Goal: Task Accomplishment & Management: Complete application form

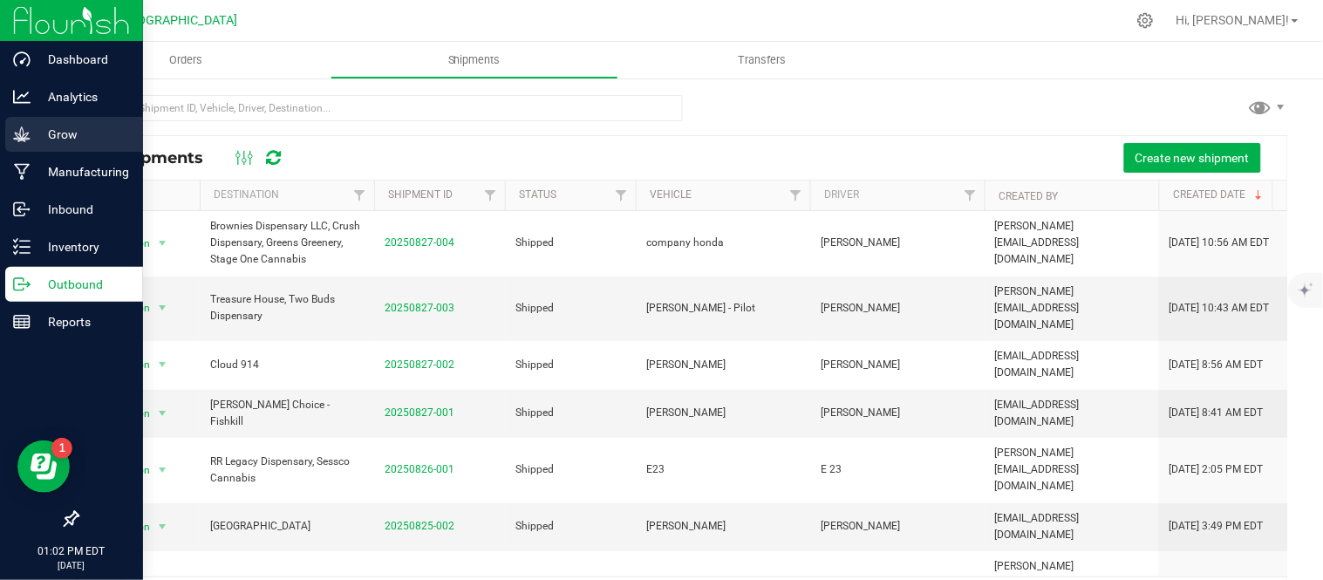
click at [37, 128] on p "Grow" at bounding box center [83, 134] width 105 height 21
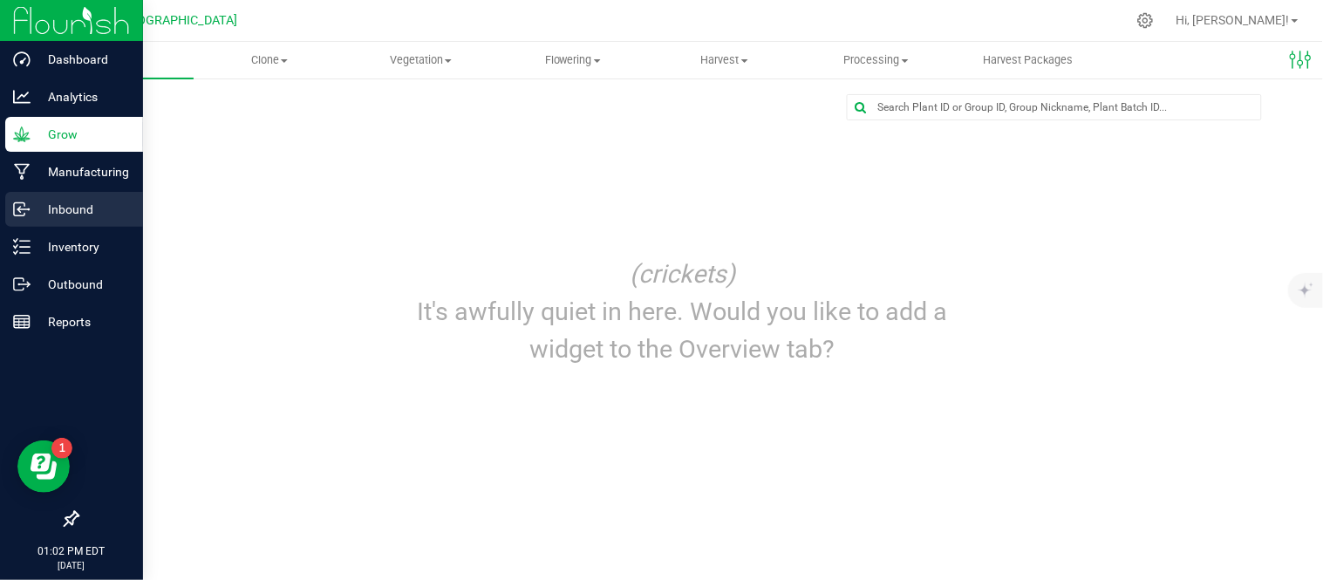
click at [58, 205] on p "Inbound" at bounding box center [83, 209] width 105 height 21
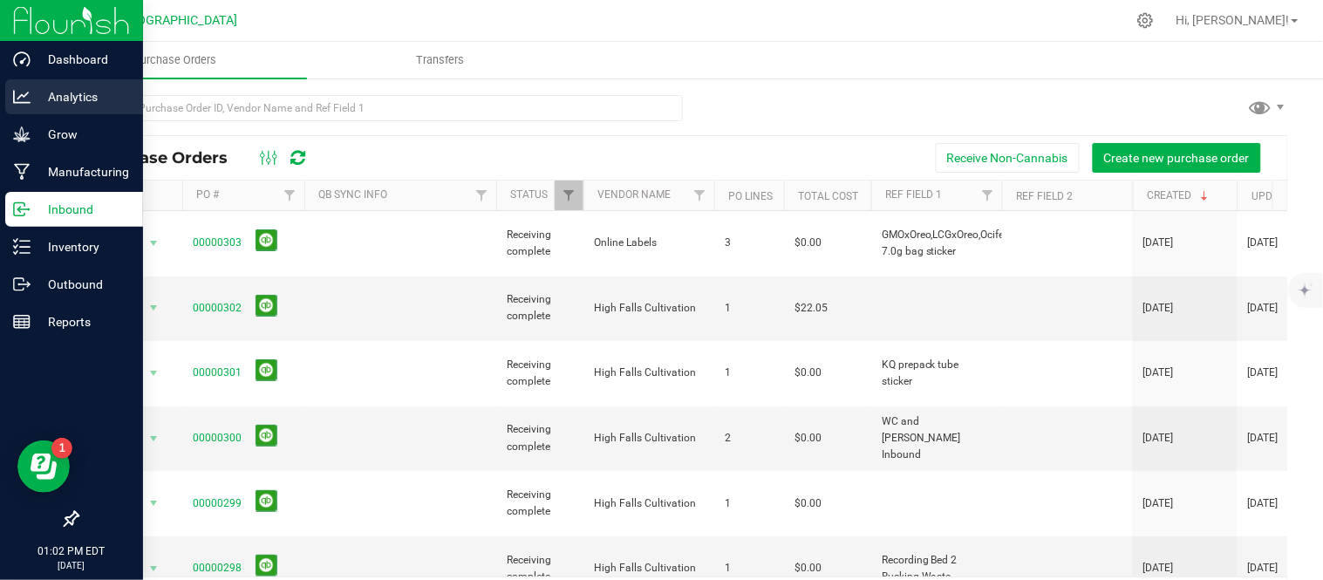
click at [63, 84] on div "Analytics" at bounding box center [74, 96] width 138 height 35
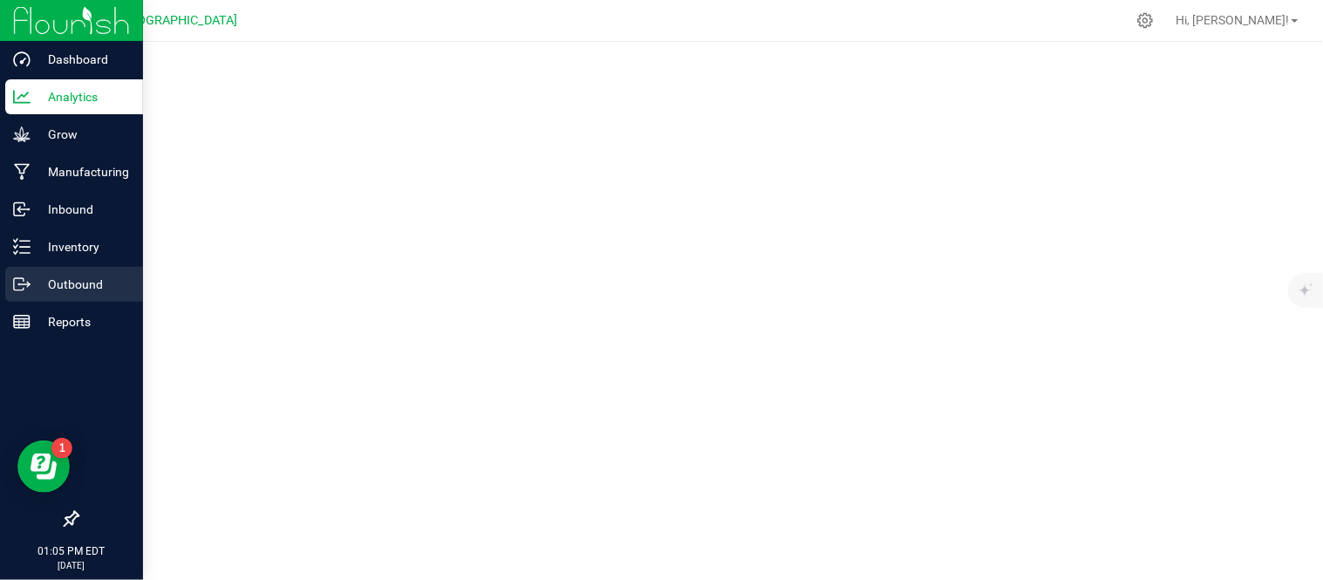
click at [11, 286] on div "Outbound" at bounding box center [74, 284] width 138 height 35
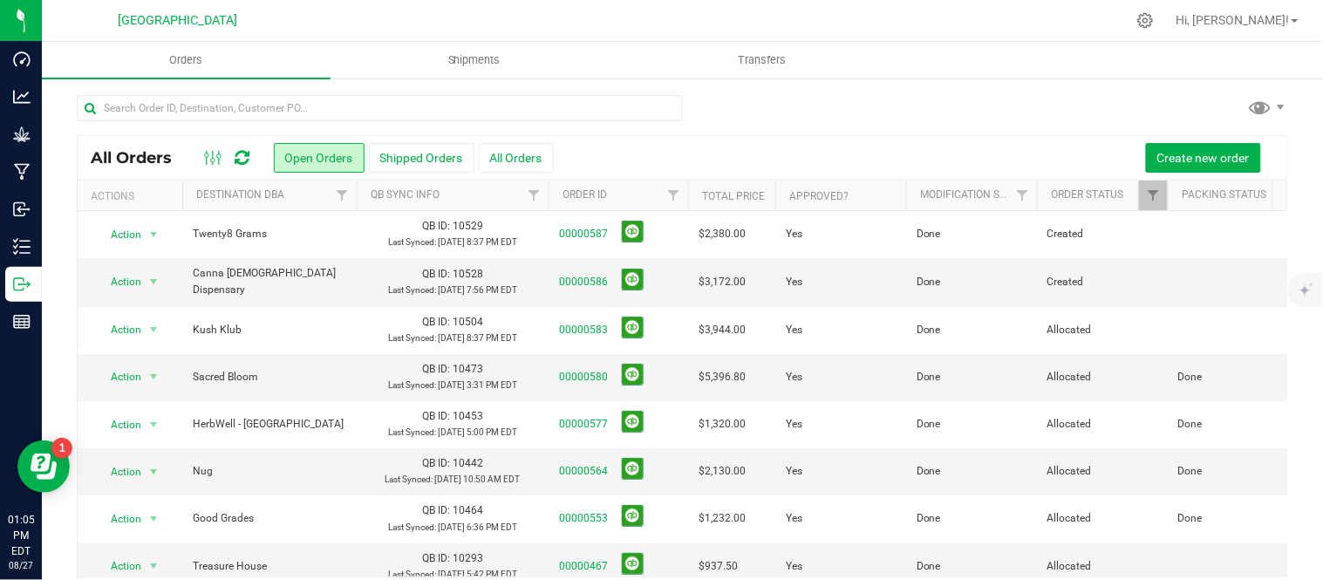
click at [834, 122] on div at bounding box center [682, 115] width 1211 height 40
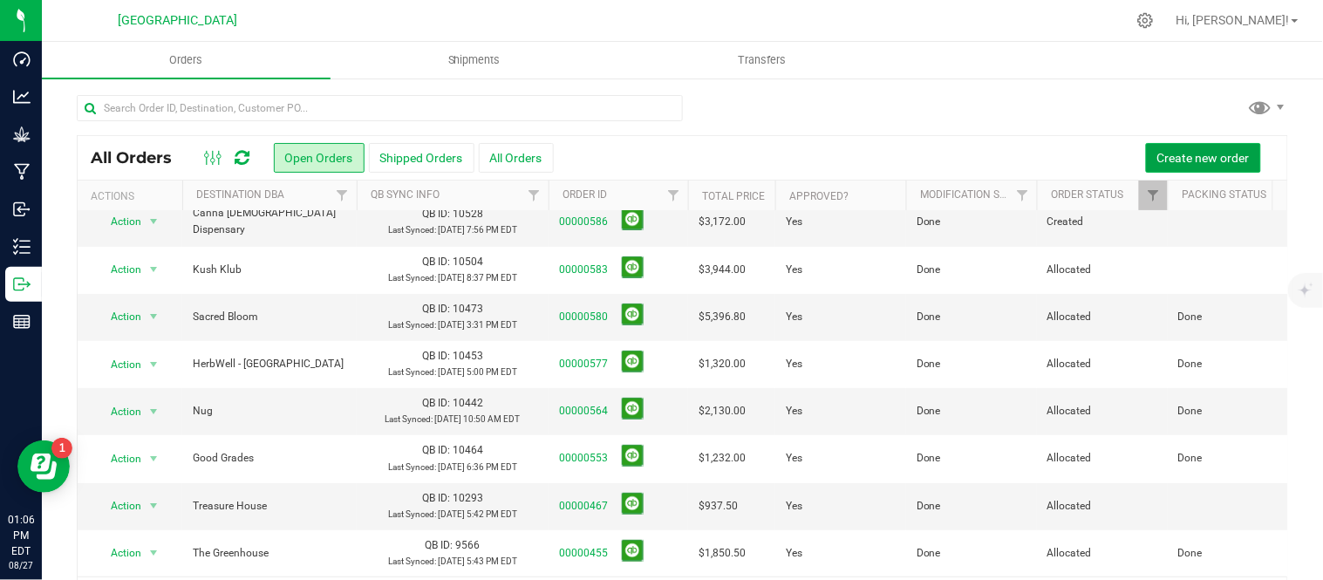
click at [1186, 147] on button "Create new order" at bounding box center [1203, 158] width 115 height 30
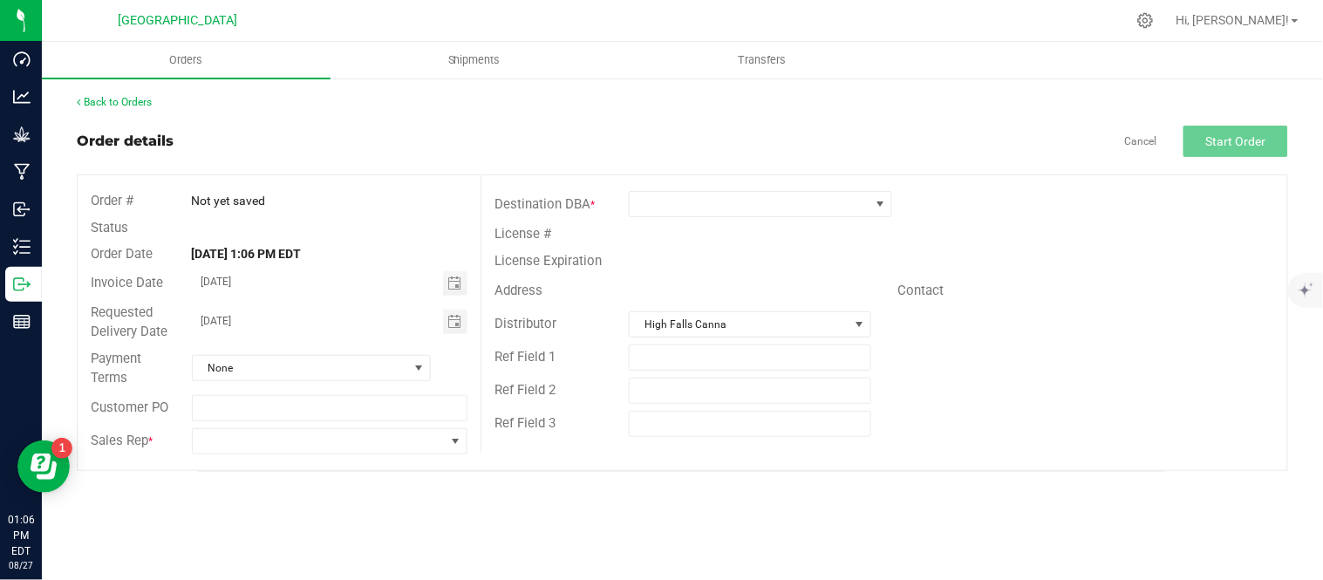
drag, startPoint x: 1186, startPoint y: 147, endPoint x: 765, endPoint y: 164, distance: 421.6
click at [772, 154] on div "Order details Cancel Start Order" at bounding box center [682, 141] width 1211 height 31
click at [738, 211] on span at bounding box center [750, 204] width 240 height 24
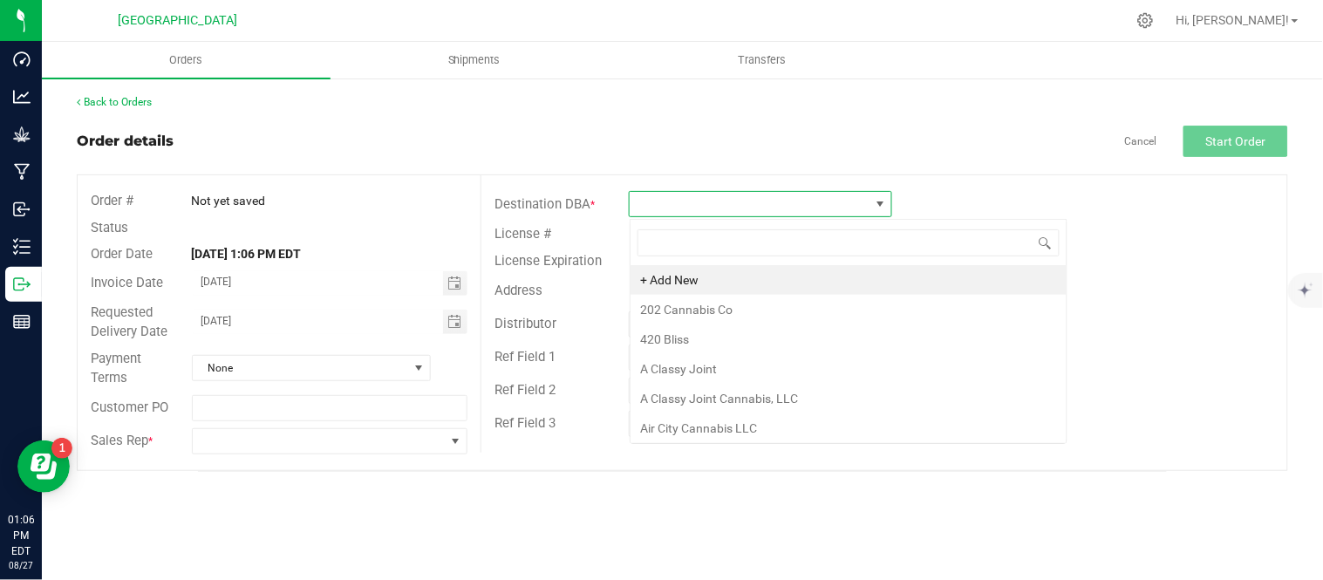
scroll to position [26, 263]
type input "Mister [PERSON_NAME]"
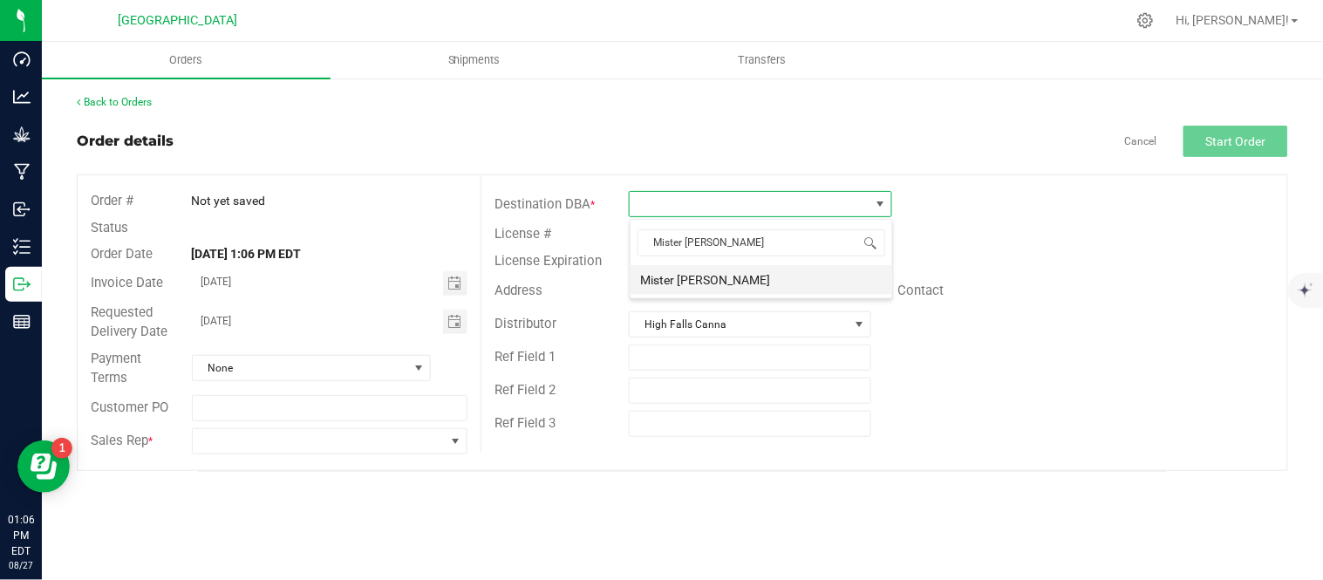
click at [716, 283] on li "Mister [PERSON_NAME]" at bounding box center [762, 280] width 262 height 30
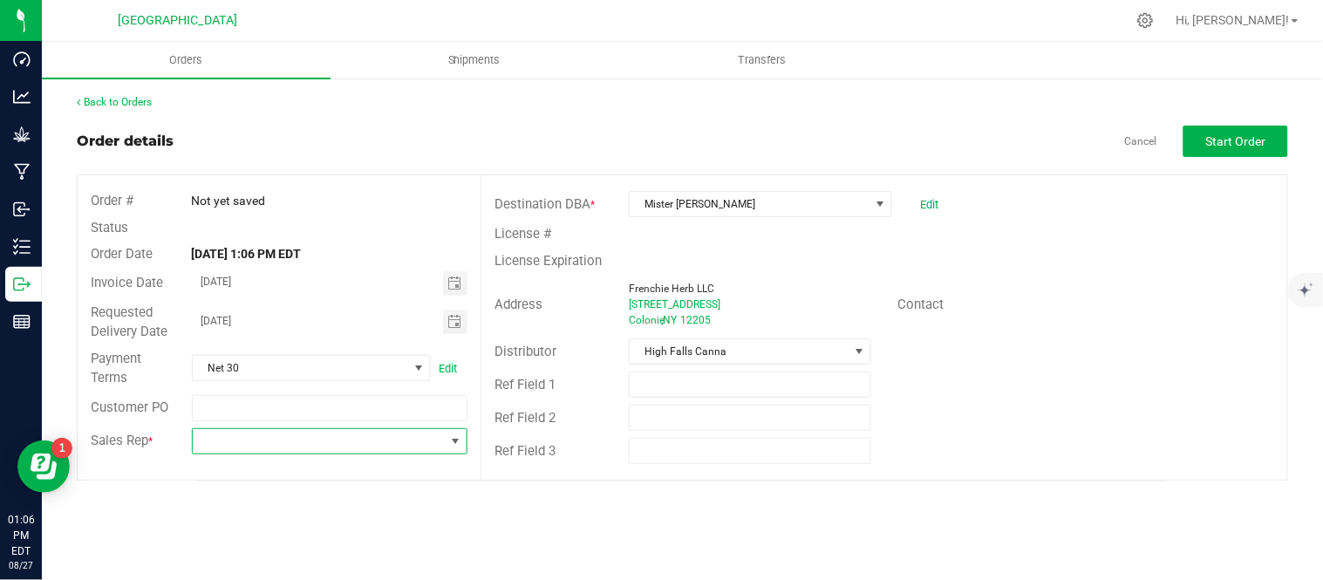
click at [212, 447] on span at bounding box center [319, 441] width 253 height 24
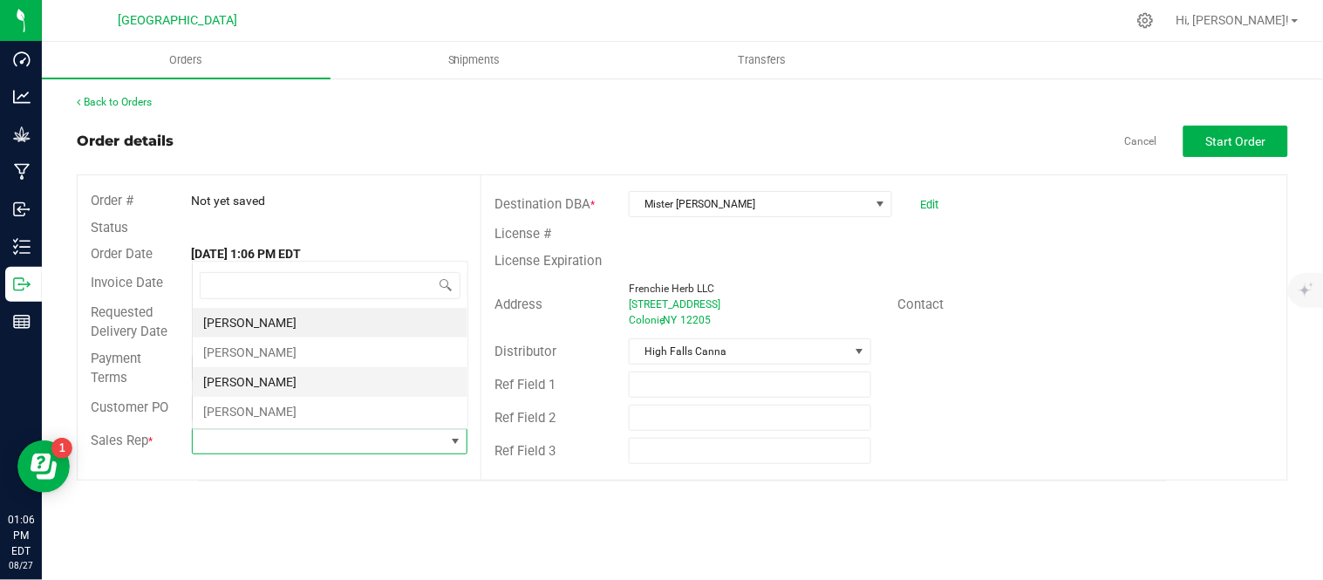
scroll to position [26, 273]
click at [235, 345] on li "[PERSON_NAME]" at bounding box center [330, 353] width 275 height 30
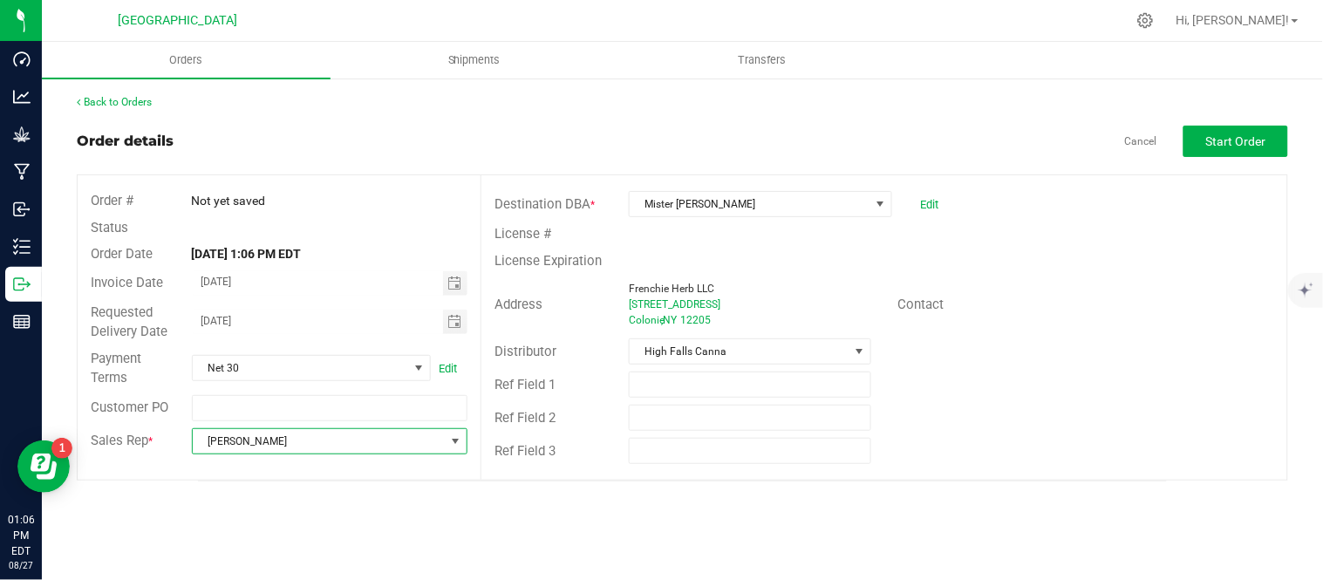
click at [1270, 124] on div "Back to Orders Order details Cancel Start Order Order # Not yet saved Status Or…" at bounding box center [682, 287] width 1211 height 387
click at [1266, 137] on span "Start Order" at bounding box center [1236, 141] width 60 height 14
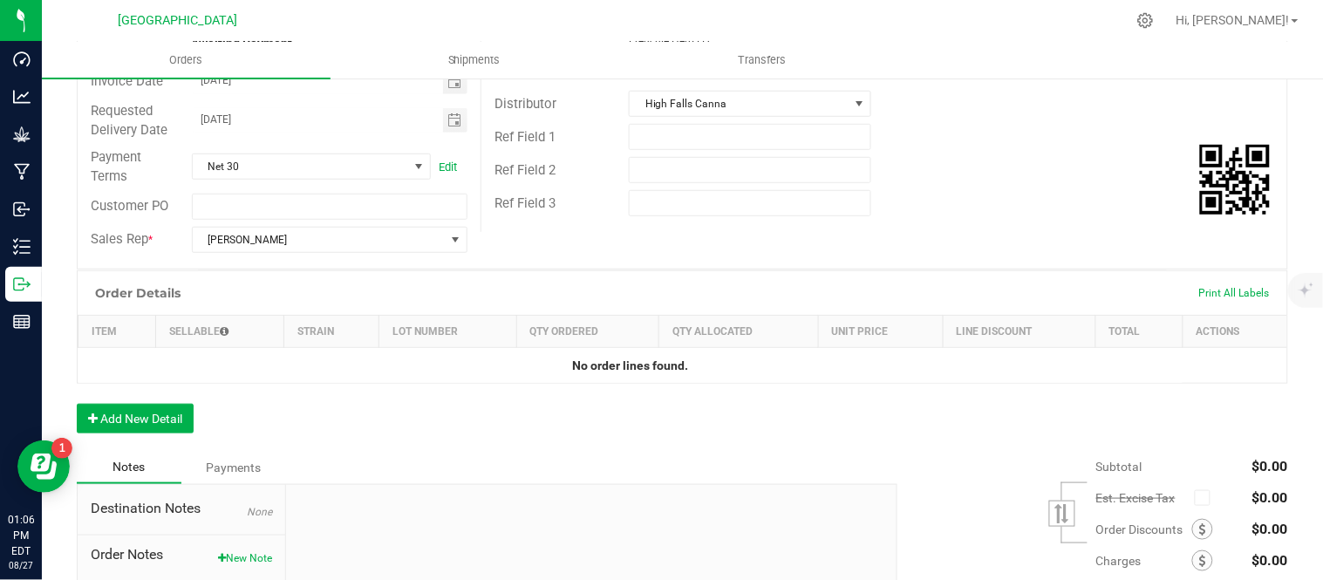
scroll to position [290, 0]
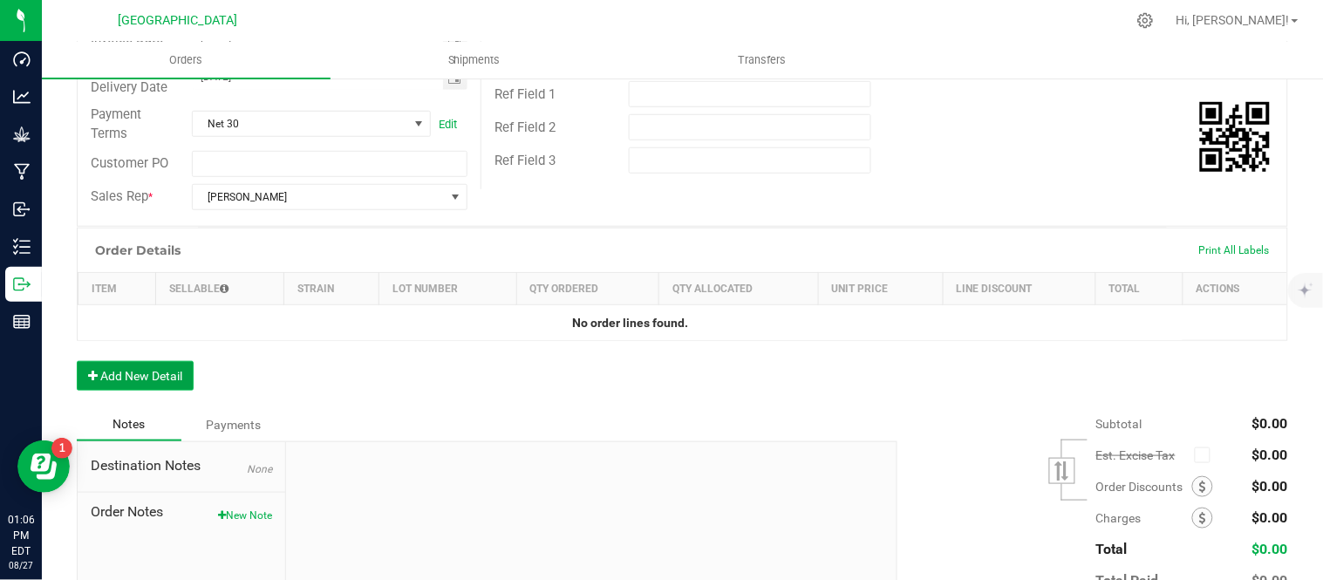
click at [144, 380] on button "Add New Detail" at bounding box center [135, 376] width 117 height 30
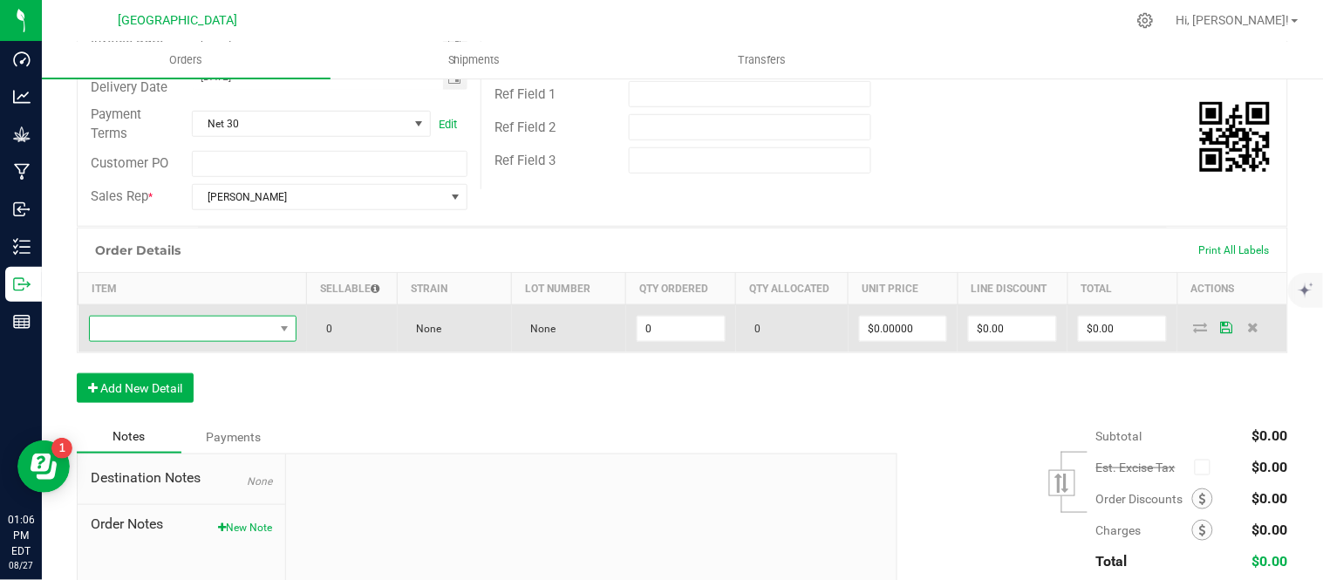
click at [148, 331] on span "NO DATA FOUND" at bounding box center [182, 329] width 184 height 24
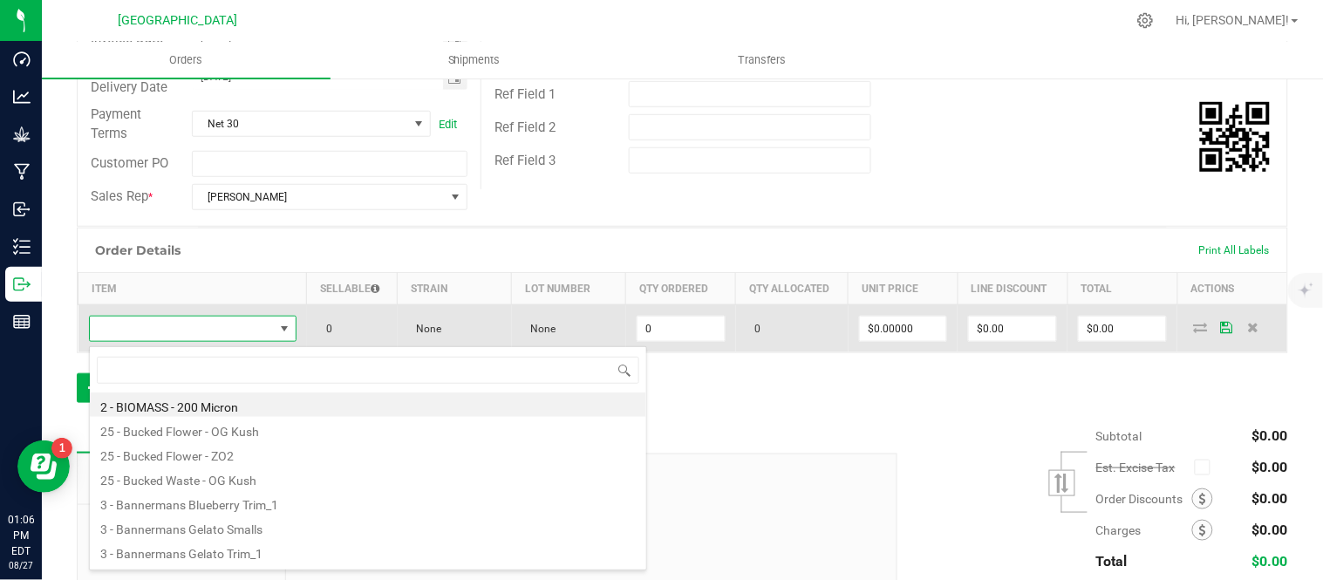
scroll to position [26, 199]
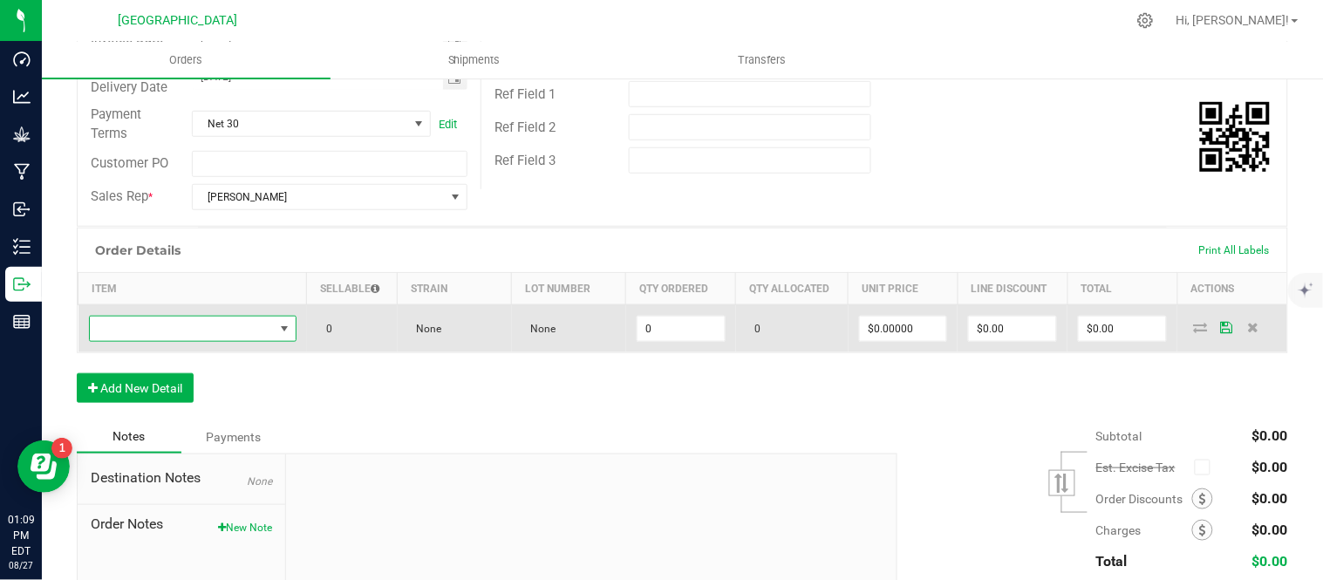
click at [154, 334] on span "NO DATA FOUND" at bounding box center [182, 329] width 184 height 24
click at [155, 335] on span "NO DATA FOUND" at bounding box center [182, 329] width 184 height 24
click at [145, 325] on span "NO DATA FOUND" at bounding box center [182, 329] width 184 height 24
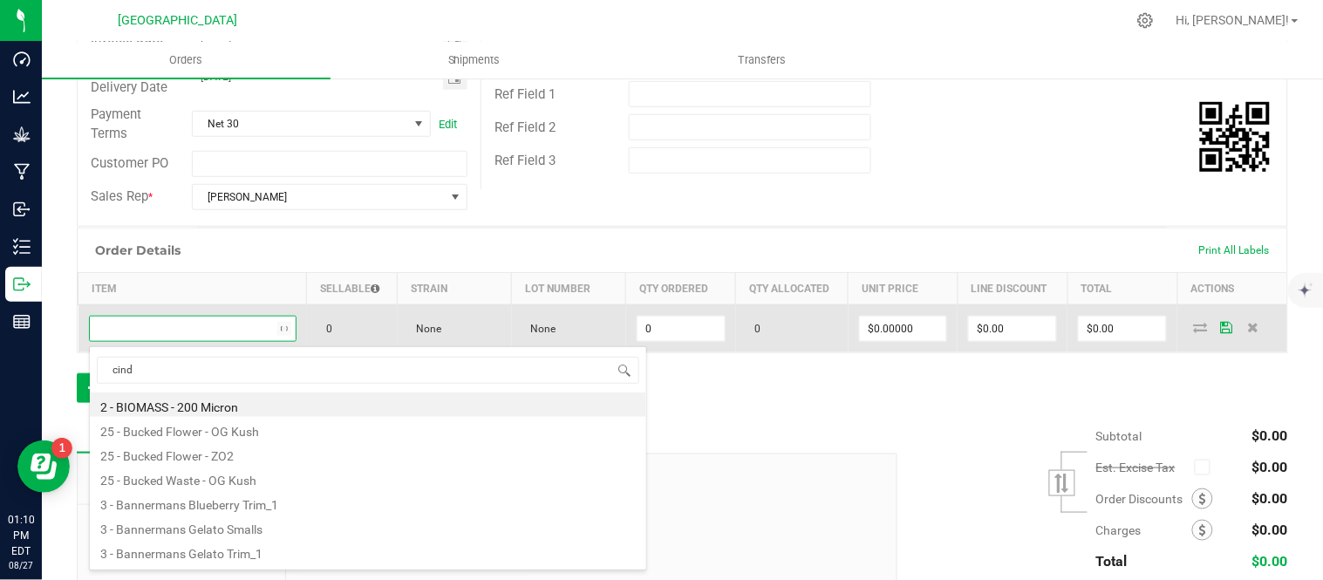
type input "[PERSON_NAME]"
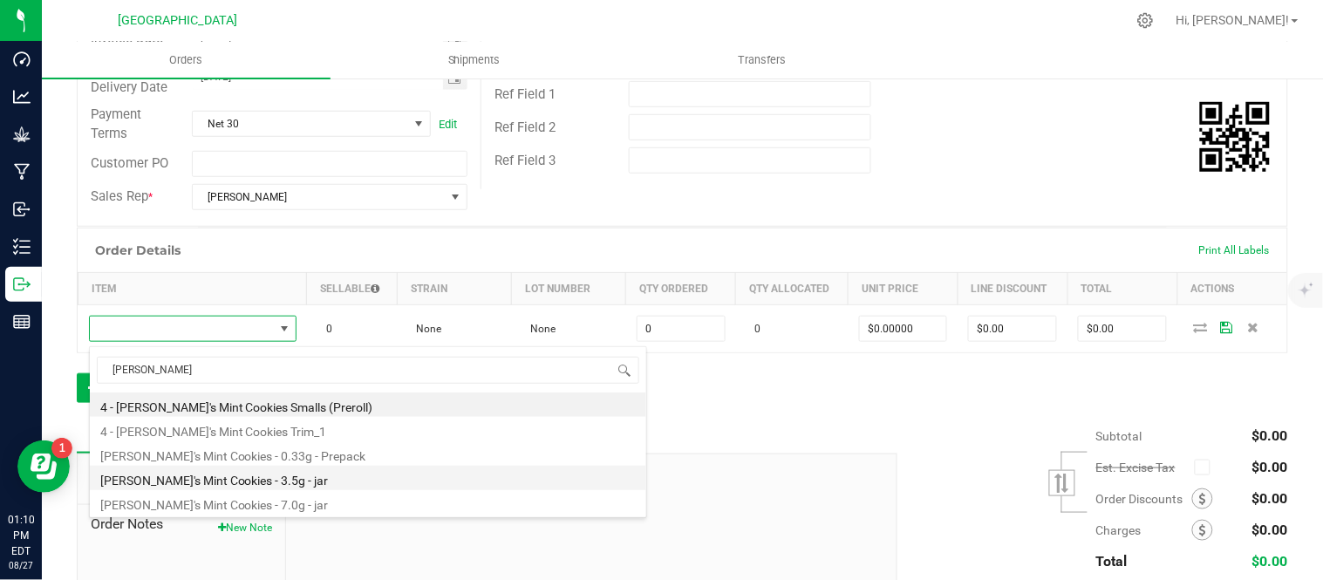
click at [214, 485] on li "[PERSON_NAME]'s Mint Cookies - 3.5g - jar" at bounding box center [368, 478] width 556 height 24
type input "0 ea"
type input "$15.00000"
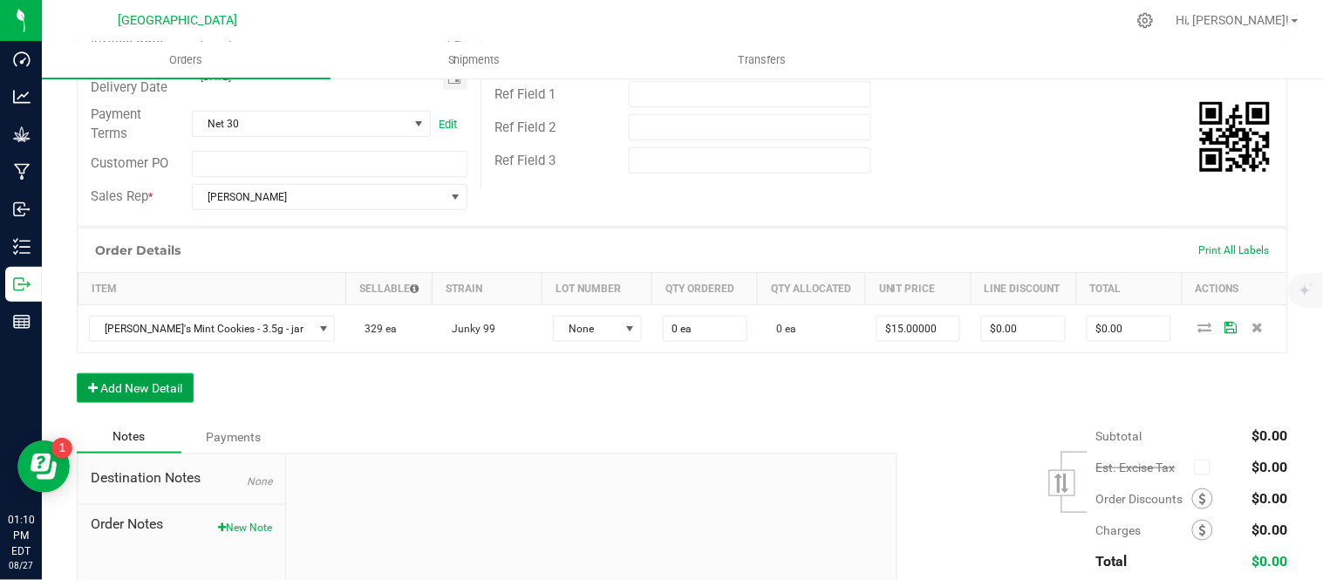
click at [151, 387] on button "Add New Detail" at bounding box center [135, 388] width 117 height 30
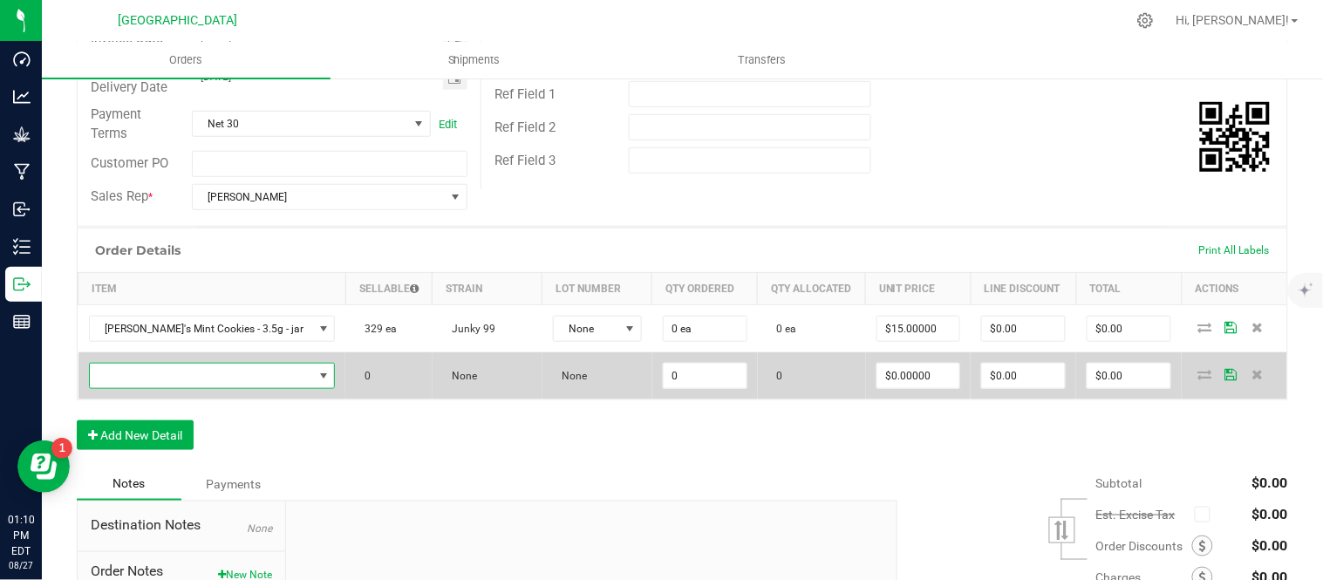
click at [177, 379] on span "NO DATA FOUND" at bounding box center [201, 376] width 223 height 24
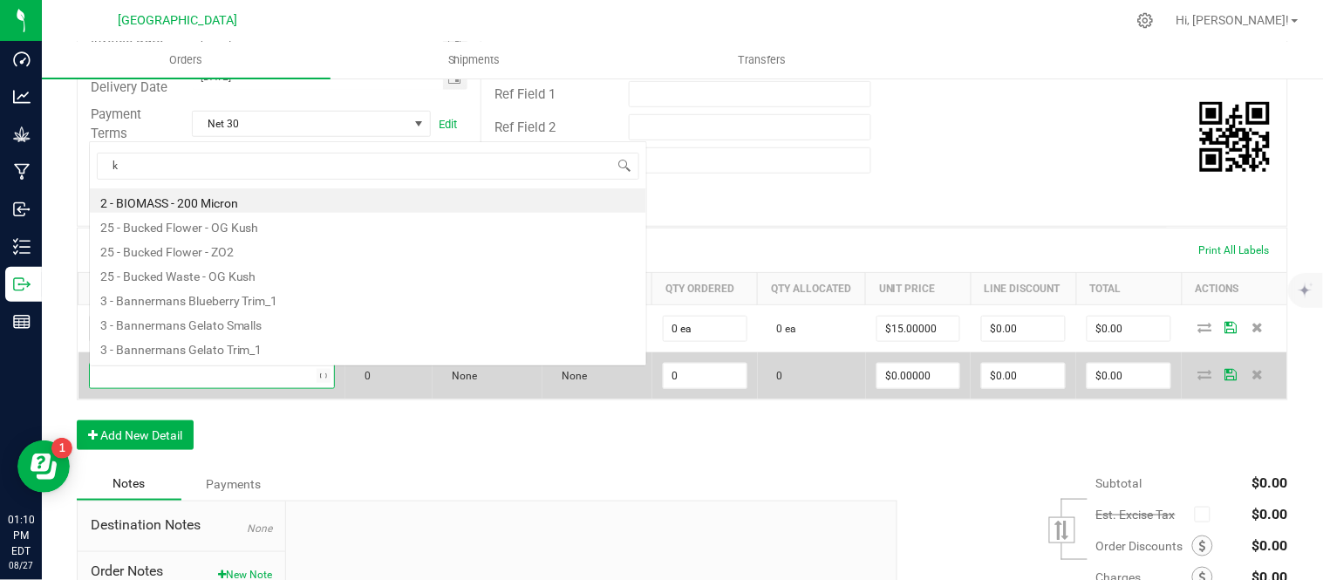
scroll to position [26, 203]
type input "killer"
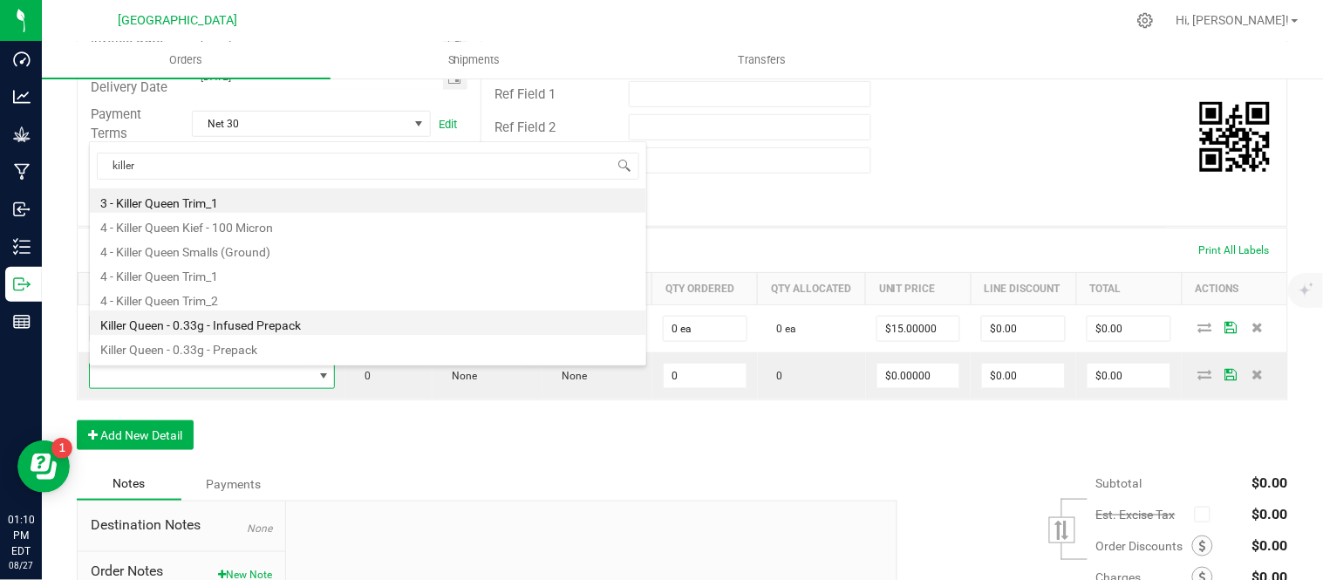
scroll to position [93, 0]
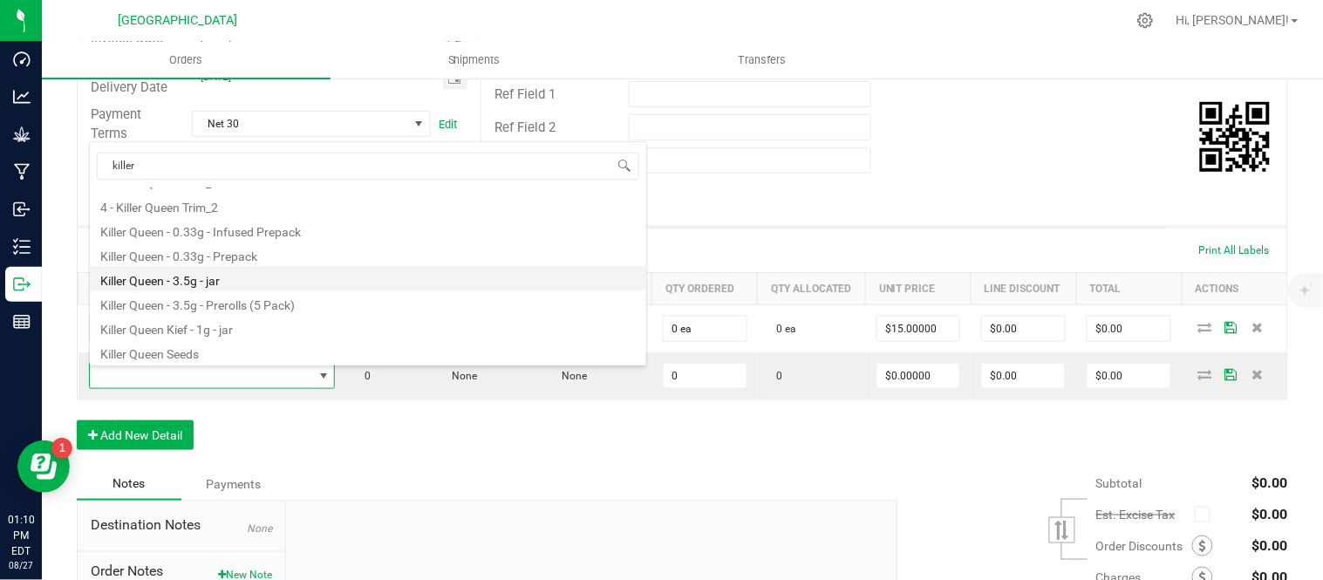
click at [228, 279] on li "Killer Queen - 3.5g - jar" at bounding box center [368, 278] width 556 height 24
type input "0 ea"
type input "$15.00000"
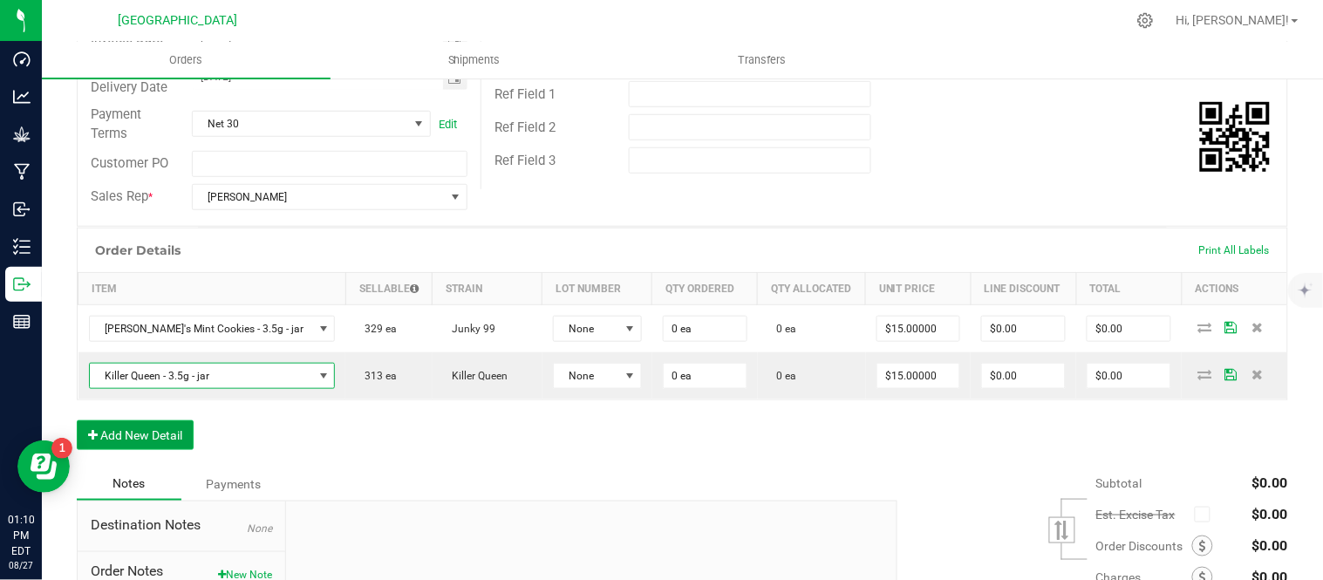
click at [127, 437] on button "Add New Detail" at bounding box center [135, 435] width 117 height 30
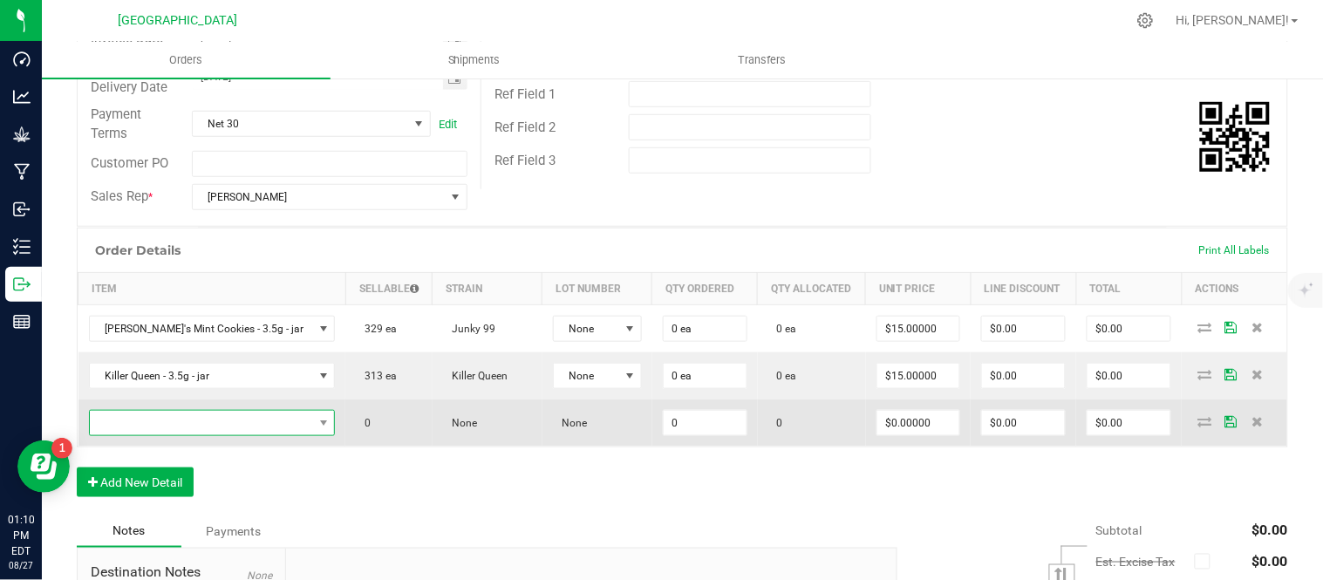
click at [127, 428] on span "NO DATA FOUND" at bounding box center [201, 423] width 223 height 24
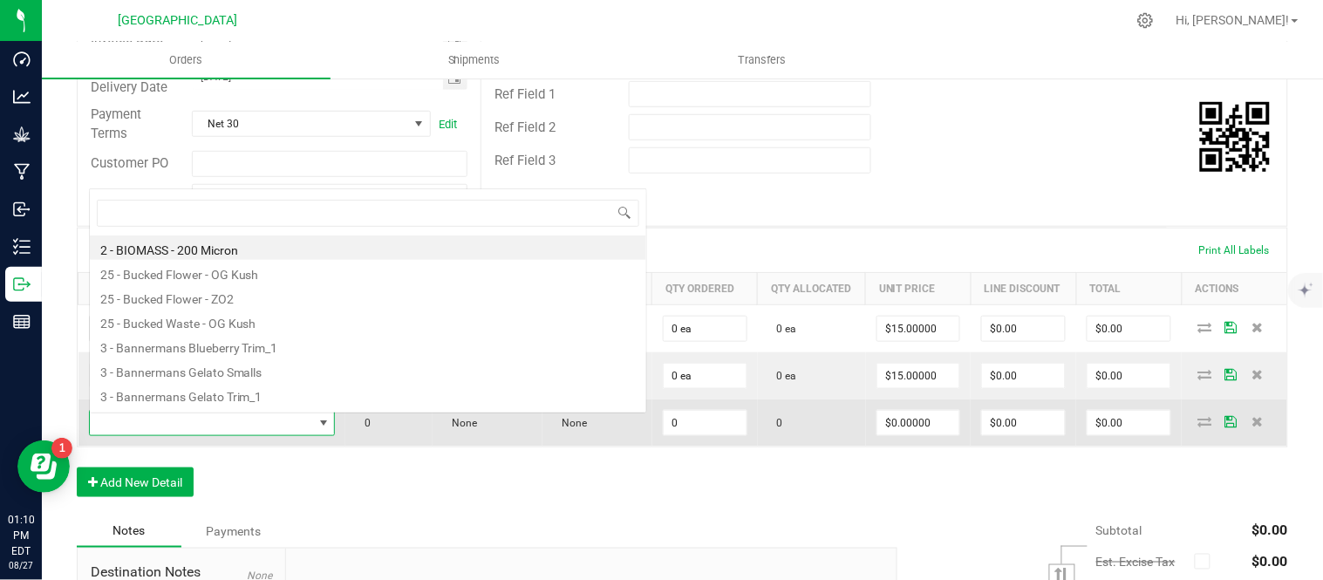
scroll to position [26, 203]
type input "sativa"
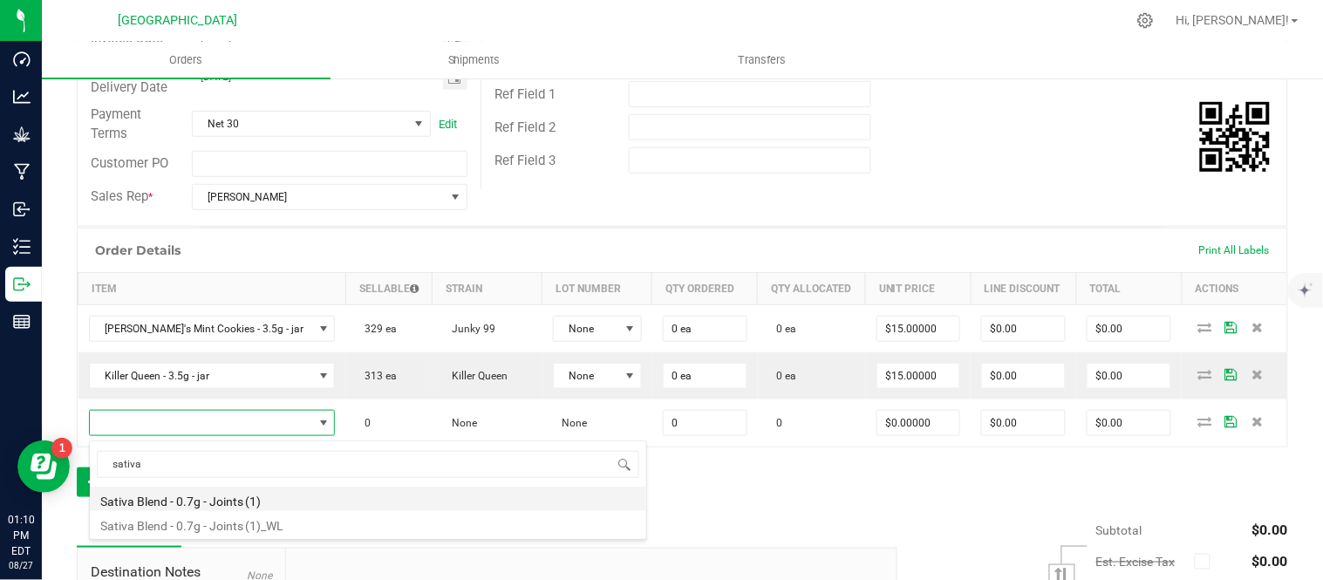
click at [159, 502] on li "Sativa Blend - 0.7g - Joints (1)" at bounding box center [368, 499] width 556 height 24
type input "0 ea"
type input "$4.42000"
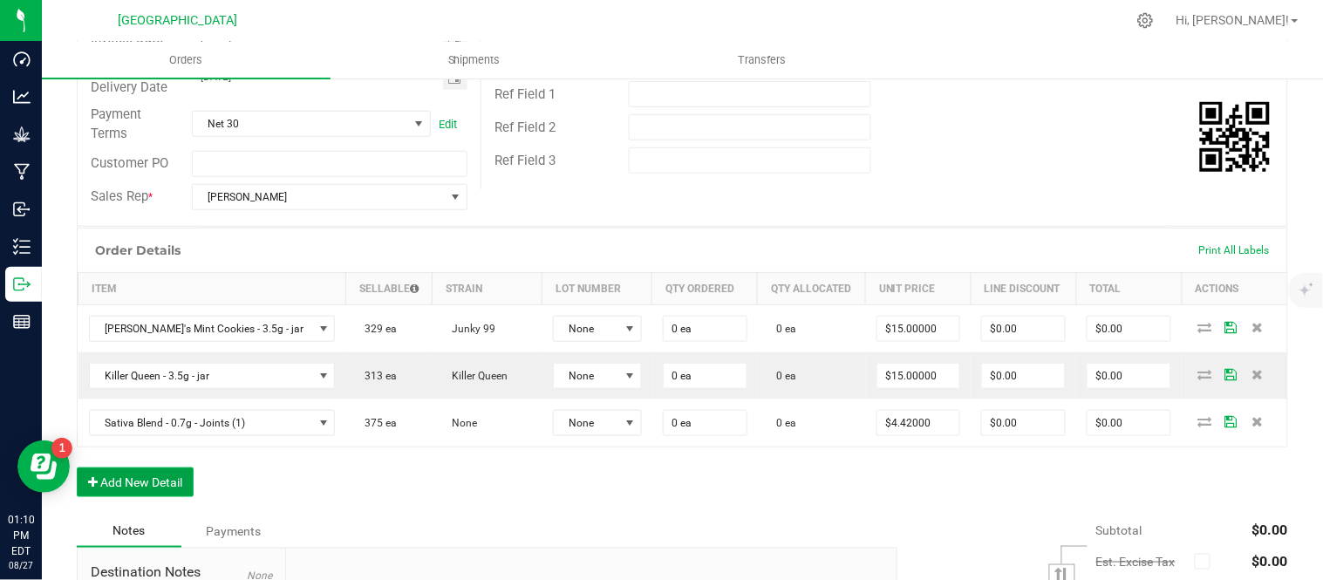
click at [131, 488] on button "Add New Detail" at bounding box center [135, 482] width 117 height 30
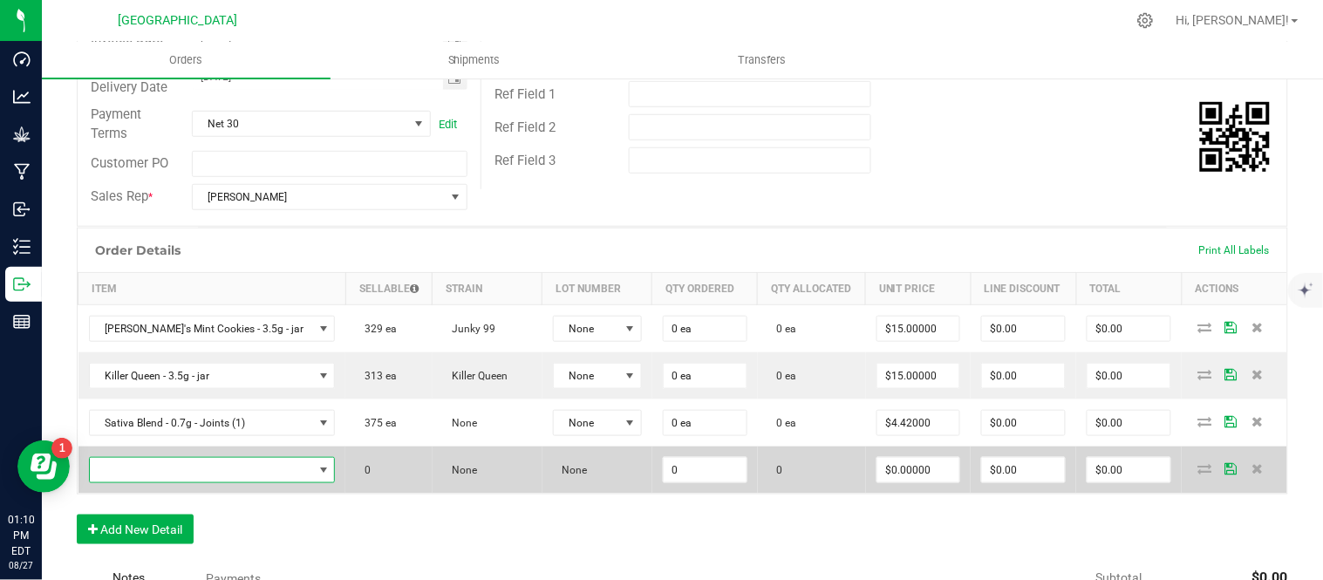
click at [133, 474] on span "NO DATA FOUND" at bounding box center [201, 470] width 223 height 24
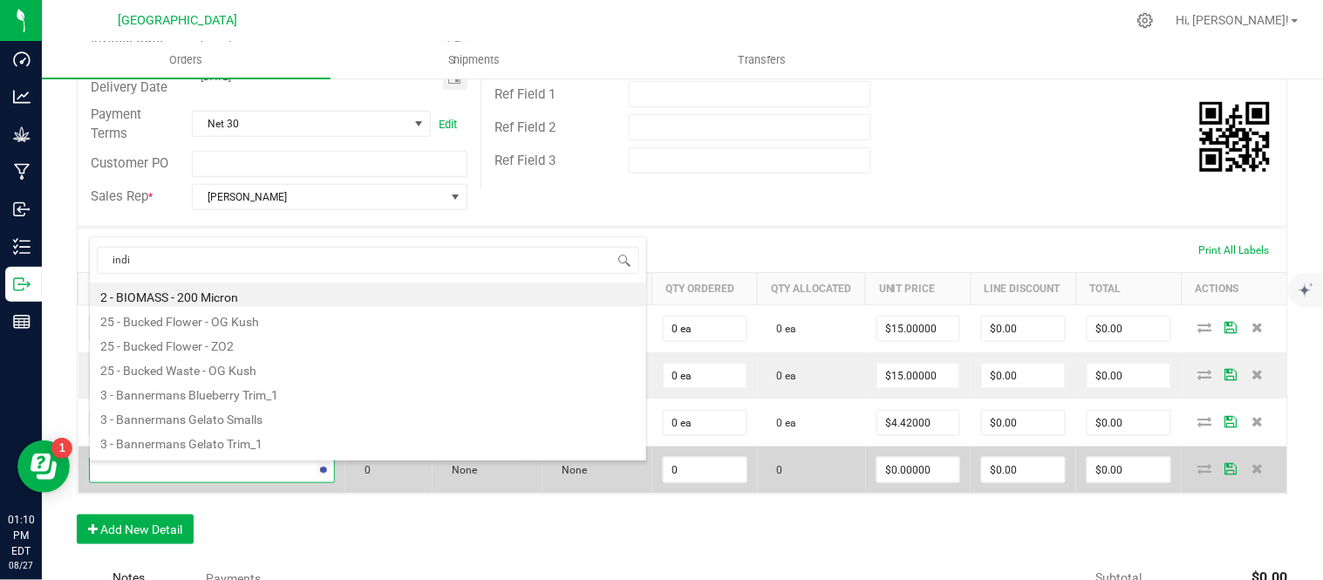
type input "indic"
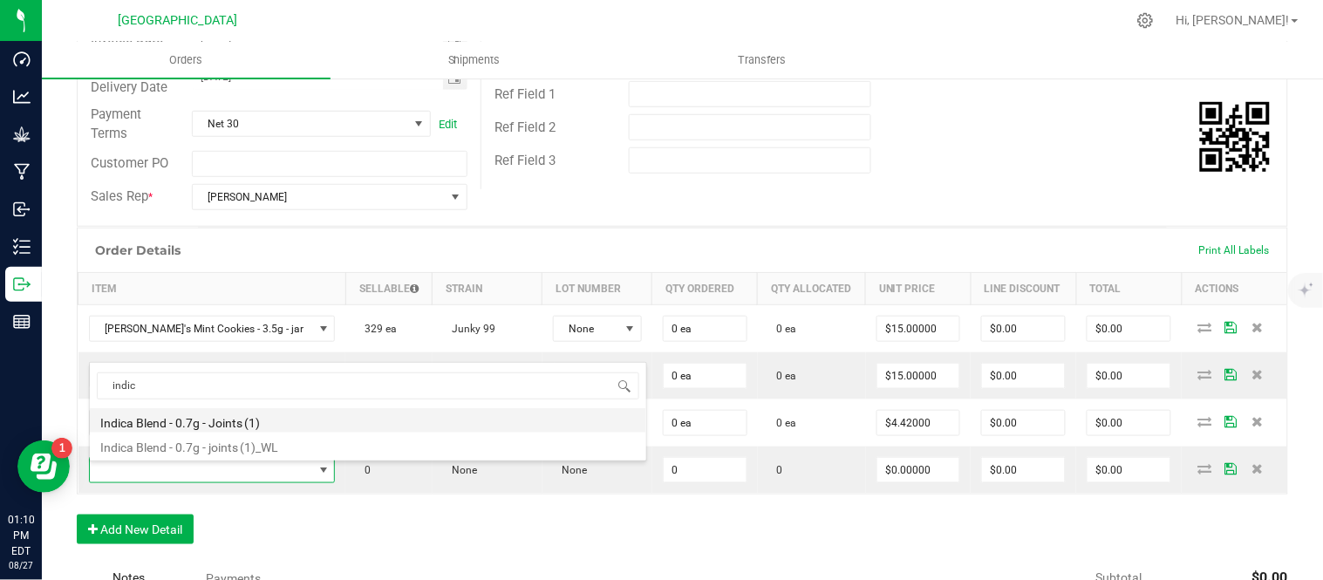
click at [223, 423] on li "Indica Blend - 0.7g - Joints (1)" at bounding box center [368, 420] width 556 height 24
type input "0 ea"
type input "$4.42000"
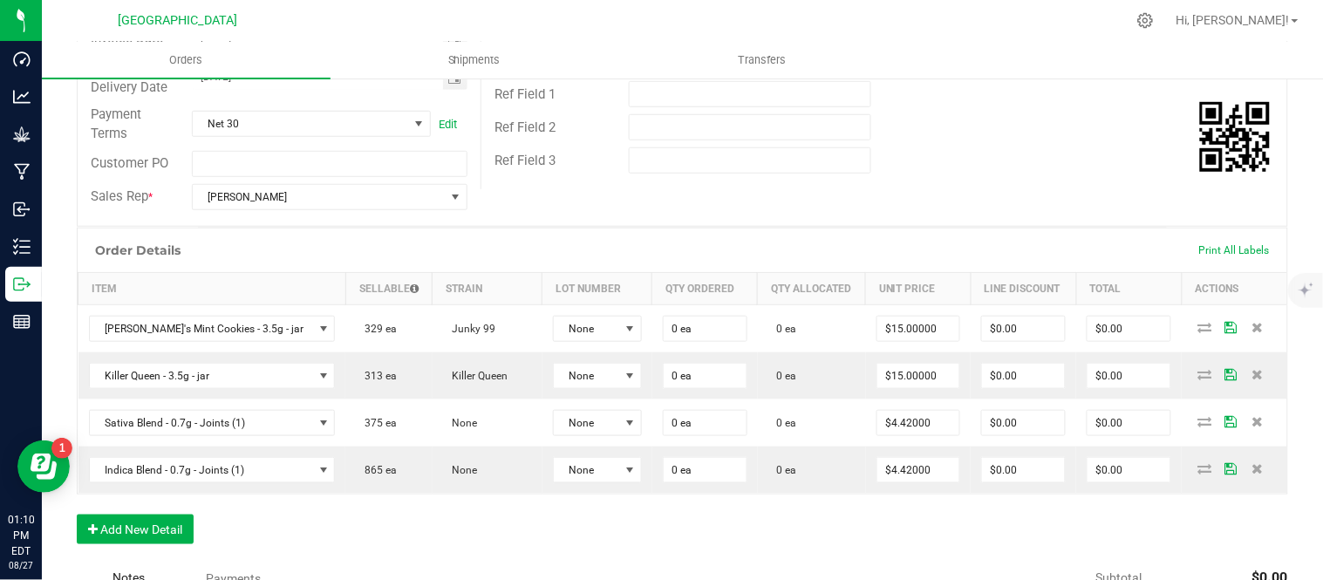
click at [229, 529] on div "Order Details Print All Labels Item Sellable Strain Lot Number Qty Ordered Qty …" at bounding box center [682, 395] width 1211 height 334
click at [134, 529] on button "Add New Detail" at bounding box center [135, 530] width 117 height 30
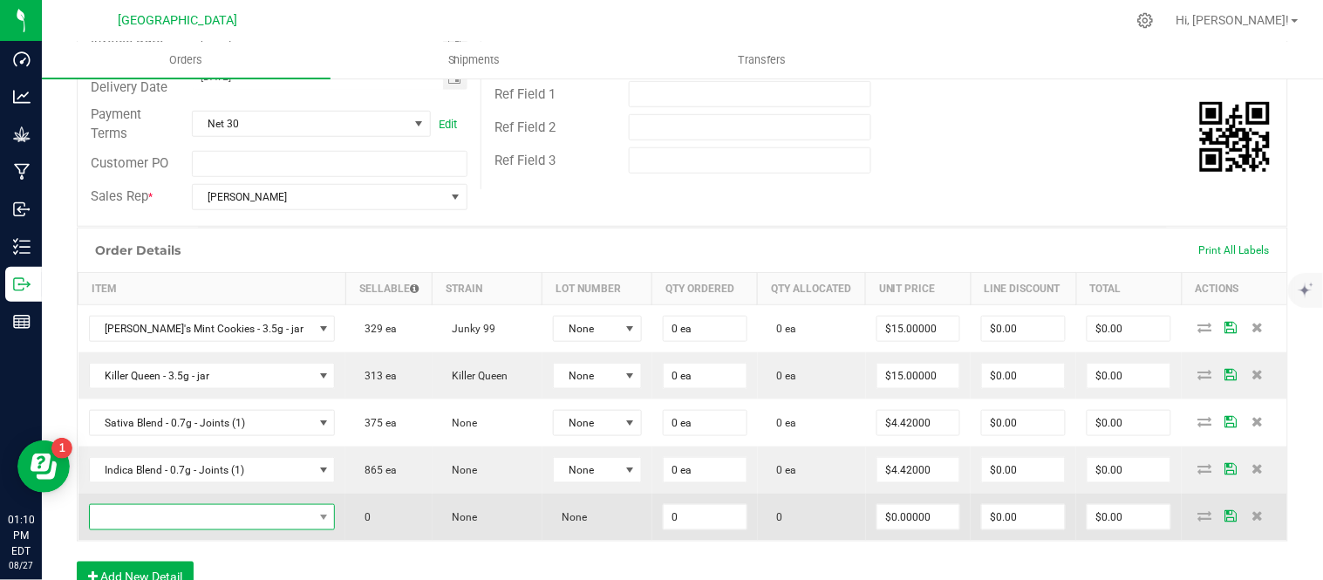
click at [134, 526] on span "NO DATA FOUND" at bounding box center [201, 517] width 223 height 24
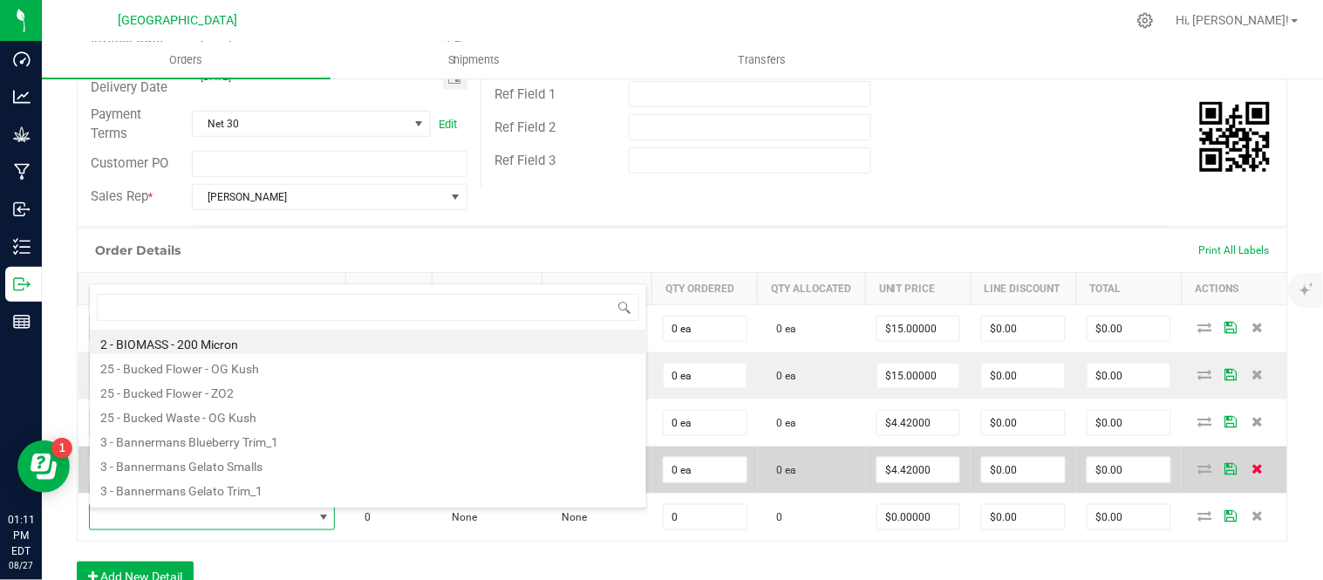
click at [1252, 474] on icon at bounding box center [1257, 468] width 11 height 10
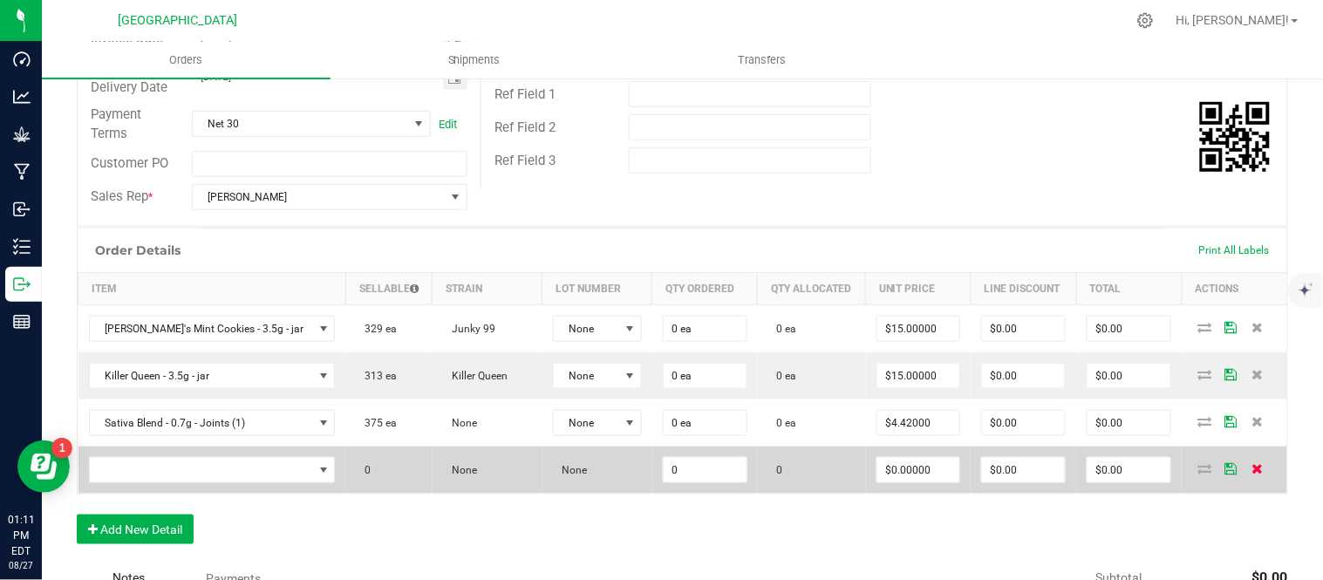
click at [1252, 467] on icon at bounding box center [1257, 468] width 11 height 10
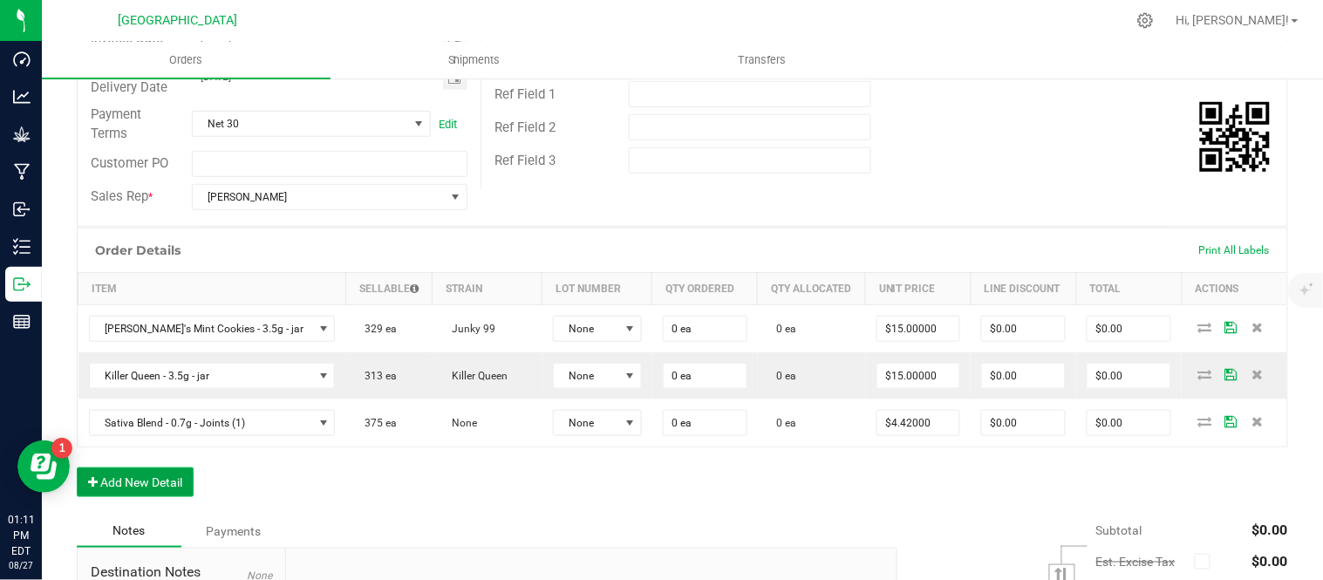
click at [126, 478] on button "Add New Detail" at bounding box center [135, 482] width 117 height 30
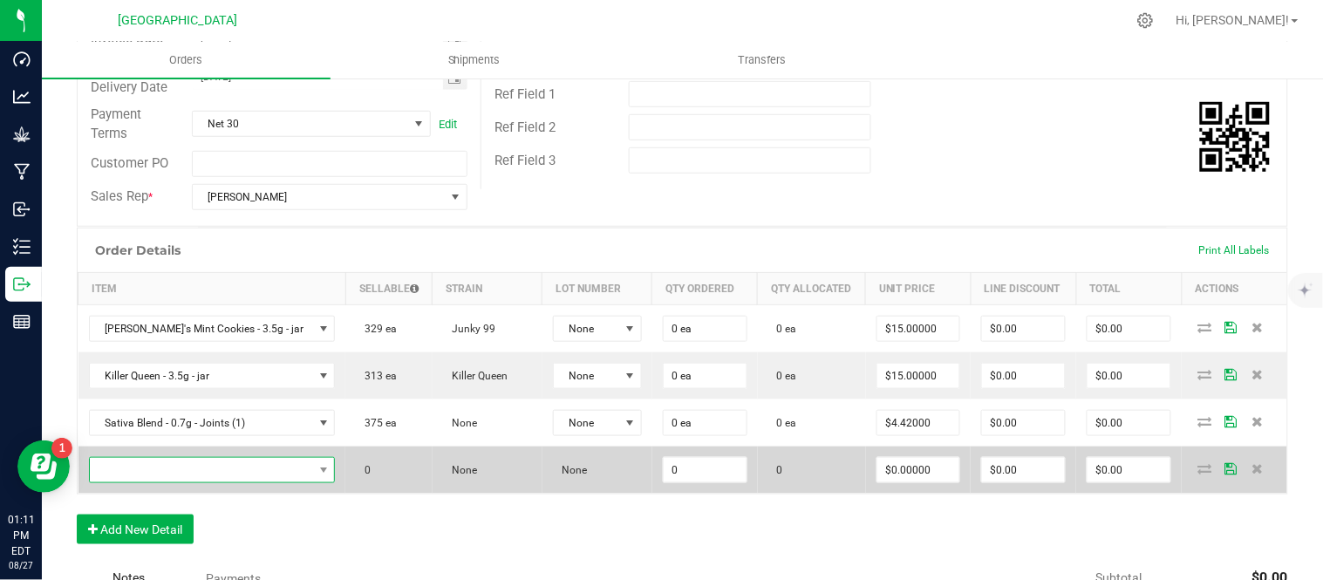
click at [129, 467] on span "NO DATA FOUND" at bounding box center [201, 470] width 223 height 24
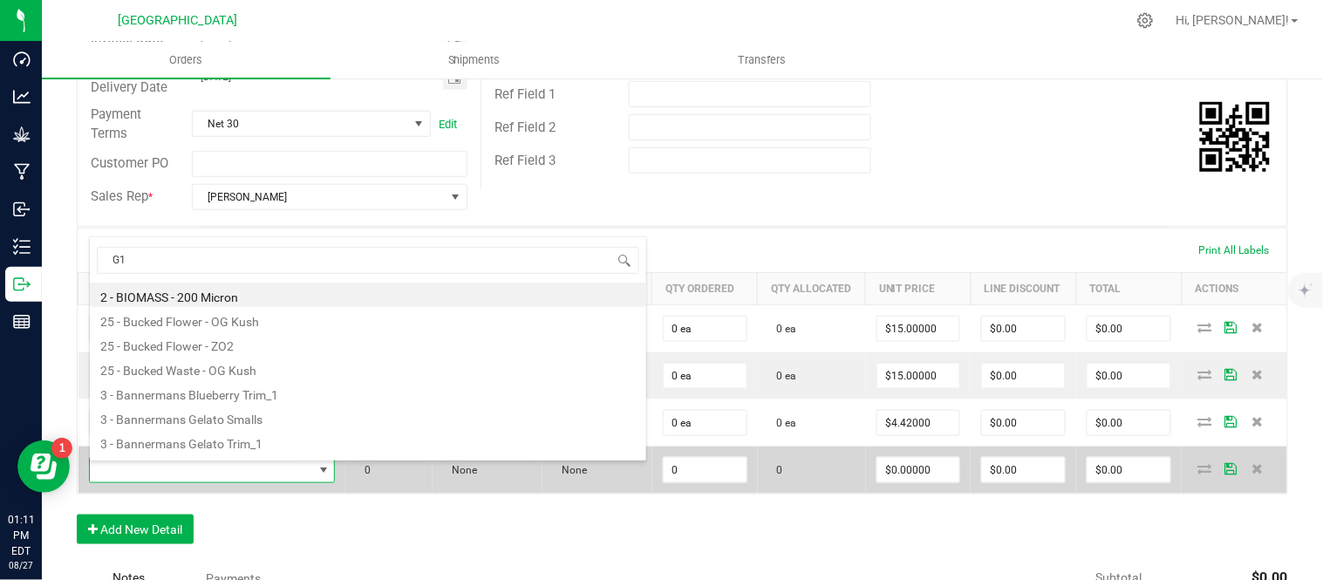
type input "G13"
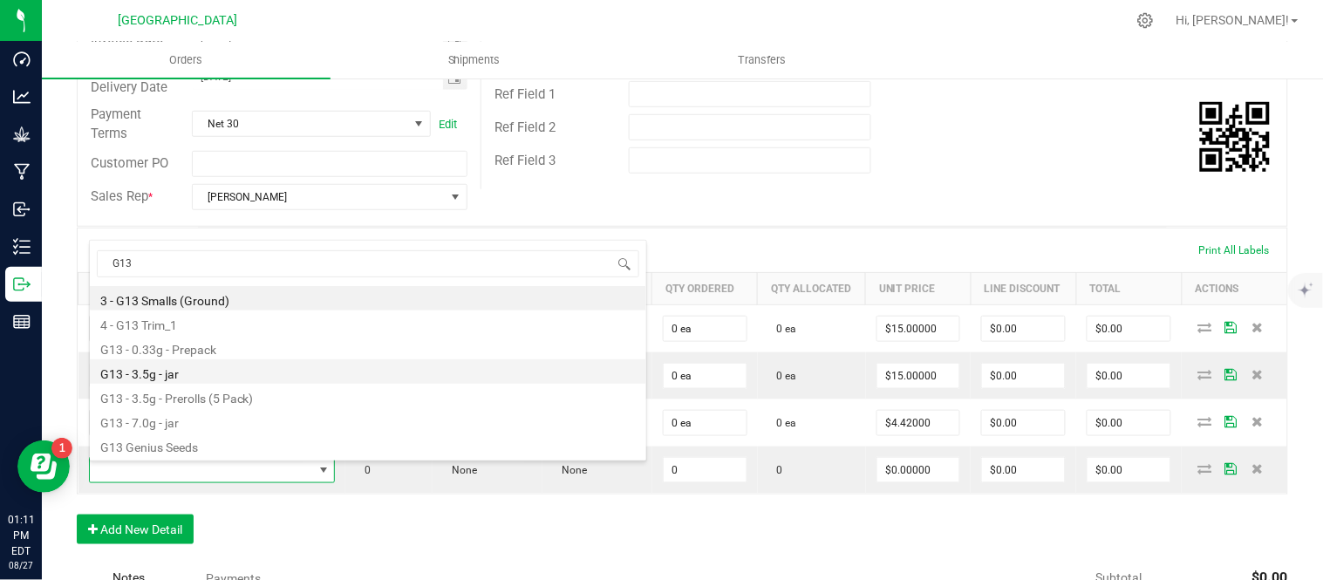
click at [214, 375] on li "G13 - 3.5g - jar" at bounding box center [368, 371] width 556 height 24
type input "0 ea"
type input "$15.00000"
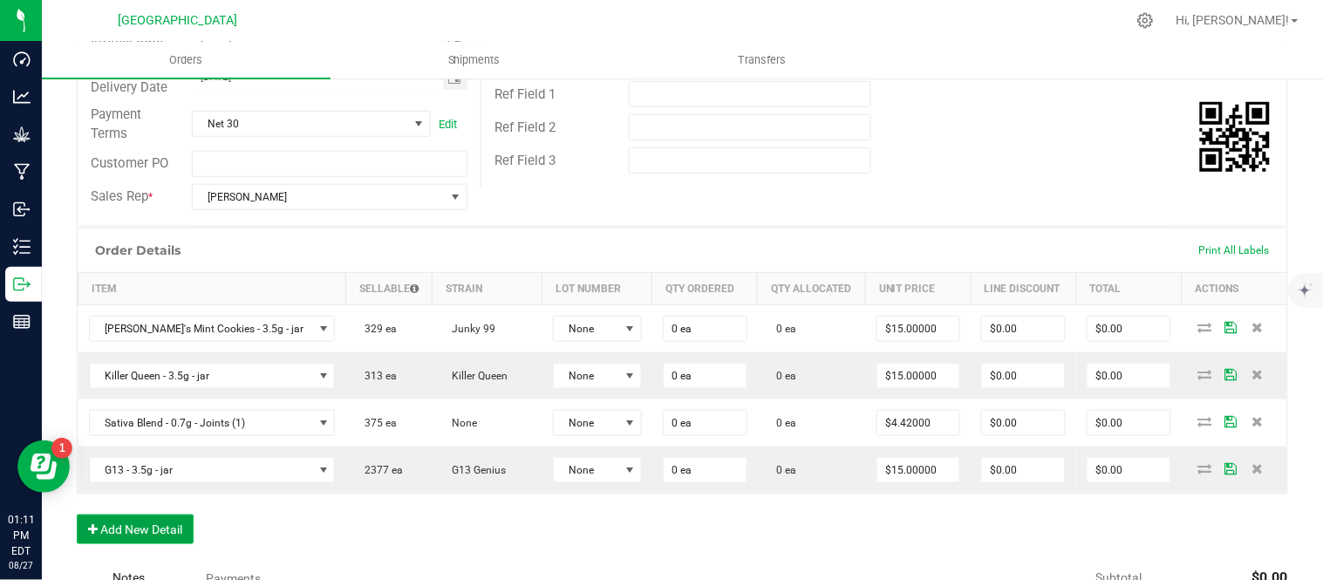
click at [140, 525] on button "Add New Detail" at bounding box center [135, 530] width 117 height 30
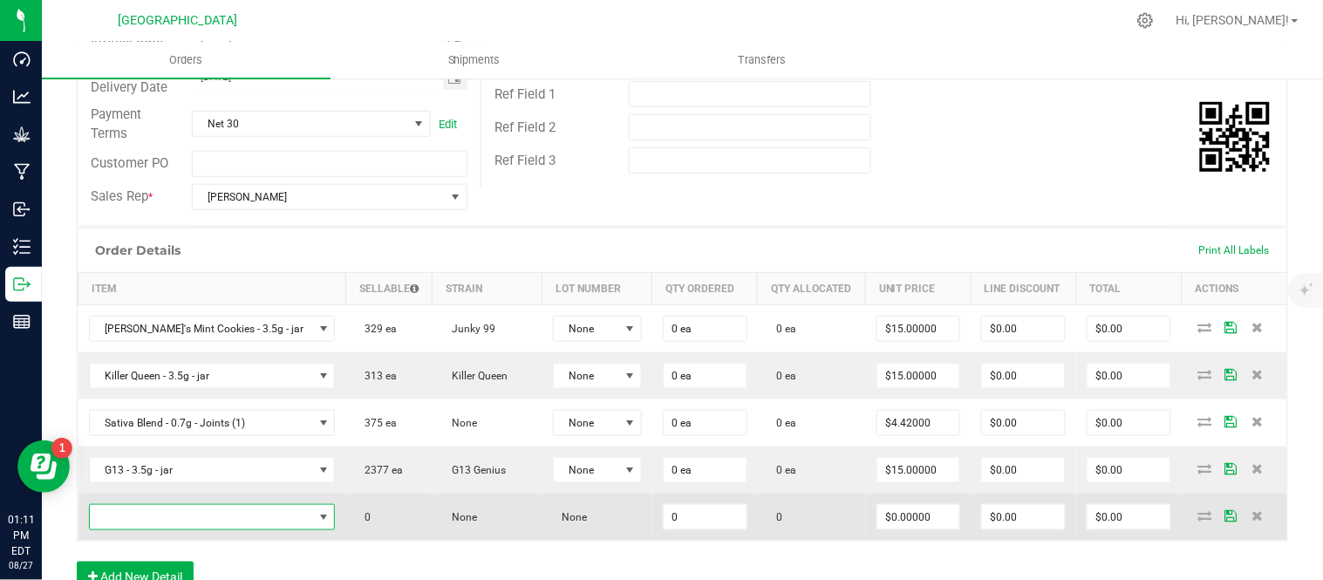
click at [134, 518] on span "NO DATA FOUND" at bounding box center [201, 517] width 223 height 24
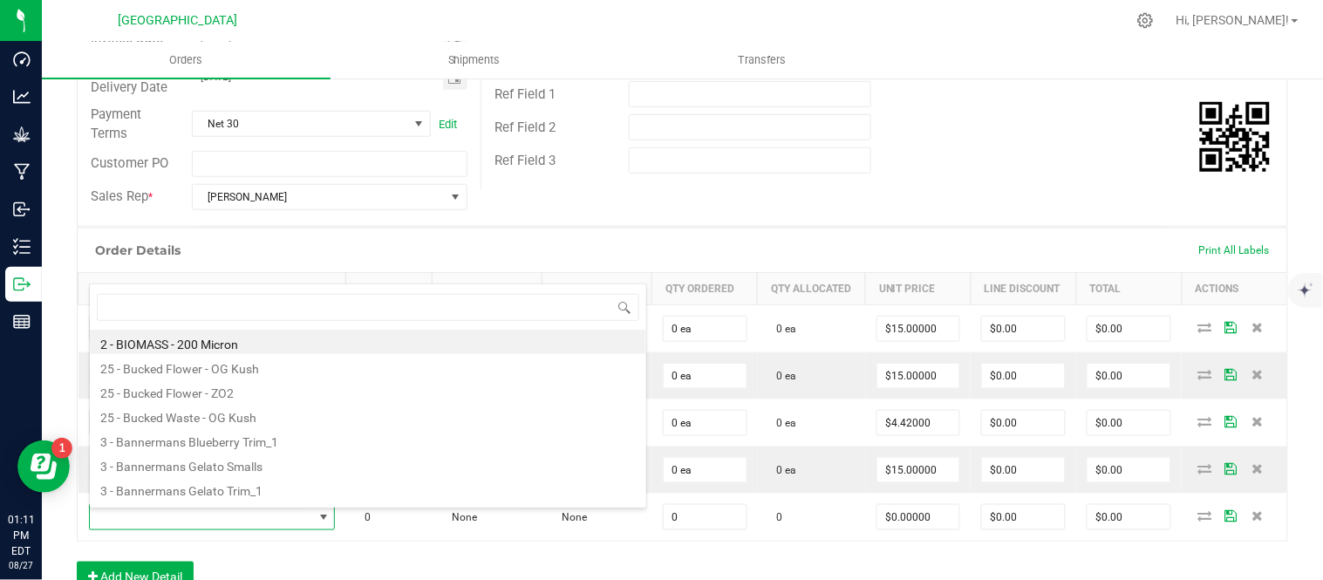
click at [340, 251] on div "Order Details Print All Labels" at bounding box center [683, 251] width 1210 height 44
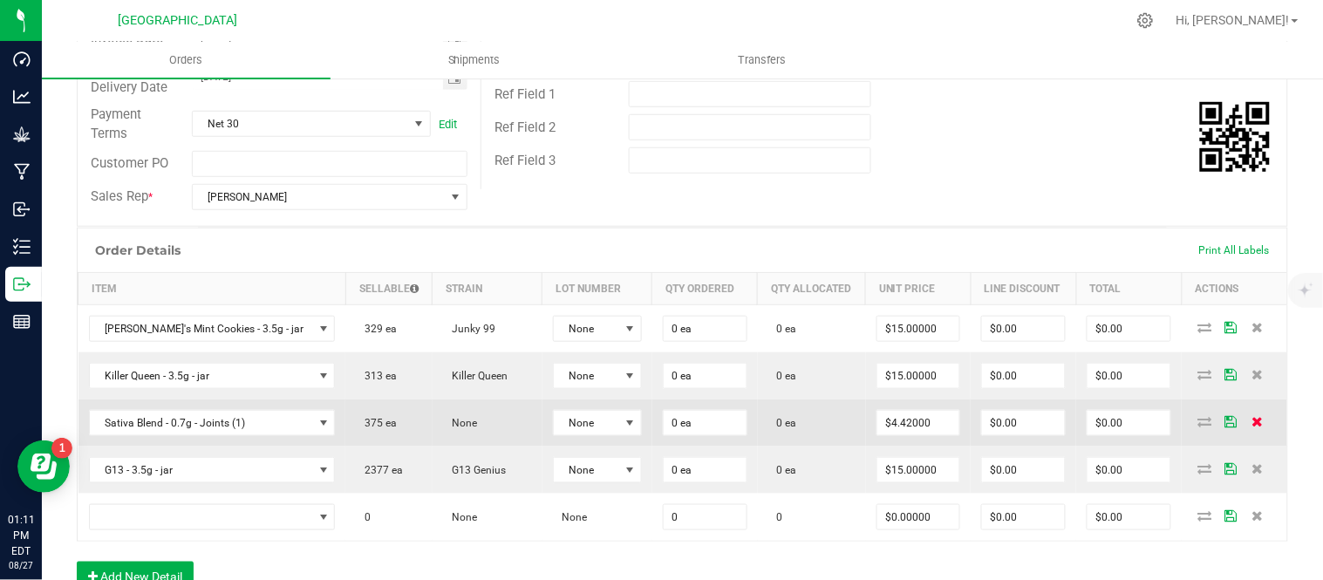
click at [1252, 426] on icon at bounding box center [1257, 421] width 11 height 10
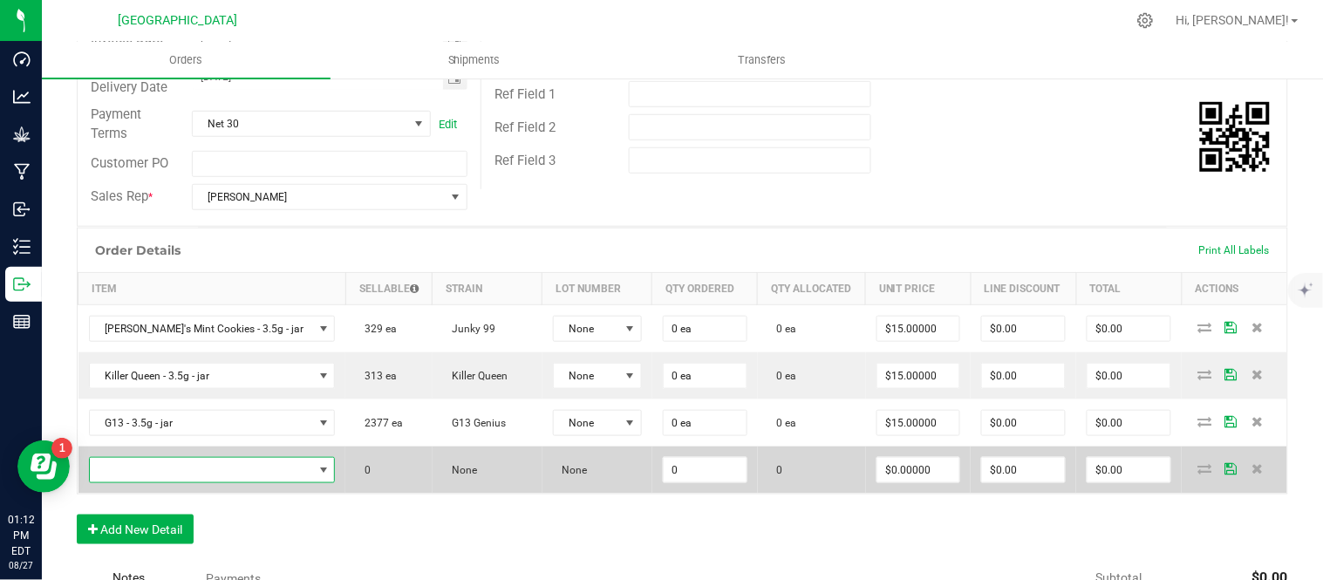
click at [171, 474] on span "NO DATA FOUND" at bounding box center [201, 470] width 223 height 24
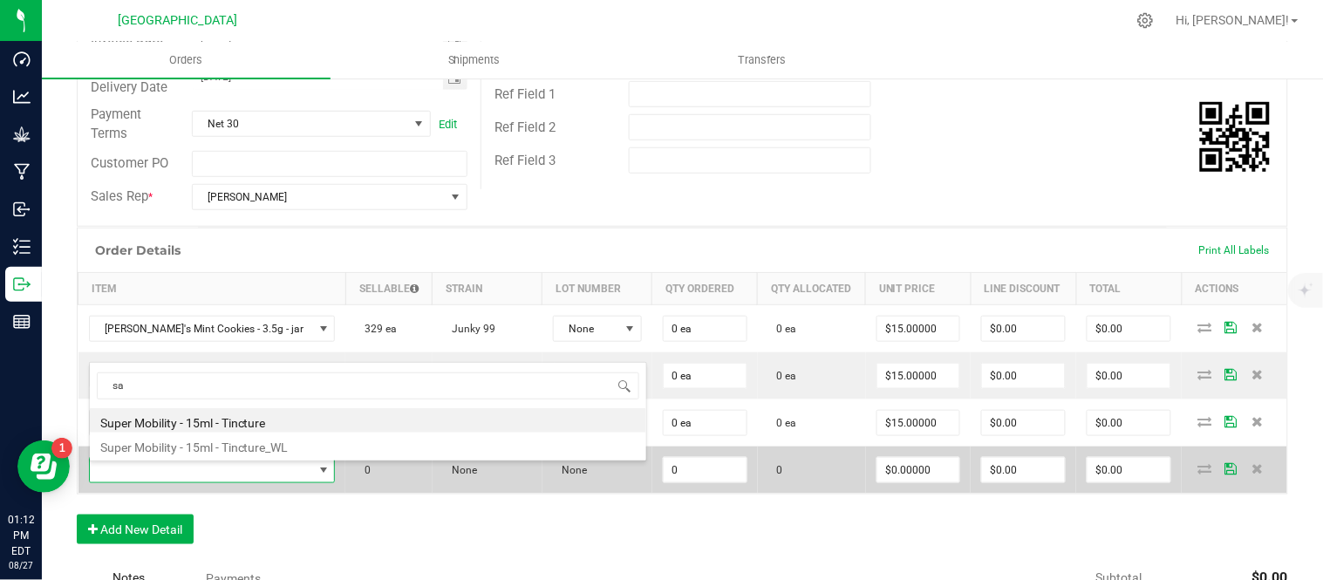
type input "sat"
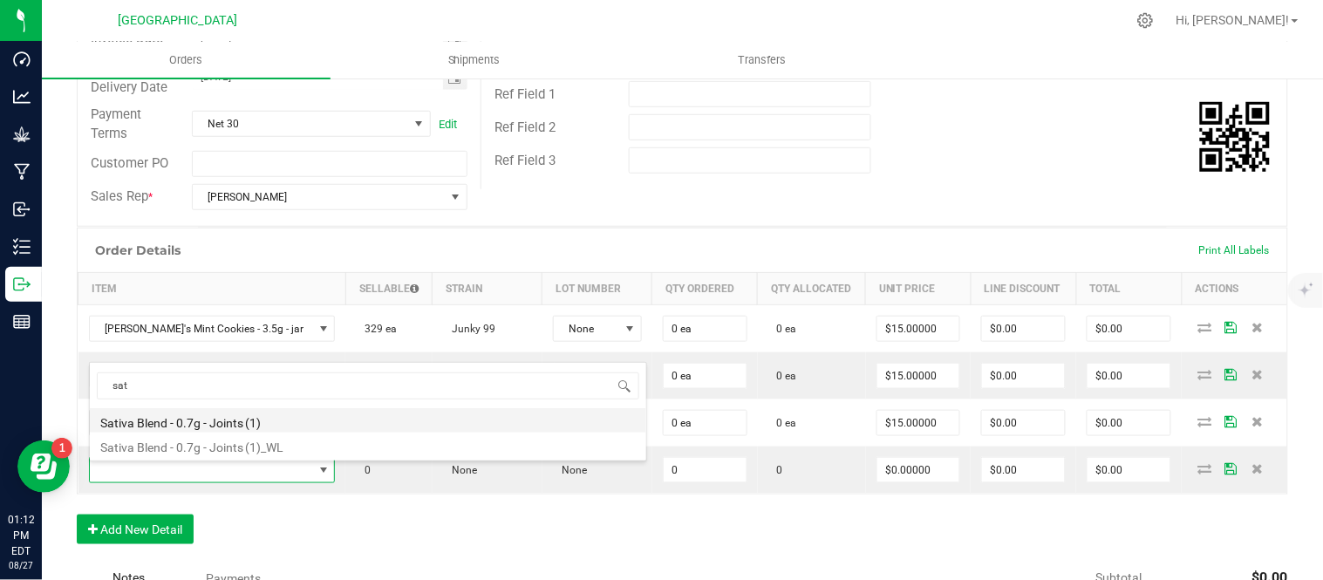
click at [181, 420] on li "Sativa Blend - 0.7g - Joints (1)" at bounding box center [368, 420] width 556 height 24
type input "0 ea"
type input "$4.42000"
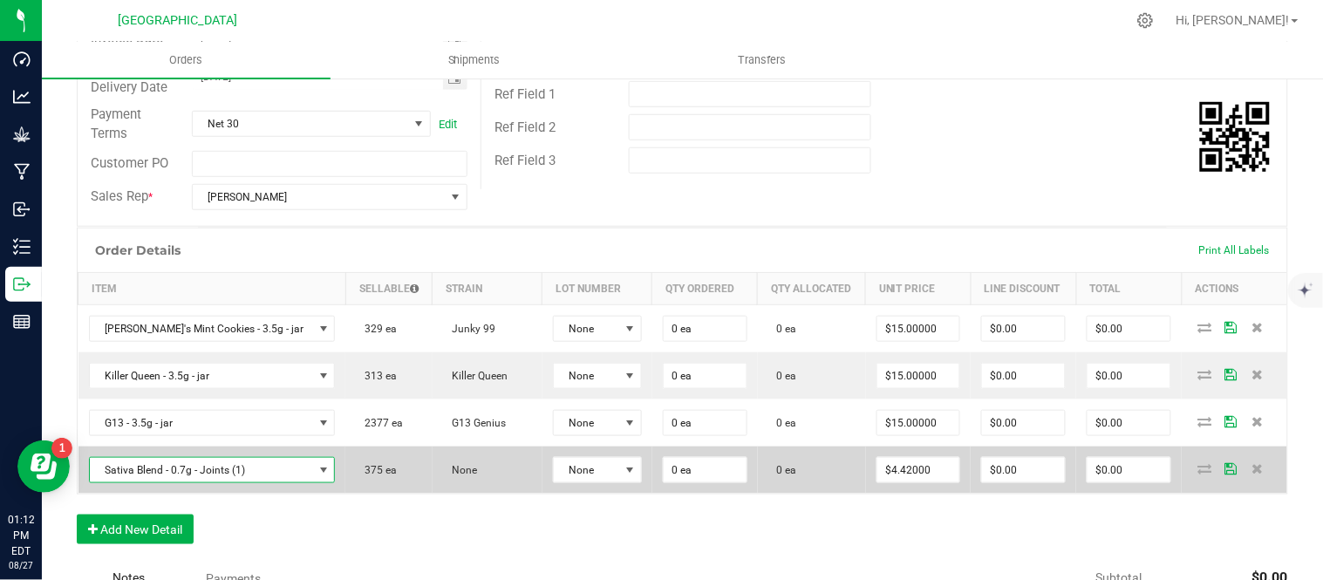
click at [162, 473] on span "Sativa Blend - 0.7g - Joints (1)" at bounding box center [201, 470] width 223 height 24
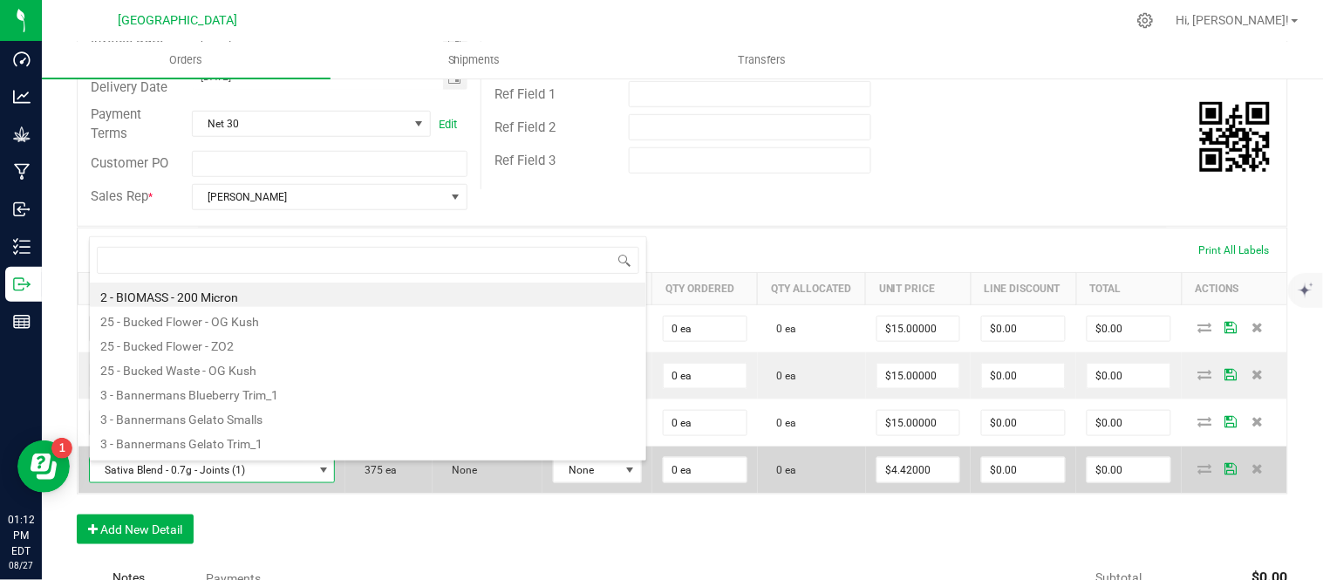
type input "l"
type input "s"
type input "lemon"
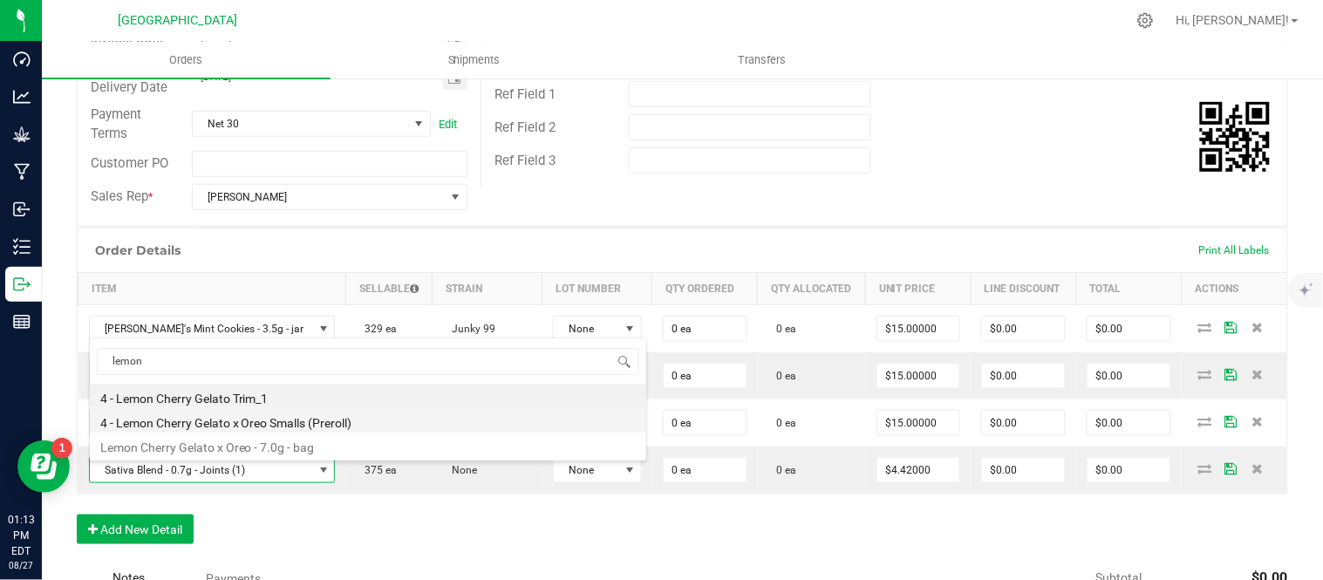
click at [208, 423] on li "4 - Lemon Cherry Gelato x Oreo Smalls (Preroll)" at bounding box center [368, 420] width 556 height 24
type input "0.0000 g"
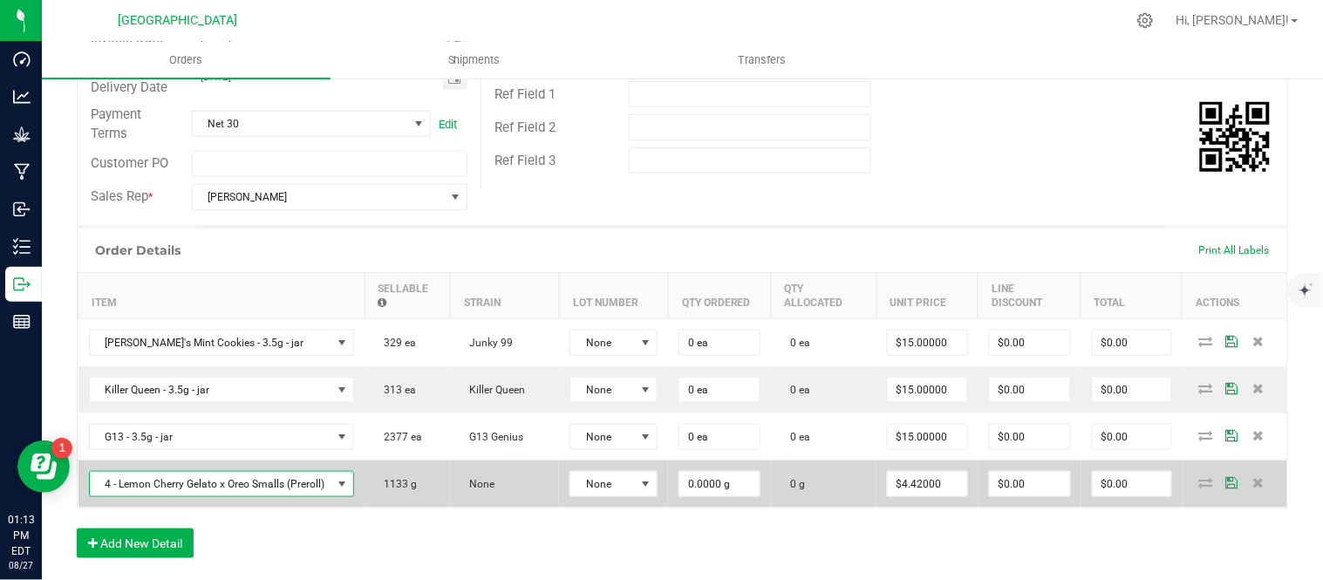
click at [174, 484] on span "4 - Lemon Cherry Gelato x Oreo Smalls (Preroll)" at bounding box center [211, 484] width 242 height 24
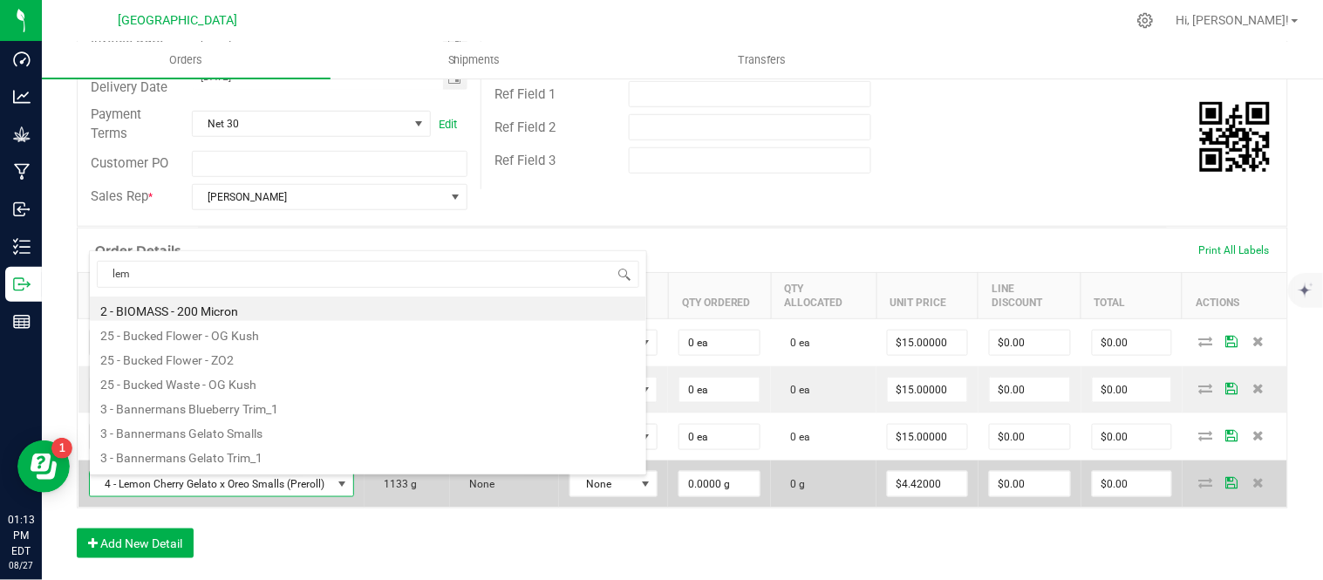
scroll to position [21, 0]
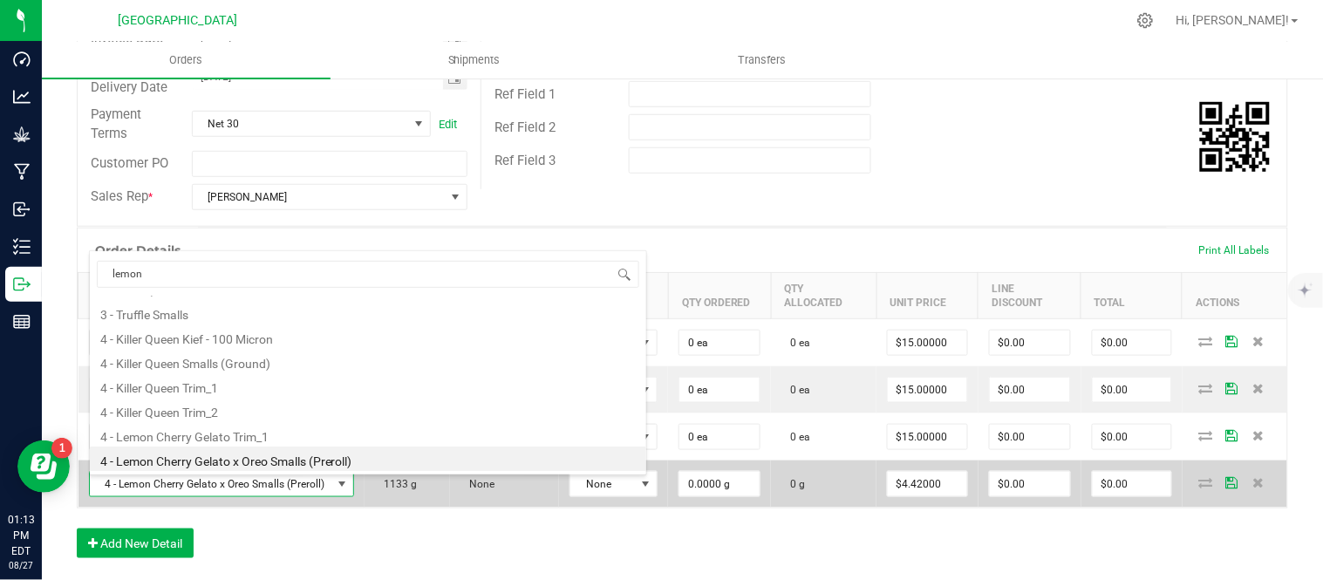
type input "lemon"
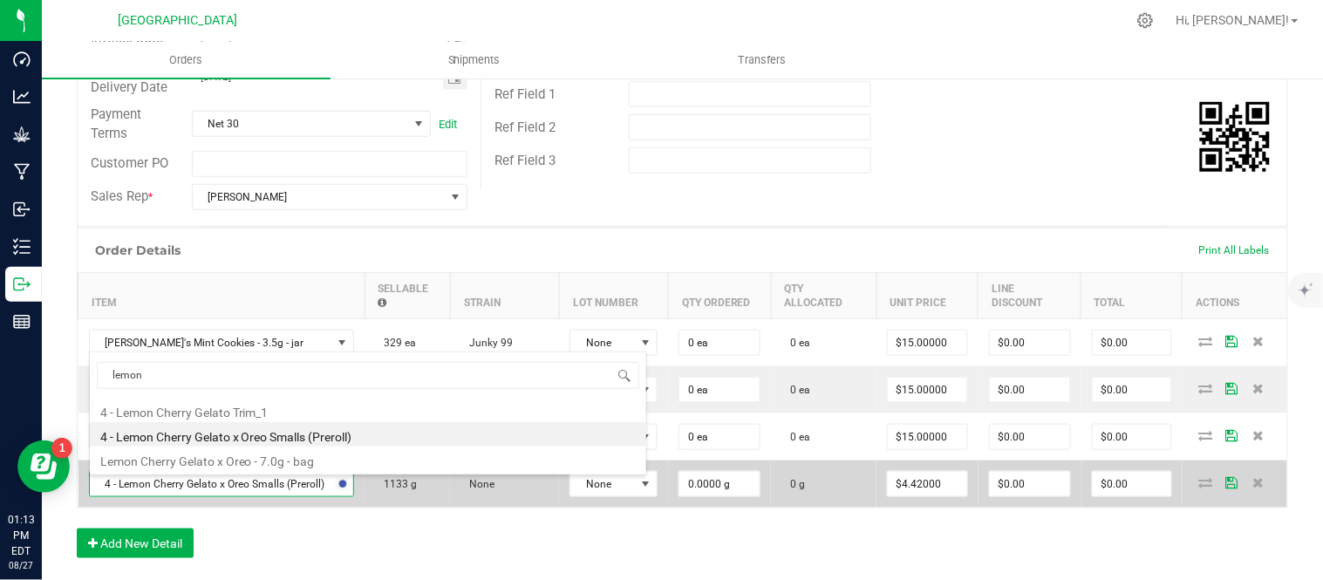
scroll to position [0, 0]
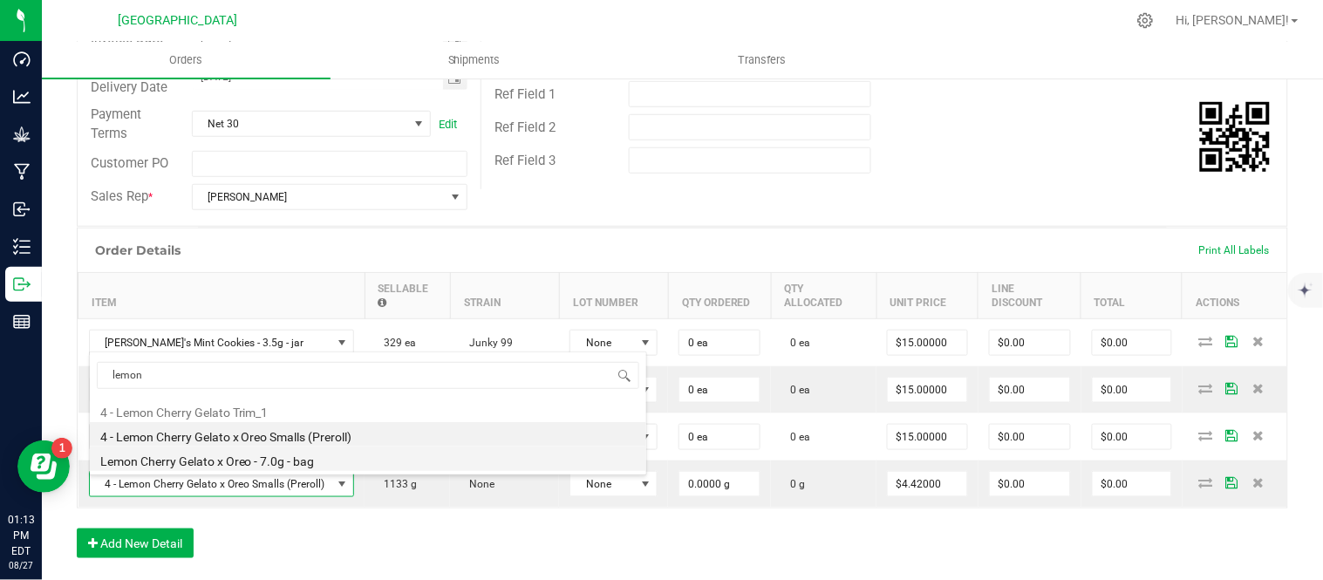
click at [181, 461] on li "Lemon Cherry Gelato x Oreo - 7.0g - bag" at bounding box center [368, 459] width 556 height 24
type input "0 ea"
type input "$25.00000"
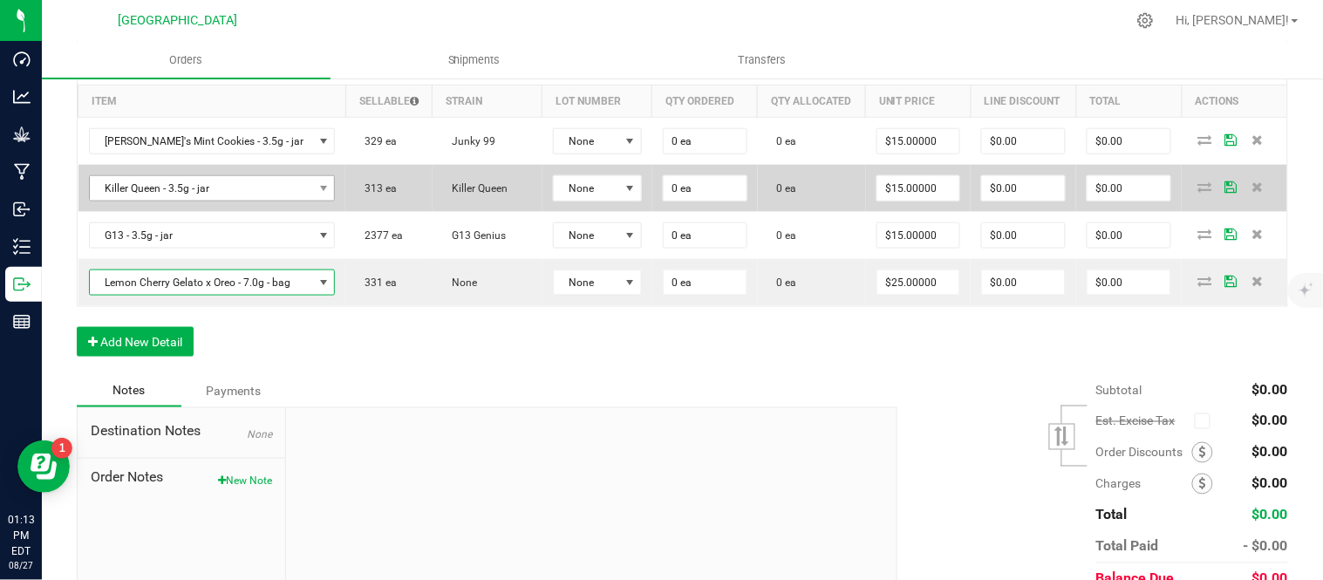
scroll to position [484, 0]
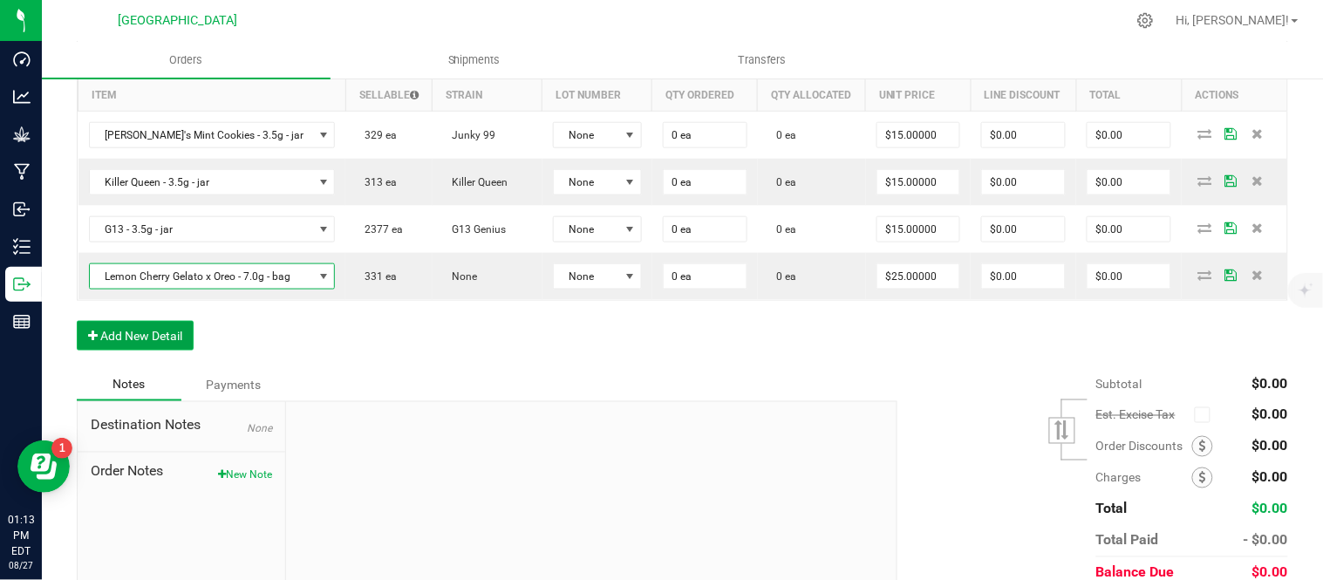
click at [126, 351] on button "Add New Detail" at bounding box center [135, 336] width 117 height 30
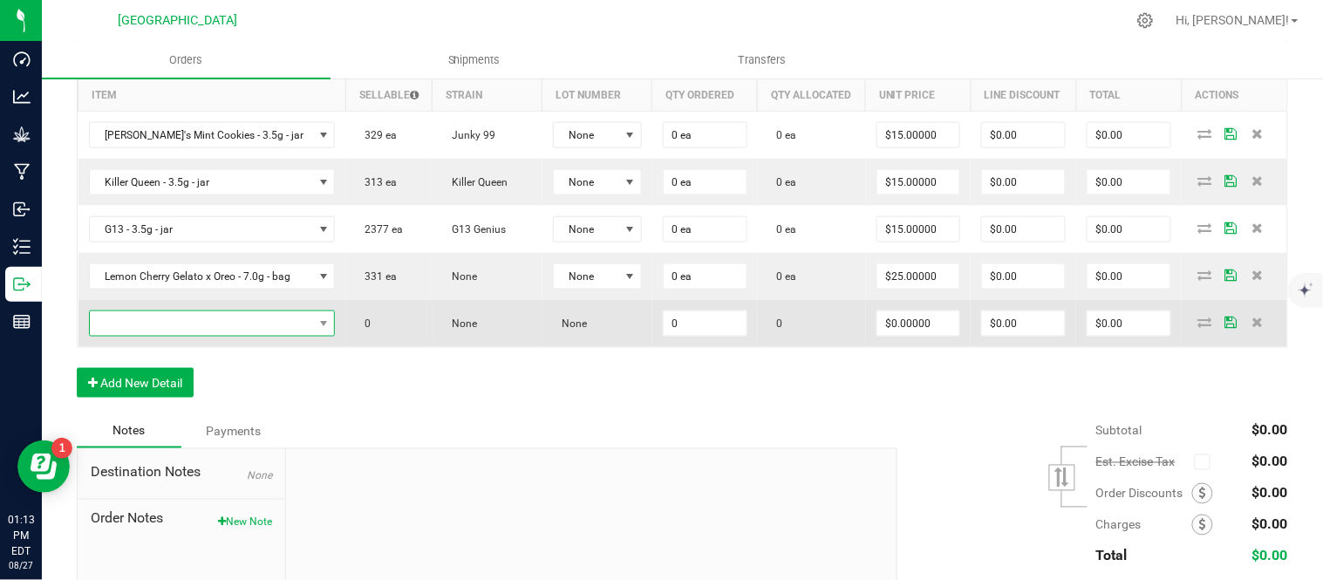
click at [126, 336] on span "NO DATA FOUND" at bounding box center [201, 323] width 223 height 24
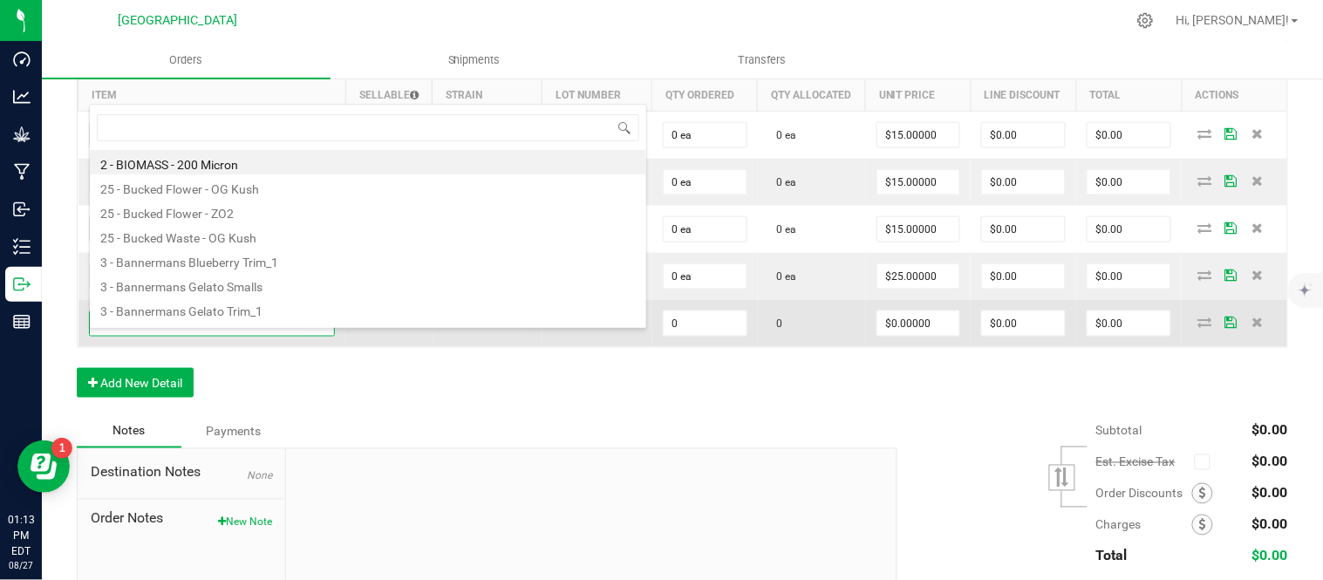
scroll to position [26, 245]
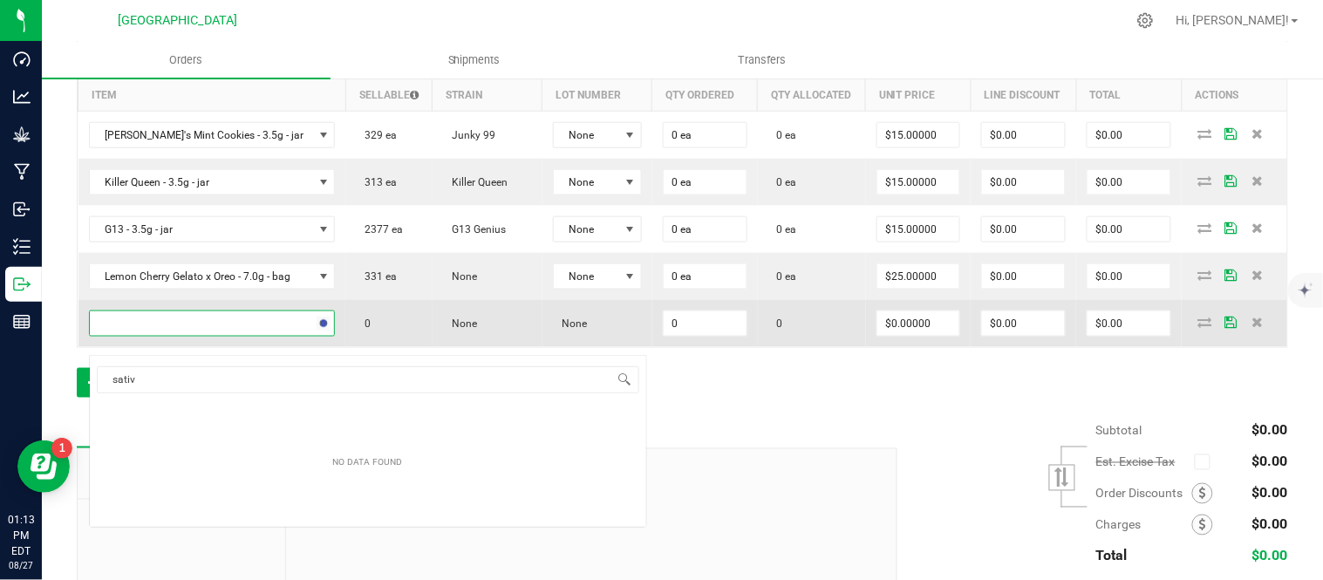
type input "sativa"
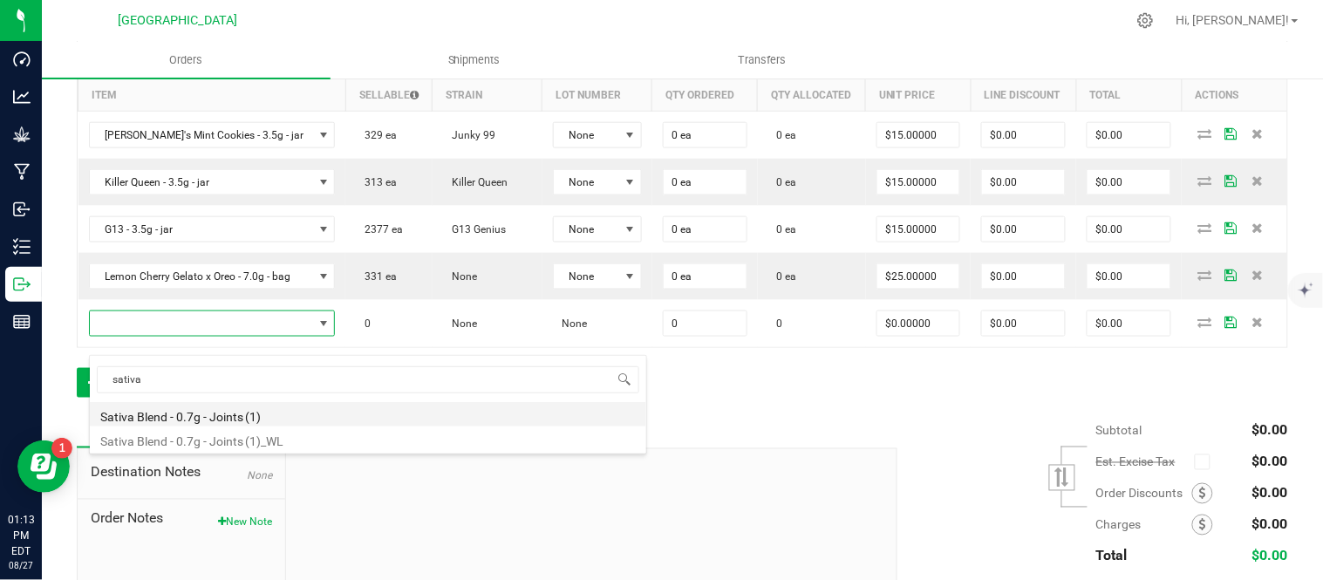
click at [215, 419] on li "Sativa Blend - 0.7g - Joints (1)" at bounding box center [368, 414] width 556 height 24
type input "0 ea"
type input "$4.42000"
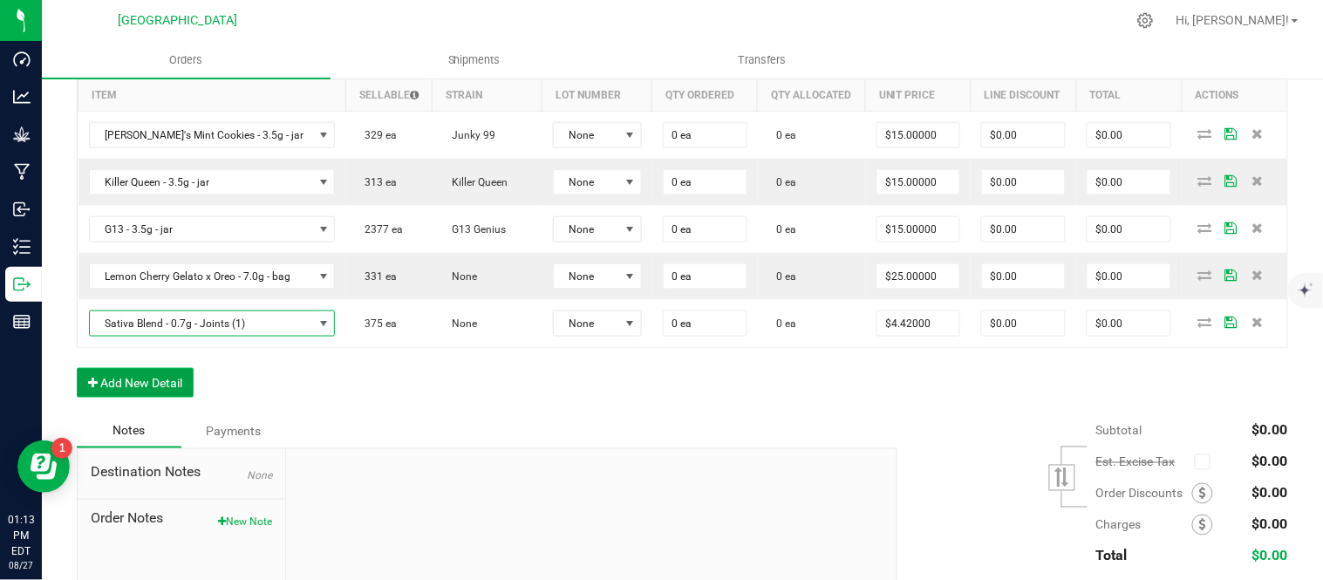
click at [131, 398] on button "Add New Detail" at bounding box center [135, 383] width 117 height 30
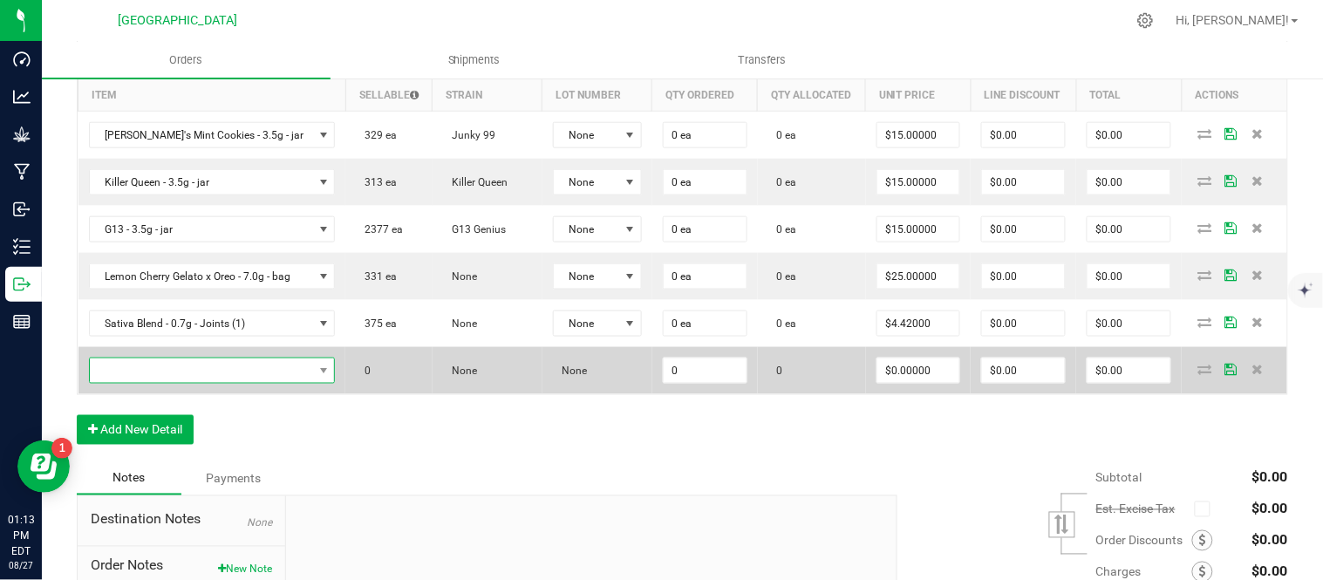
click at [126, 383] on span "NO DATA FOUND" at bounding box center [201, 370] width 223 height 24
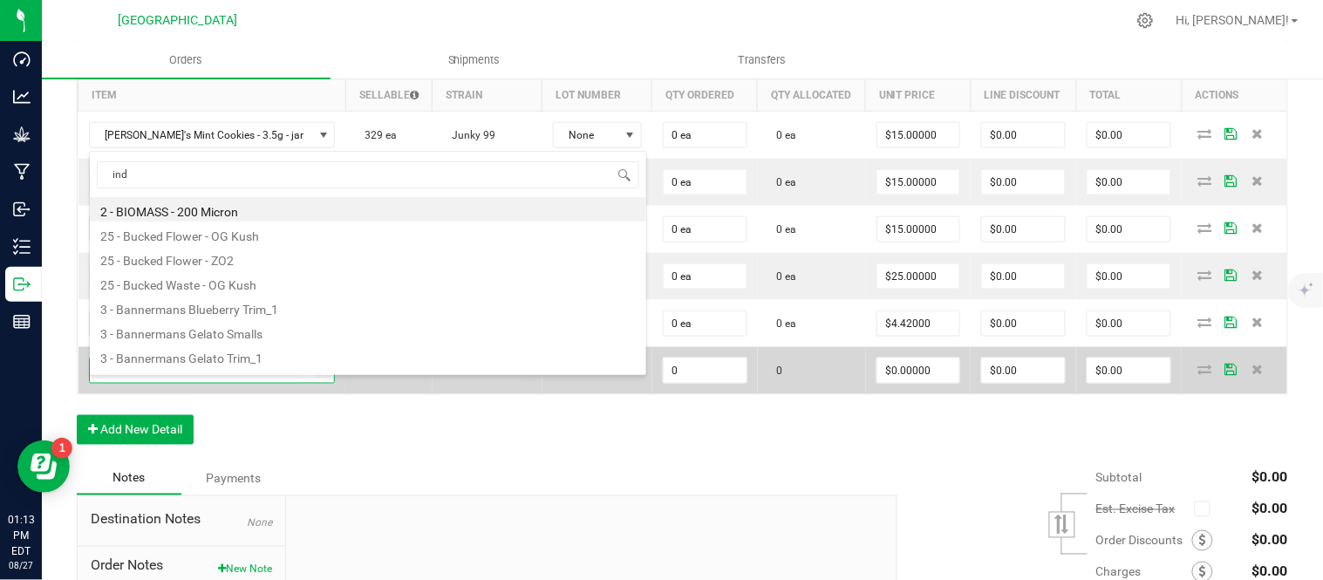
type input "indi"
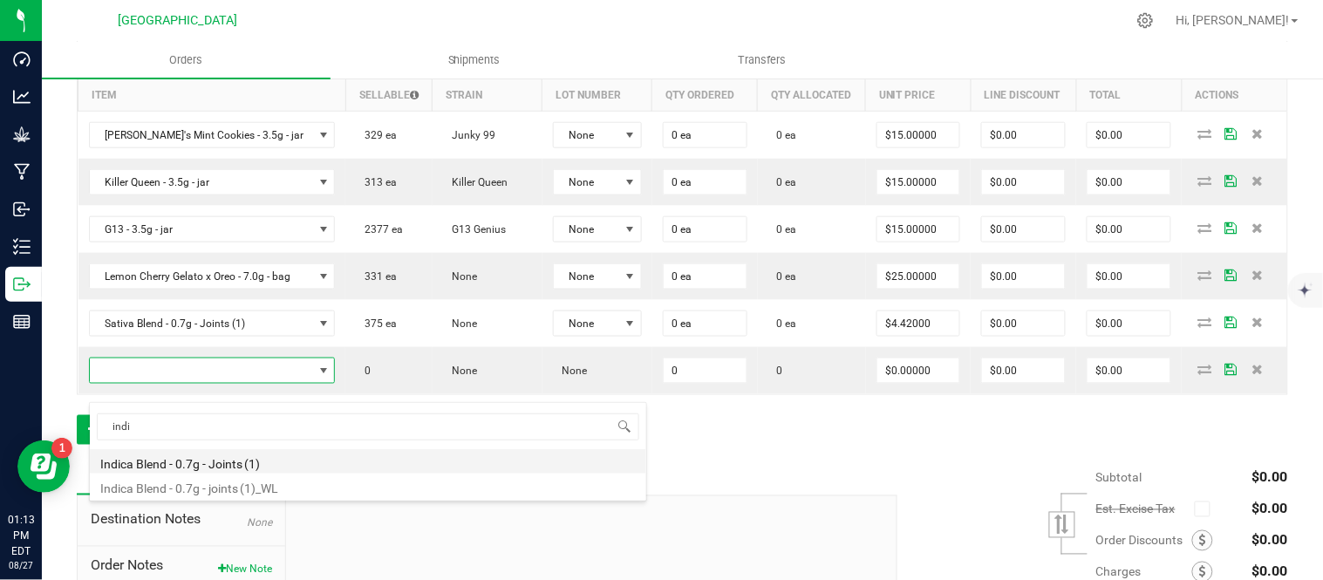
click at [205, 459] on li "Indica Blend - 0.7g - Joints (1)" at bounding box center [368, 461] width 556 height 24
type input "0 ea"
type input "$4.42000"
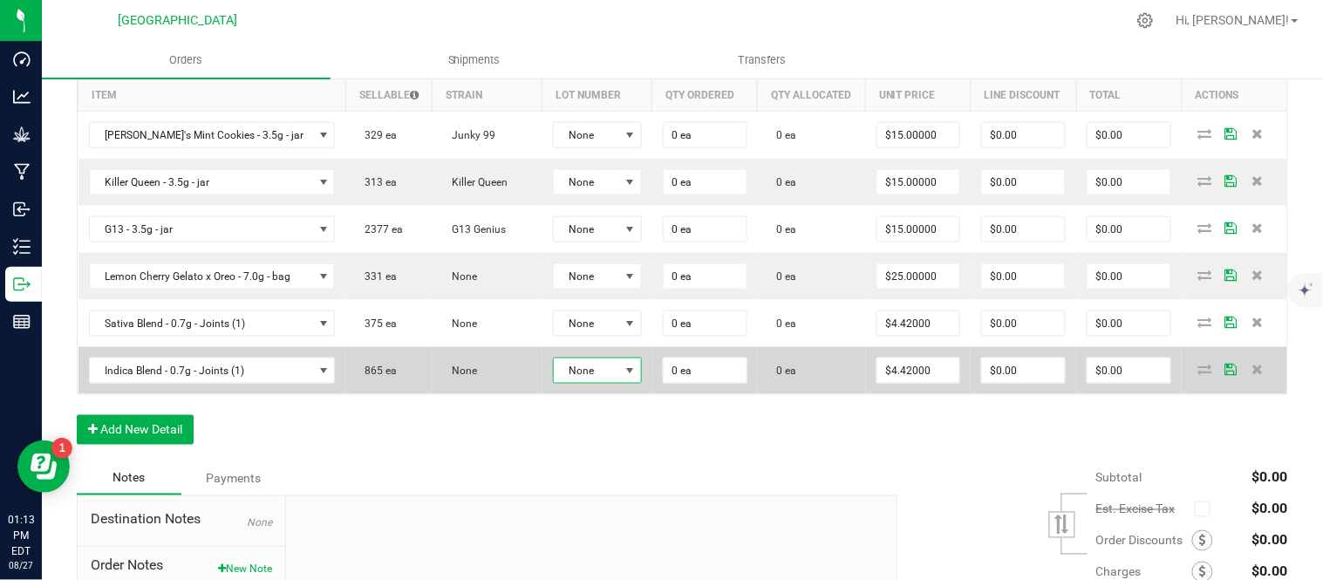
click at [571, 383] on span "None" at bounding box center [586, 370] width 65 height 24
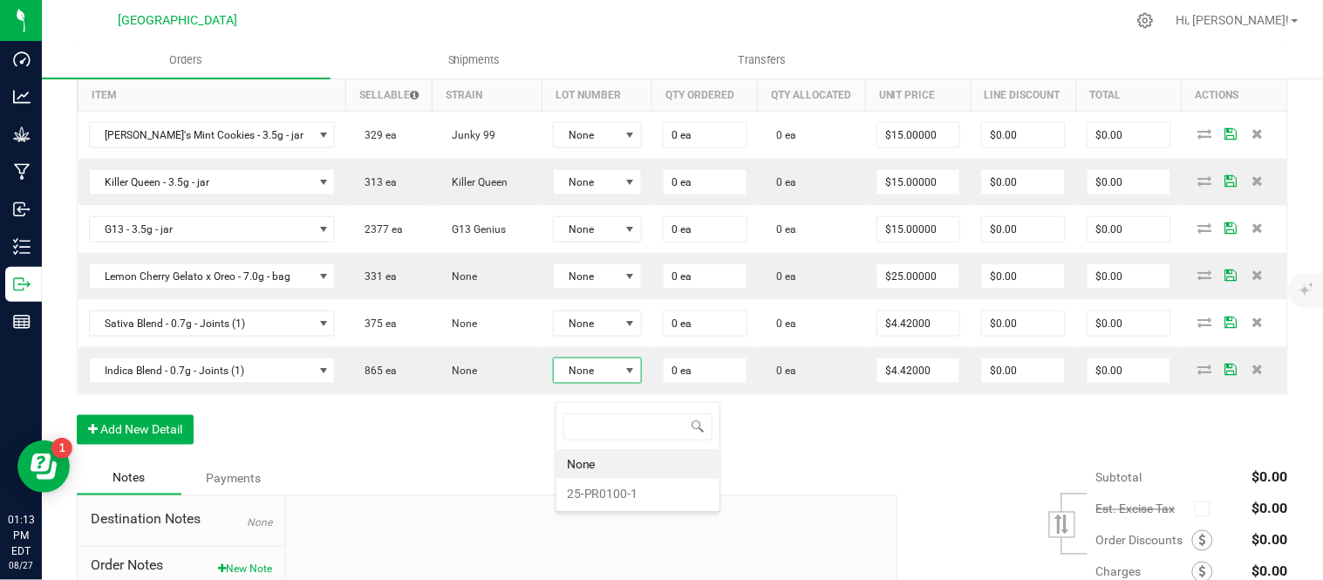
scroll to position [26, 88]
click at [580, 493] on li "25-PR0100-1" at bounding box center [637, 494] width 163 height 30
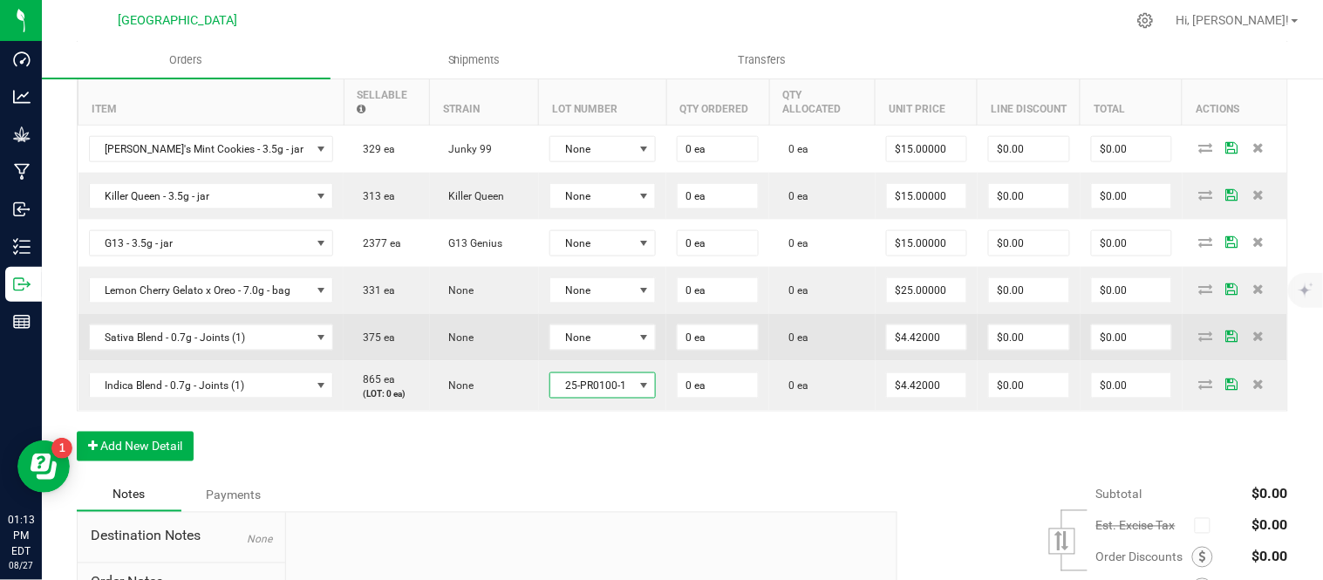
click at [593, 361] on td "None" at bounding box center [603, 337] width 128 height 47
click at [595, 345] on span "None" at bounding box center [592, 337] width 84 height 24
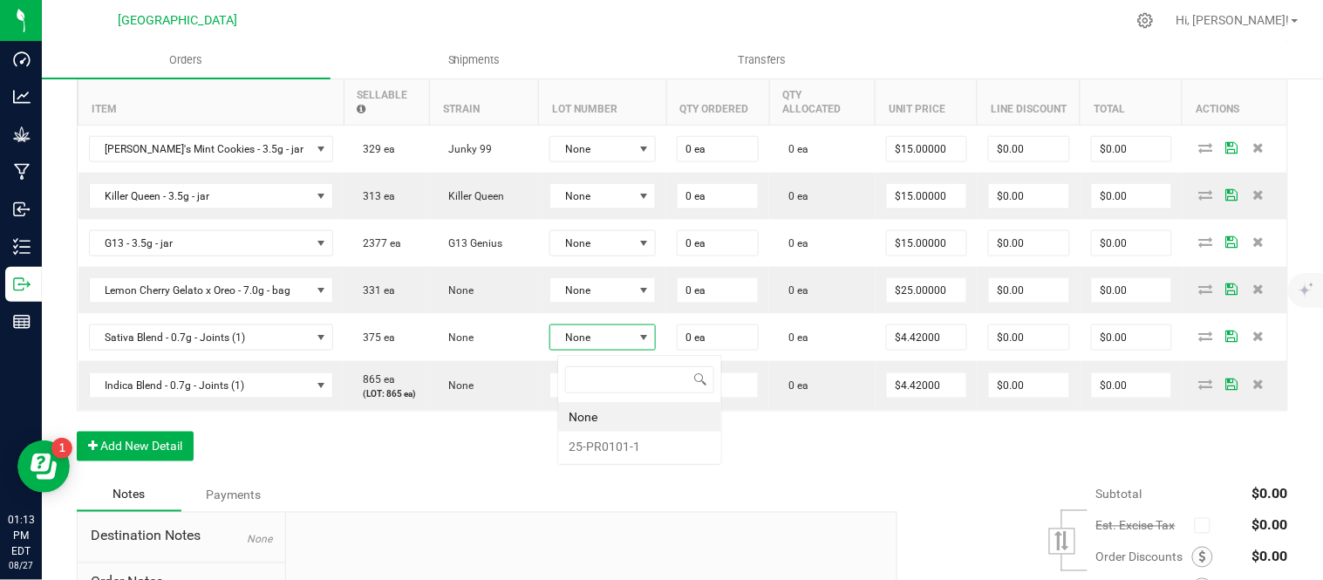
scroll to position [26, 110]
click at [598, 448] on li "25-PR0101-1" at bounding box center [639, 447] width 163 height 30
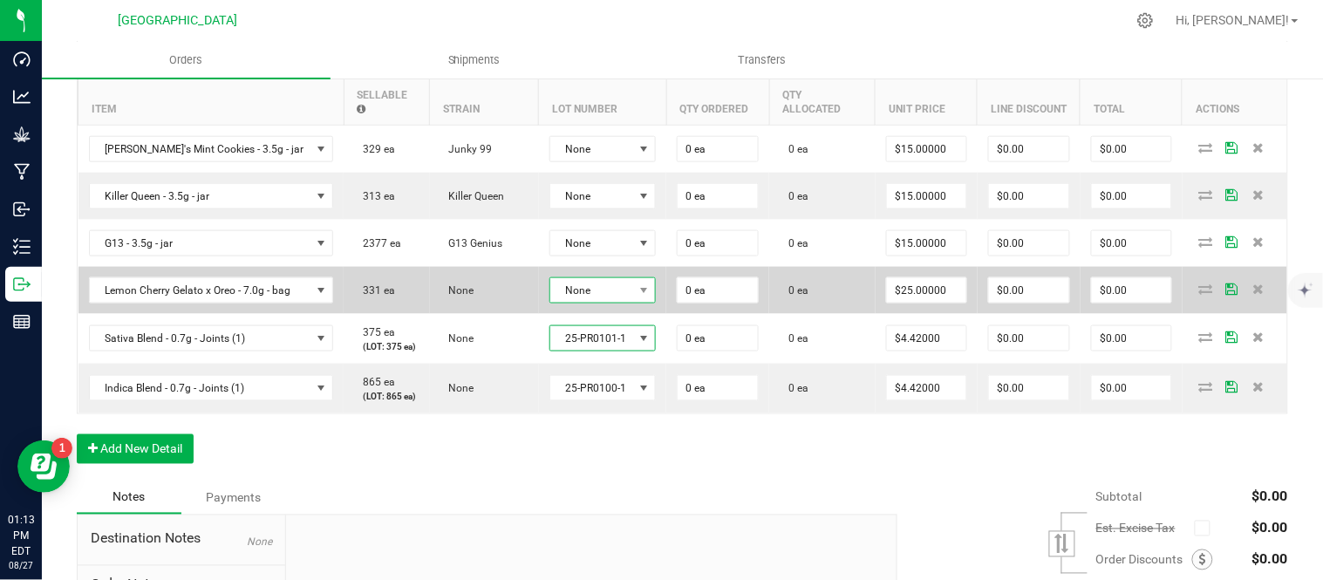
click at [599, 294] on span "None" at bounding box center [592, 290] width 84 height 24
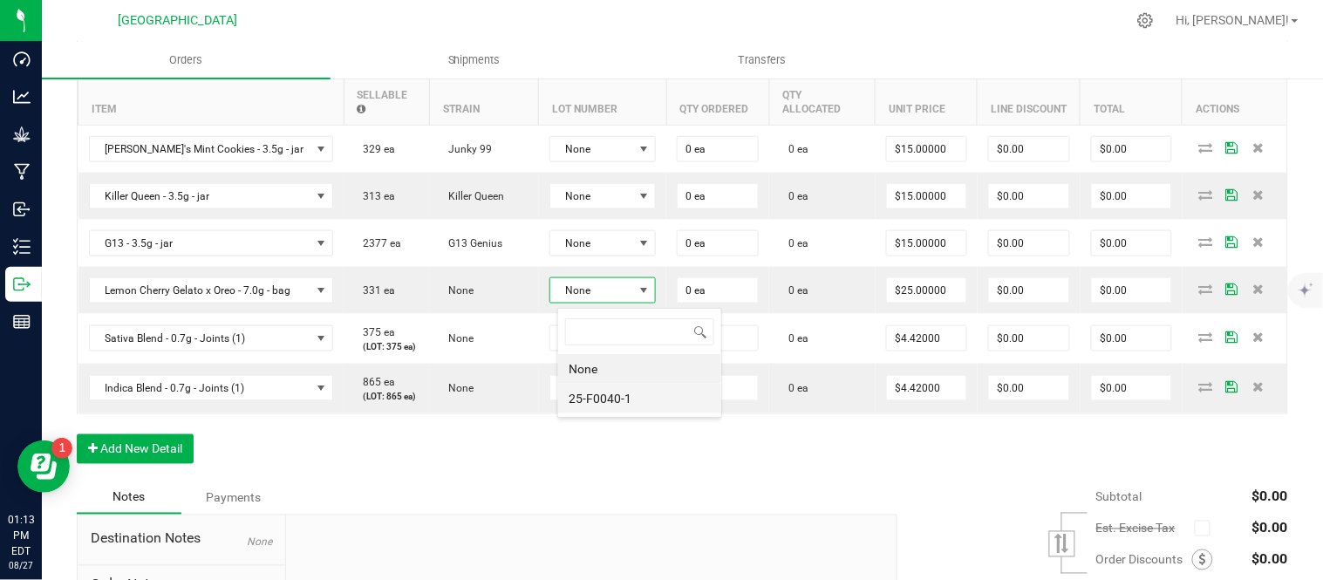
click at [600, 394] on li "25-F0040-1" at bounding box center [639, 399] width 163 height 30
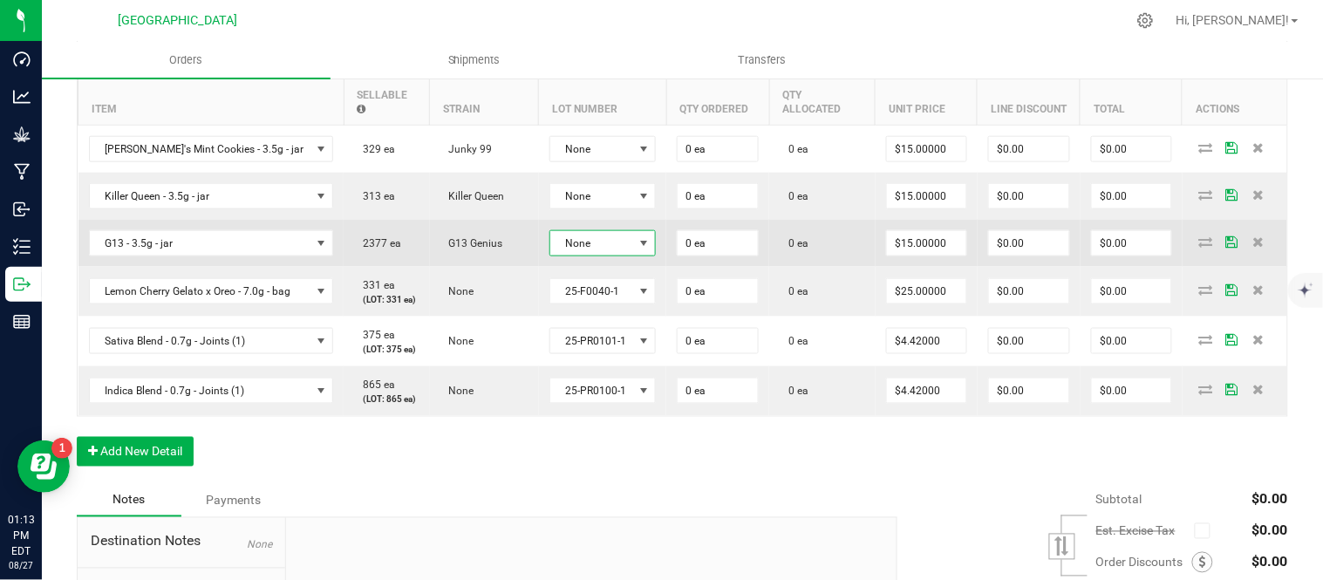
click at [596, 242] on span "None" at bounding box center [592, 243] width 84 height 24
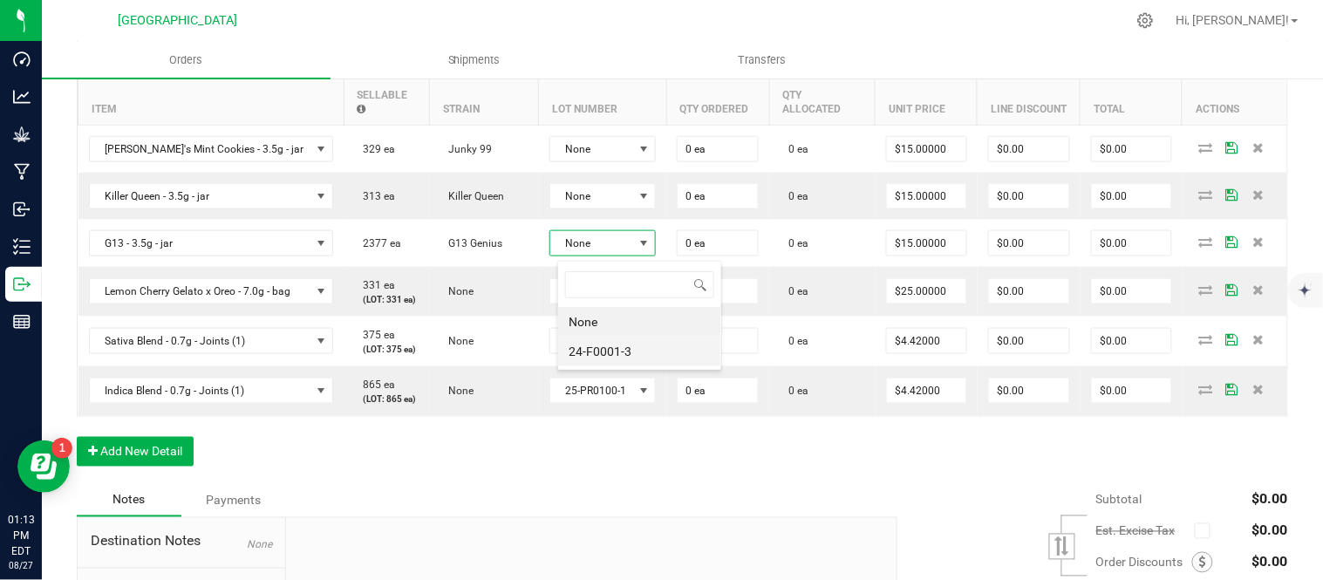
click at [591, 349] on li "24-F0001-3" at bounding box center [639, 352] width 163 height 30
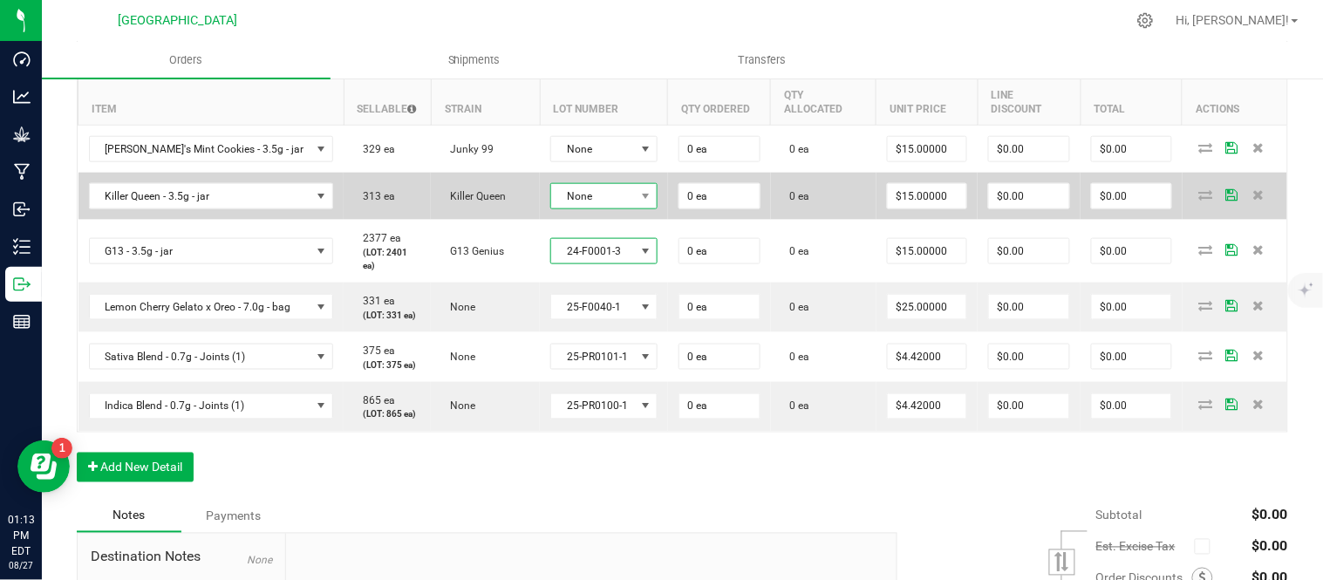
click at [594, 196] on span "None" at bounding box center [593, 196] width 84 height 24
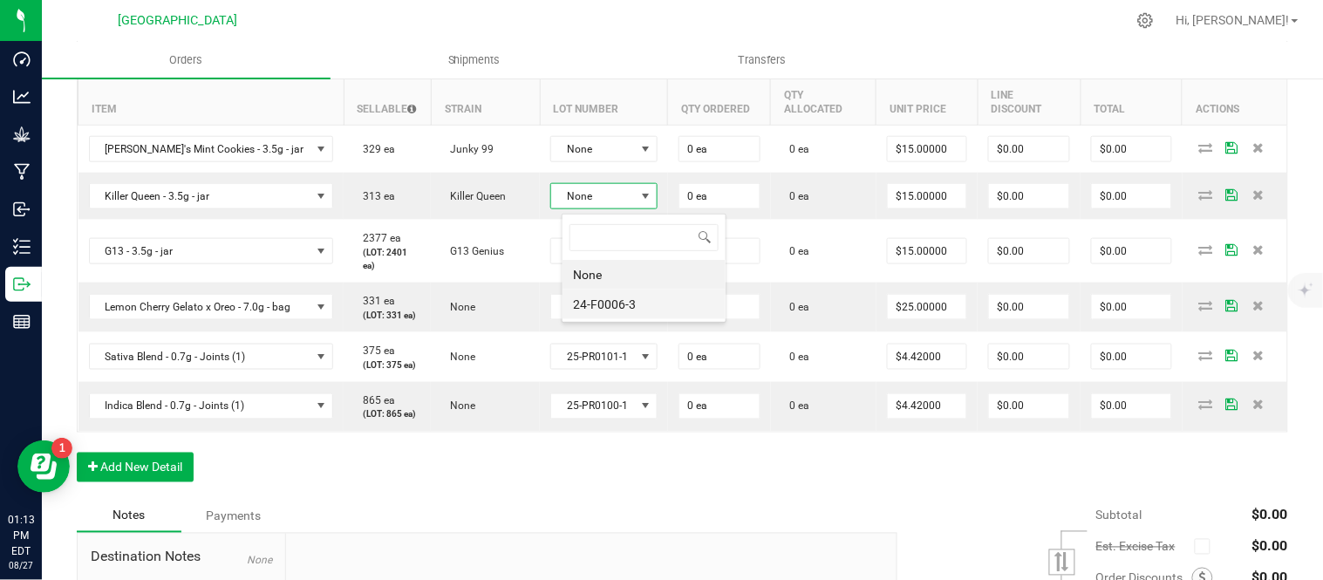
click at [594, 303] on li "24-F0006-3" at bounding box center [644, 305] width 163 height 30
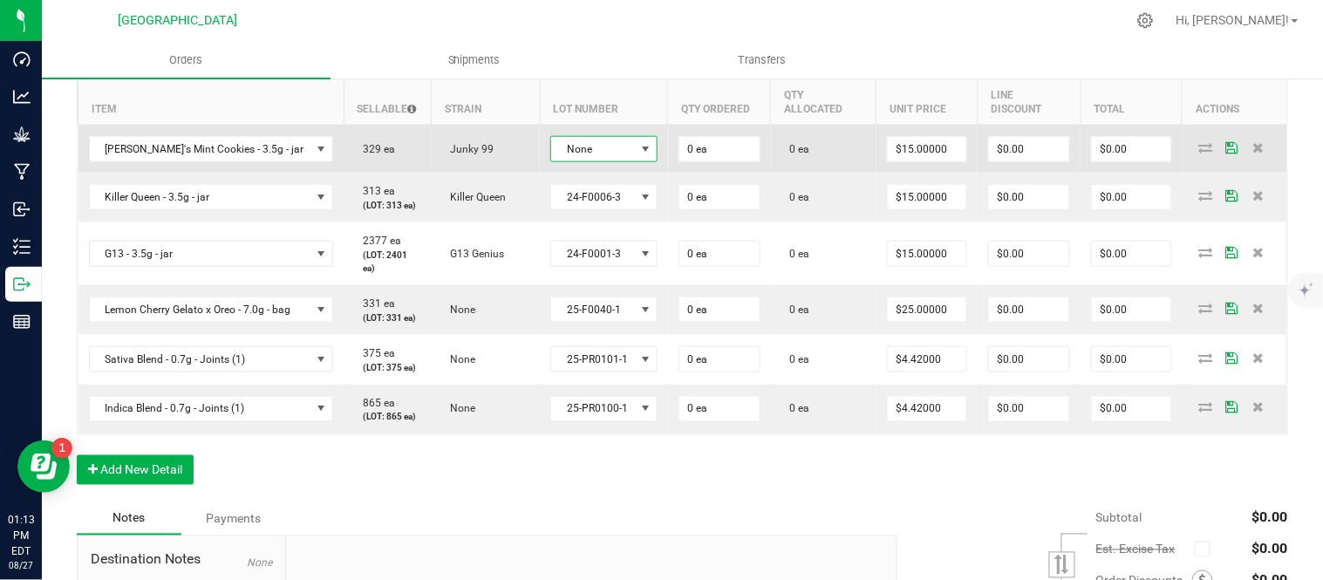
click at [598, 155] on span "None" at bounding box center [593, 149] width 84 height 24
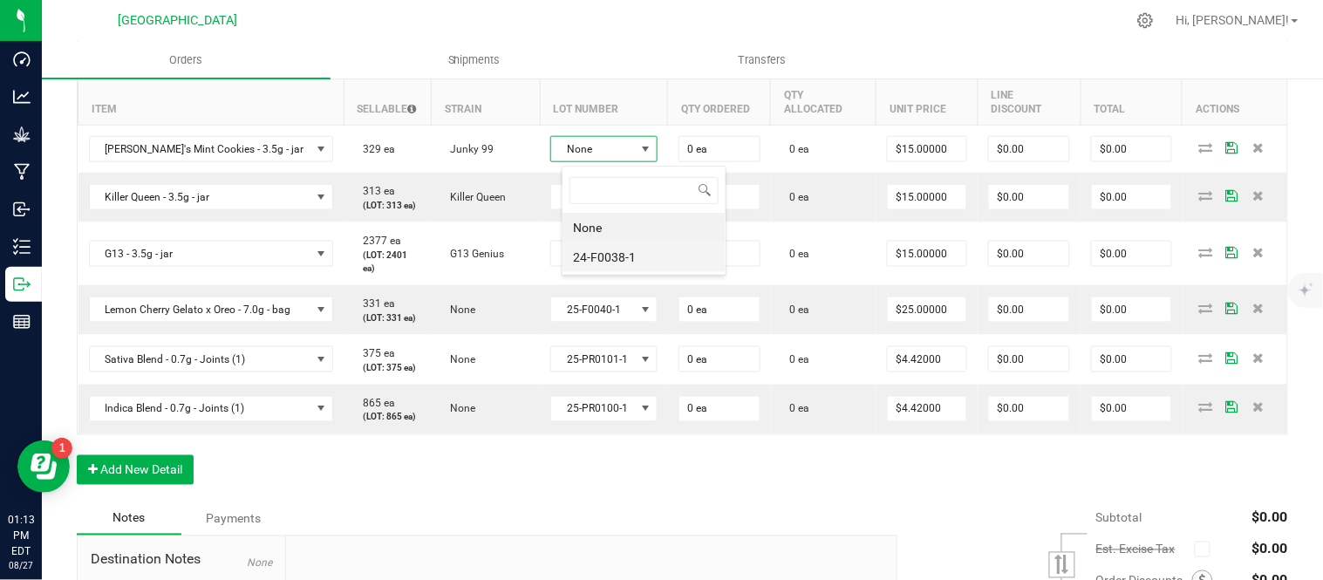
click at [607, 263] on li "24-F0038-1" at bounding box center [644, 257] width 163 height 30
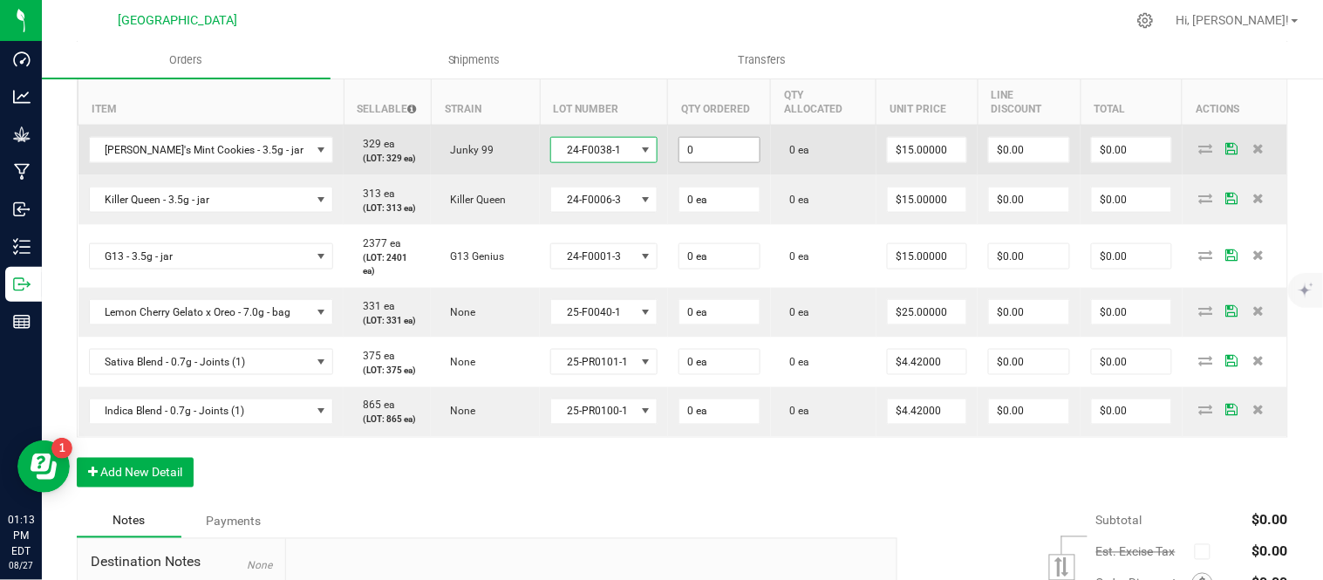
click at [729, 162] on input "0" at bounding box center [719, 150] width 80 height 24
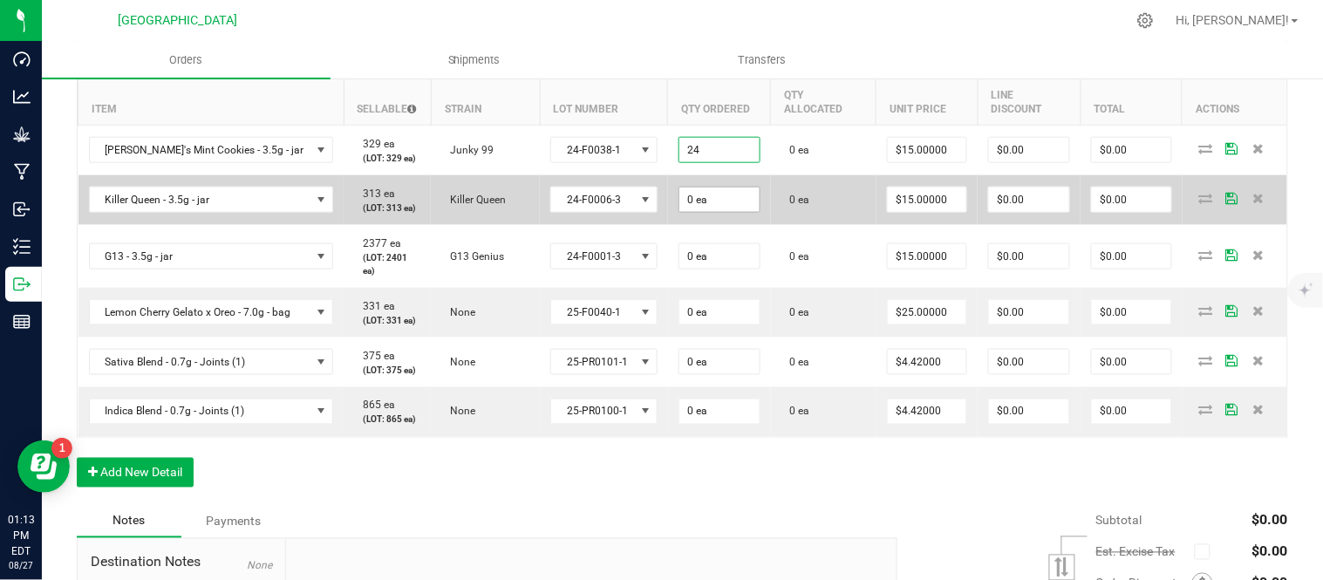
type input "24 ea"
type input "$360.00"
click at [742, 212] on input "0" at bounding box center [719, 200] width 80 height 24
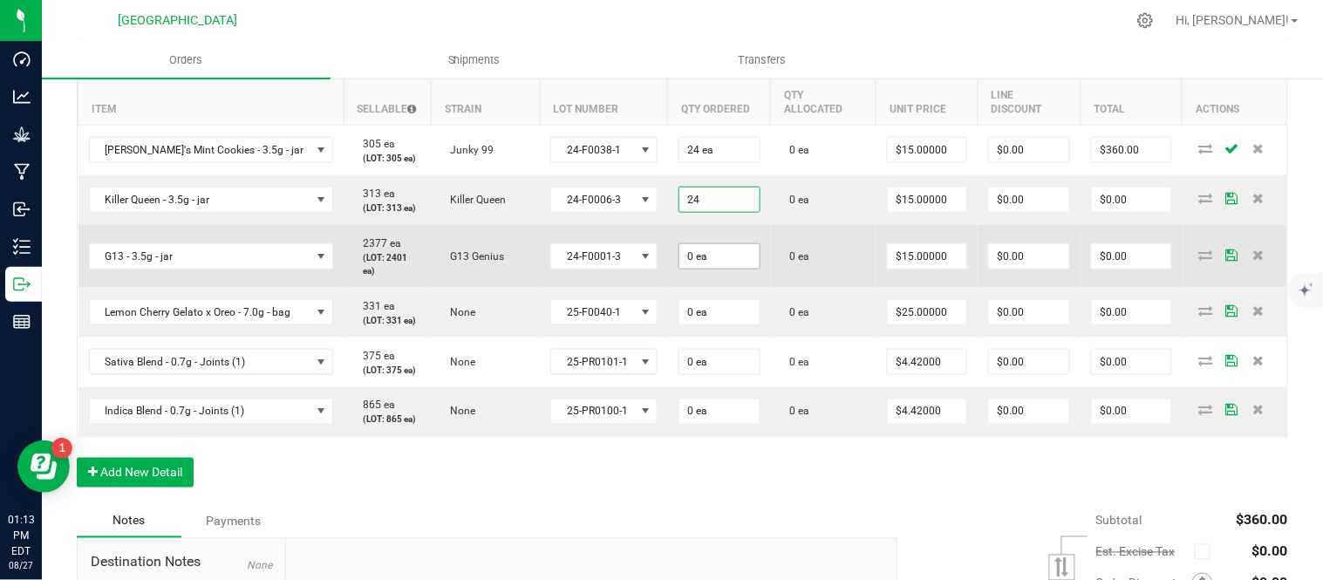
type input "24 ea"
type input "$360.00"
click at [727, 269] on input "0" at bounding box center [719, 256] width 80 height 24
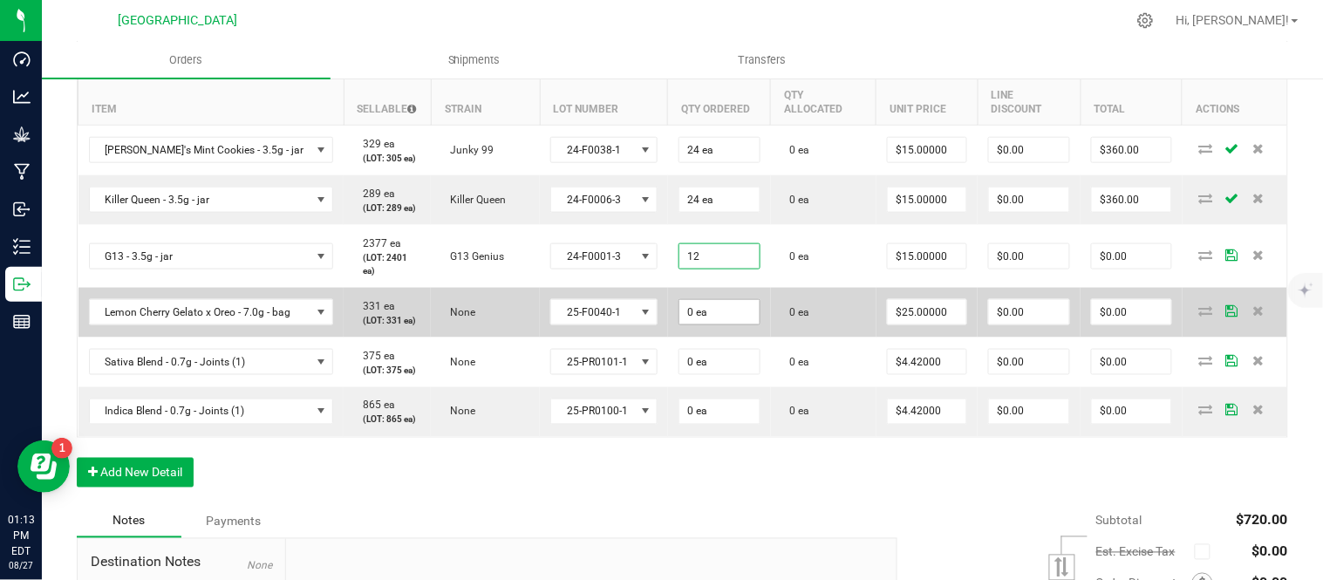
type input "12 ea"
type input "$180.00"
click at [726, 324] on input "0" at bounding box center [719, 312] width 80 height 24
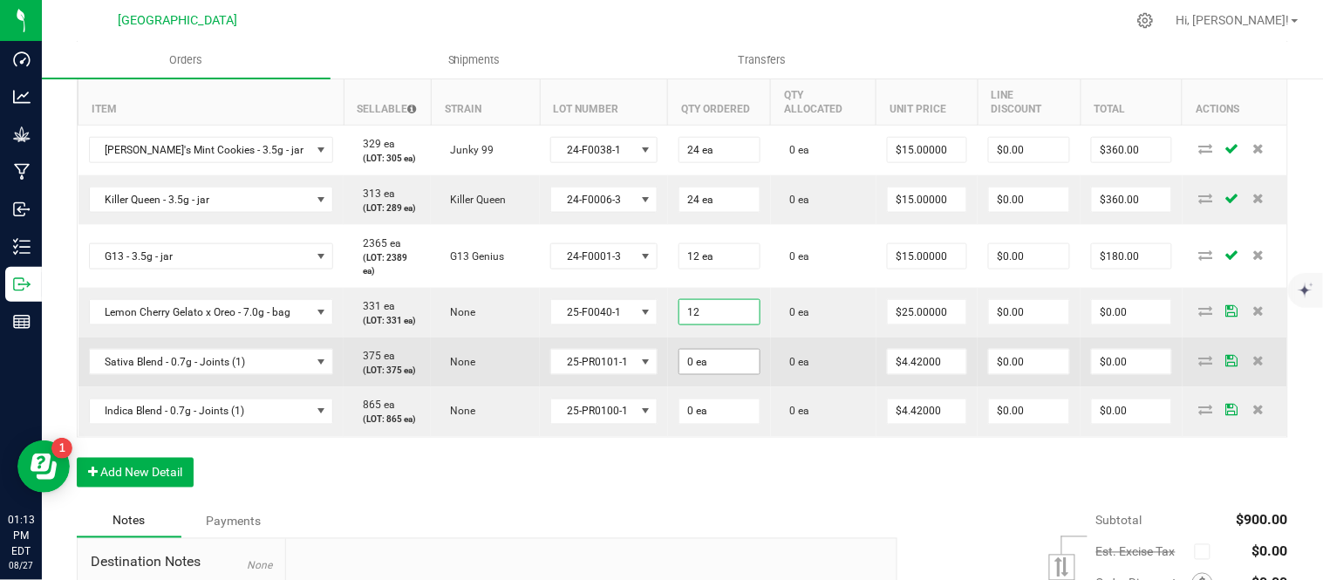
type input "12 ea"
type input "$300.00"
click at [721, 374] on input "0" at bounding box center [719, 362] width 80 height 24
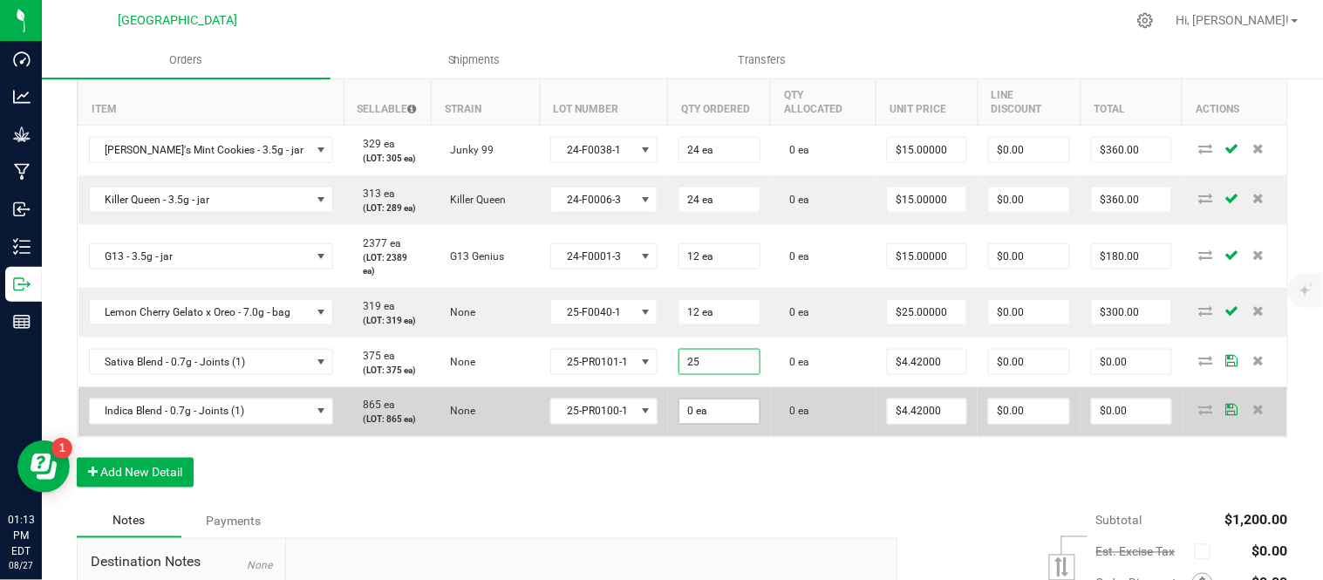
type input "25 ea"
type input "$110.50"
click at [734, 424] on input "0" at bounding box center [719, 411] width 80 height 24
type input "25 ea"
type input "$110.50"
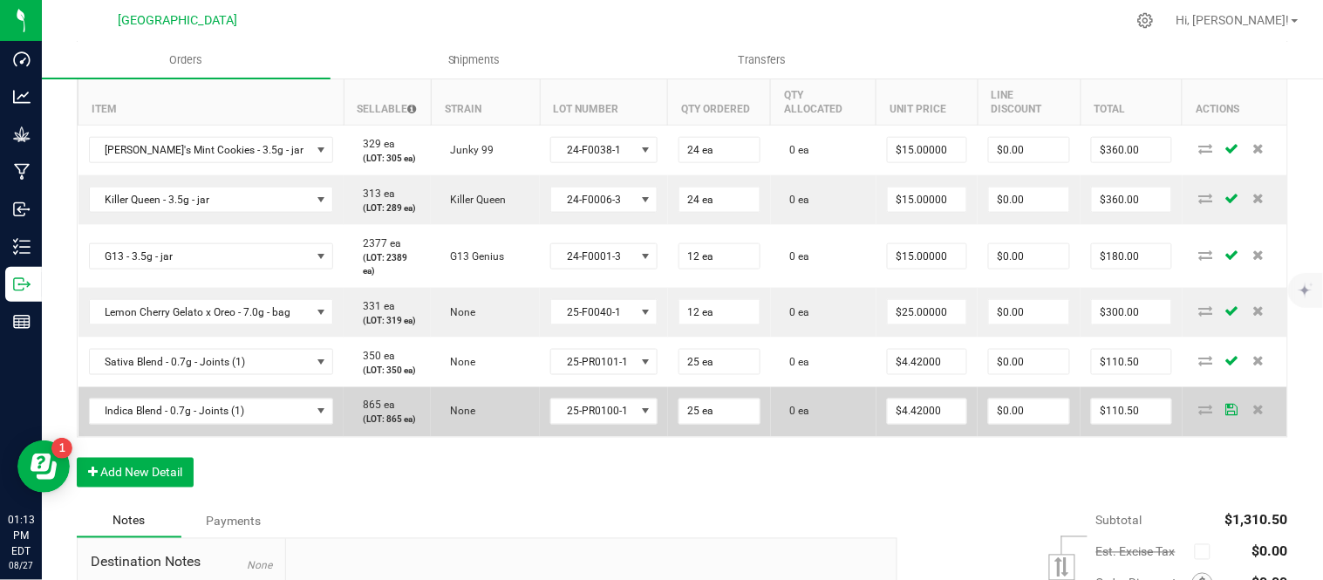
click at [821, 437] on td "0 ea" at bounding box center [824, 412] width 106 height 50
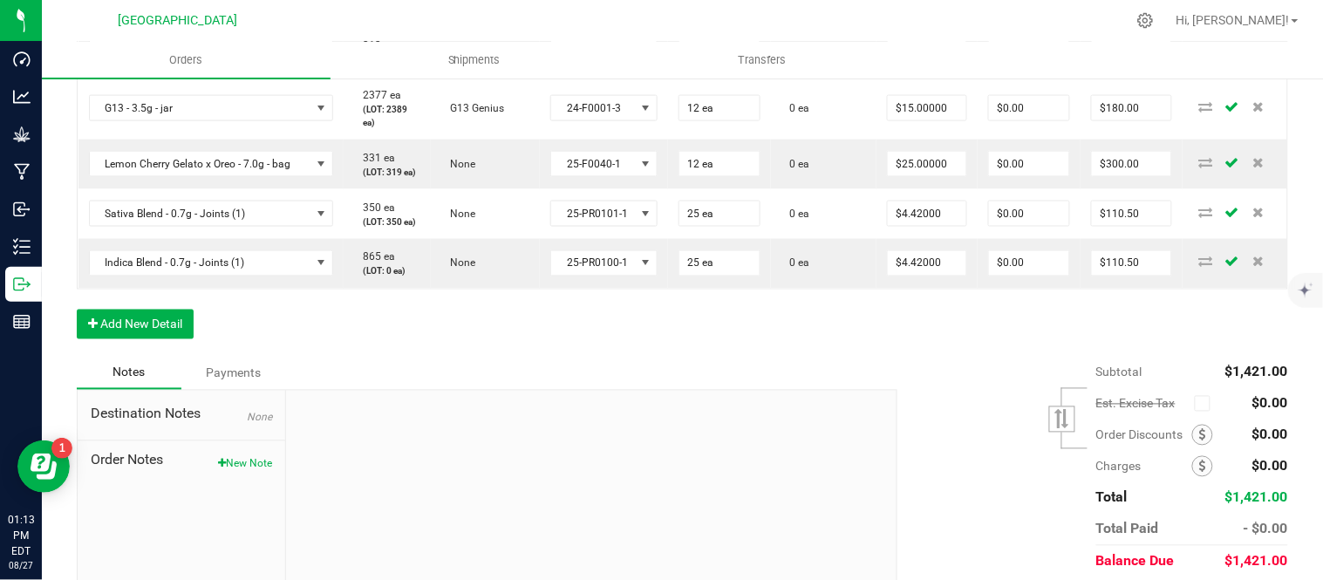
scroll to position [678, 0]
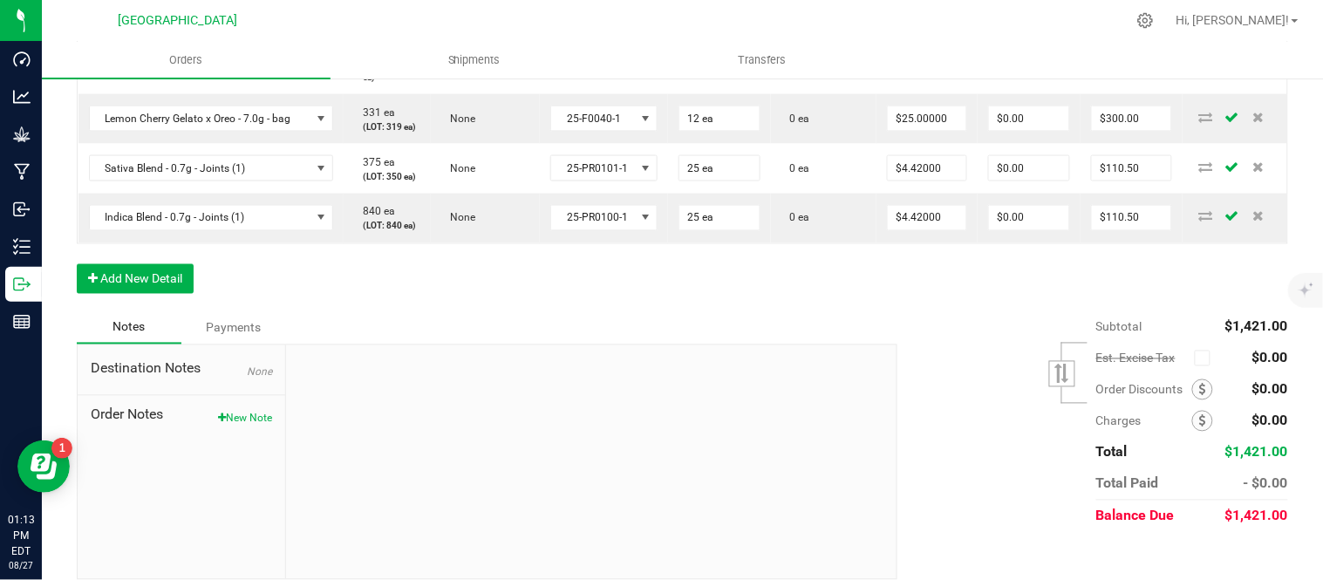
click at [706, 311] on div "Order Details Print All Labels Item Sellable Strain Lot Number Qty Ordered Qty …" at bounding box center [682, 75] width 1211 height 471
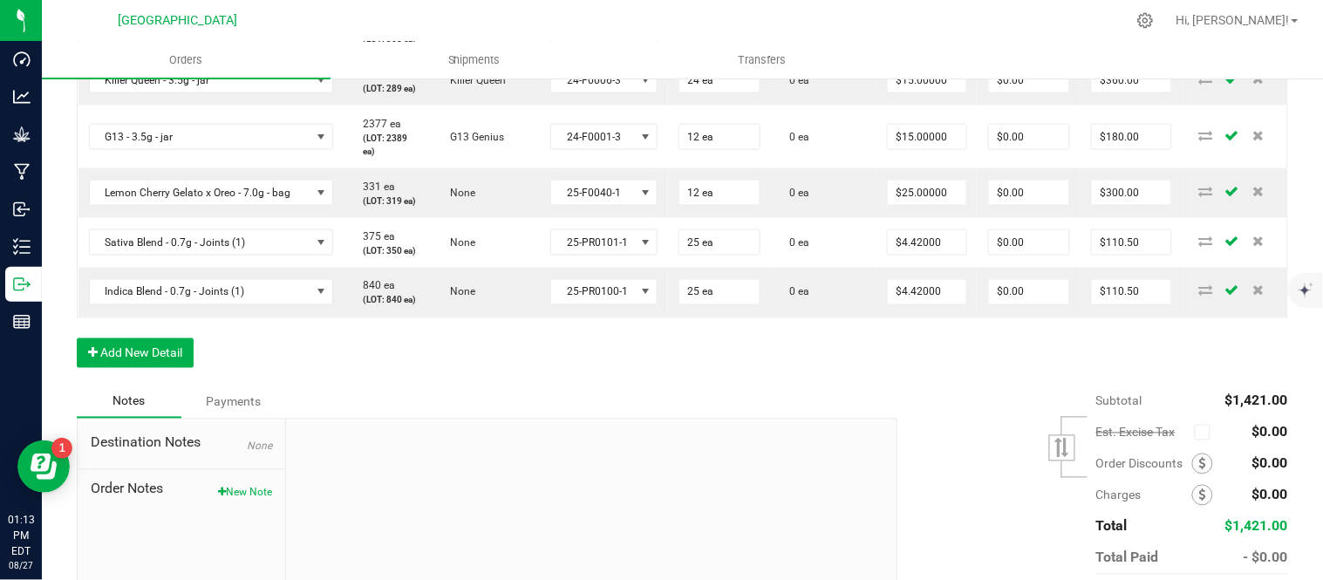
scroll to position [581, 0]
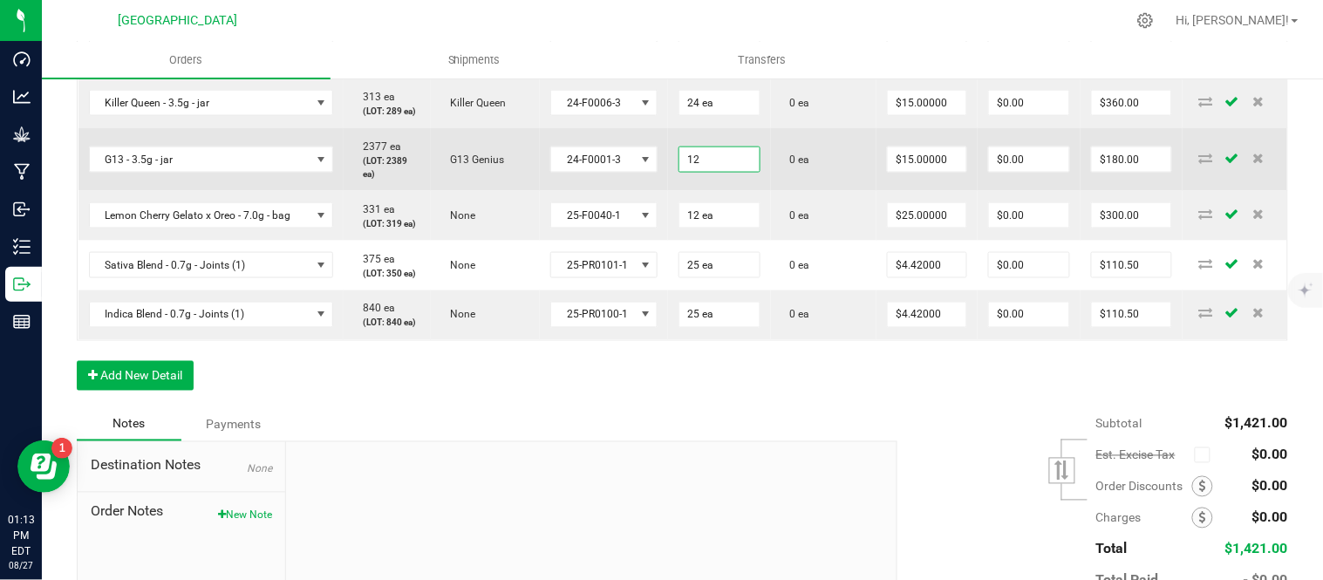
click at [724, 172] on input "12" at bounding box center [719, 159] width 80 height 24
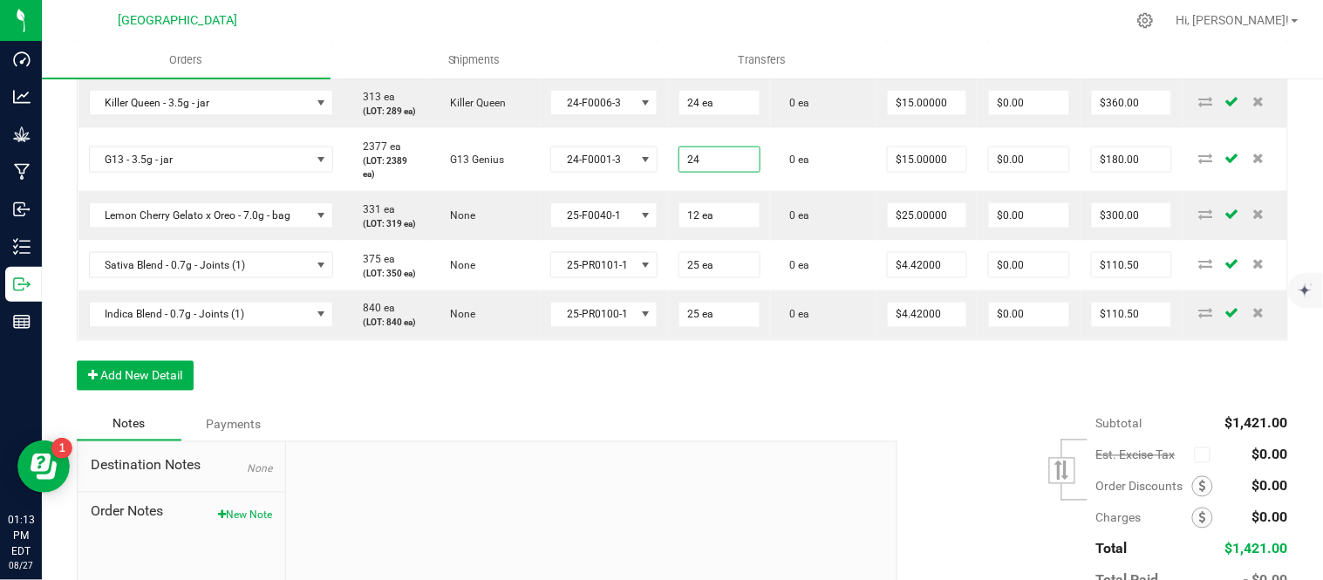
type input "24 ea"
type input "$360.00"
click at [827, 408] on div "Order Details Print All Labels Item Sellable Strain Lot Number Qty Ordered Qty …" at bounding box center [682, 172] width 1211 height 471
click at [826, 408] on div "Order Details Print All Labels Item Sellable Strain Lot Number Qty Ordered Qty …" at bounding box center [682, 172] width 1211 height 471
click at [145, 391] on button "Add New Detail" at bounding box center [135, 376] width 117 height 30
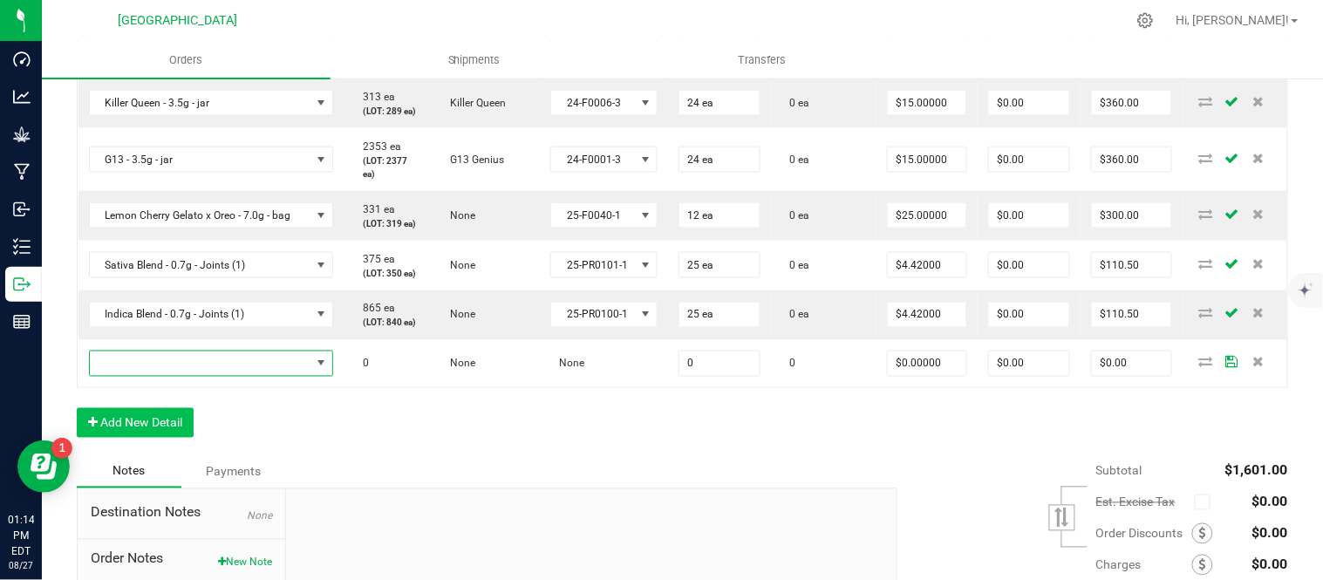
click at [145, 376] on span "NO DATA FOUND" at bounding box center [201, 363] width 222 height 24
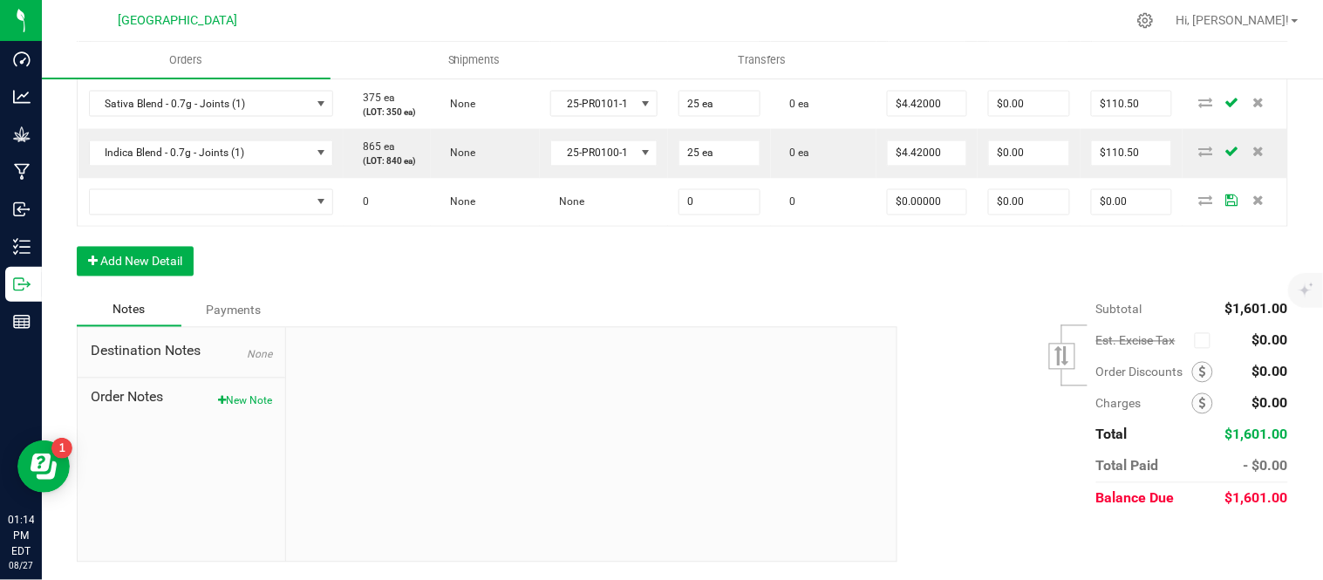
scroll to position [775, 0]
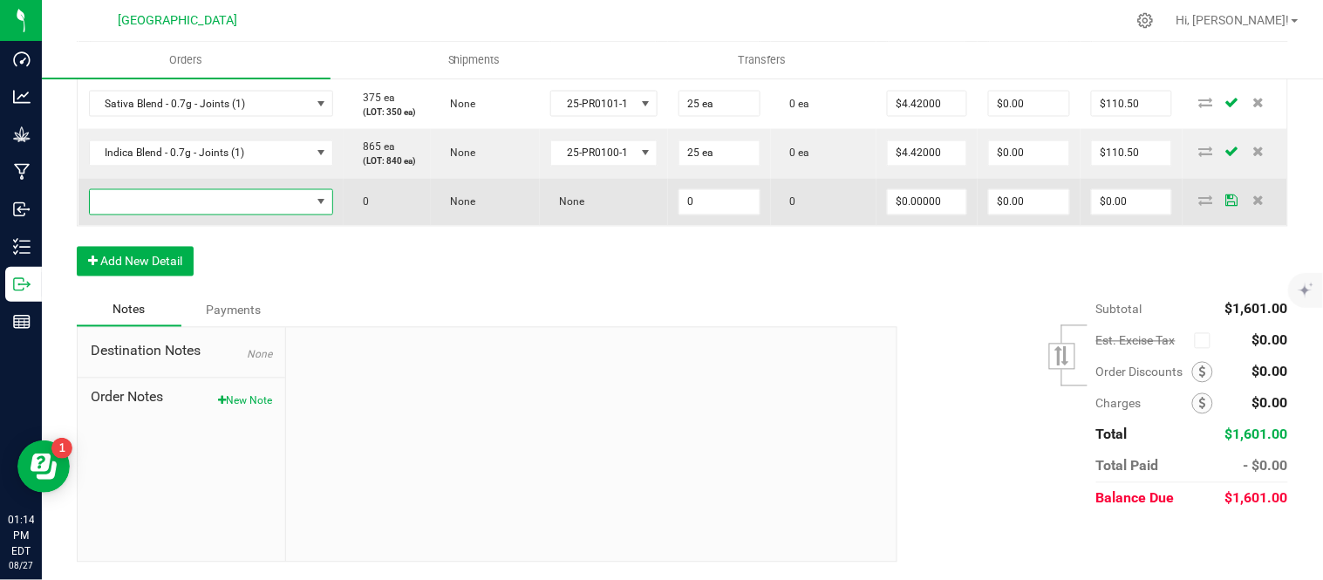
click at [146, 215] on span "NO DATA FOUND" at bounding box center [201, 202] width 222 height 24
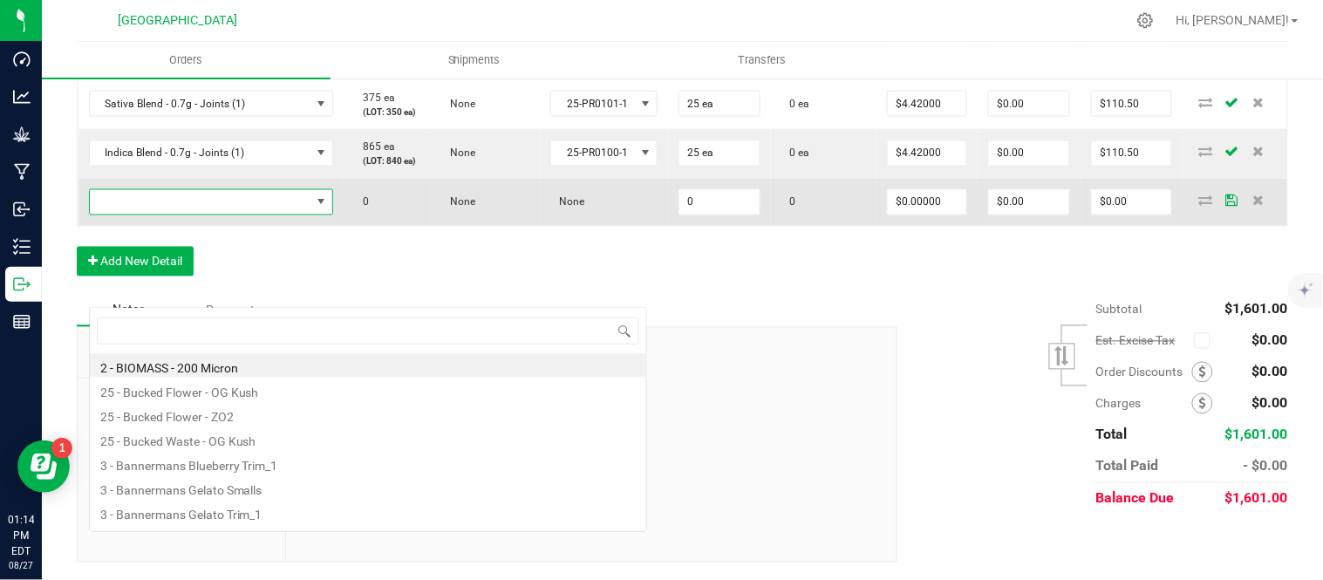
scroll to position [26, 245]
type input "cind"
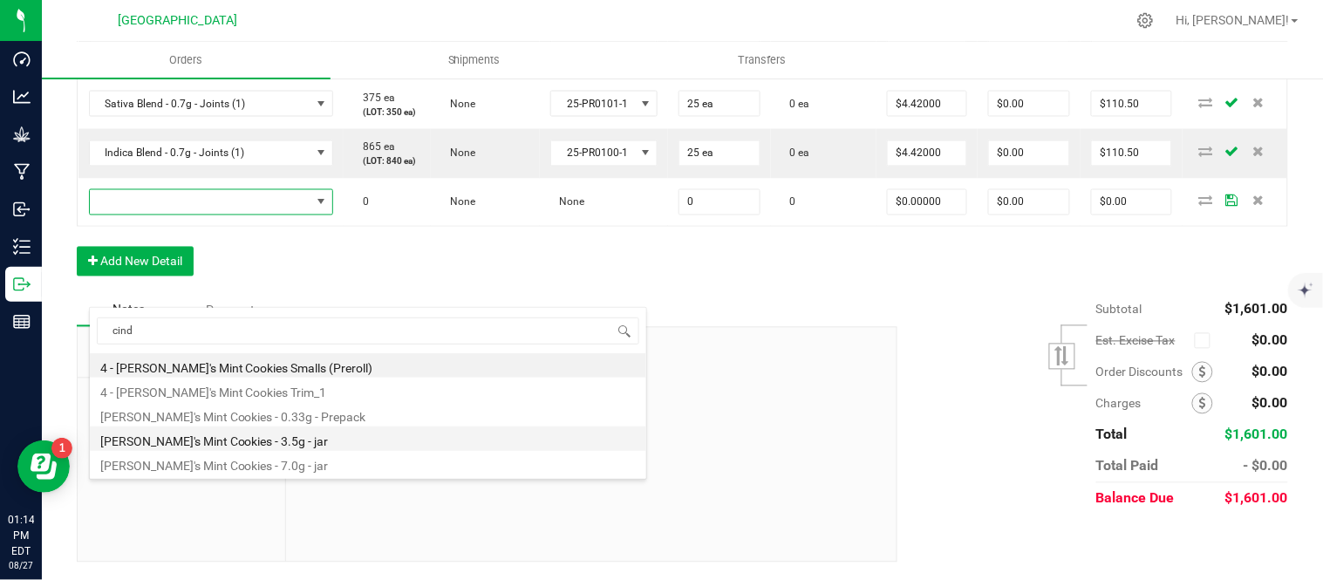
click at [206, 439] on li "[PERSON_NAME]'s Mint Cookies - 3.5g - jar" at bounding box center [368, 438] width 556 height 24
type input "0 ea"
type input "$15.00000"
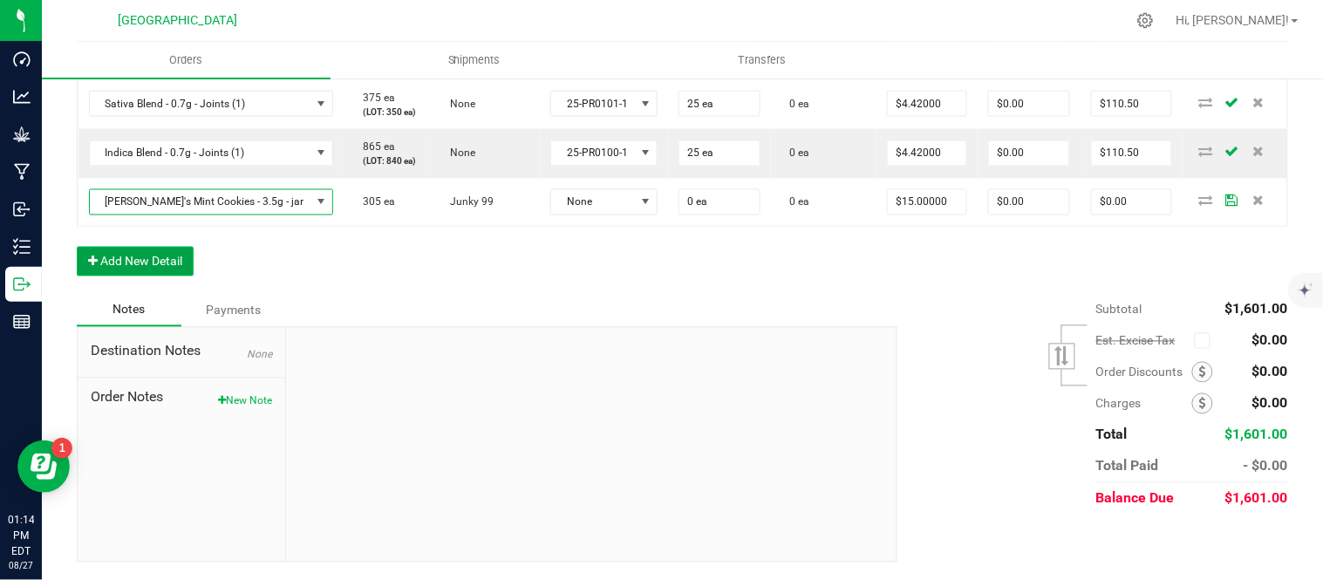
click at [149, 276] on button "Add New Detail" at bounding box center [135, 262] width 117 height 30
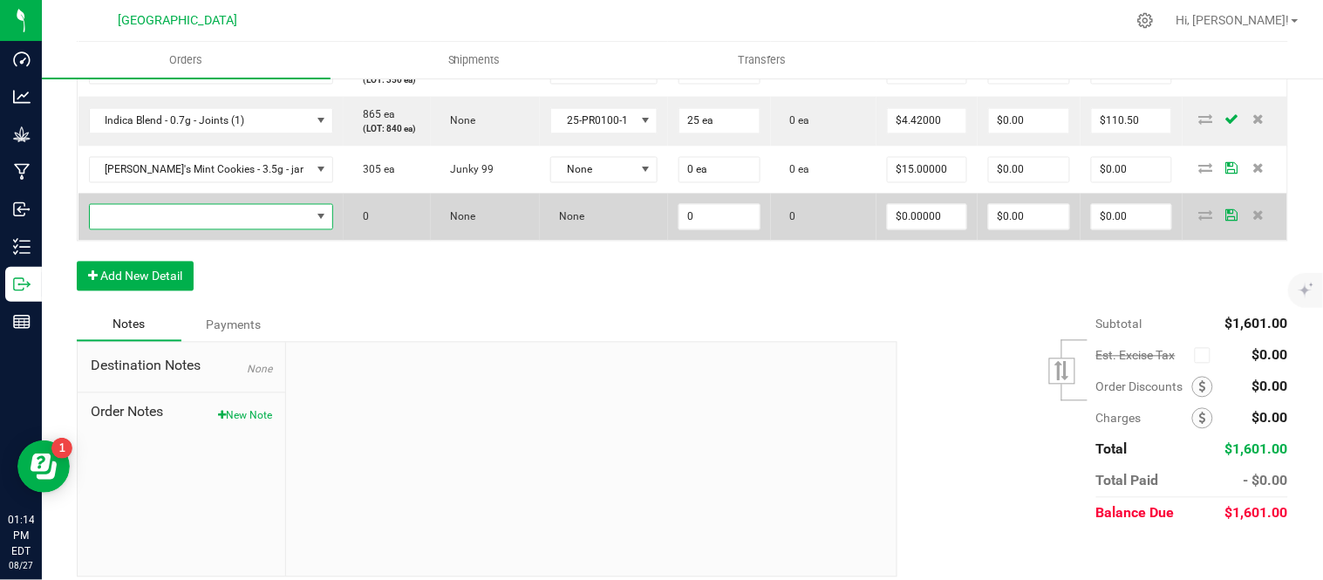
click at [144, 229] on span "NO DATA FOUND" at bounding box center [201, 217] width 222 height 24
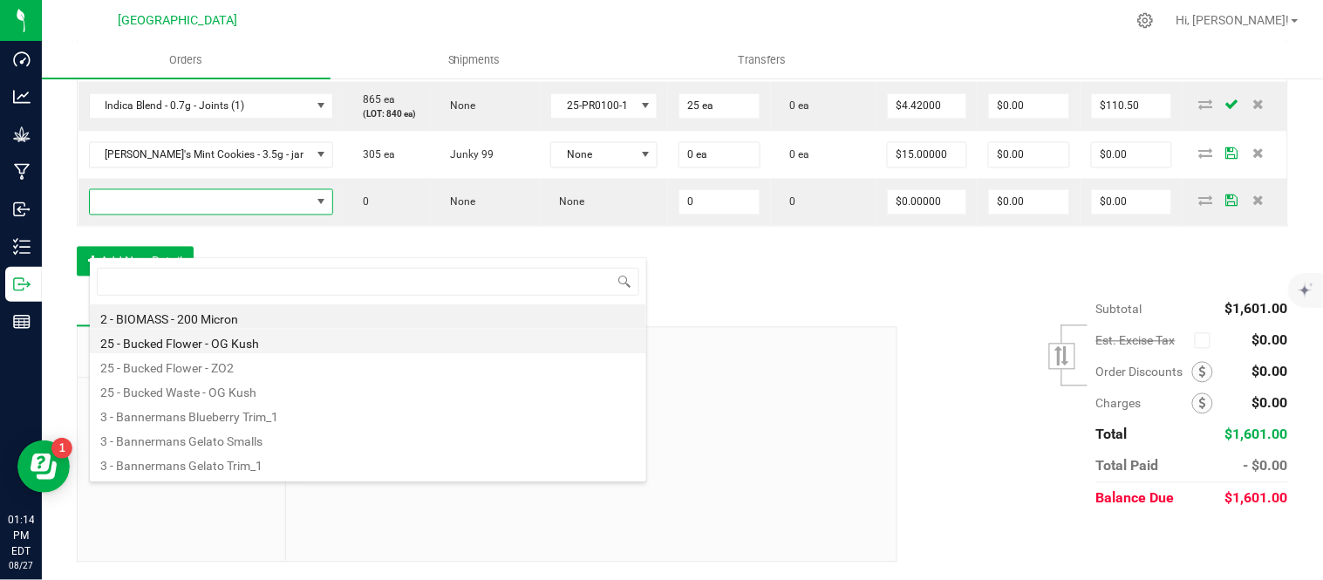
scroll to position [872, 0]
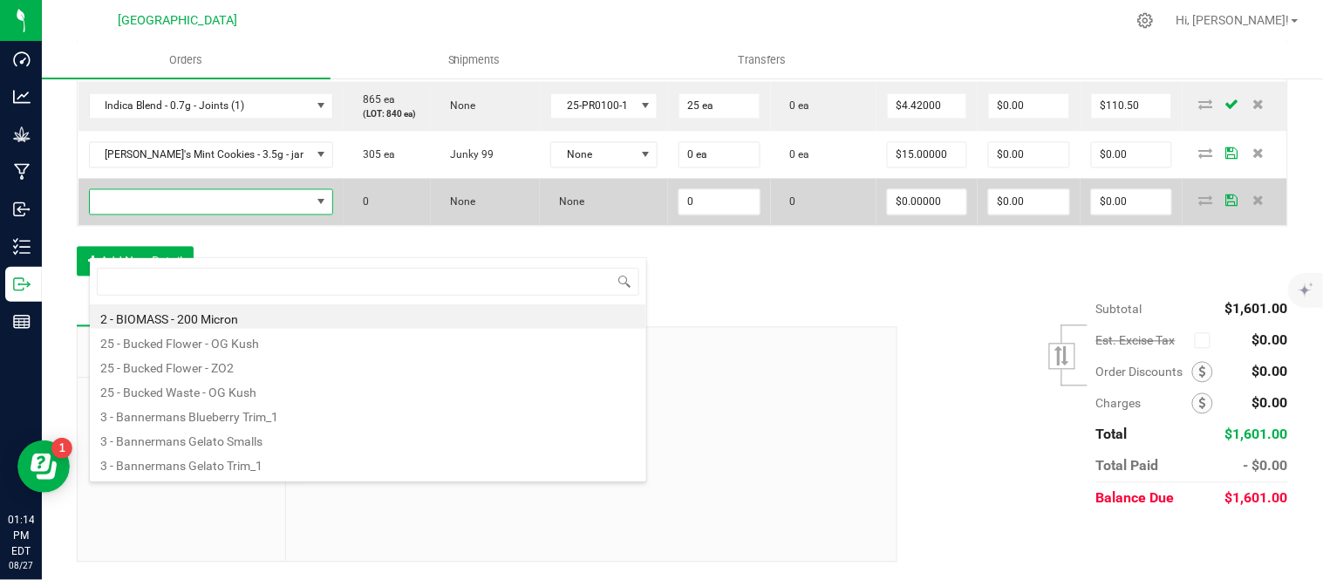
click at [126, 215] on span at bounding box center [201, 202] width 222 height 24
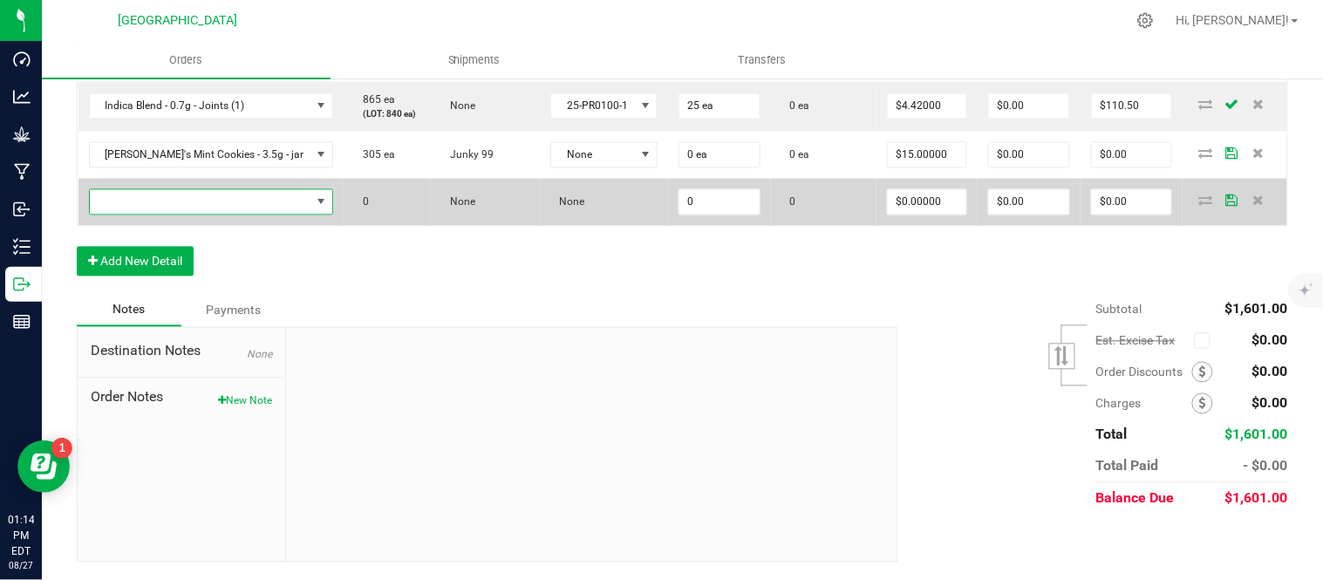
click at [126, 215] on span "NO DATA FOUND" at bounding box center [201, 202] width 222 height 24
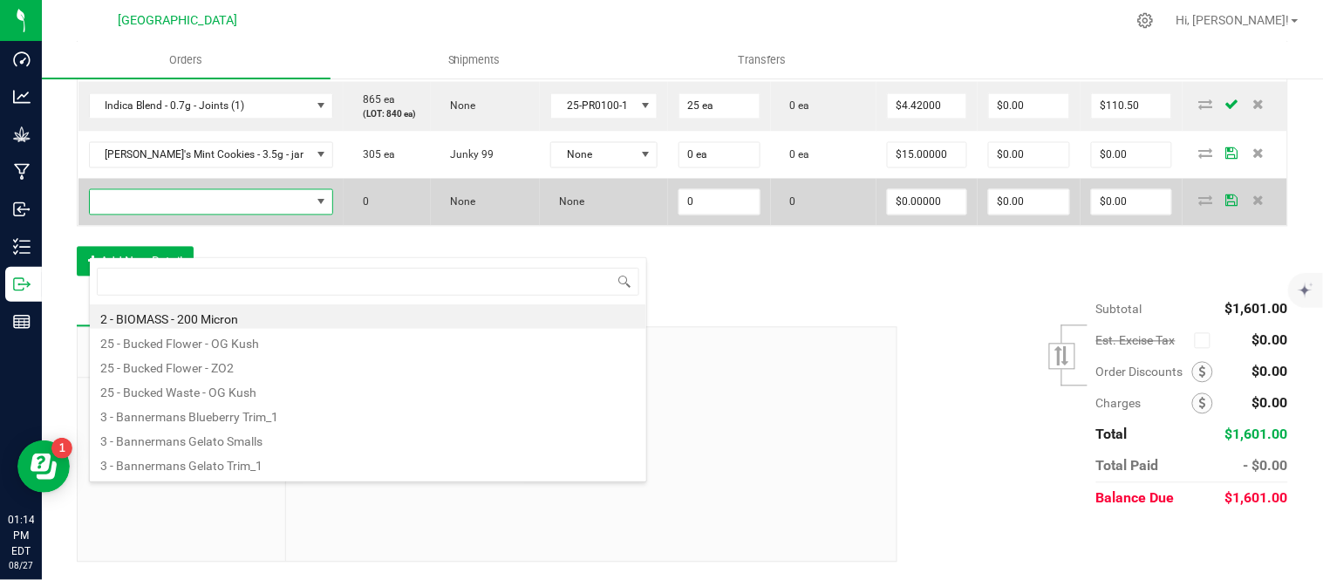
scroll to position [26, 245]
type input "killer"
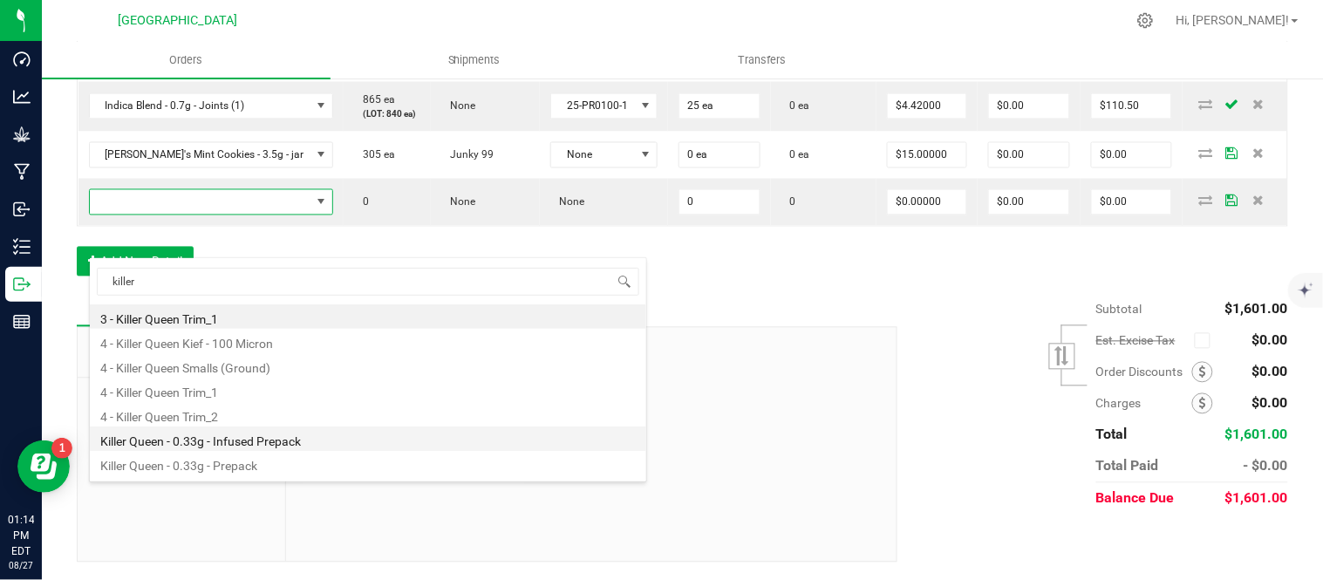
scroll to position [93, 0]
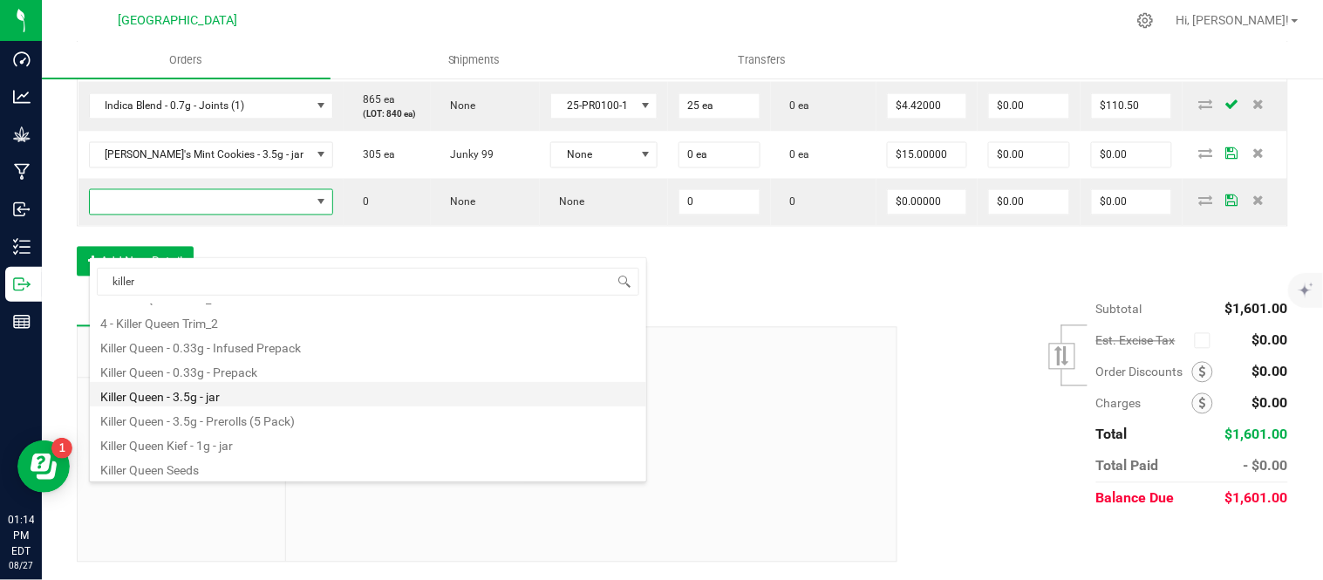
click at [234, 390] on li "Killer Queen - 3.5g - jar" at bounding box center [368, 394] width 556 height 24
type input "0 ea"
type input "$15.00000"
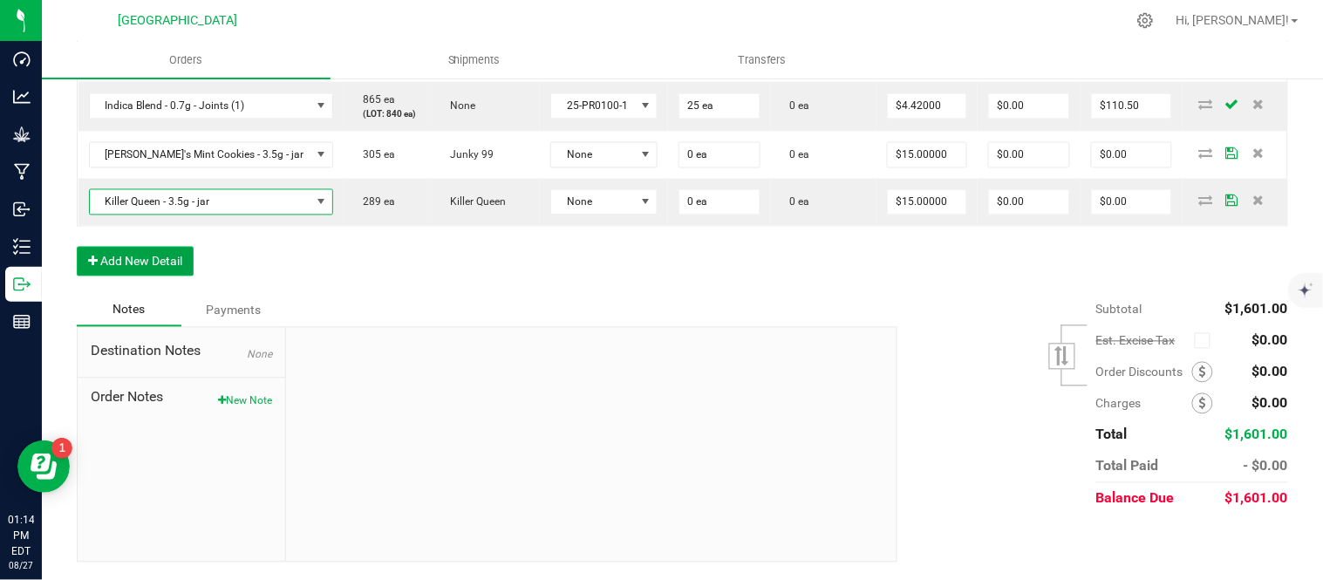
click at [145, 276] on button "Add New Detail" at bounding box center [135, 262] width 117 height 30
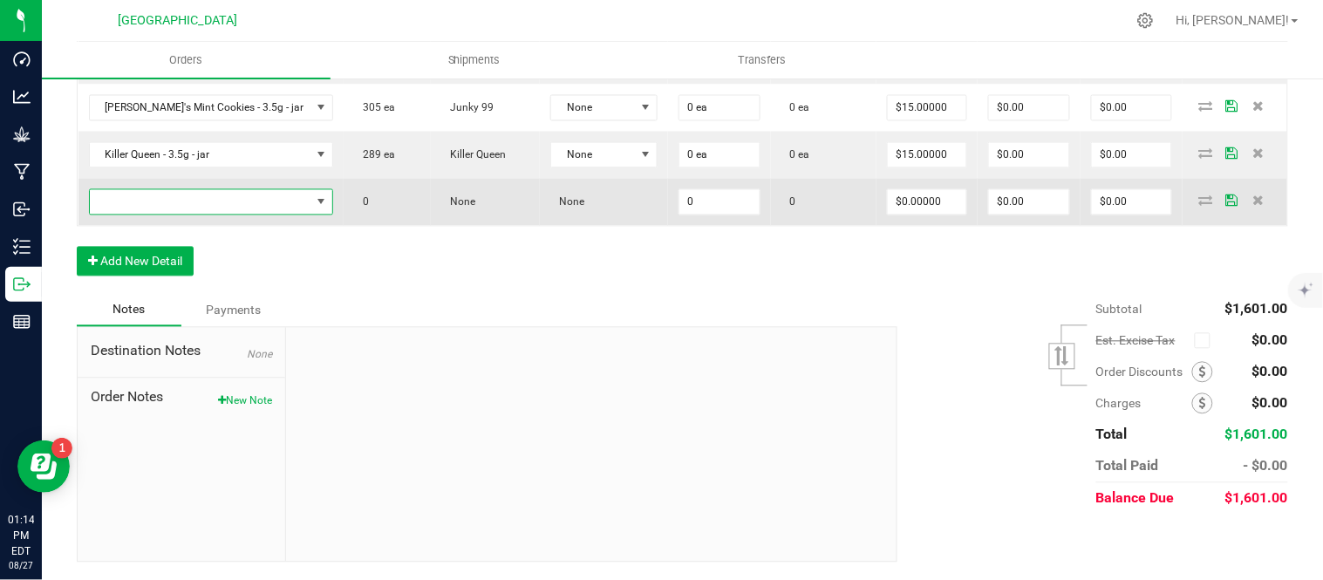
click at [138, 215] on span "NO DATA FOUND" at bounding box center [201, 202] width 222 height 24
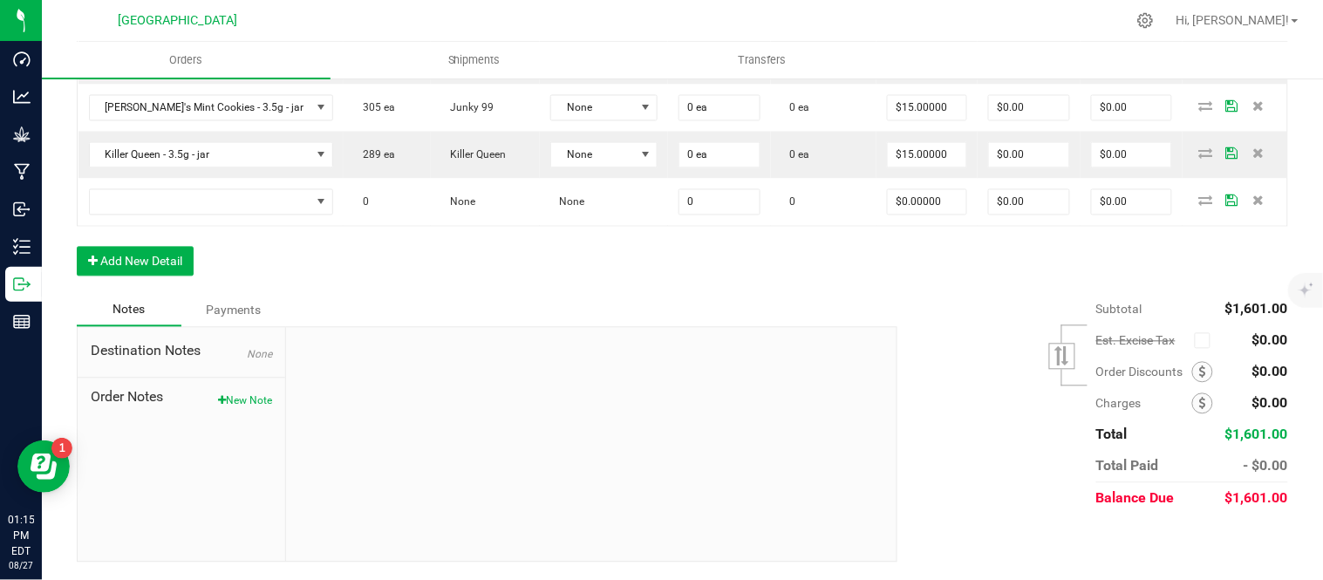
scroll to position [872, 0]
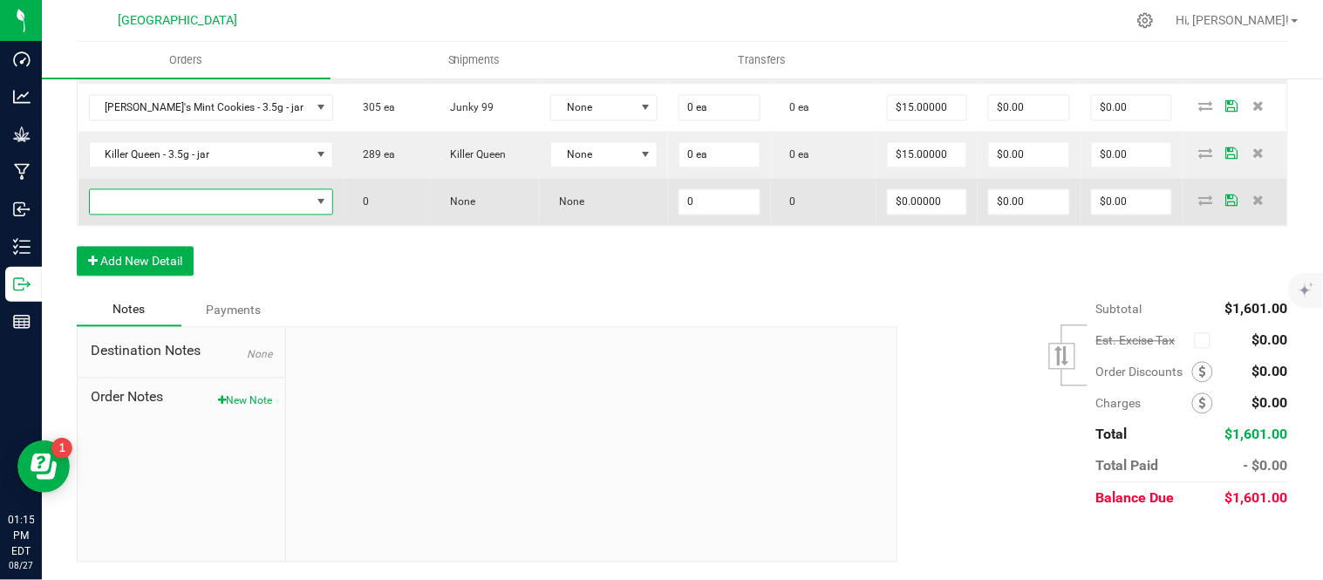
click at [185, 215] on span "NO DATA FOUND" at bounding box center [201, 202] width 222 height 24
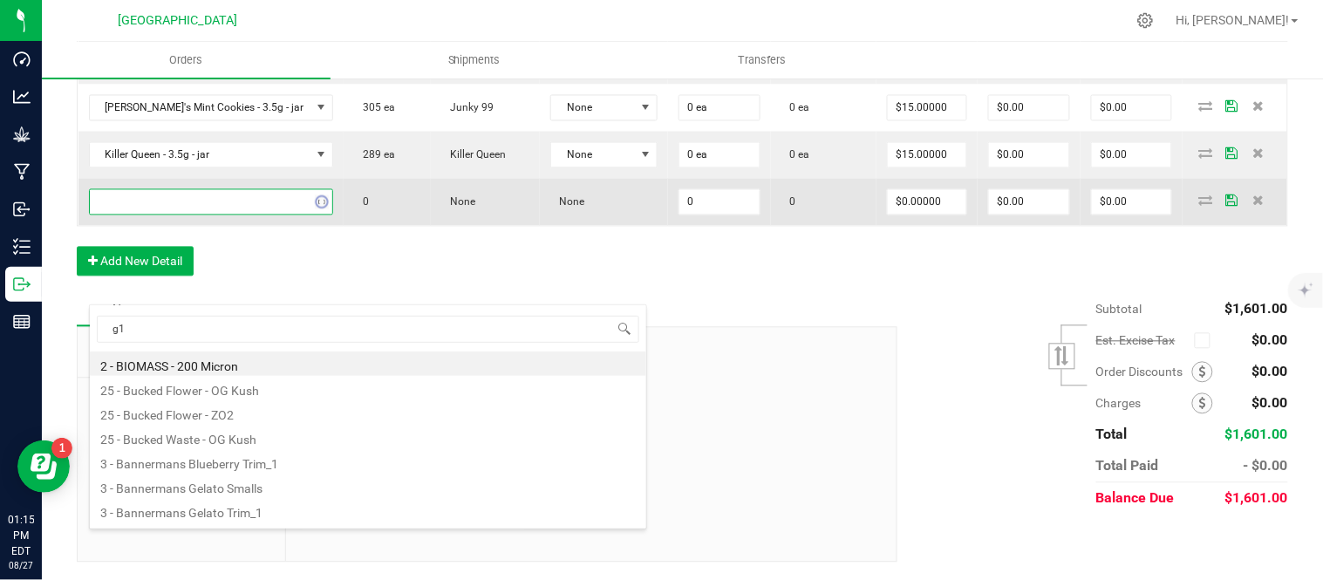
type input "g13"
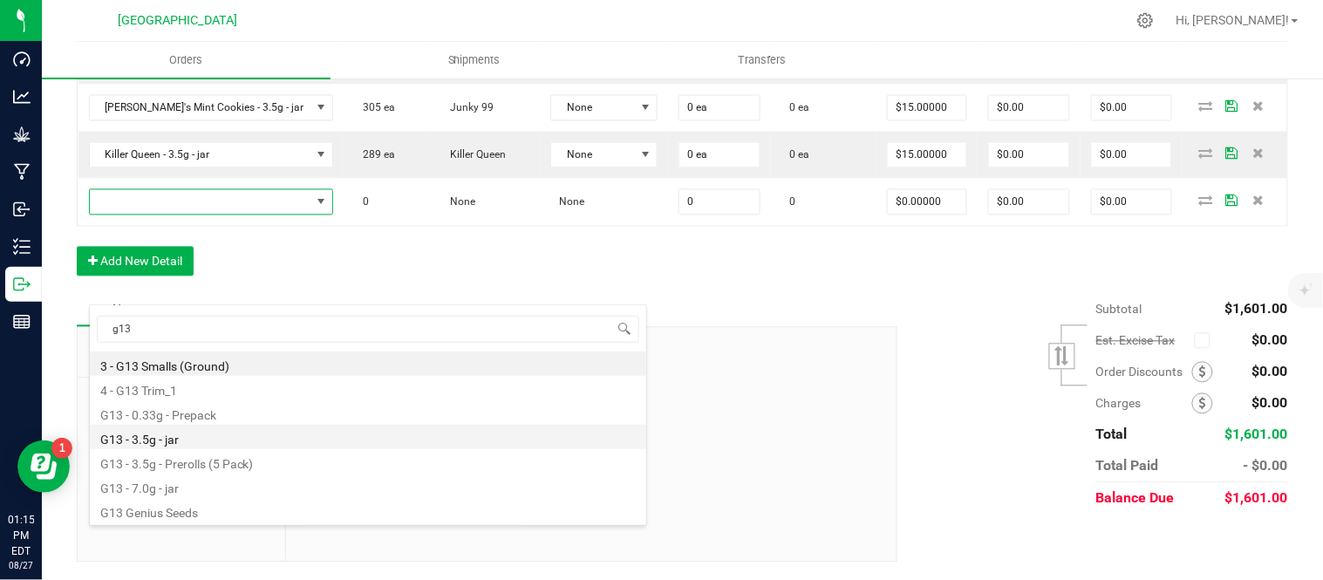
click at [232, 439] on li "G13 - 3.5g - jar" at bounding box center [368, 437] width 556 height 24
type input "0 ea"
type input "$15.00000"
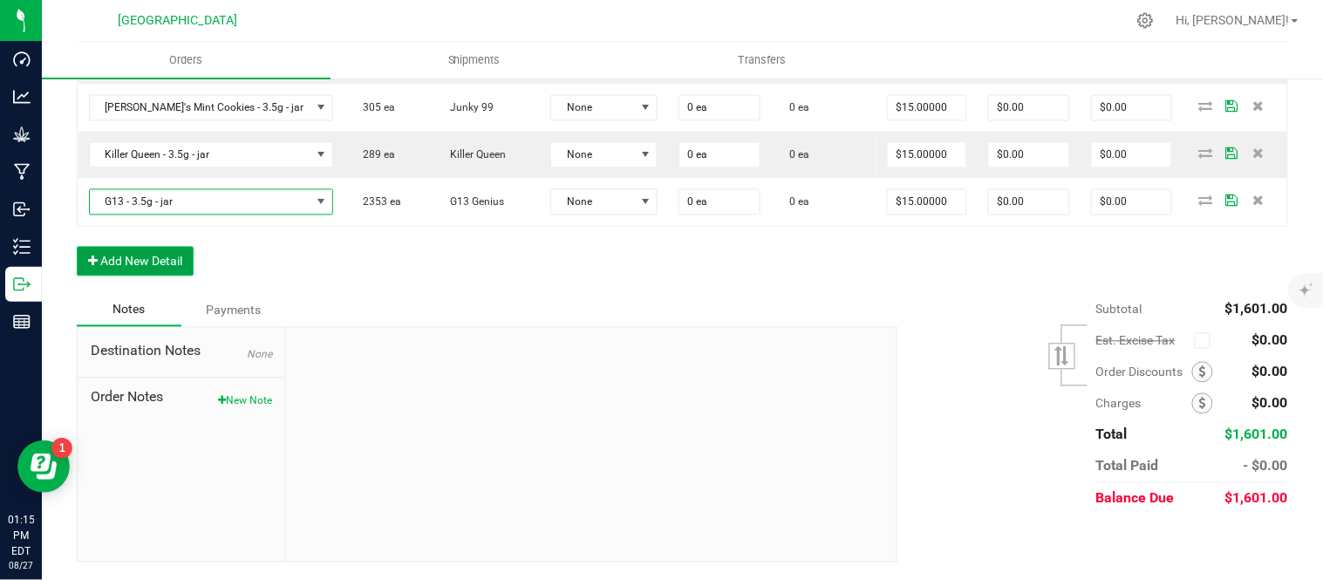
click at [138, 276] on button "Add New Detail" at bounding box center [135, 262] width 117 height 30
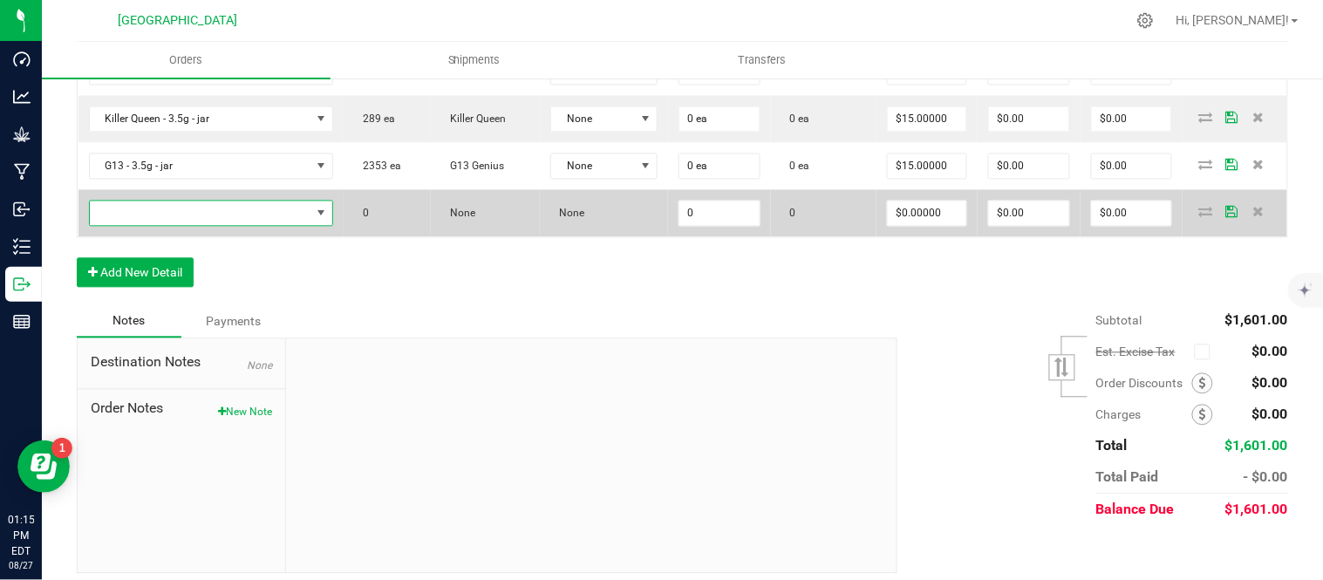
click at [140, 226] on span "NO DATA FOUND" at bounding box center [201, 213] width 222 height 24
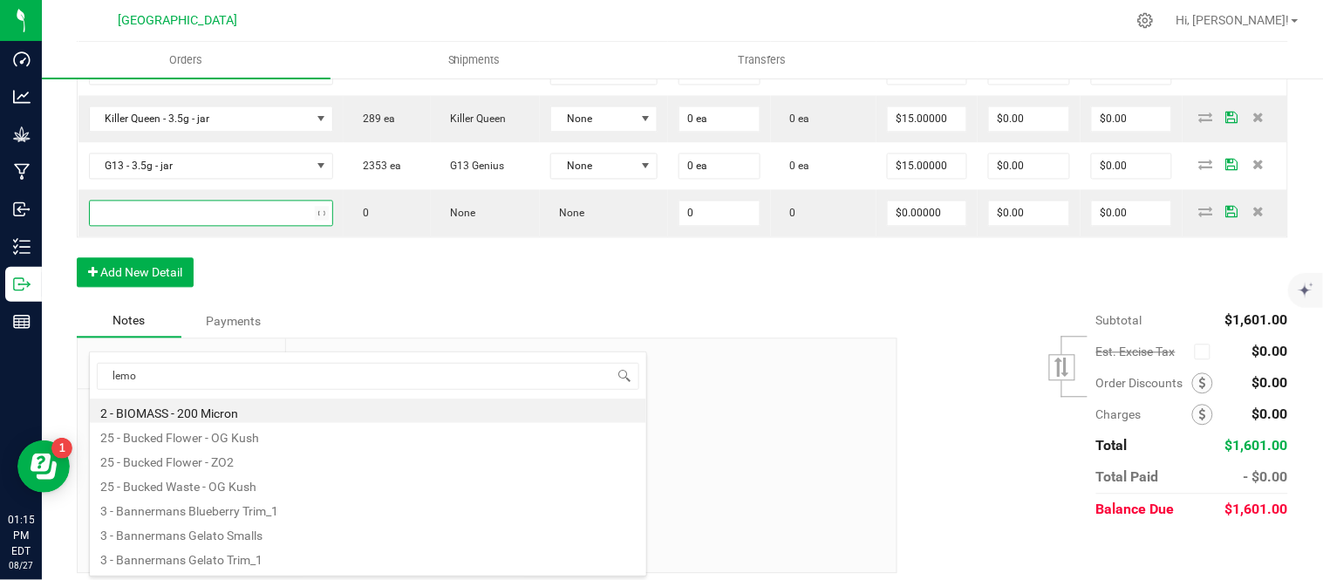
type input "lemon"
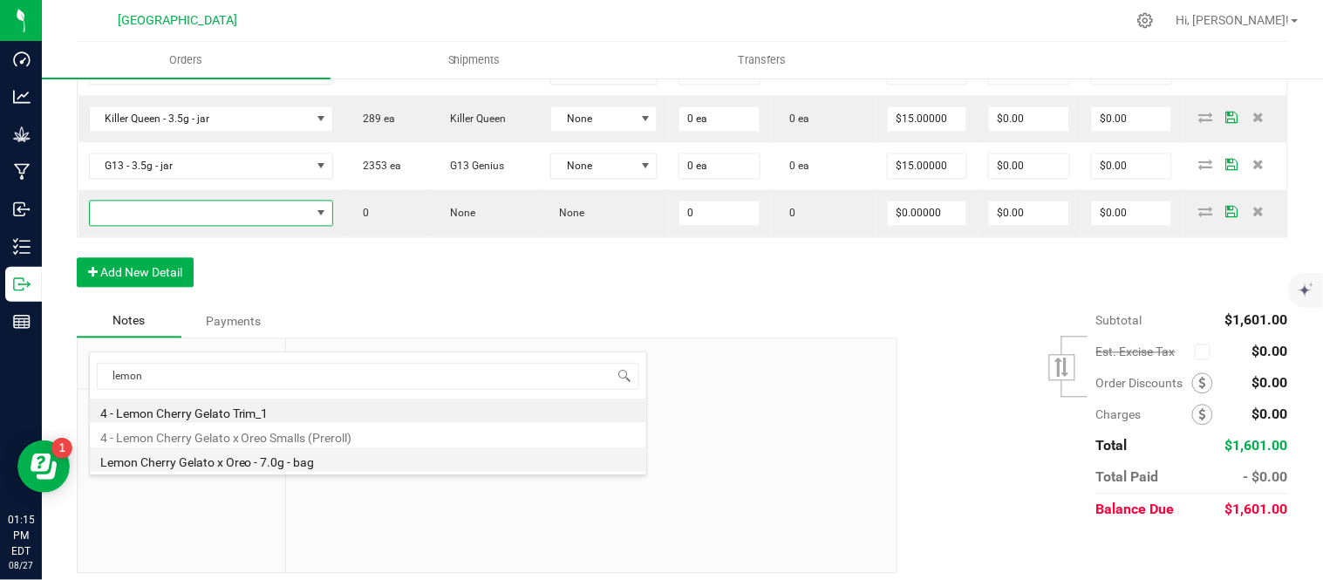
click at [225, 458] on li "Lemon Cherry Gelato x Oreo - 7.0g - bag" at bounding box center [368, 459] width 556 height 24
type input "0 ea"
type input "$25.00000"
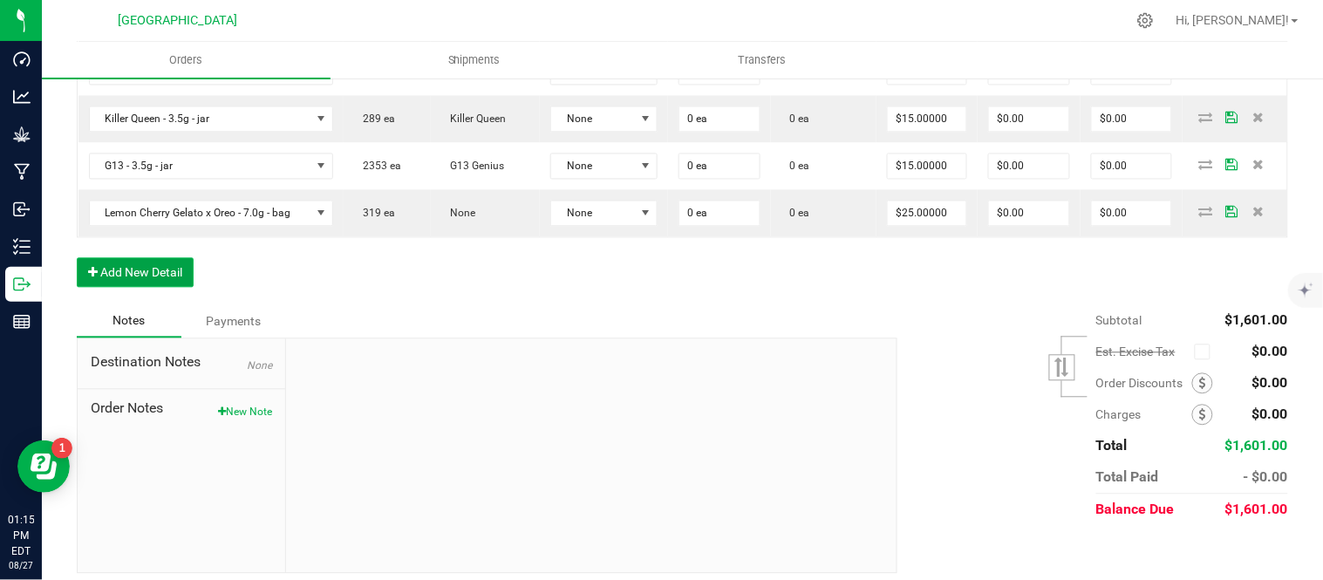
click at [126, 288] on button "Add New Detail" at bounding box center [135, 273] width 117 height 30
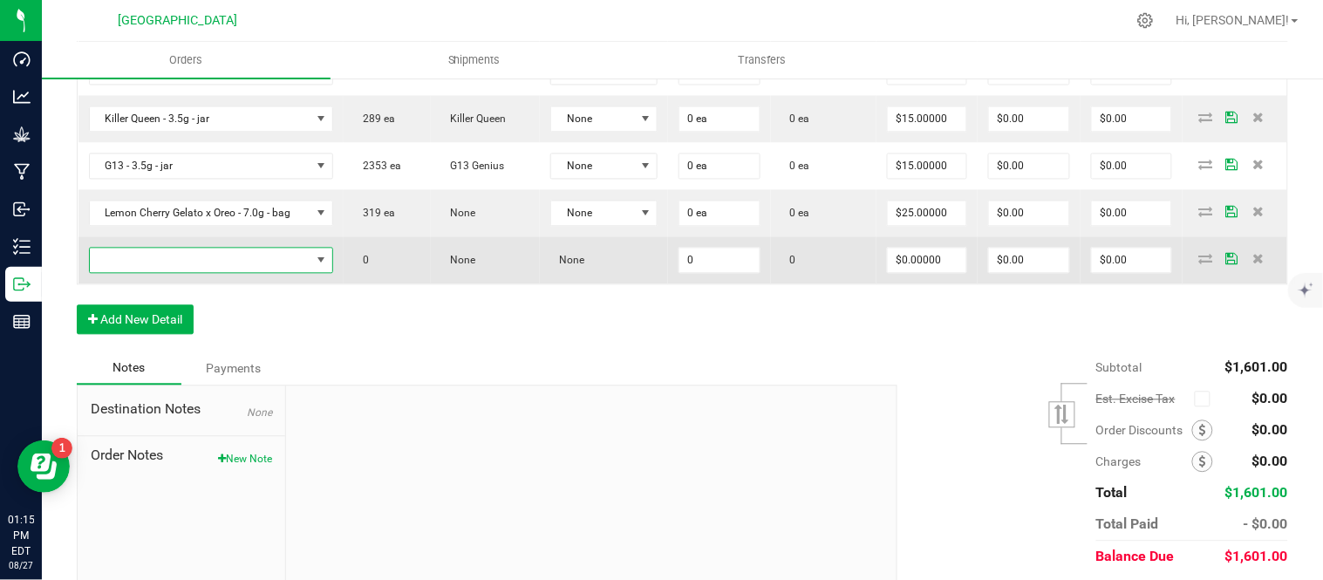
click at [126, 273] on span "NO DATA FOUND" at bounding box center [201, 261] width 222 height 24
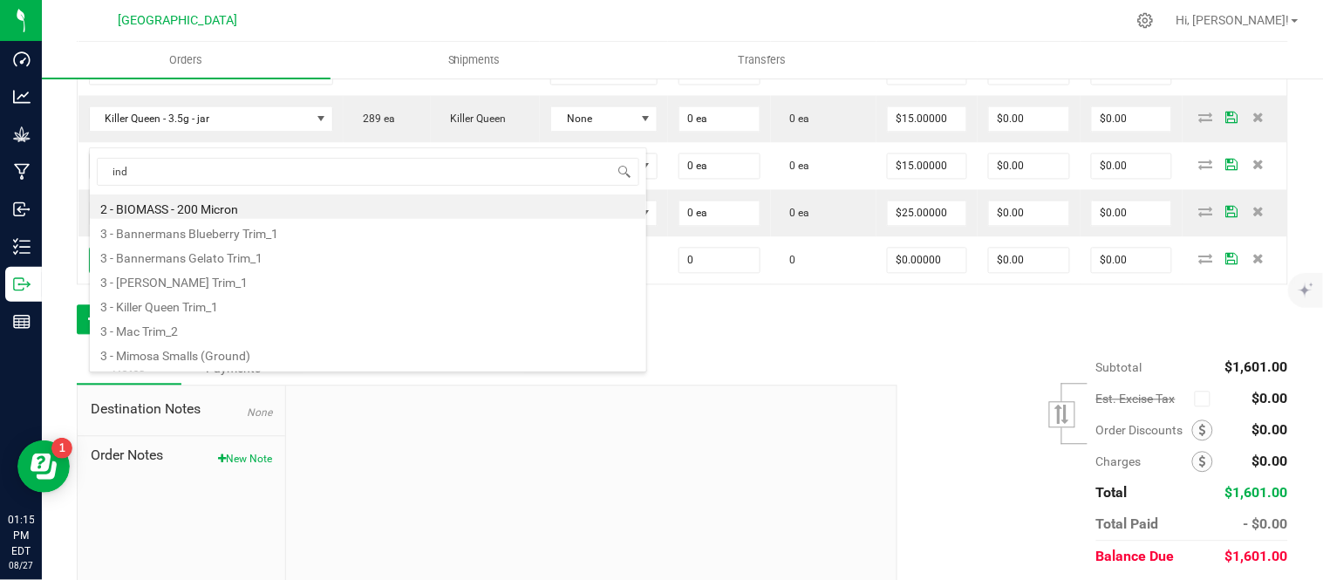
type input "indi"
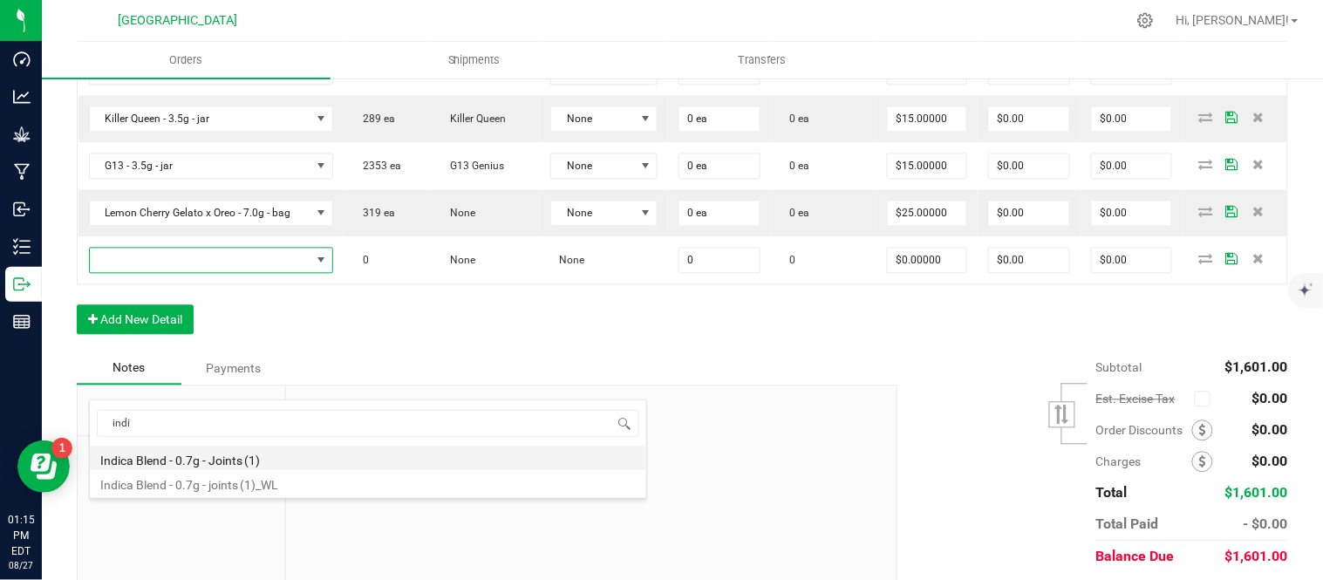
click at [266, 455] on li "Indica Blend - 0.7g - Joints (1)" at bounding box center [368, 458] width 556 height 24
type input "0 ea"
type input "$4.42000"
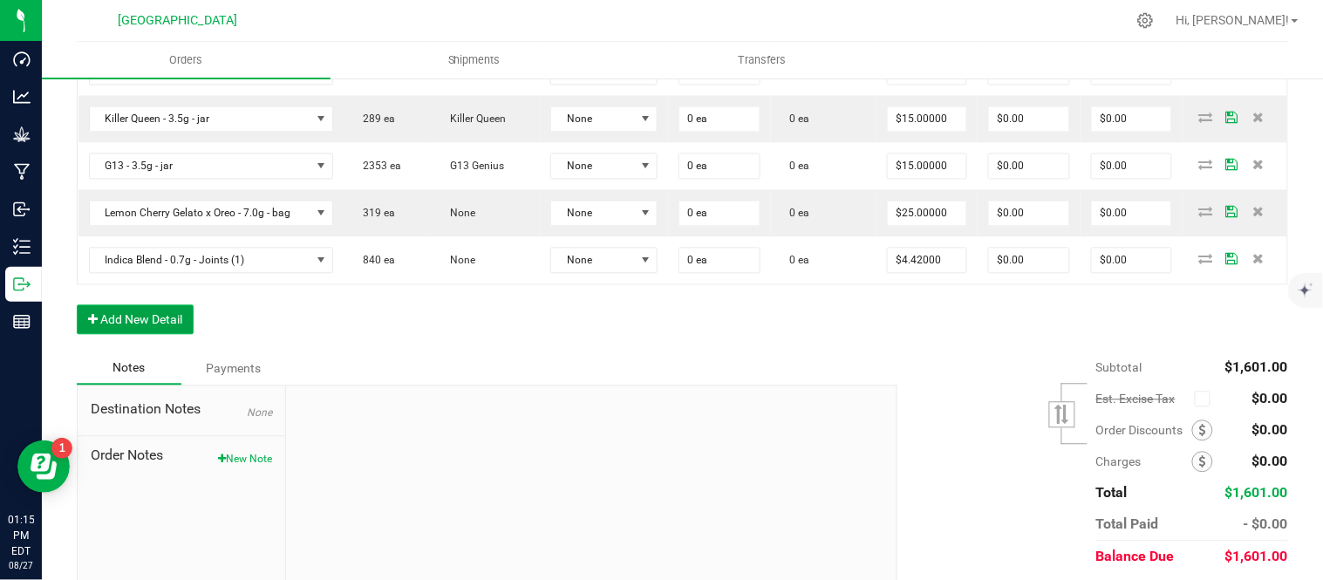
click at [115, 335] on button "Add New Detail" at bounding box center [135, 320] width 117 height 30
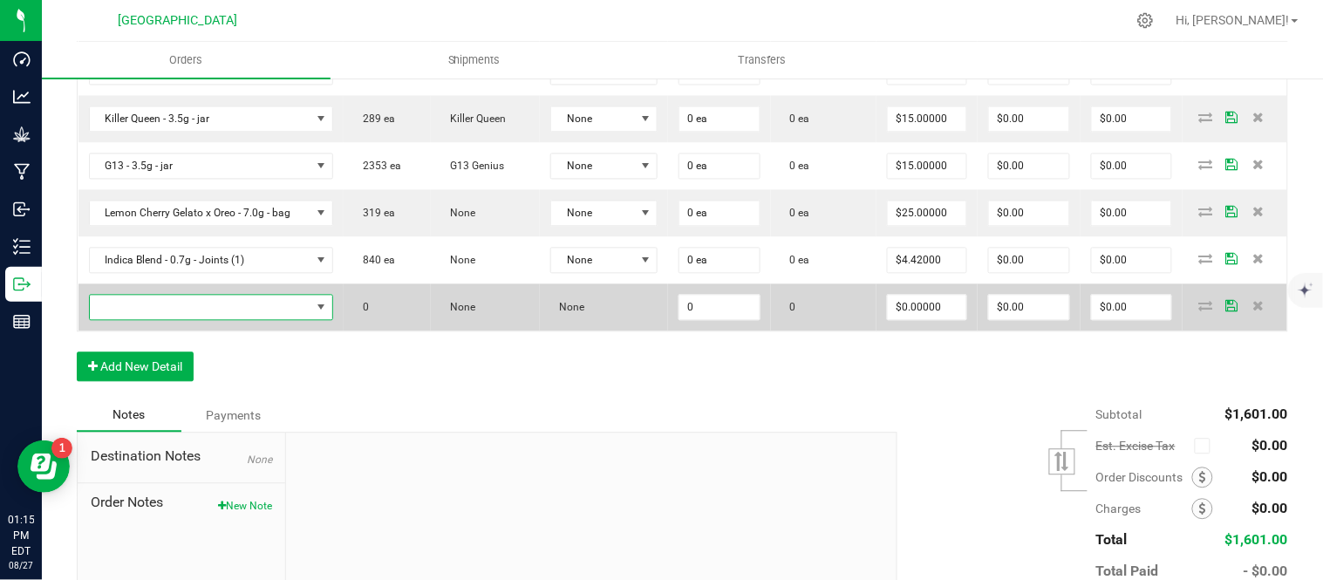
click at [132, 320] on span "NO DATA FOUND" at bounding box center [201, 308] width 222 height 24
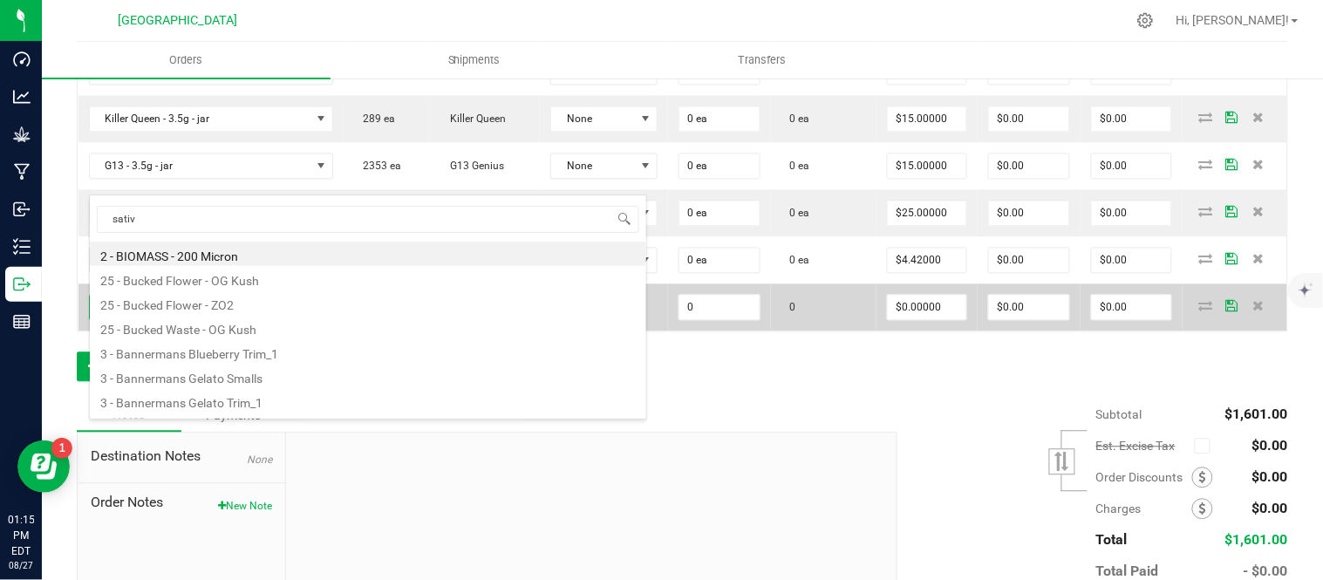
type input "sativa"
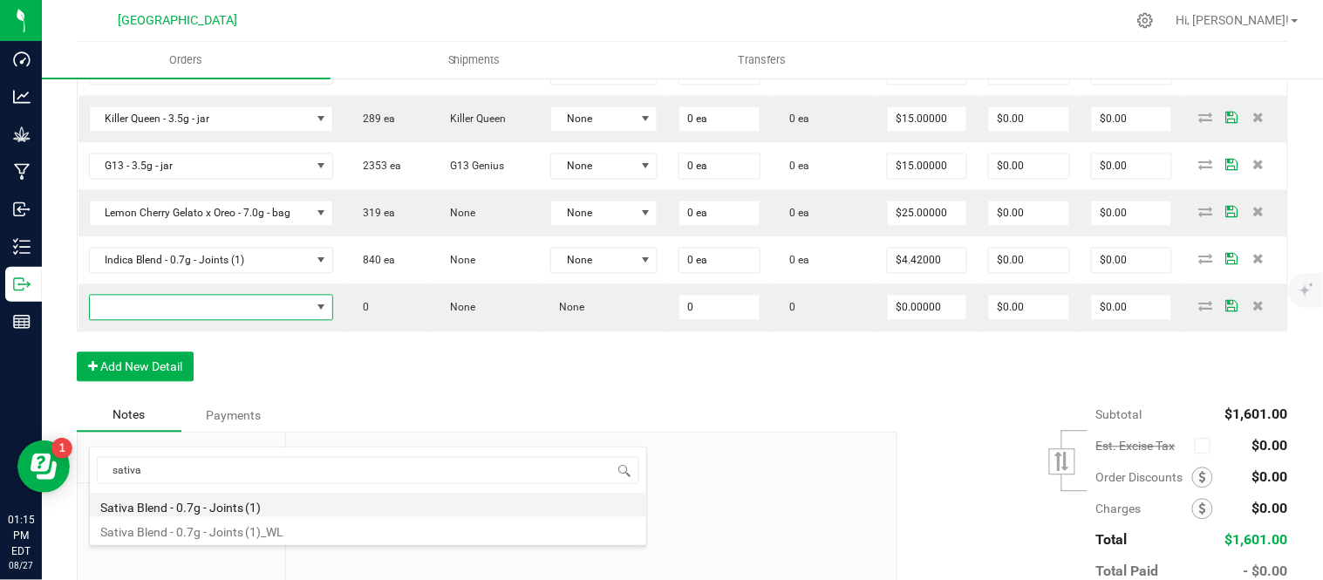
click at [197, 504] on li "Sativa Blend - 0.7g - Joints (1)" at bounding box center [368, 505] width 556 height 24
type input "0 ea"
type input "$4.42000"
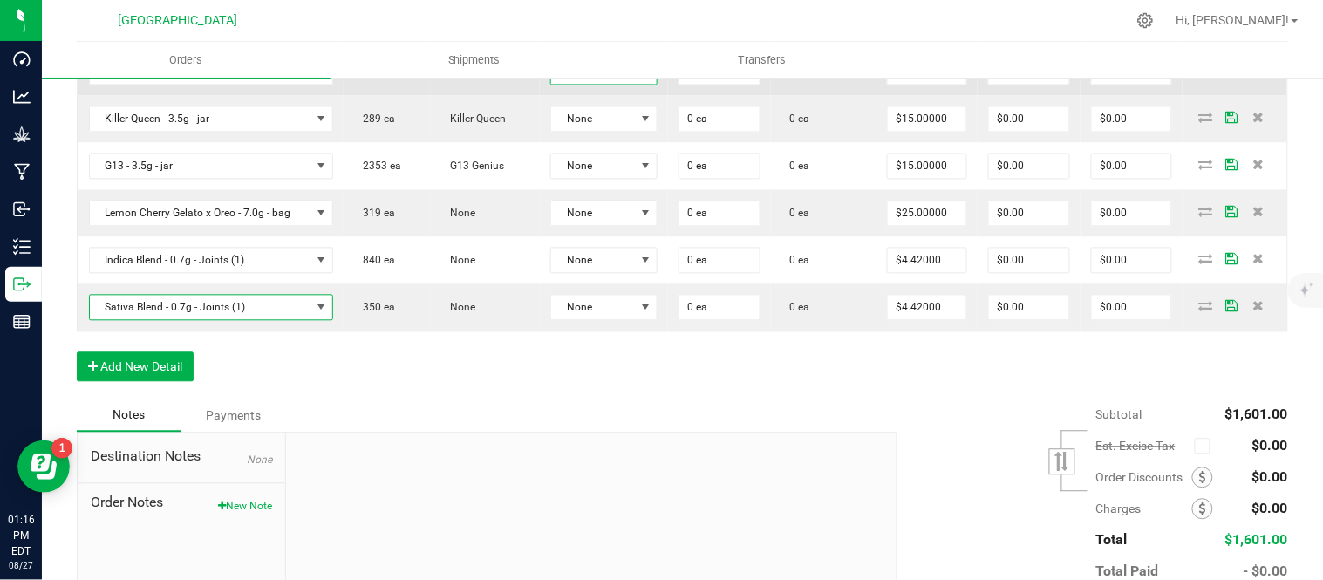
click at [626, 85] on span "None" at bounding box center [593, 72] width 84 height 24
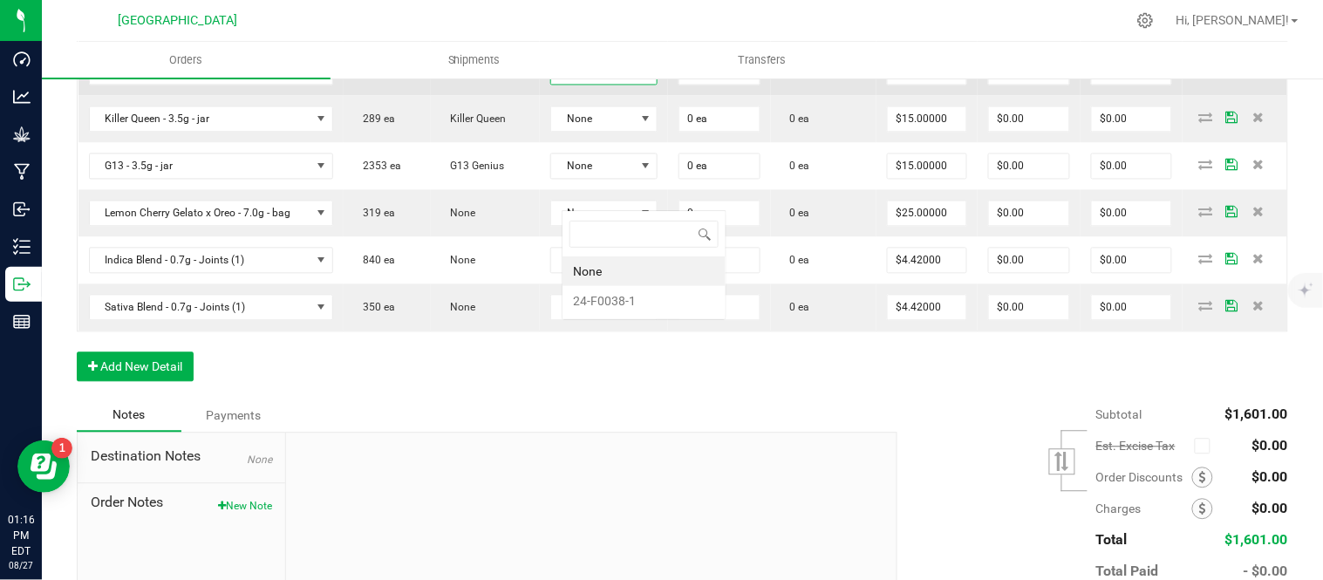
scroll to position [26, 110]
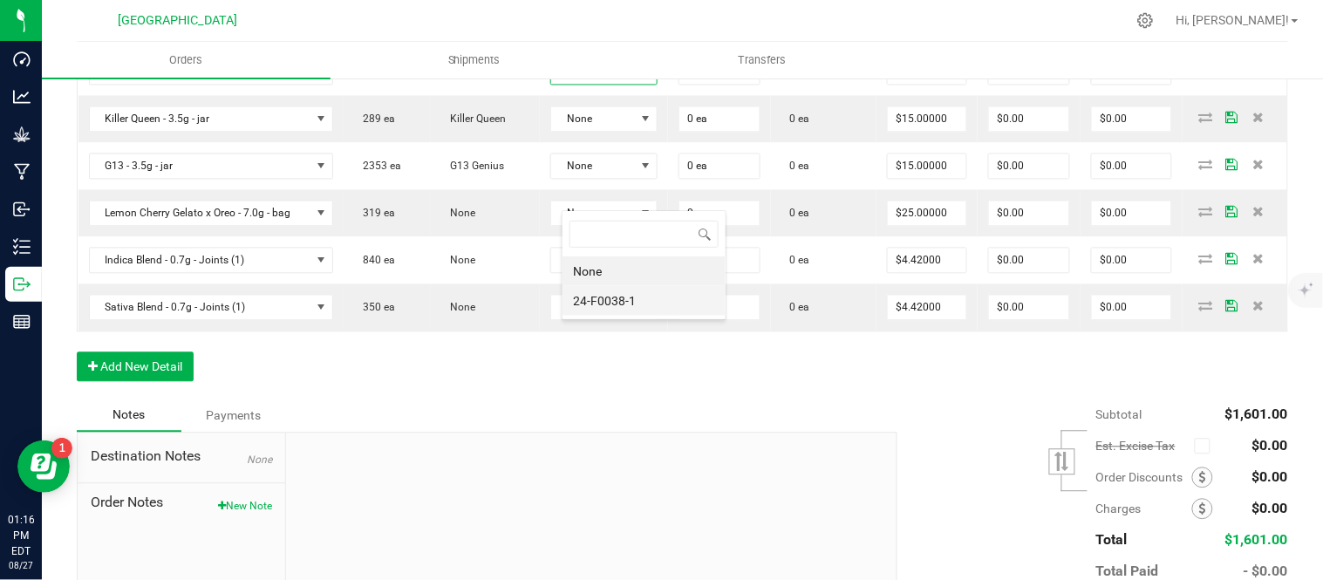
click at [637, 302] on li "24-F0038-1" at bounding box center [644, 301] width 163 height 30
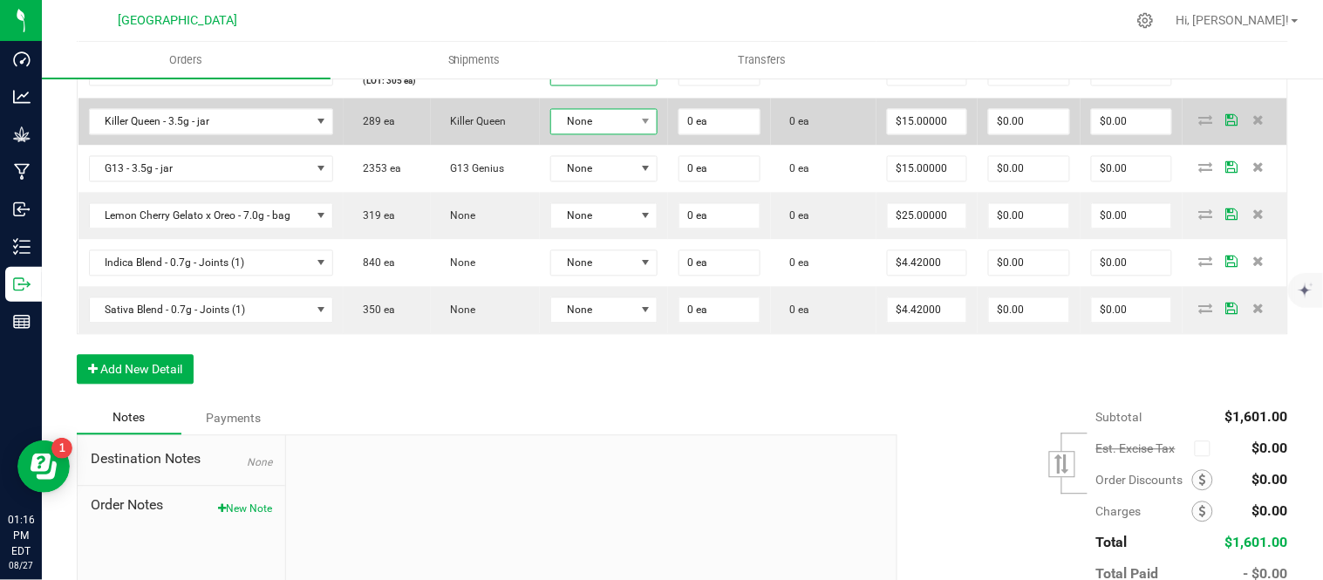
click at [635, 134] on span "None" at bounding box center [593, 122] width 84 height 24
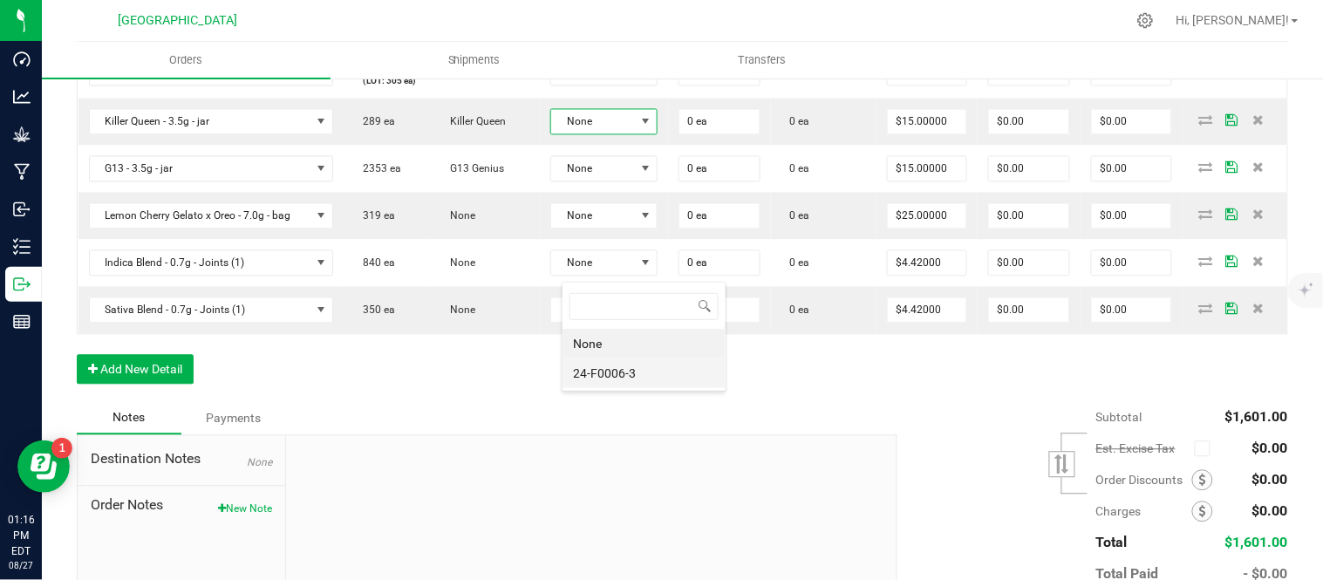
click at [633, 382] on li "24-F0006-3" at bounding box center [644, 373] width 163 height 30
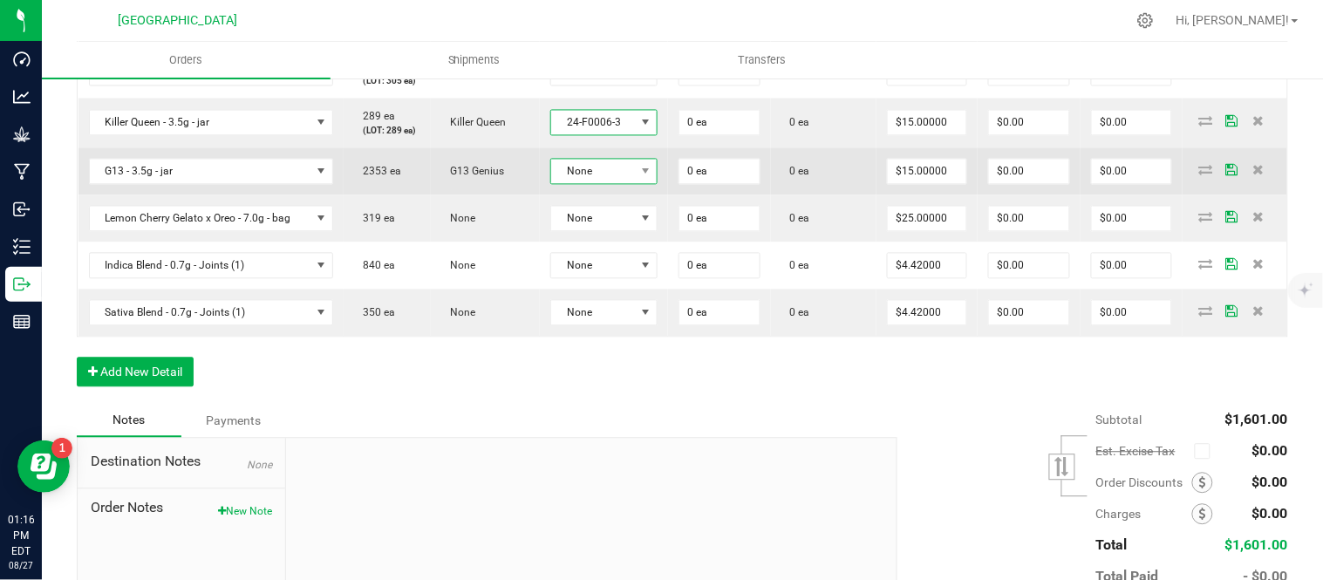
click at [630, 184] on span "None" at bounding box center [593, 172] width 84 height 24
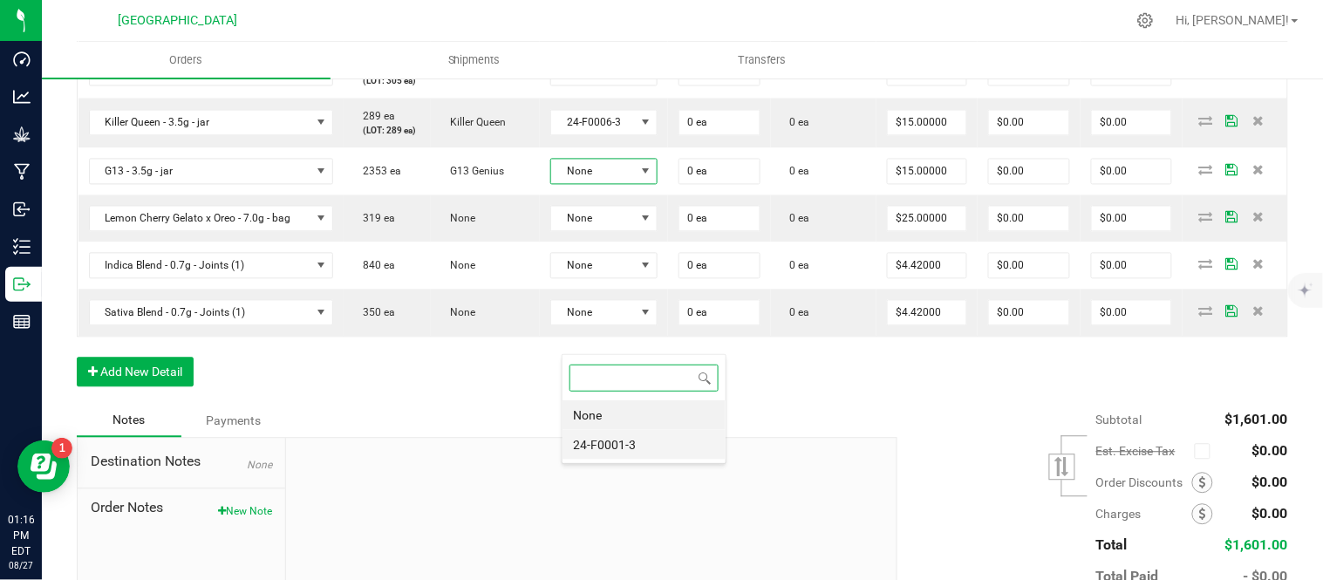
click at [638, 451] on li "24-F0001-3" at bounding box center [644, 445] width 163 height 30
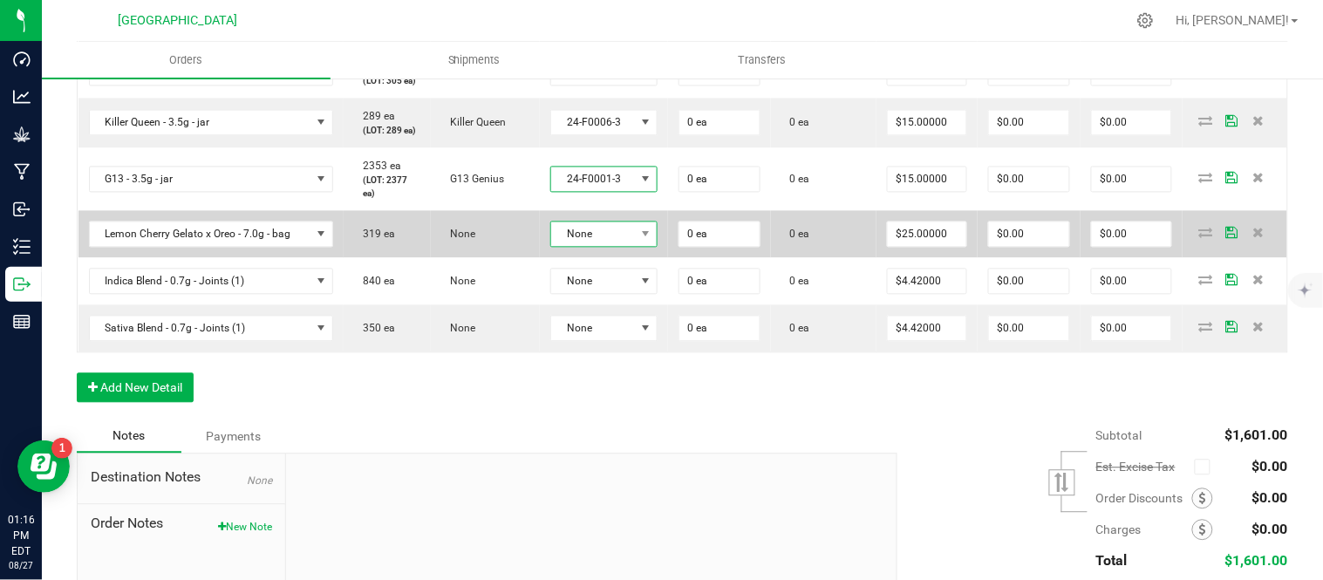
click at [635, 247] on span "None" at bounding box center [593, 234] width 84 height 24
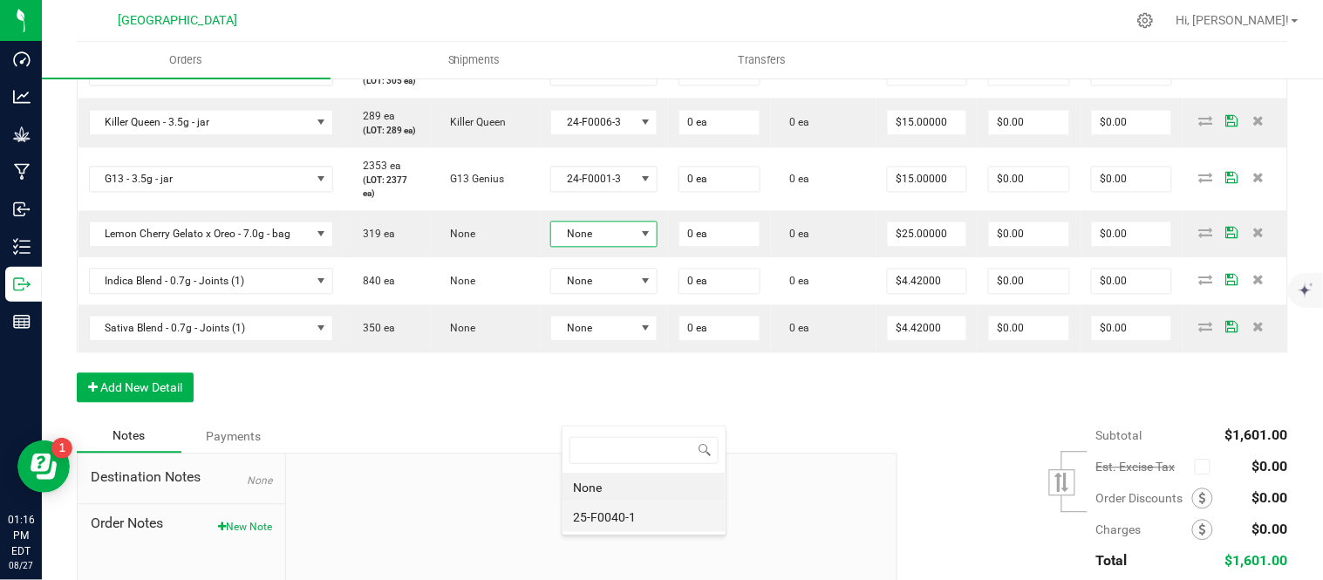
click at [650, 522] on li "25-F0040-1" at bounding box center [644, 517] width 163 height 30
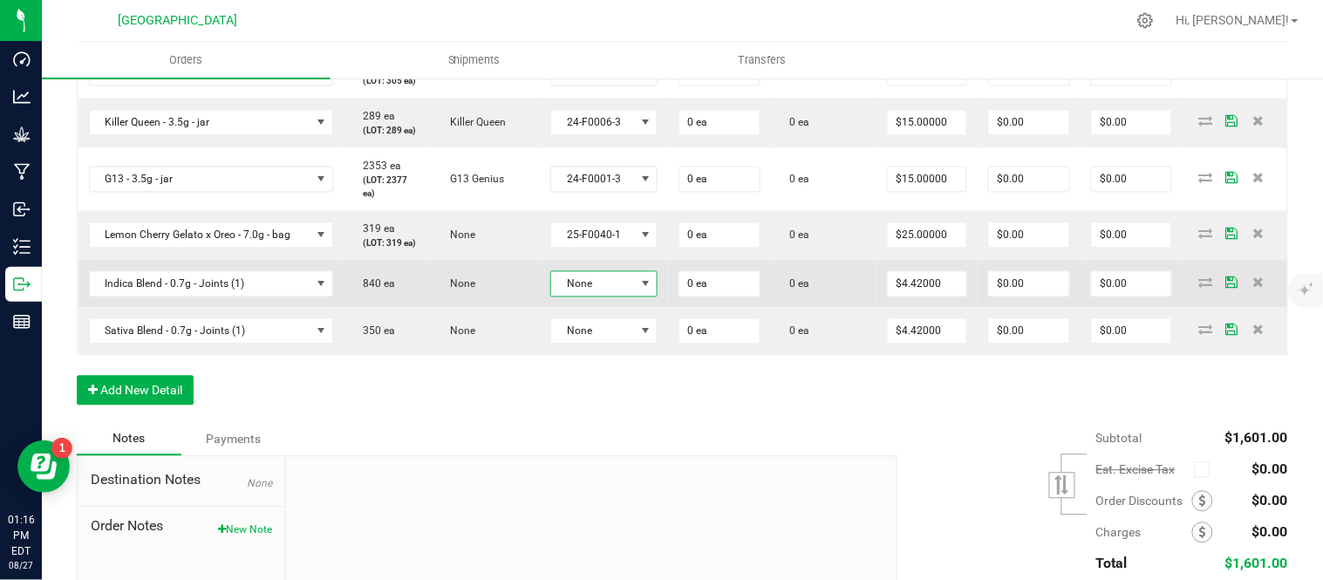
click at [635, 297] on span "None" at bounding box center [593, 284] width 84 height 24
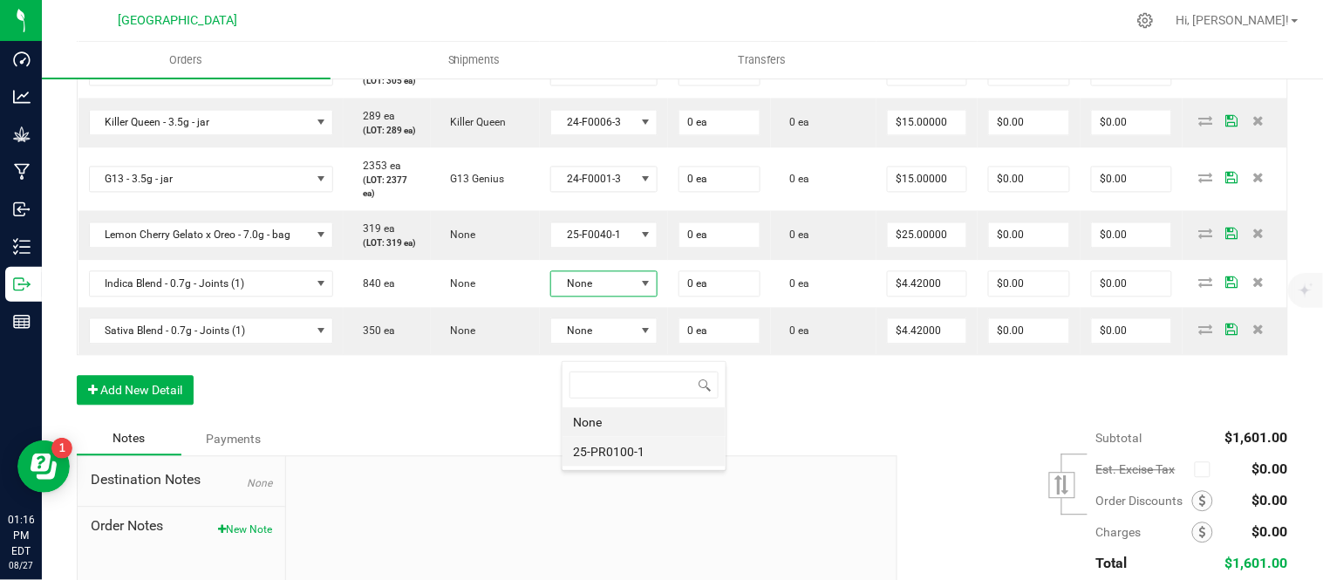
click at [634, 451] on li "25-PR0100-1" at bounding box center [644, 452] width 163 height 30
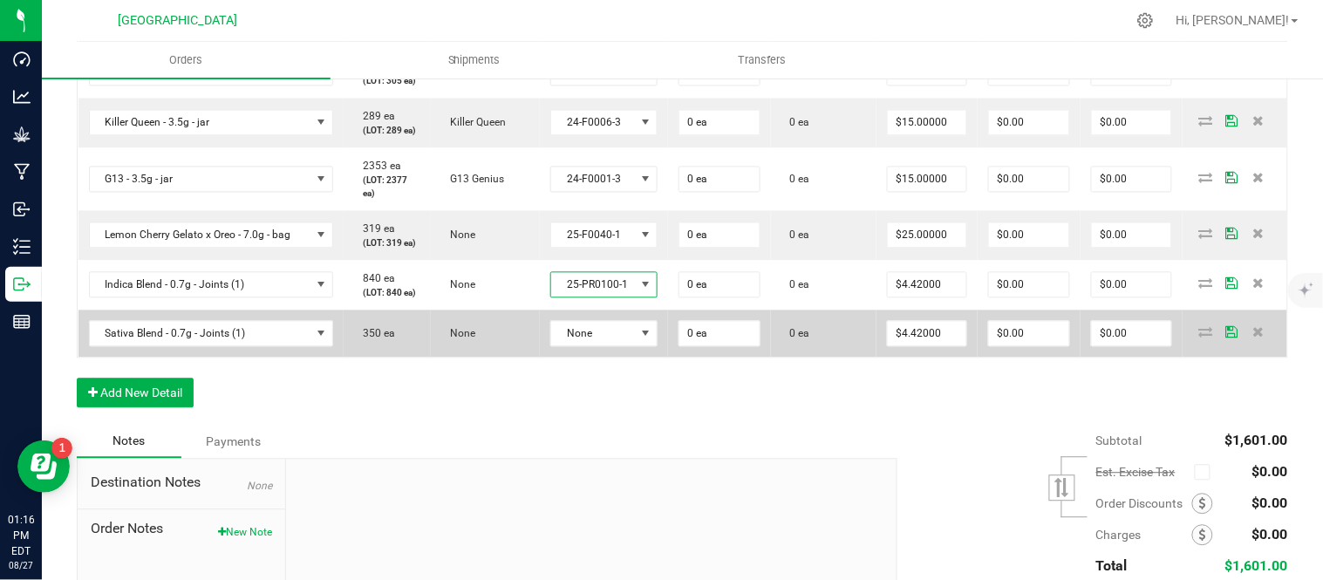
click at [622, 358] on td "None" at bounding box center [604, 333] width 128 height 47
click at [622, 346] on span "None" at bounding box center [593, 334] width 84 height 24
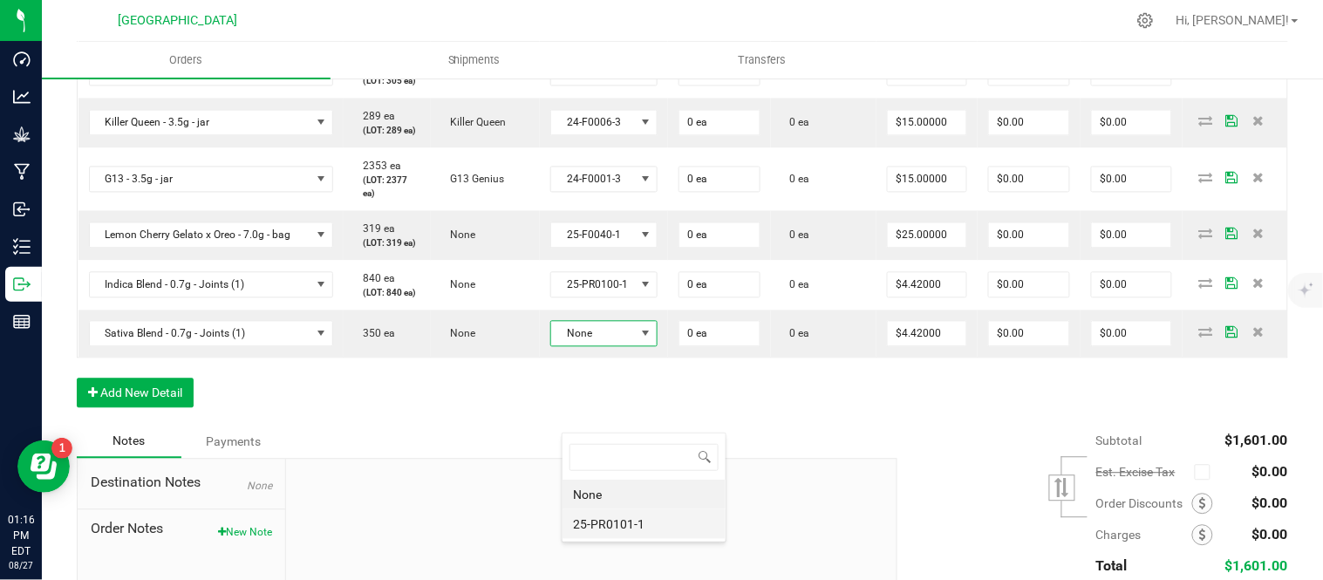
click at [620, 524] on li "25-PR0101-1" at bounding box center [644, 524] width 163 height 30
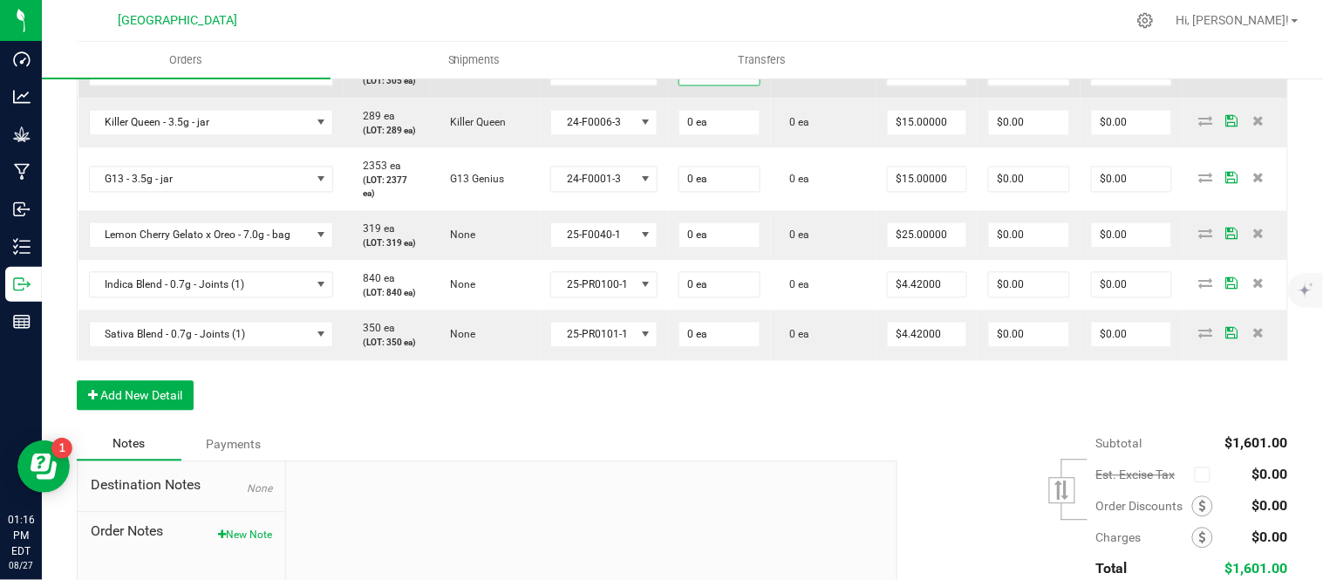
drag, startPoint x: 757, startPoint y: 207, endPoint x: 754, endPoint y: 215, distance: 9.4
click at [756, 85] on input "0" at bounding box center [719, 73] width 80 height 24
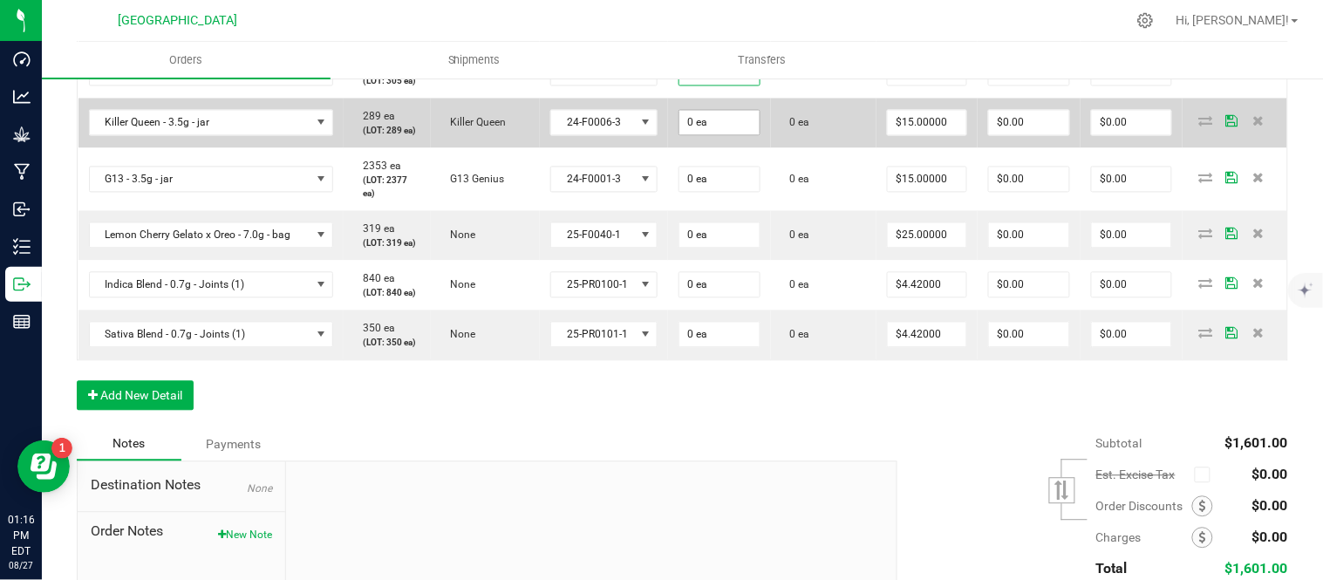
type input "2 ea"
type input "$30.00"
click at [734, 135] on input "0" at bounding box center [719, 123] width 80 height 24
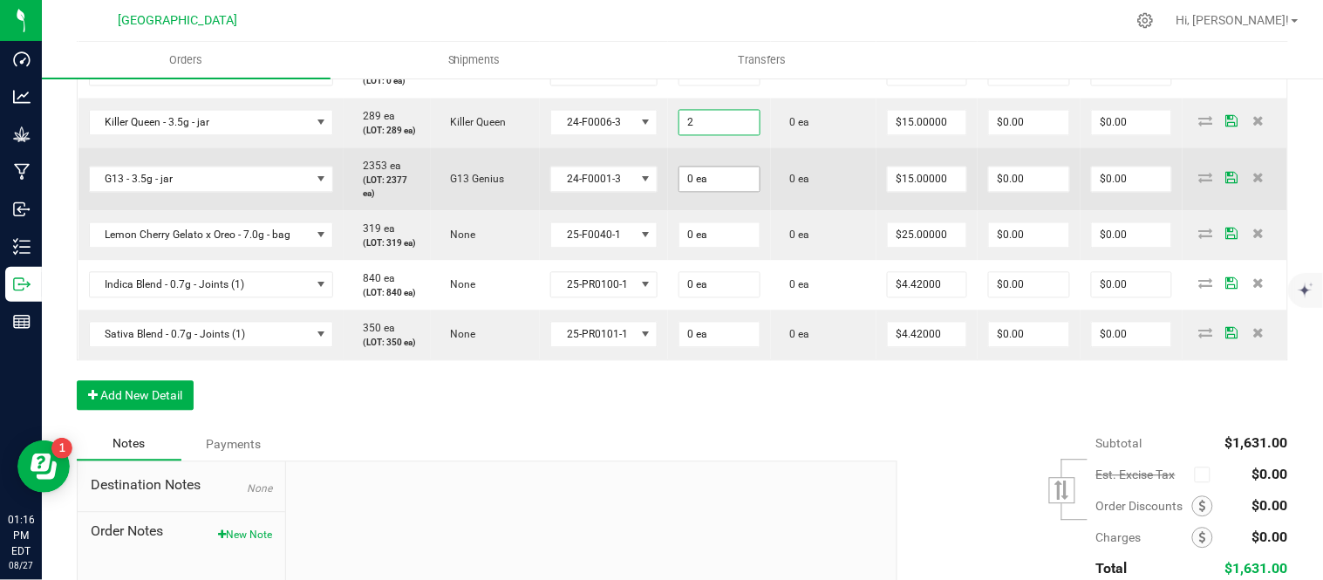
type input "2 ea"
type input "$30.00"
click at [731, 192] on input "0" at bounding box center [719, 179] width 80 height 24
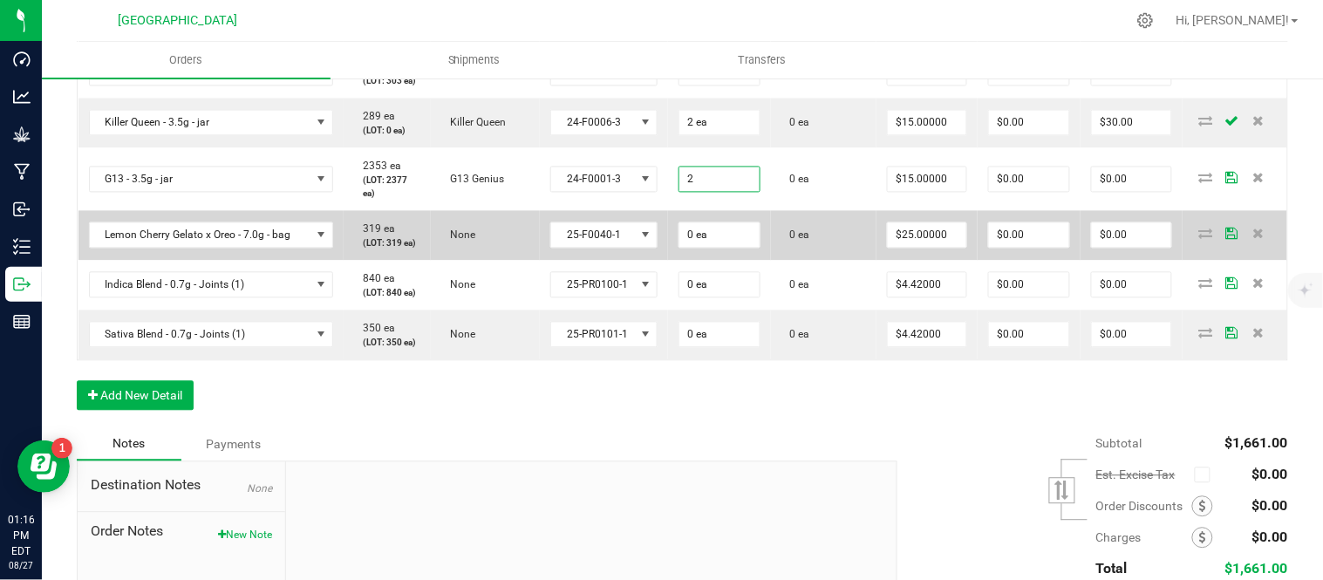
type input "2 ea"
type input "$30.00"
click at [728, 248] on input "0" at bounding box center [719, 235] width 80 height 24
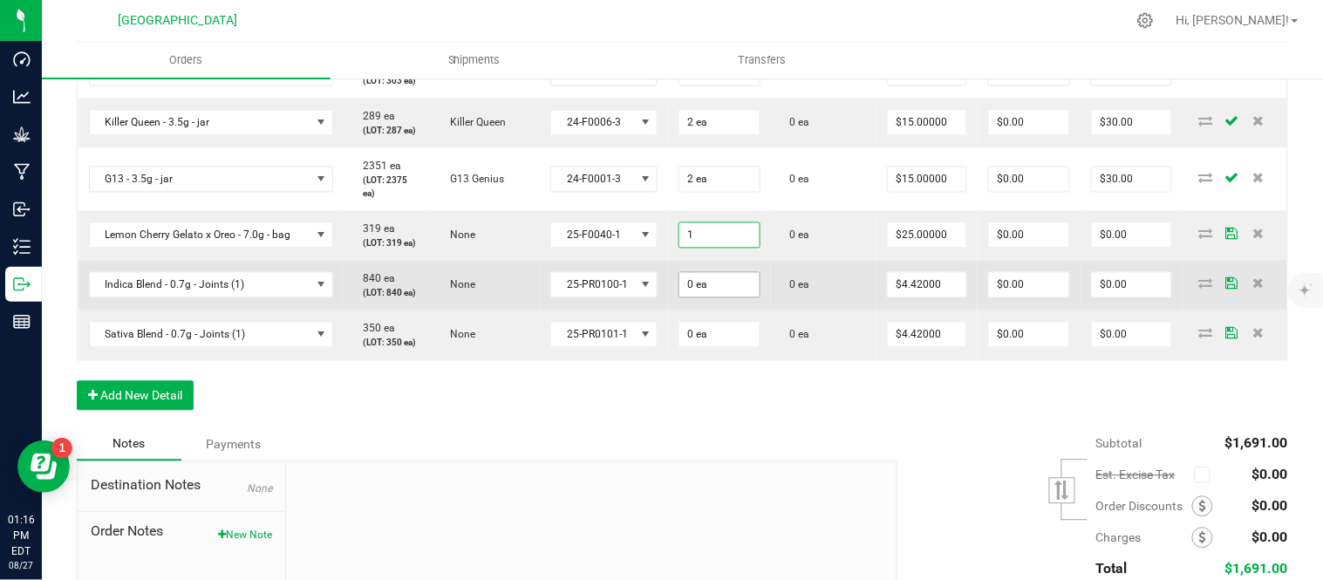
type input "1 ea"
type input "$25.00"
click at [734, 297] on input "0" at bounding box center [719, 285] width 80 height 24
type input "6 ea"
type input "$26.52"
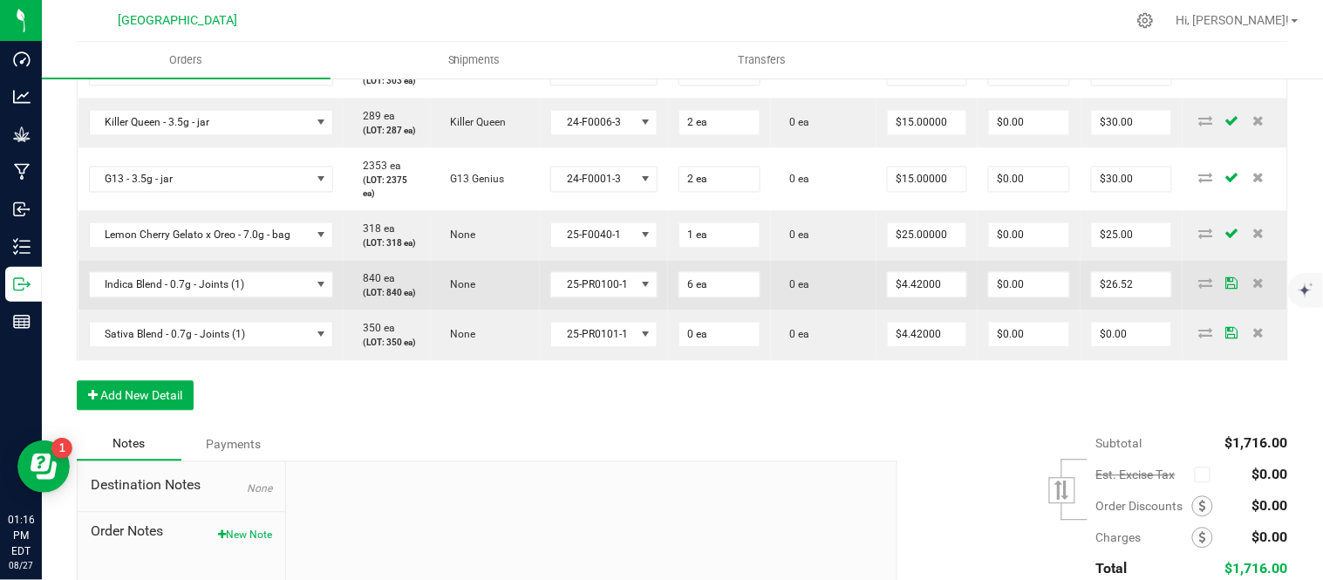
click at [747, 310] on td "6 ea" at bounding box center [719, 286] width 103 height 50
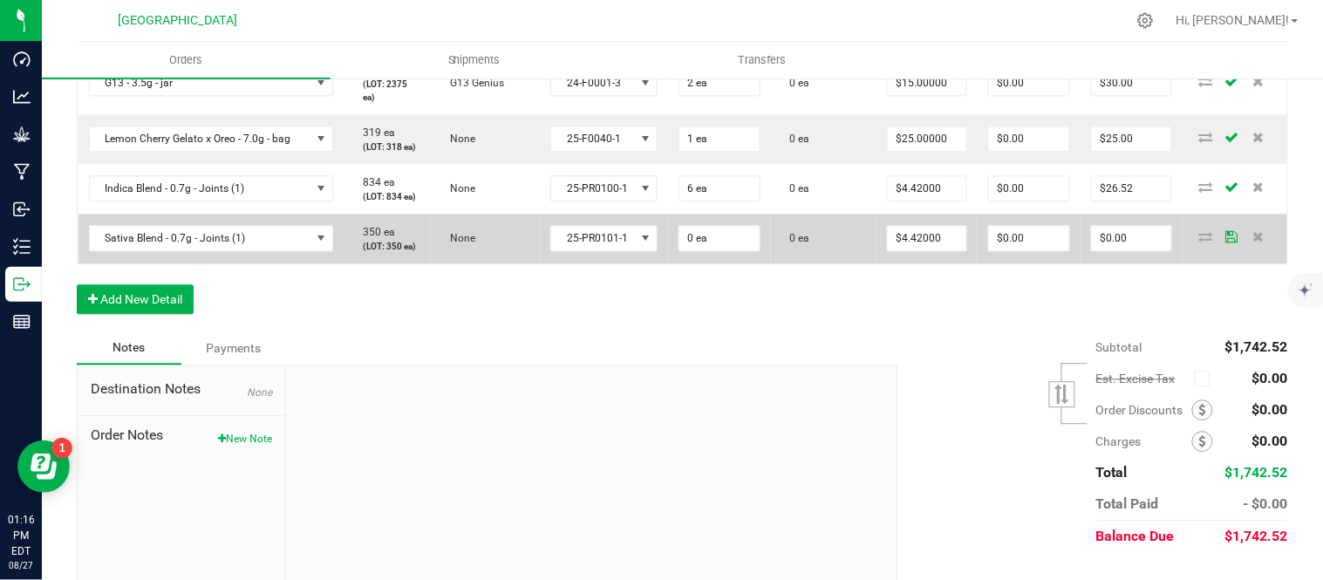
click at [739, 263] on td "0 ea" at bounding box center [719, 239] width 103 height 50
click at [739, 250] on input "0" at bounding box center [719, 238] width 80 height 24
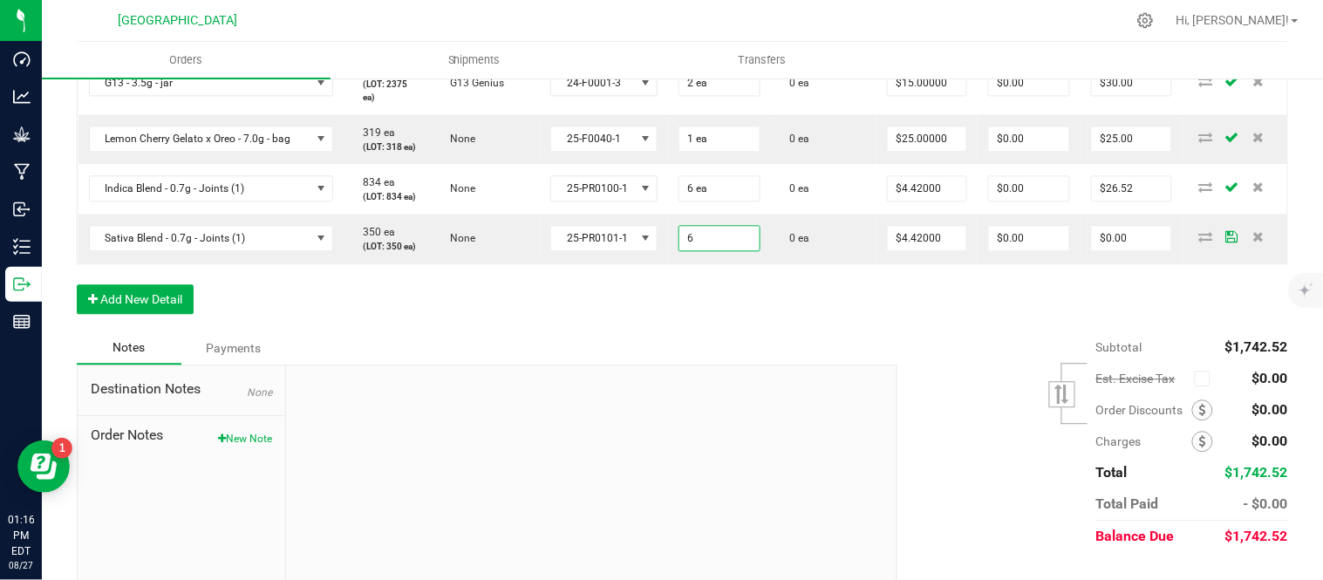
type input "6 ea"
type input "$26.52"
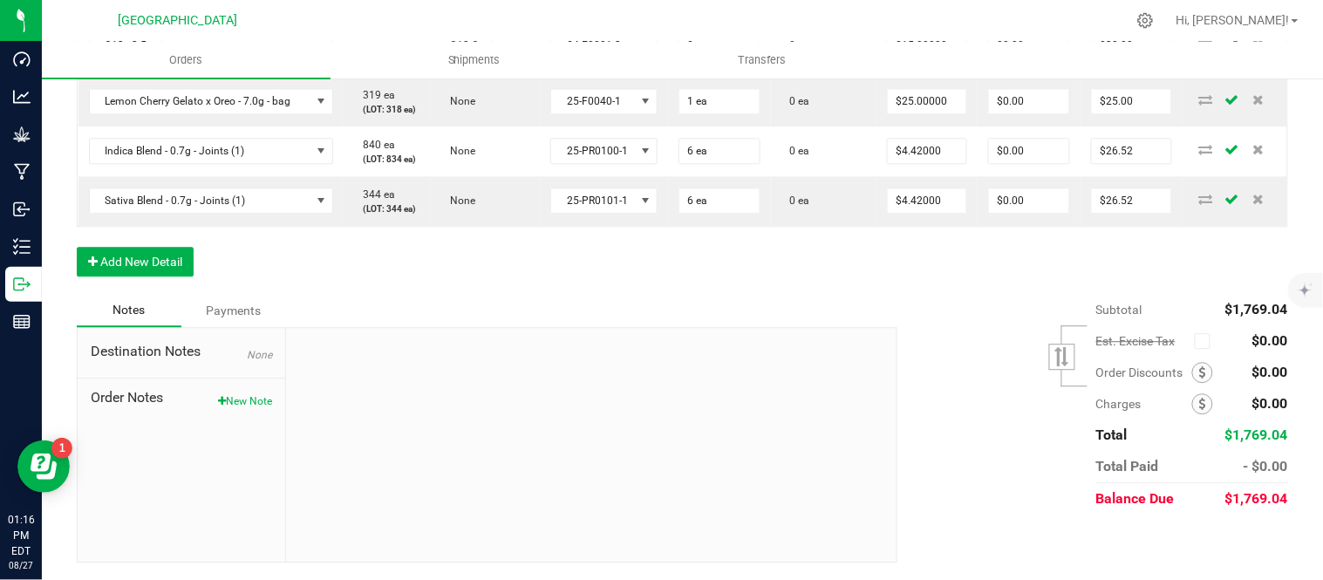
scroll to position [1153, 0]
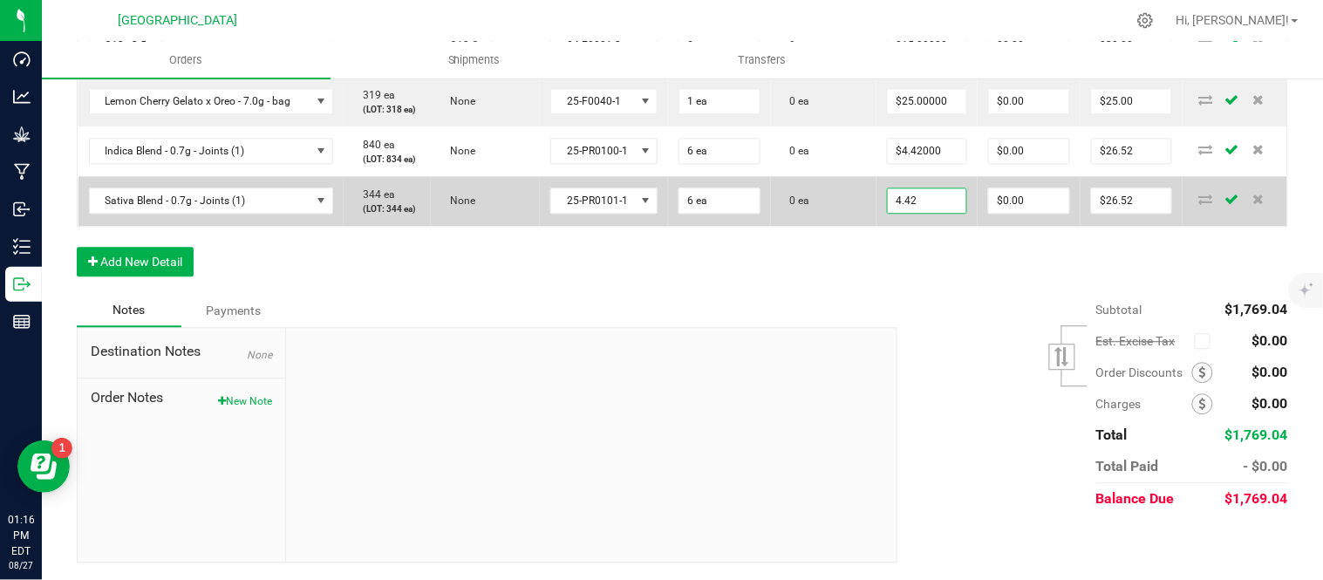
click at [918, 213] on input "4.42" at bounding box center [927, 200] width 78 height 24
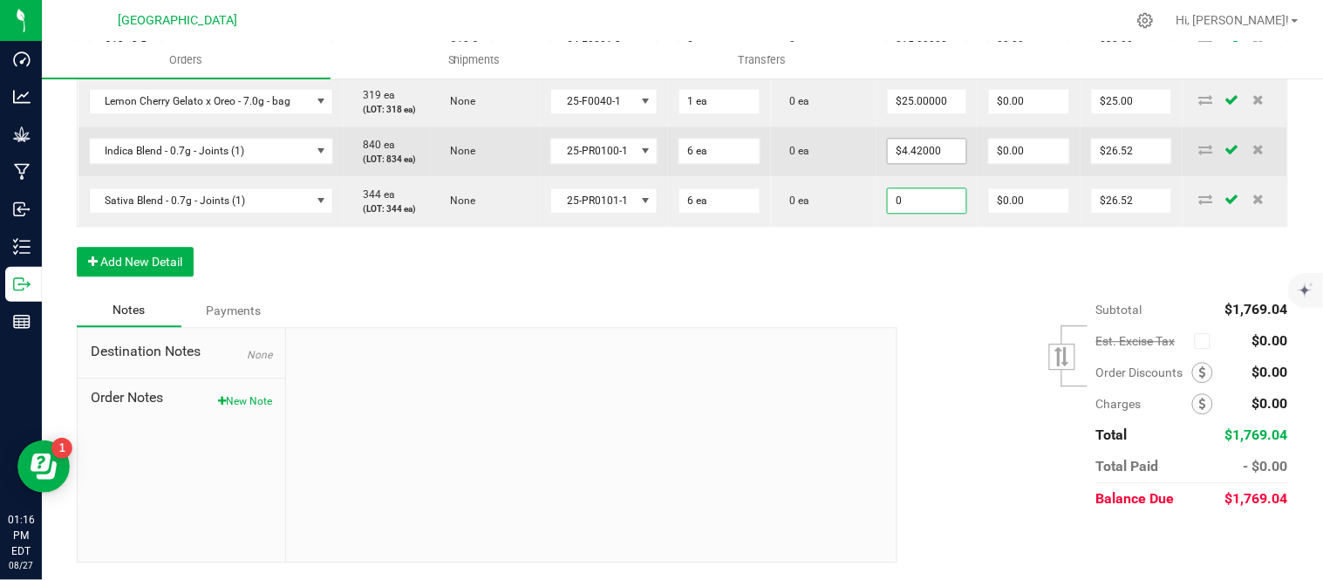
type input "0"
type input "4.42"
type input "$0.00000"
type input "$0.00"
click at [923, 163] on input "4.42" at bounding box center [927, 151] width 78 height 24
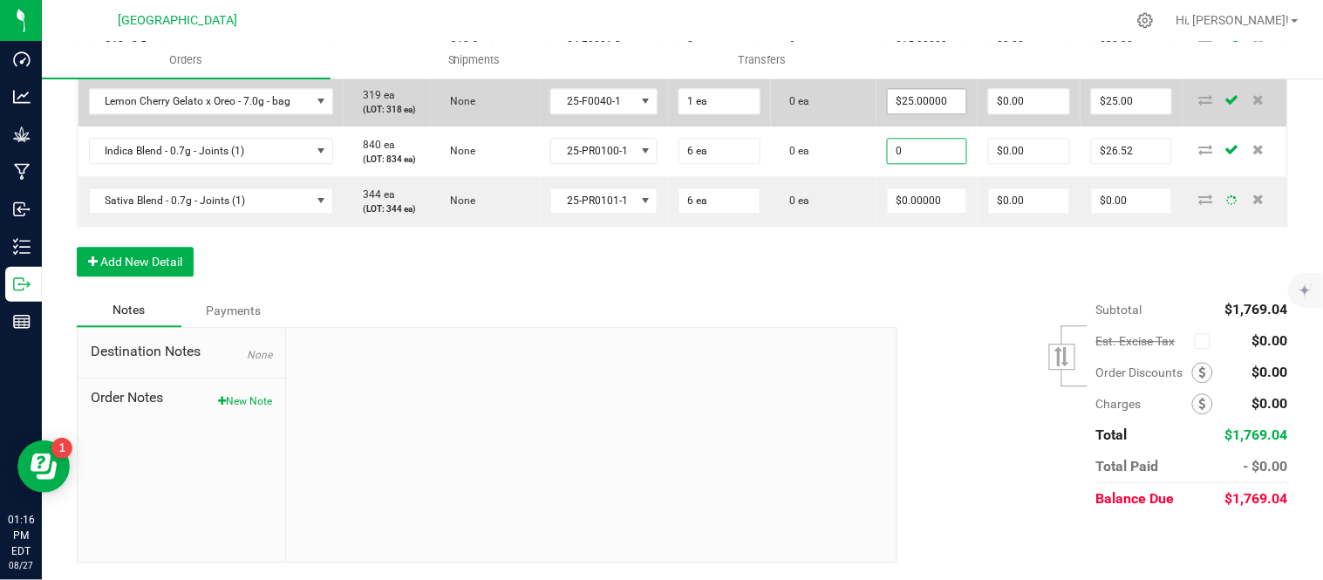
type input "0"
type input "25"
type input "$0.00000"
type input "$0.00"
click at [949, 113] on input "25" at bounding box center [927, 101] width 78 height 24
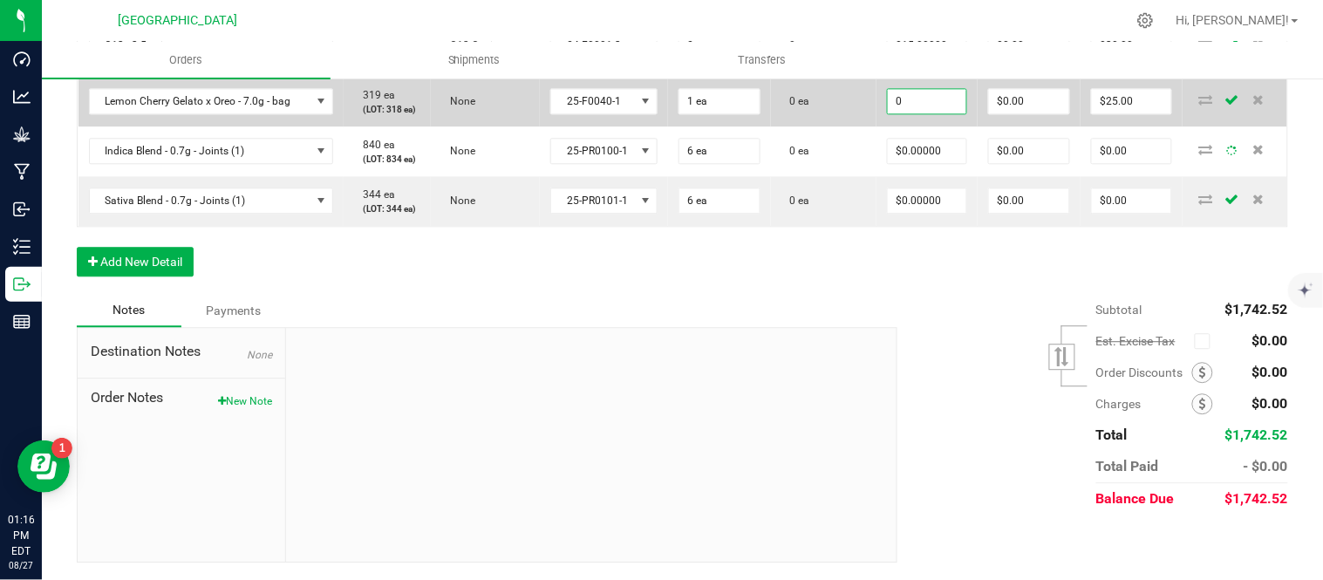
type input "$0.00000"
type input "$0.00"
click at [839, 126] on td "0 ea" at bounding box center [824, 102] width 106 height 50
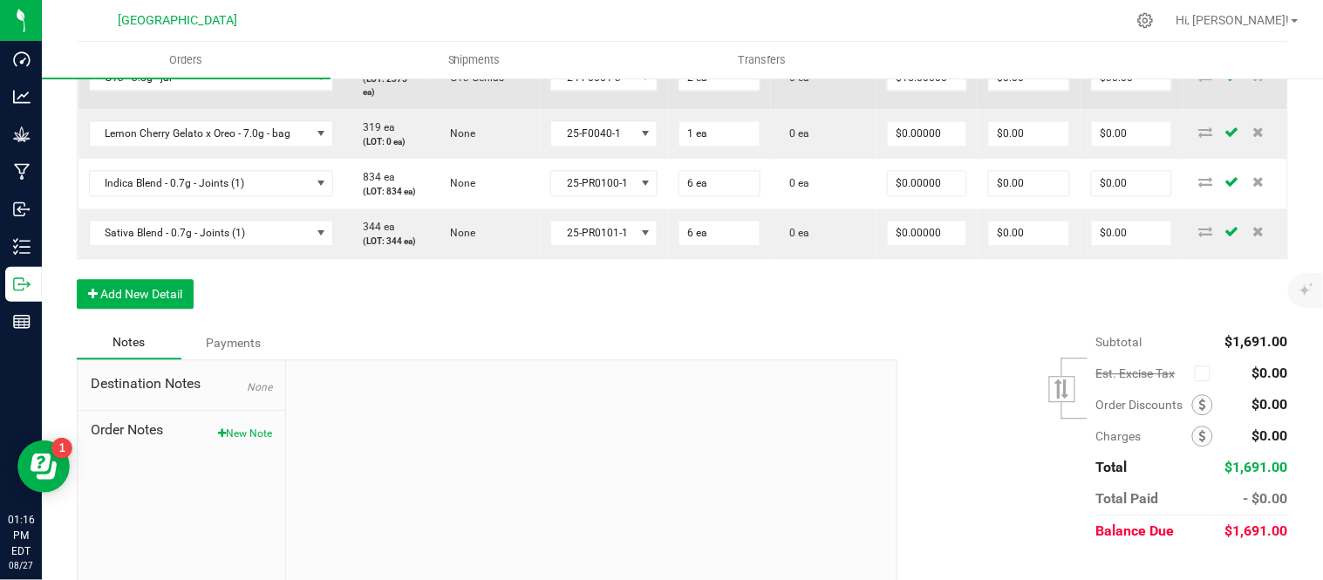
scroll to position [959, 0]
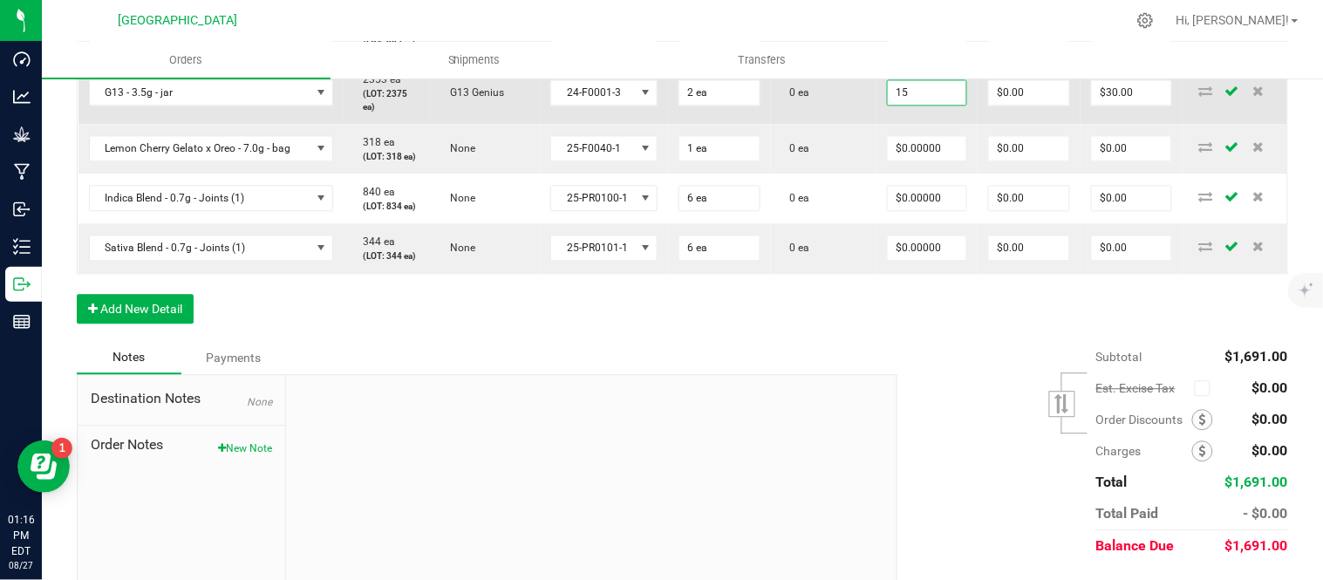
click at [952, 105] on input "15" at bounding box center [927, 92] width 78 height 24
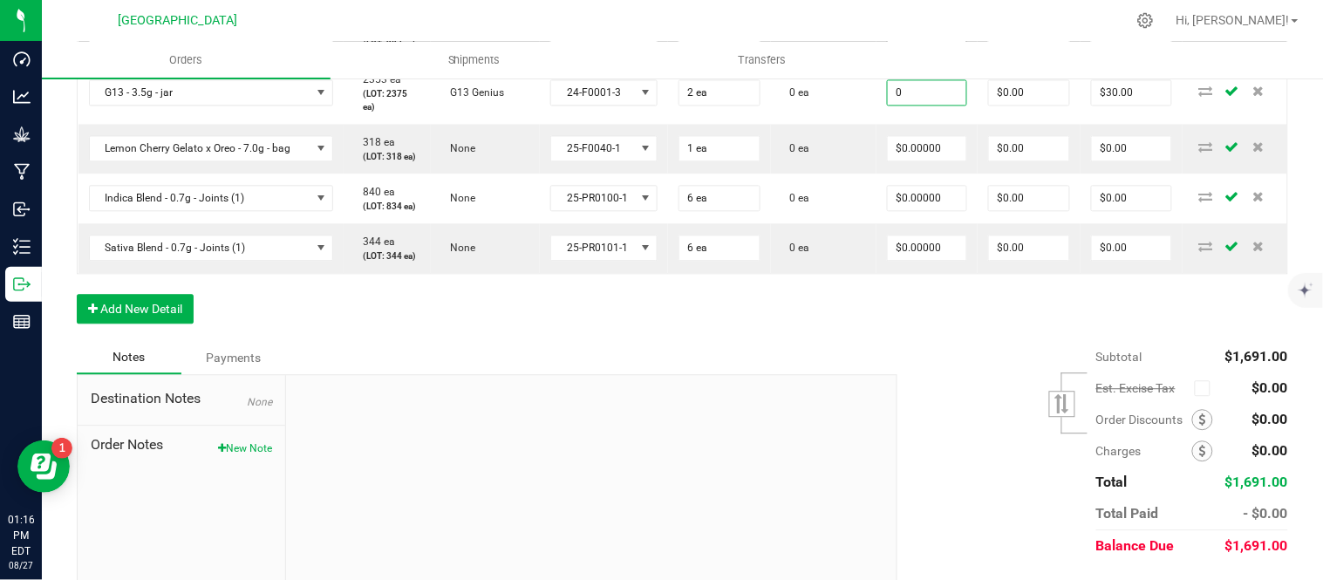
type input "0"
type input "15"
type input "$0.00000"
type input "$0.00"
click at [946, 48] on input "15" at bounding box center [927, 36] width 78 height 24
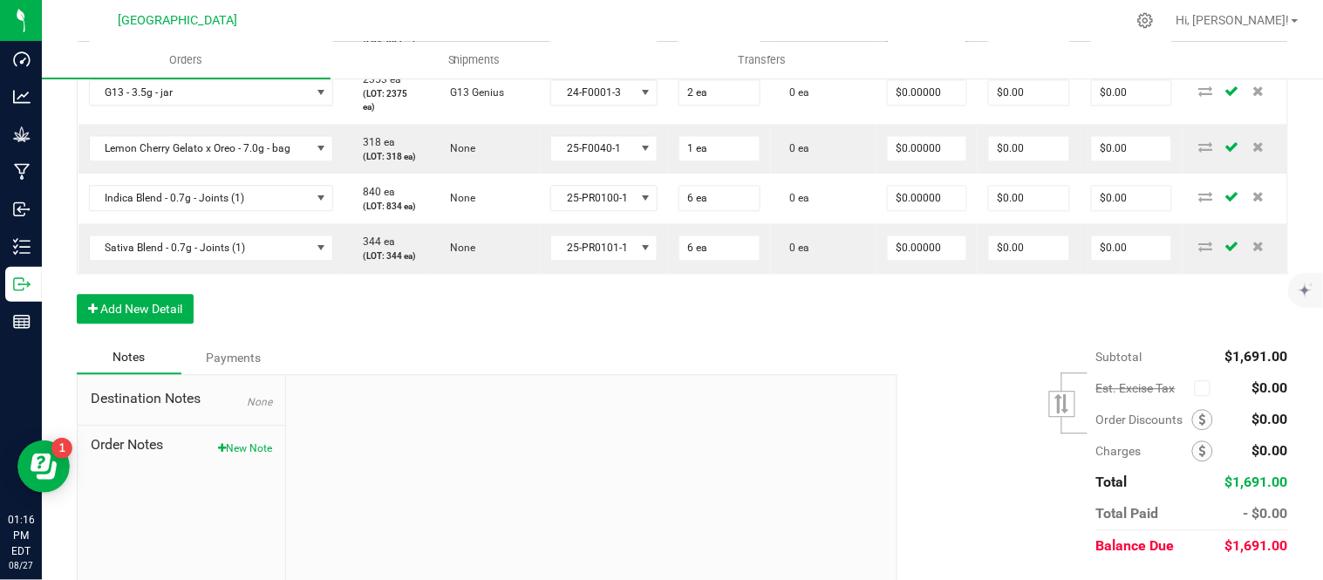
type input "$0.00000"
type input "$0.00"
click at [815, 61] on td "0 ea" at bounding box center [824, 36] width 106 height 50
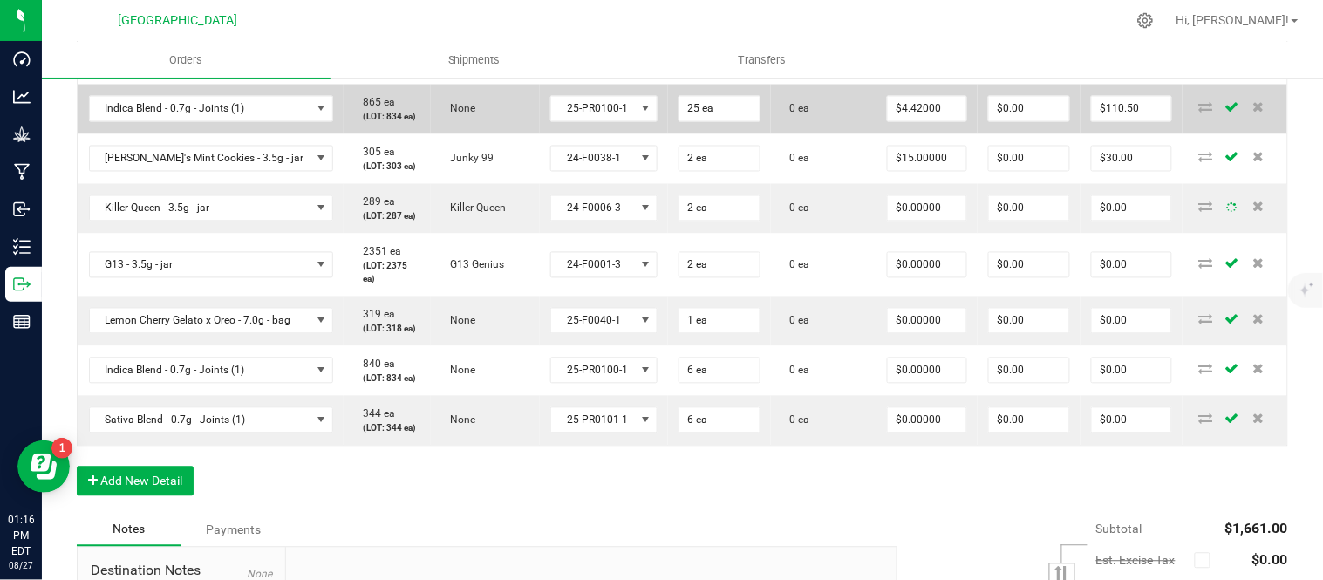
scroll to position [765, 0]
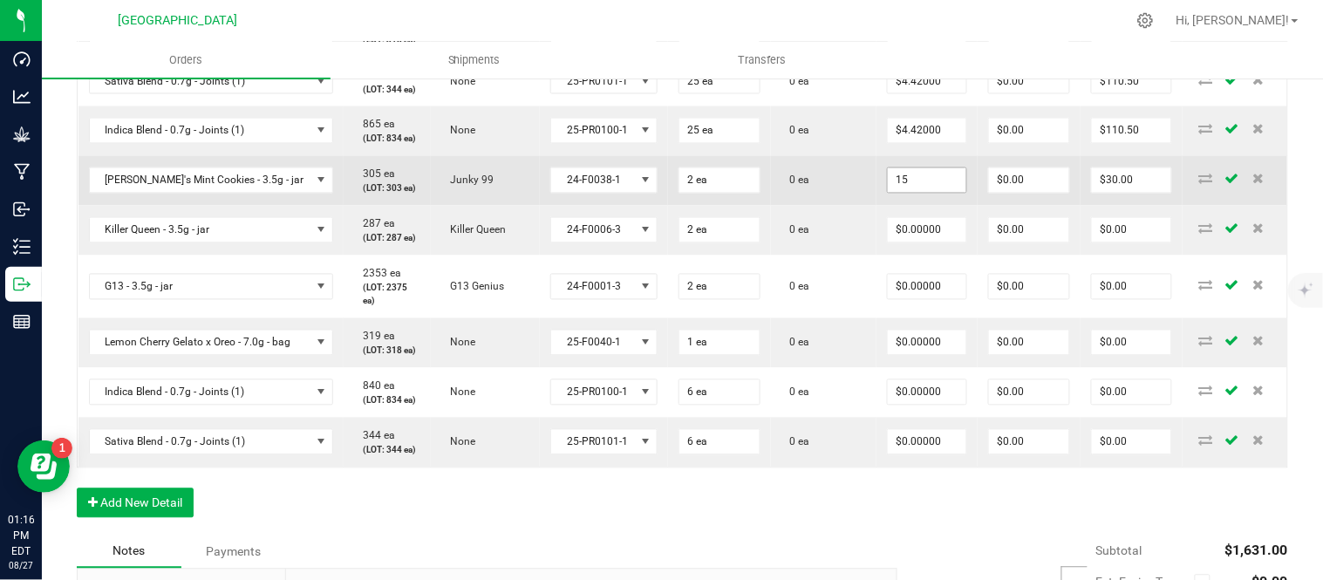
click at [955, 193] on input "15" at bounding box center [927, 180] width 78 height 24
type input "$0.00000"
type input "$0.00"
click at [825, 206] on td "0 ea" at bounding box center [824, 181] width 106 height 50
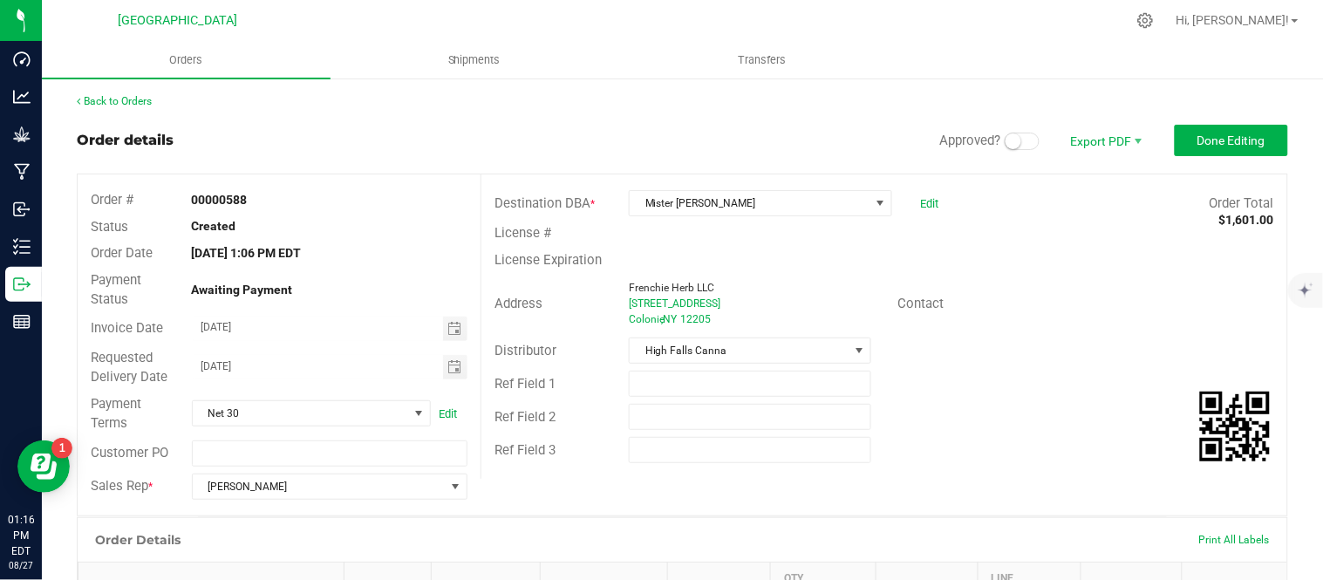
scroll to position [0, 0]
click at [1006, 142] on small at bounding box center [1014, 142] width 16 height 16
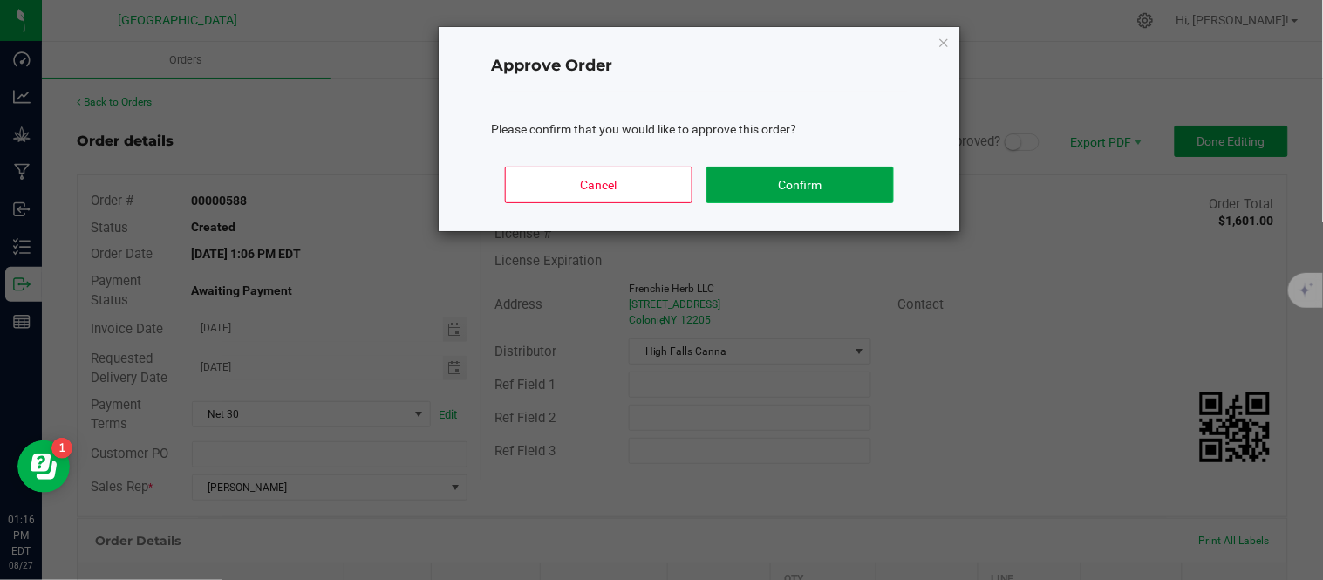
click at [839, 188] on button "Confirm" at bounding box center [800, 185] width 188 height 37
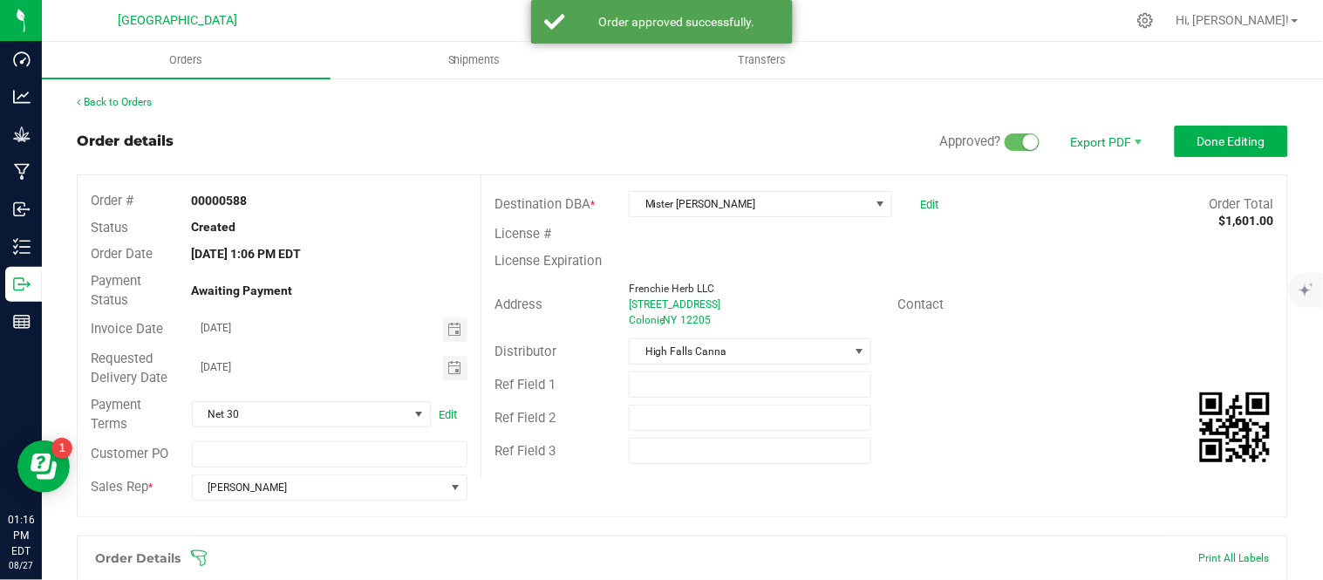
click at [1000, 250] on div "License Expiration" at bounding box center [884, 261] width 806 height 27
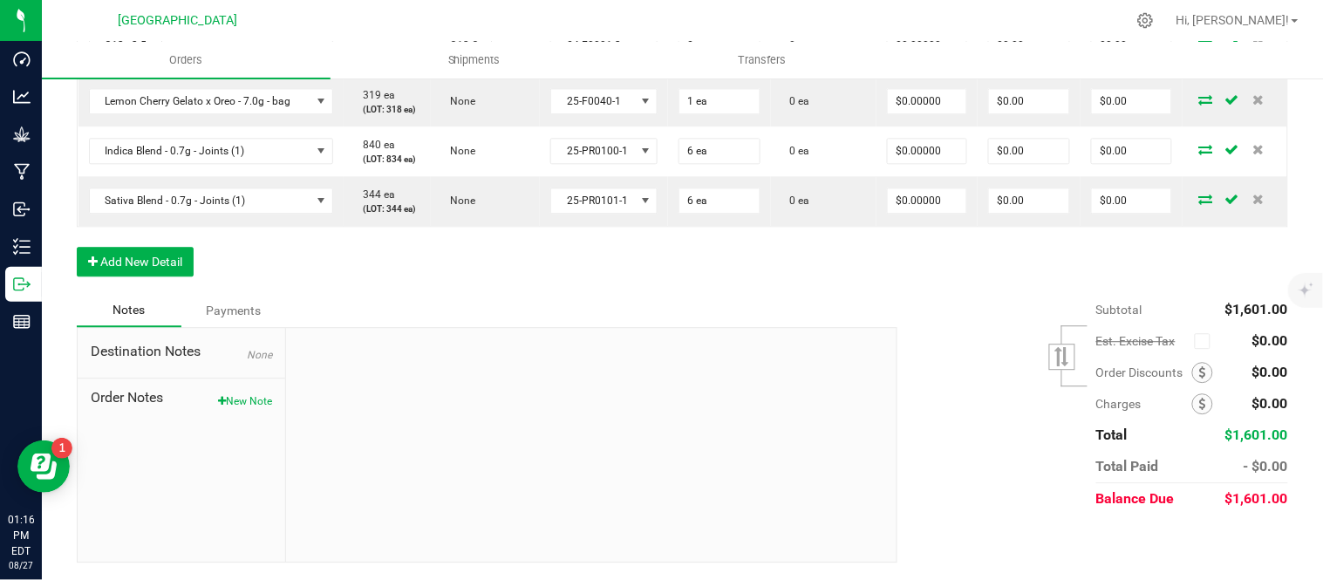
scroll to position [1267, 0]
click at [1195, 403] on span at bounding box center [1202, 403] width 21 height 21
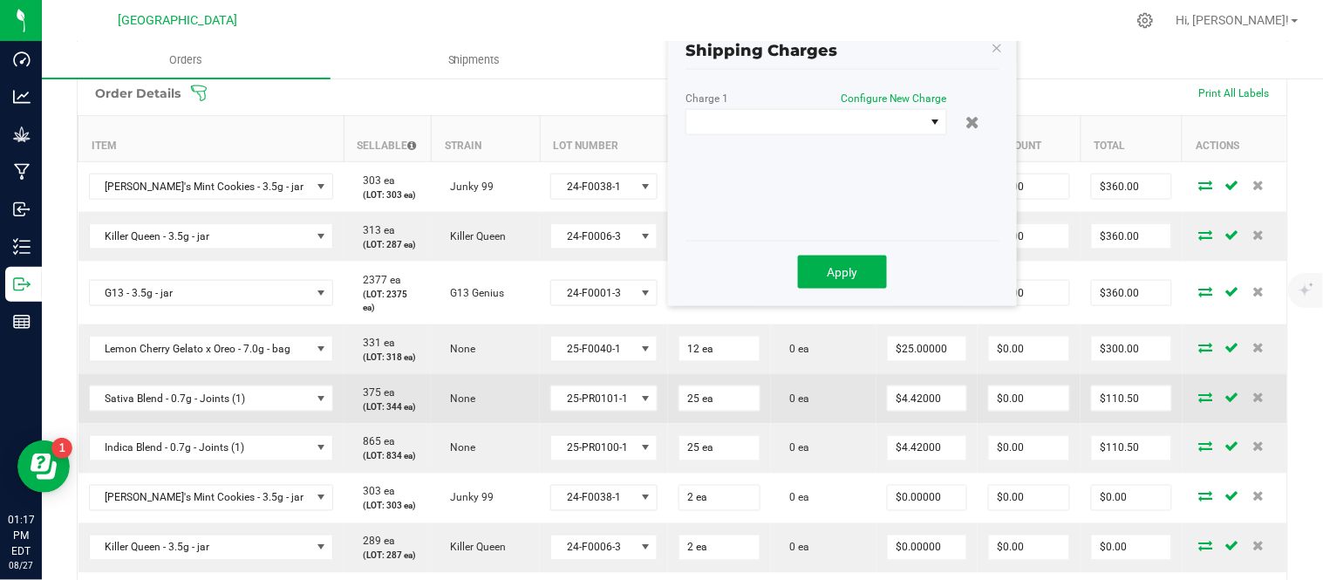
scroll to position [395, 0]
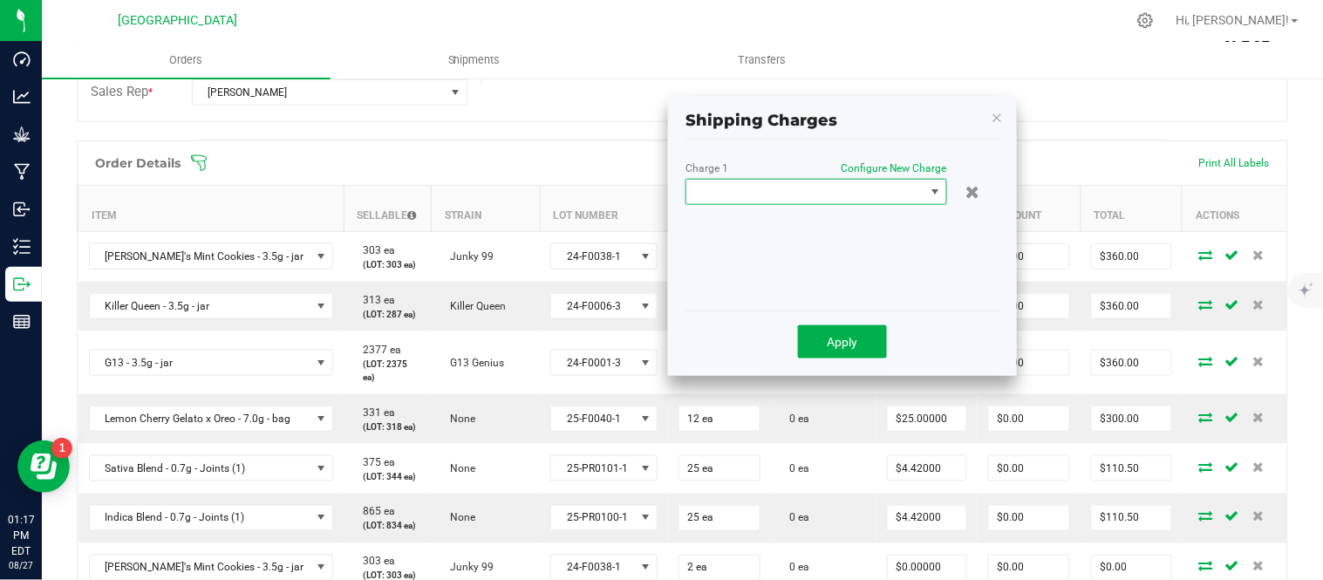
click at [818, 199] on span at bounding box center [805, 192] width 238 height 24
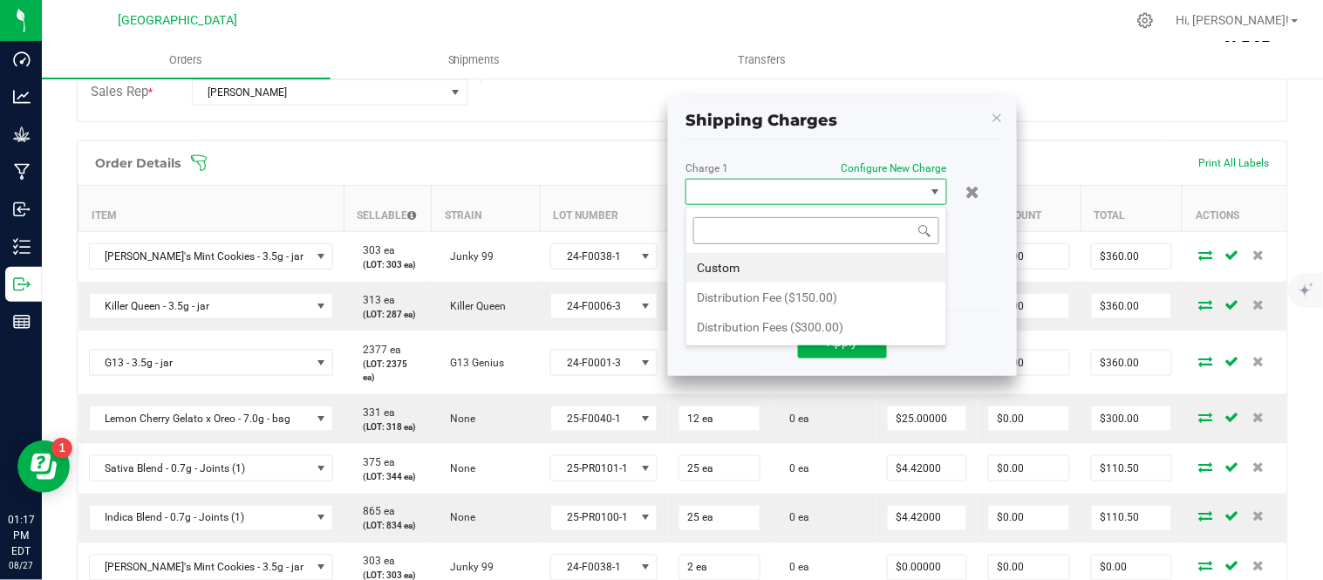
scroll to position [26, 262]
click at [776, 291] on li "Distribution Fee ($150.00)" at bounding box center [816, 298] width 260 height 30
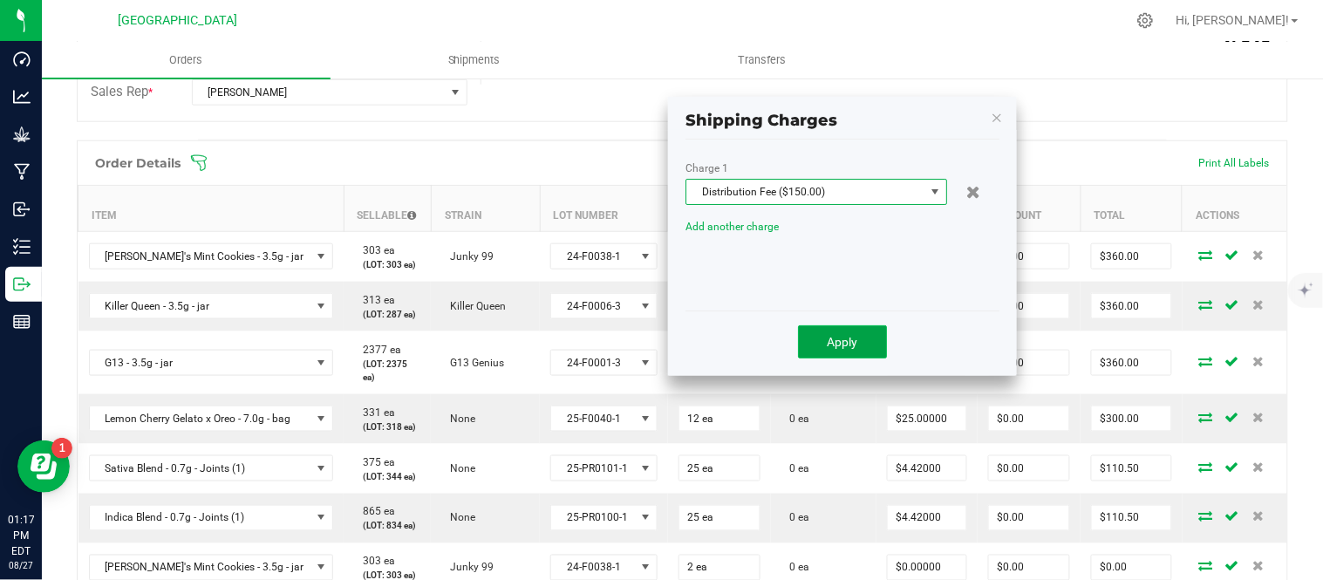
click at [858, 345] on button "Apply" at bounding box center [842, 341] width 89 height 33
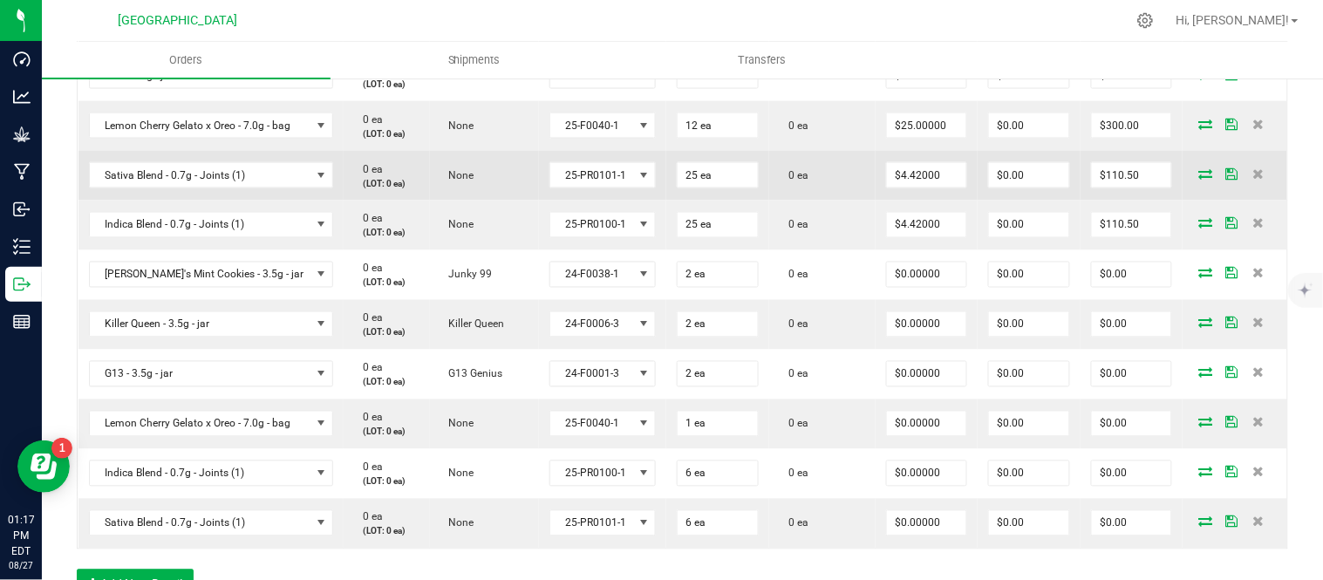
scroll to position [578, 0]
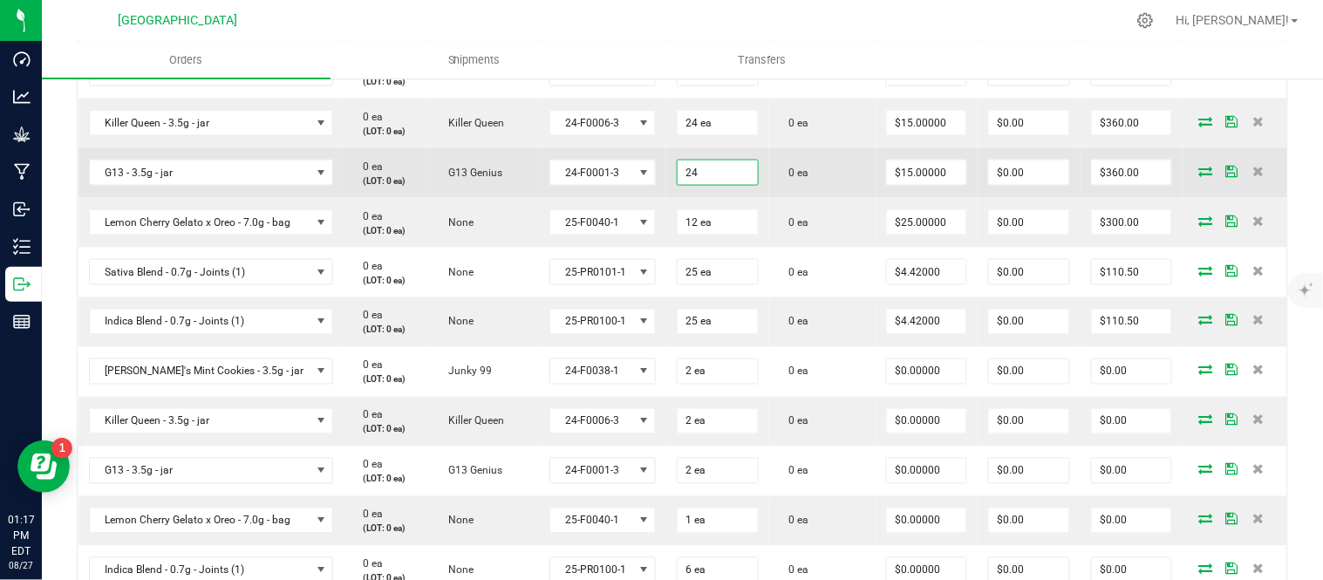
click at [724, 185] on input "24" at bounding box center [718, 172] width 80 height 24
type input "12 ea"
type input "$180.00"
click at [824, 174] on td "0 ea" at bounding box center [822, 173] width 106 height 50
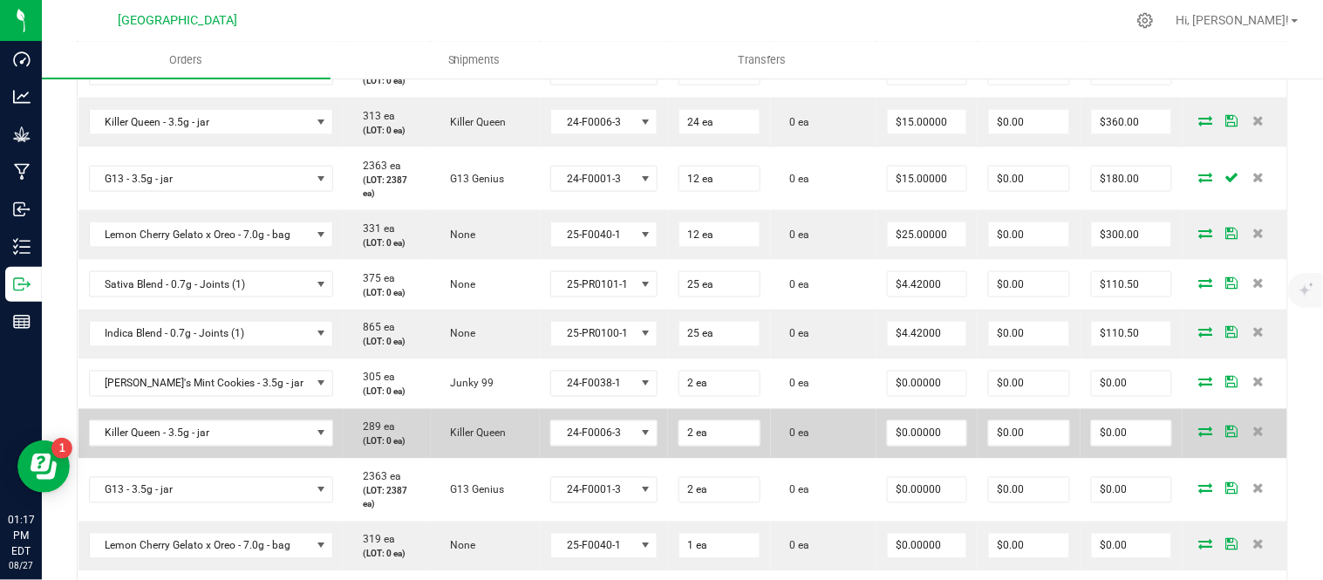
scroll to position [515, 0]
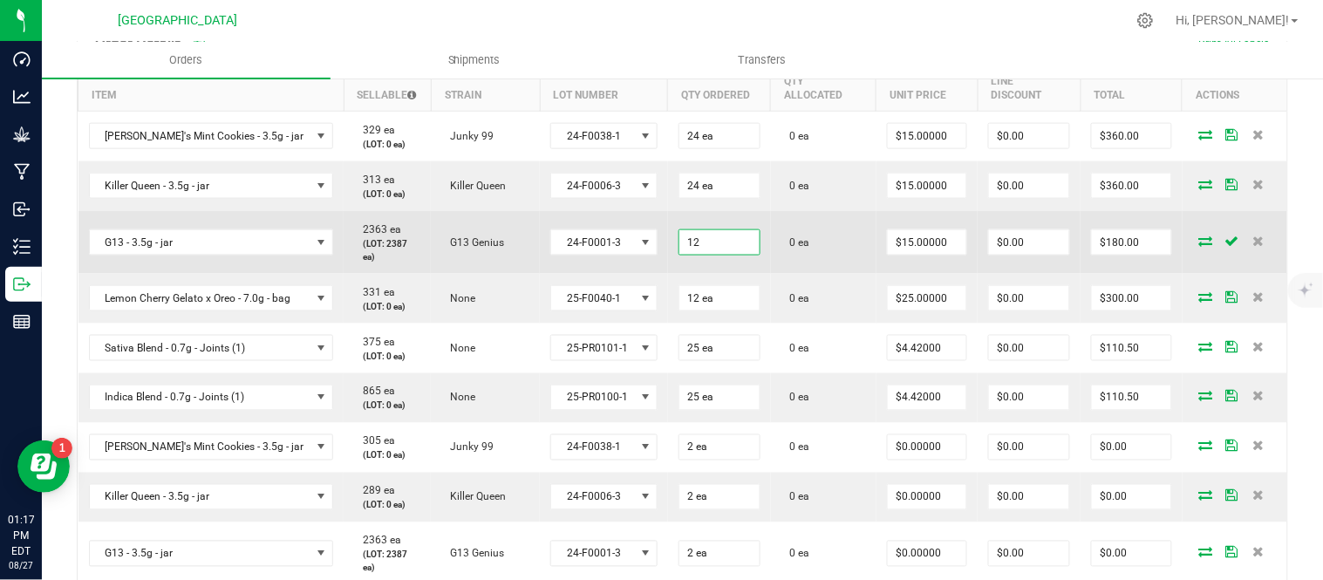
click at [725, 255] on input "12" at bounding box center [719, 242] width 80 height 24
type input "24 ea"
type input "$360.00"
click at [822, 235] on td "0 ea" at bounding box center [824, 242] width 106 height 63
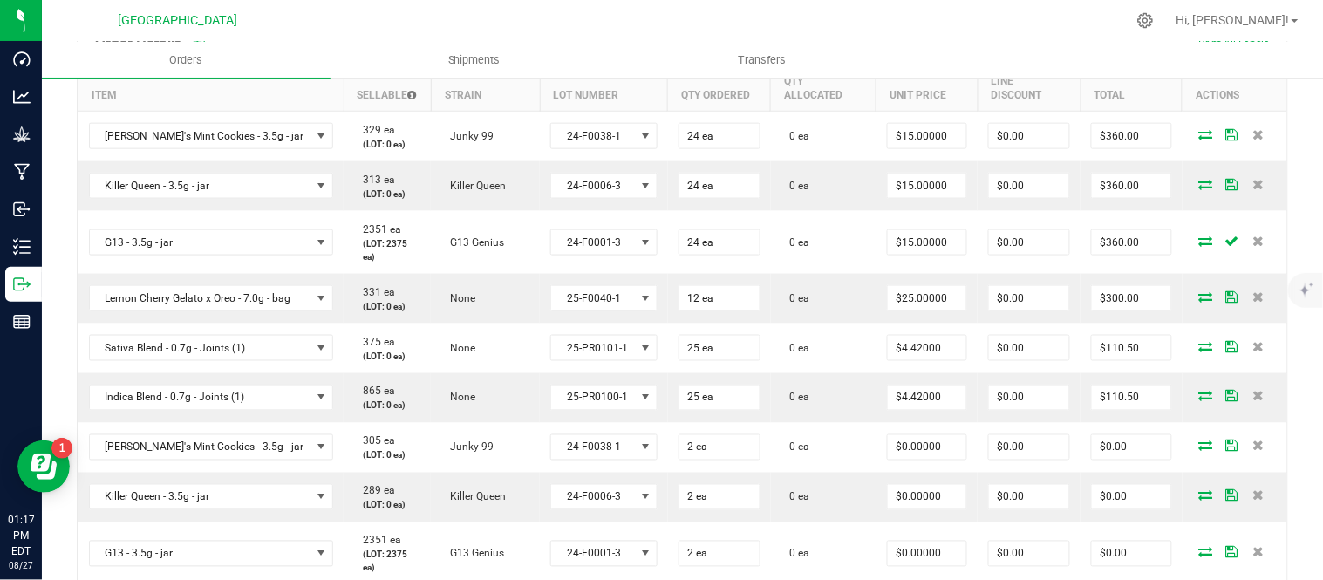
scroll to position [0, 0]
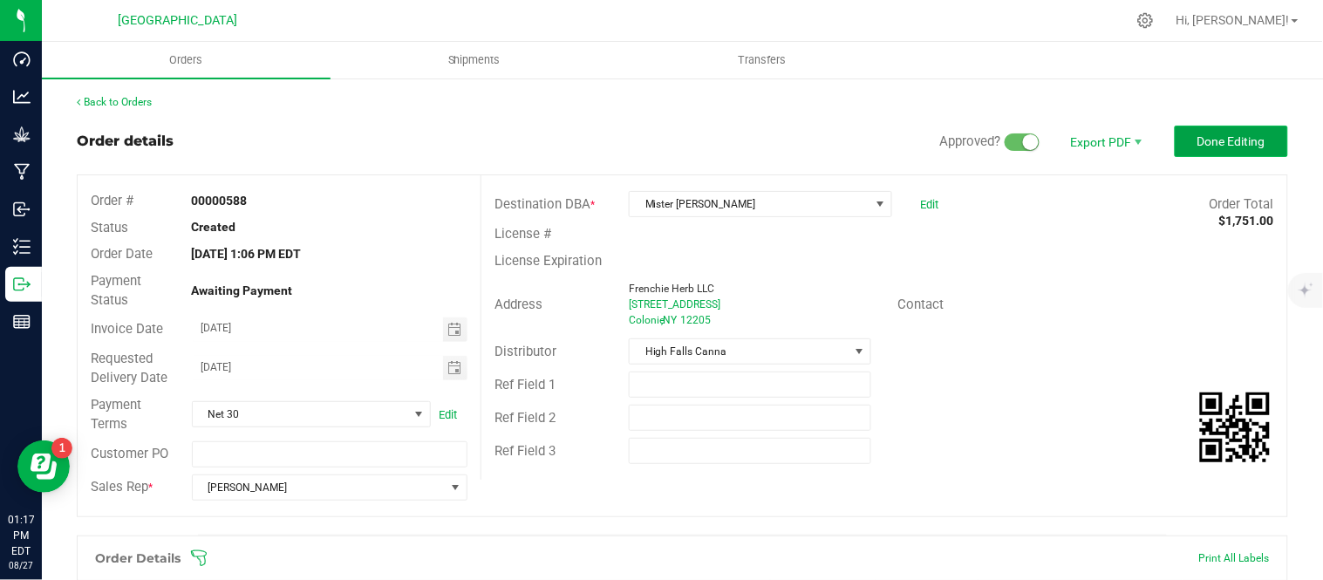
click at [1212, 143] on span "Done Editing" at bounding box center [1232, 141] width 68 height 14
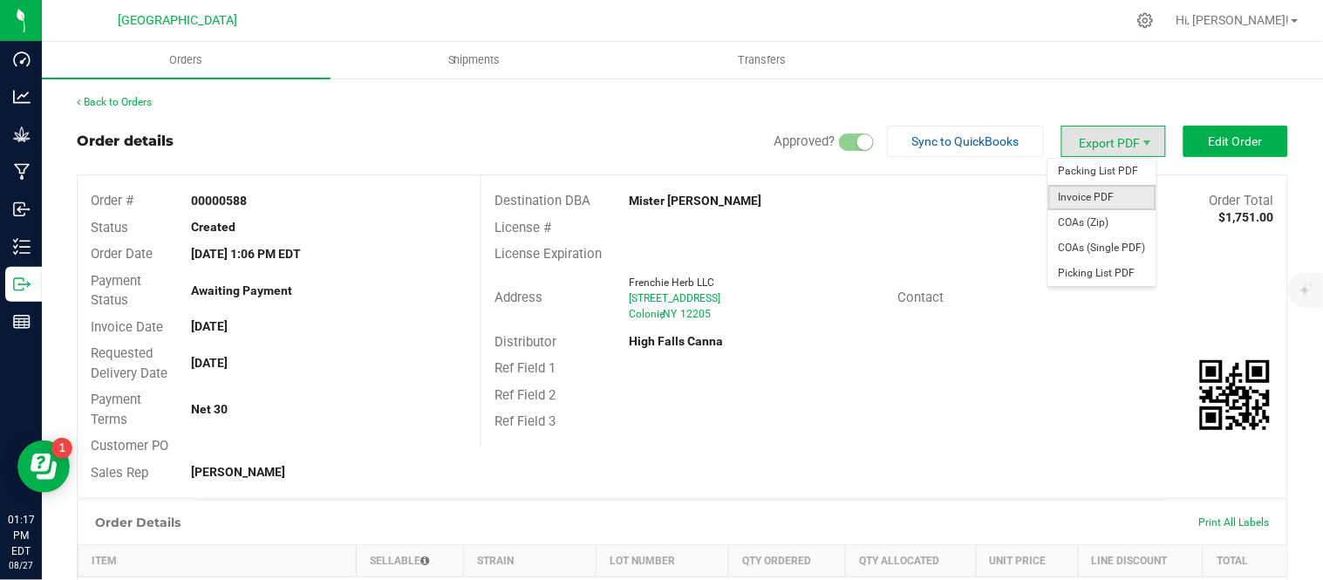
click at [1079, 194] on span "Invoice PDF" at bounding box center [1102, 197] width 108 height 25
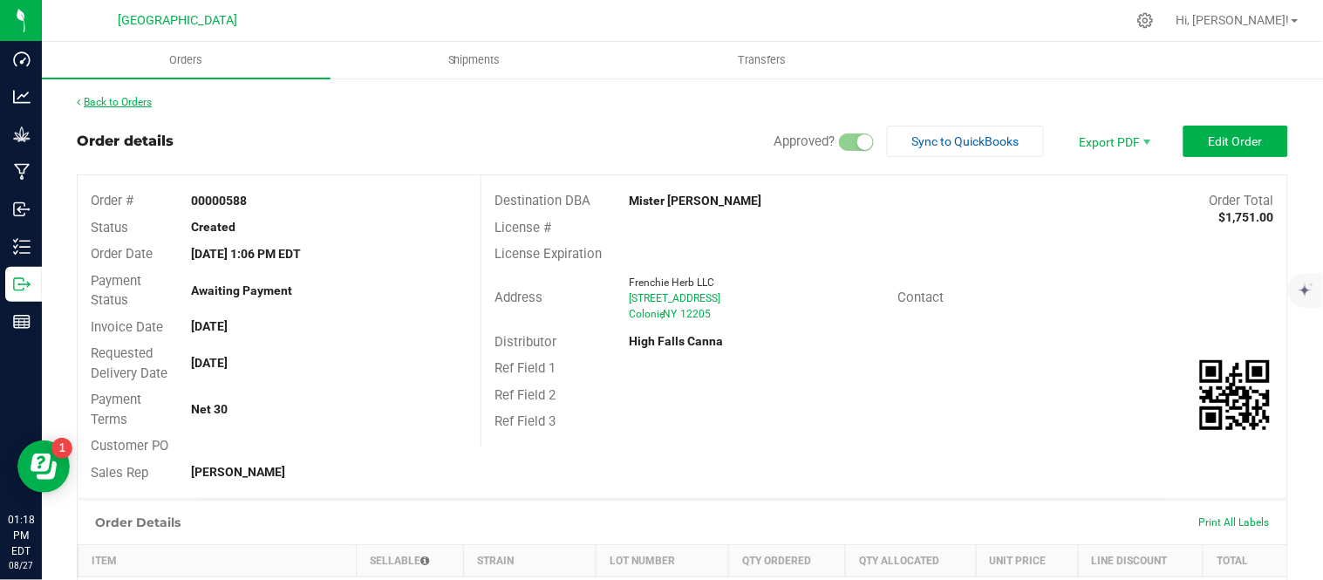
click at [106, 96] on link "Back to Orders" at bounding box center [114, 102] width 75 height 12
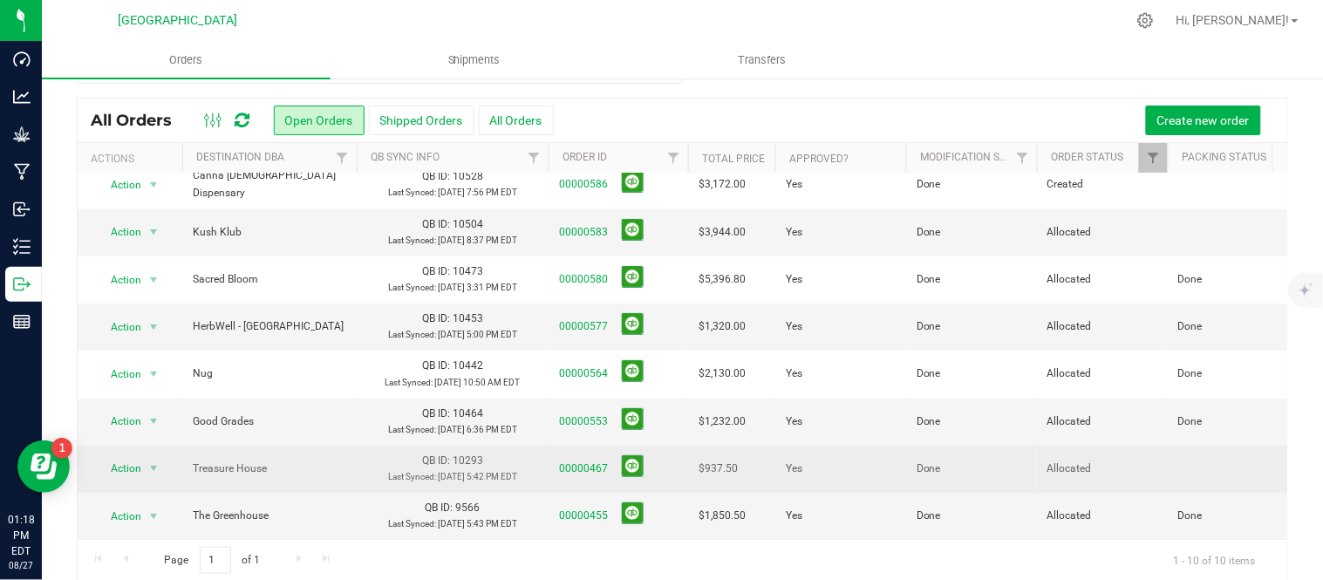
scroll to position [58, 0]
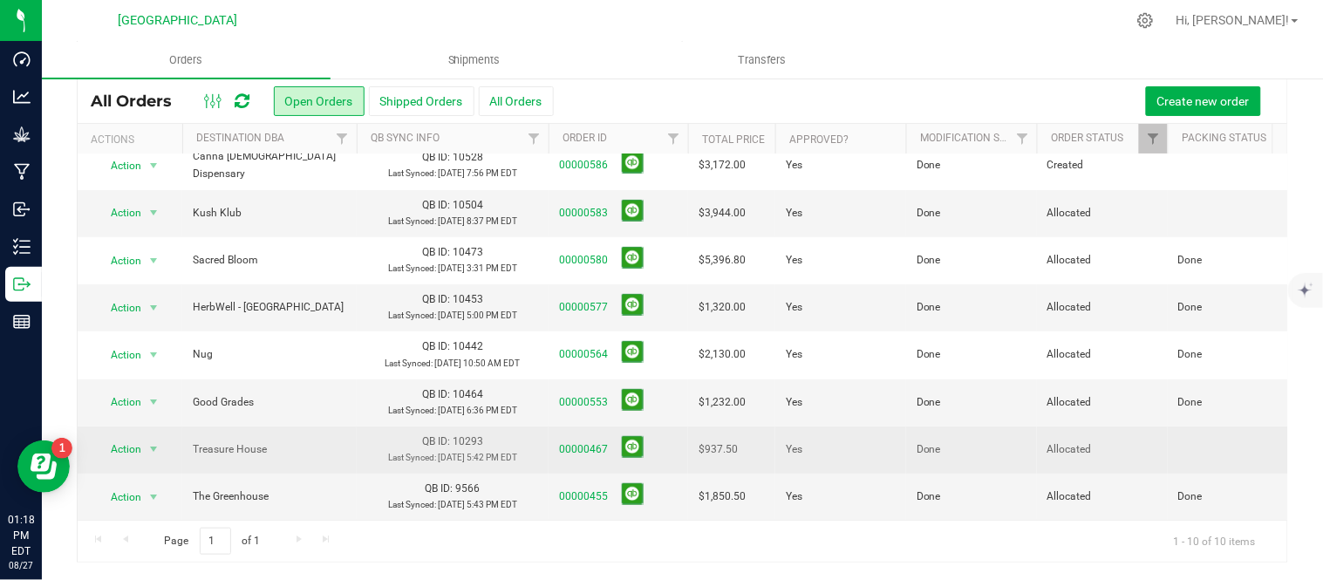
click at [572, 436] on span "00000467" at bounding box center [618, 449] width 119 height 27
click at [572, 441] on link "00000467" at bounding box center [583, 449] width 49 height 17
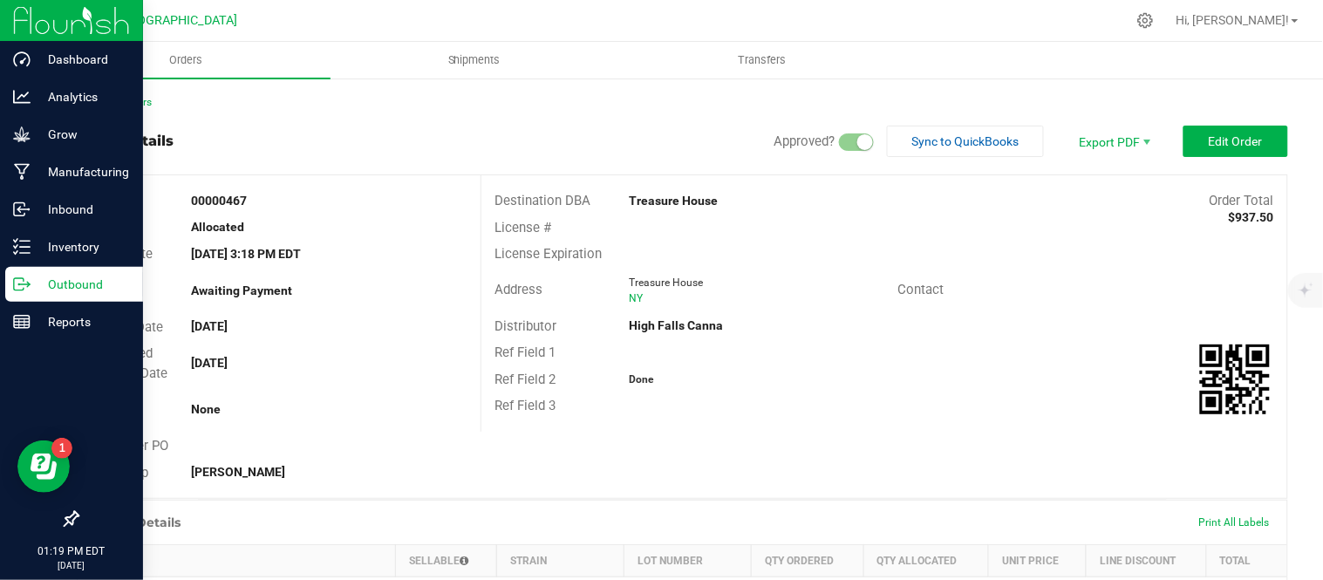
click at [31, 288] on p "Outbound" at bounding box center [83, 284] width 105 height 21
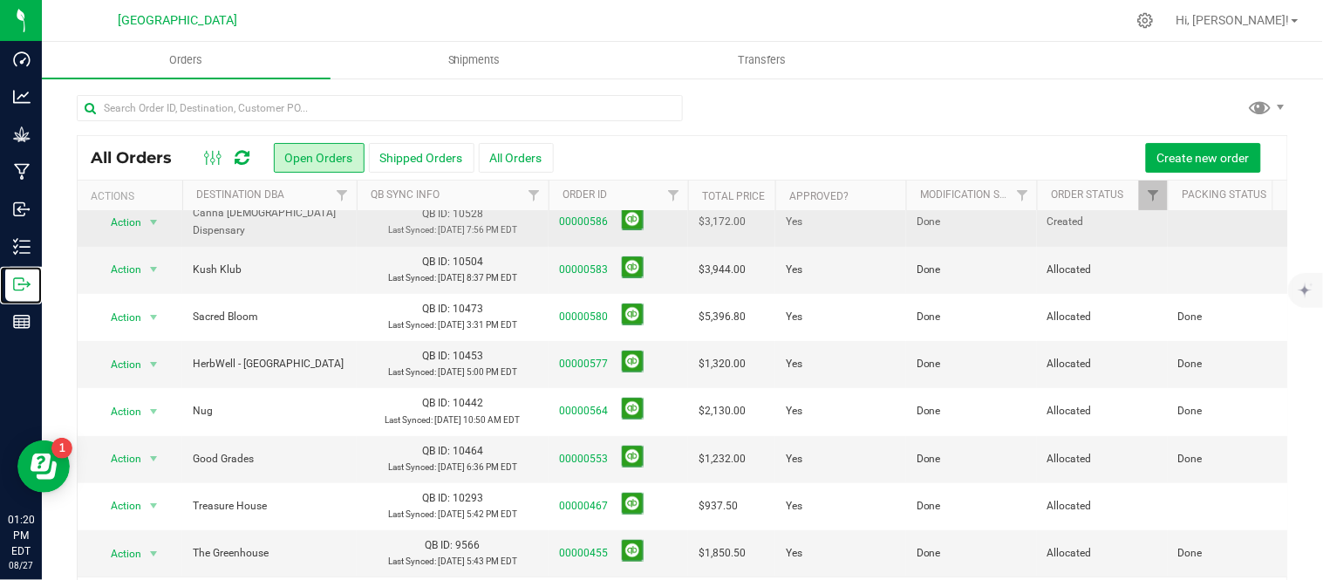
scroll to position [256, 0]
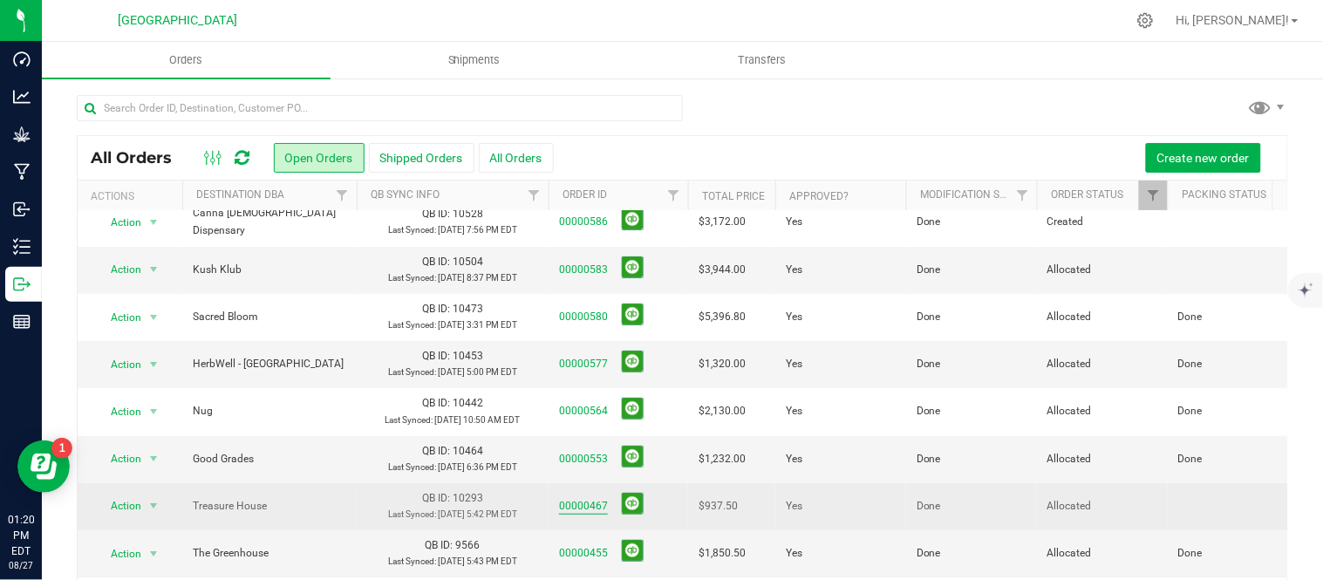
click at [568, 498] on link "00000467" at bounding box center [583, 506] width 49 height 17
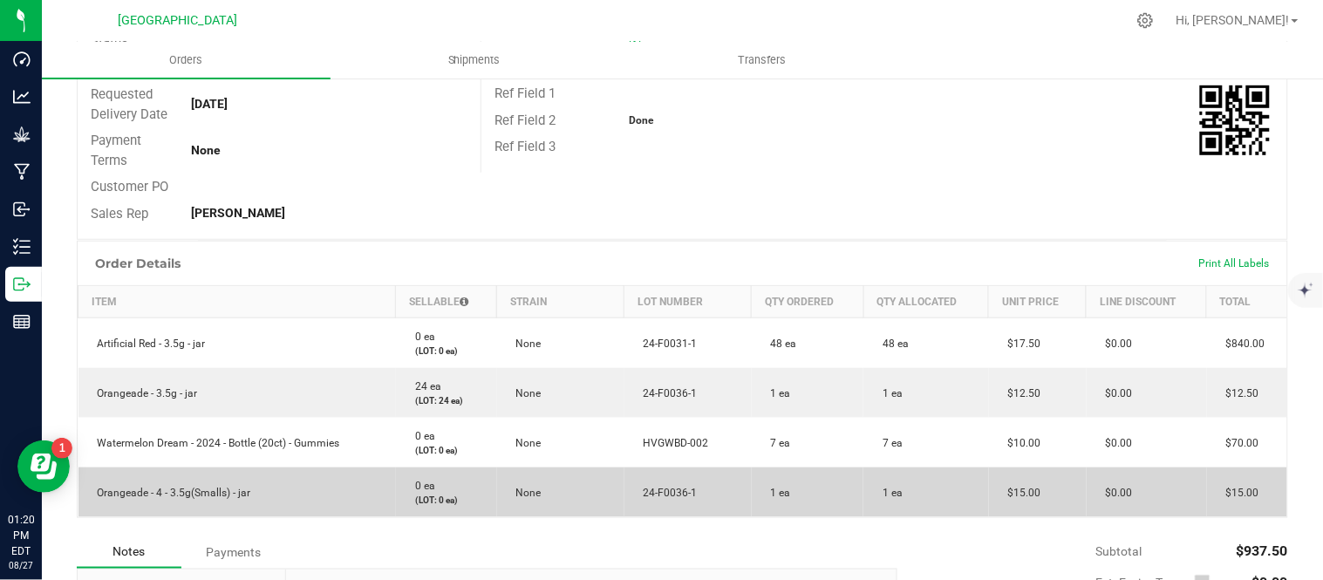
scroll to position [290, 0]
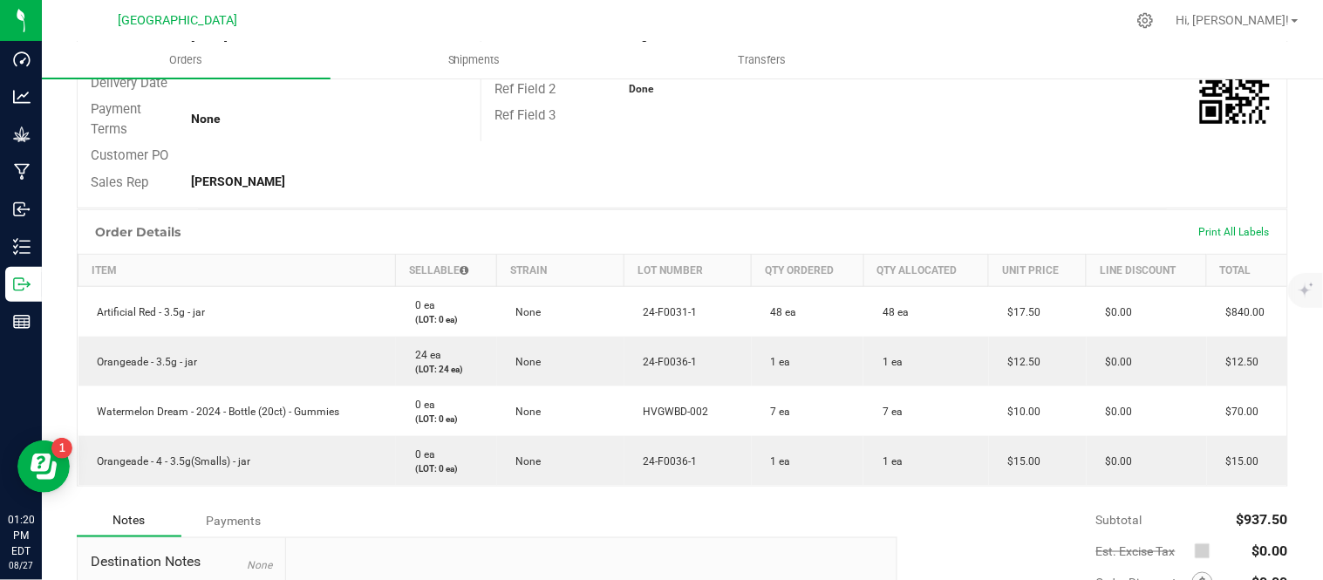
click at [638, 227] on div "Order Details Print All Labels" at bounding box center [683, 232] width 1210 height 44
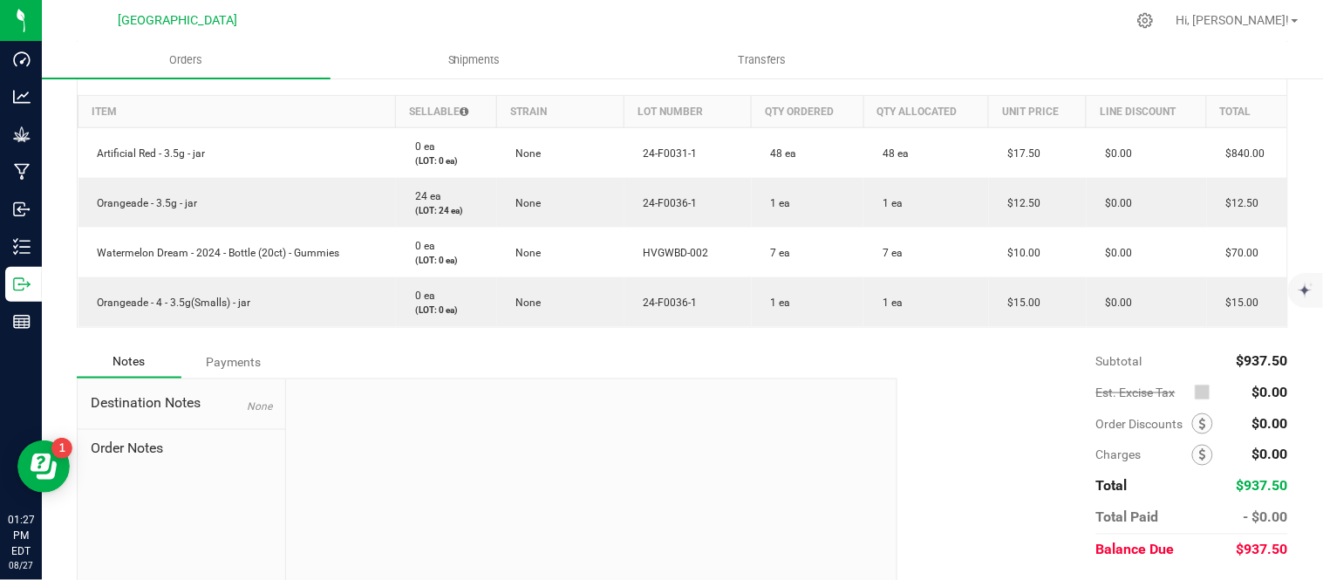
scroll to position [525, 0]
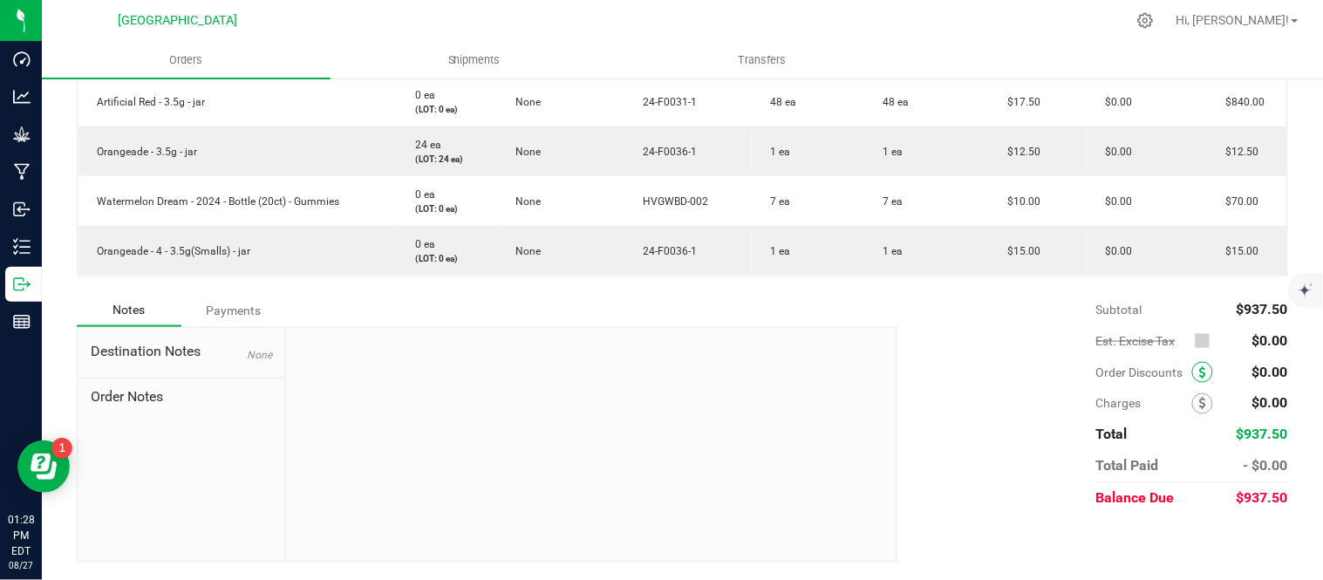
click at [1196, 377] on span at bounding box center [1202, 372] width 21 height 21
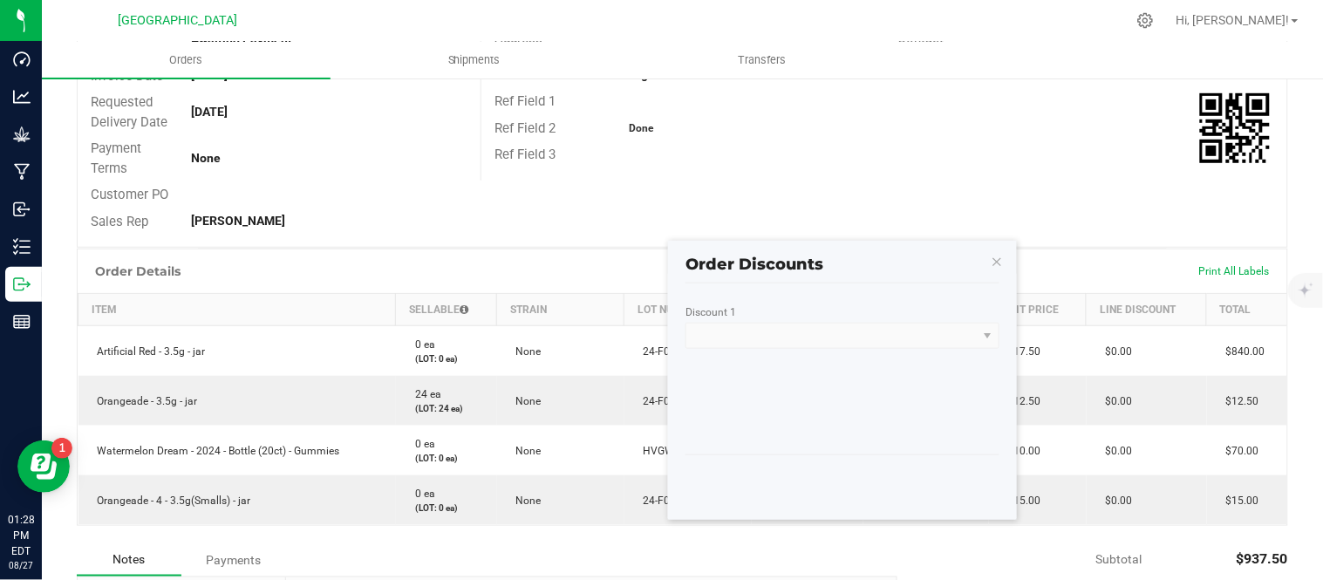
scroll to position [234, 0]
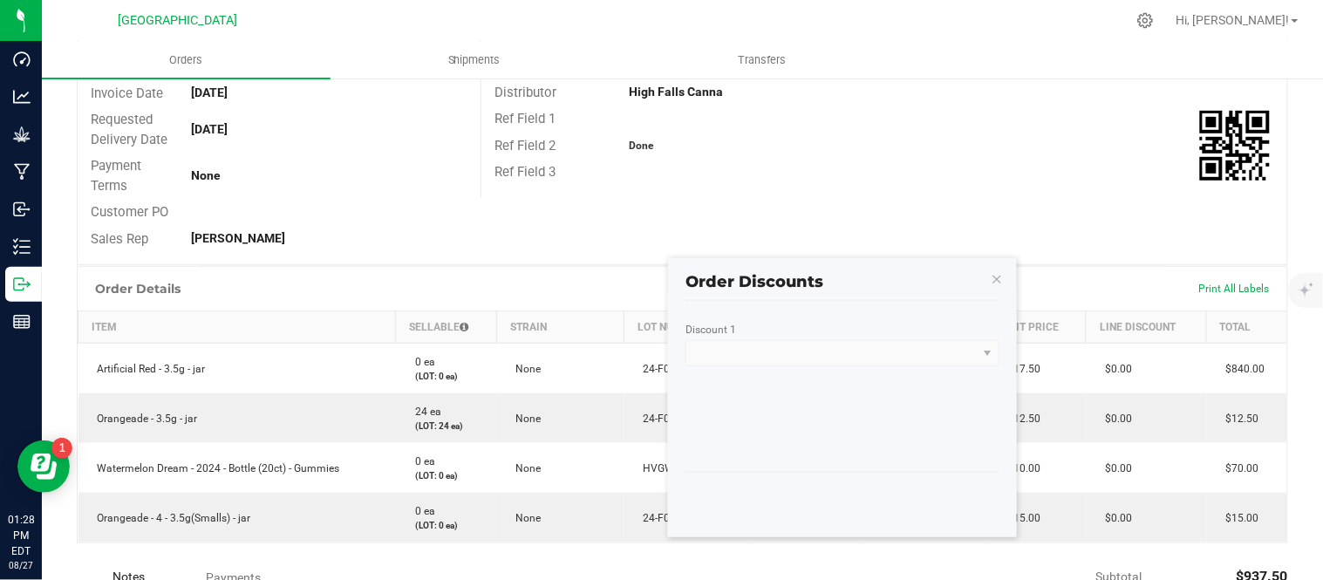
click at [769, 344] on kendo-dropdownlist at bounding box center [843, 353] width 314 height 26
click at [987, 273] on kendo-window-titlebar "Order Discounts" at bounding box center [842, 274] width 349 height 33
click at [1000, 276] on icon "button" at bounding box center [997, 278] width 12 height 21
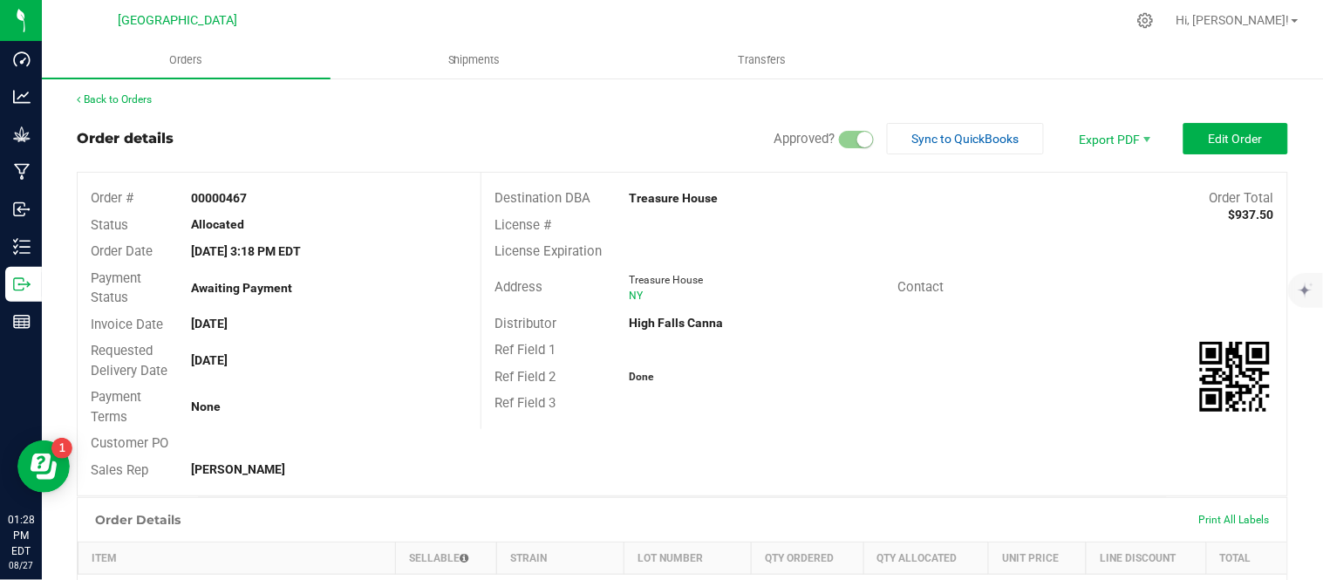
scroll to position [0, 0]
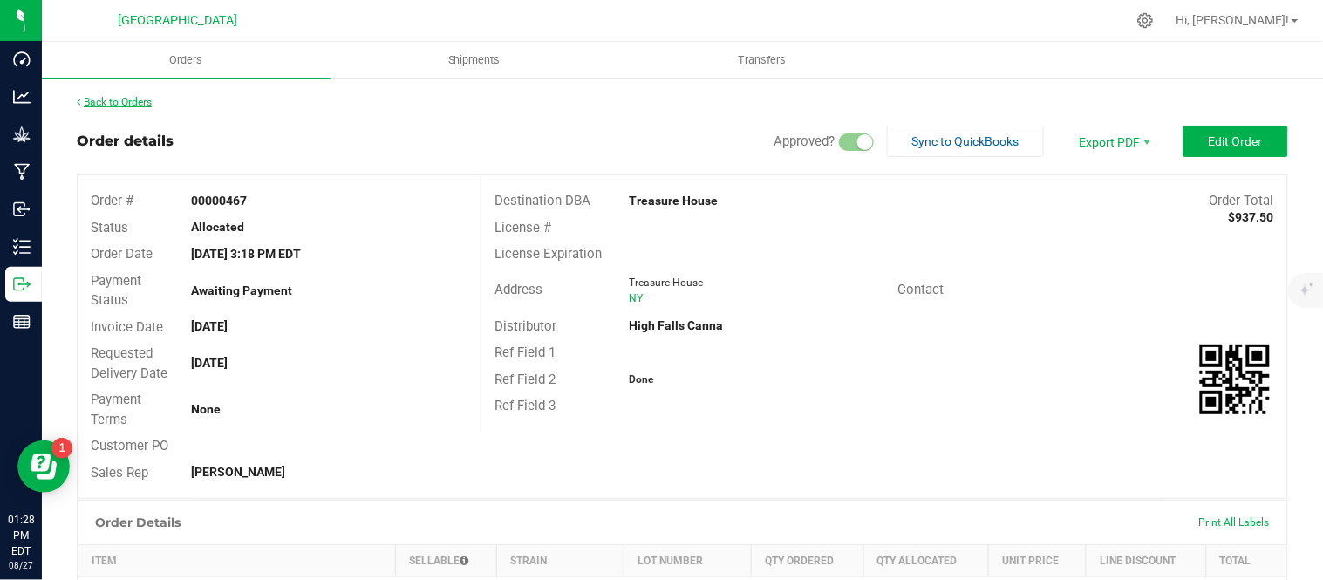
click at [141, 99] on link "Back to Orders" at bounding box center [114, 102] width 75 height 12
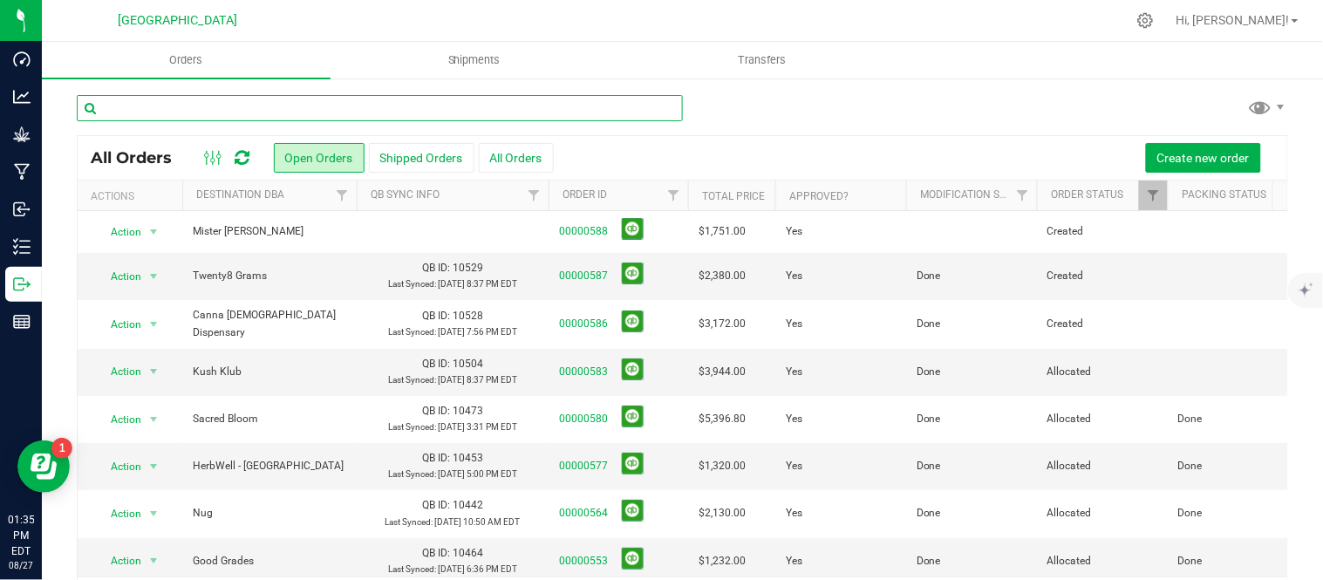
click at [275, 101] on input "text" at bounding box center [380, 108] width 606 height 26
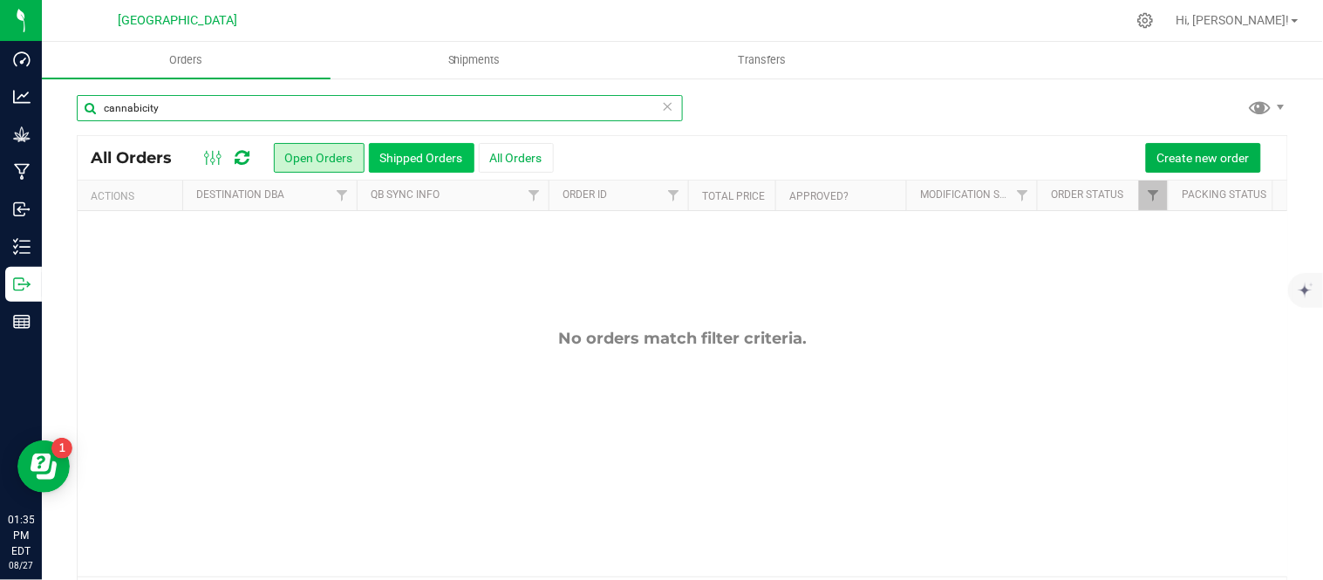
type input "cannabicity"
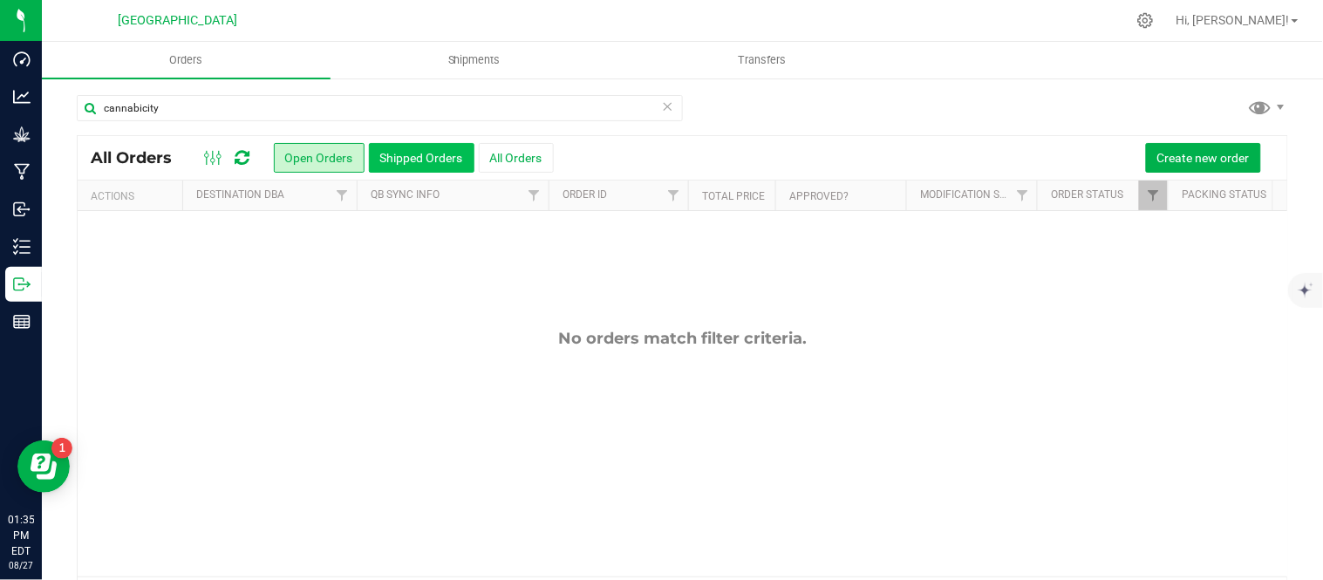
click at [420, 155] on button "Shipped Orders" at bounding box center [422, 158] width 106 height 30
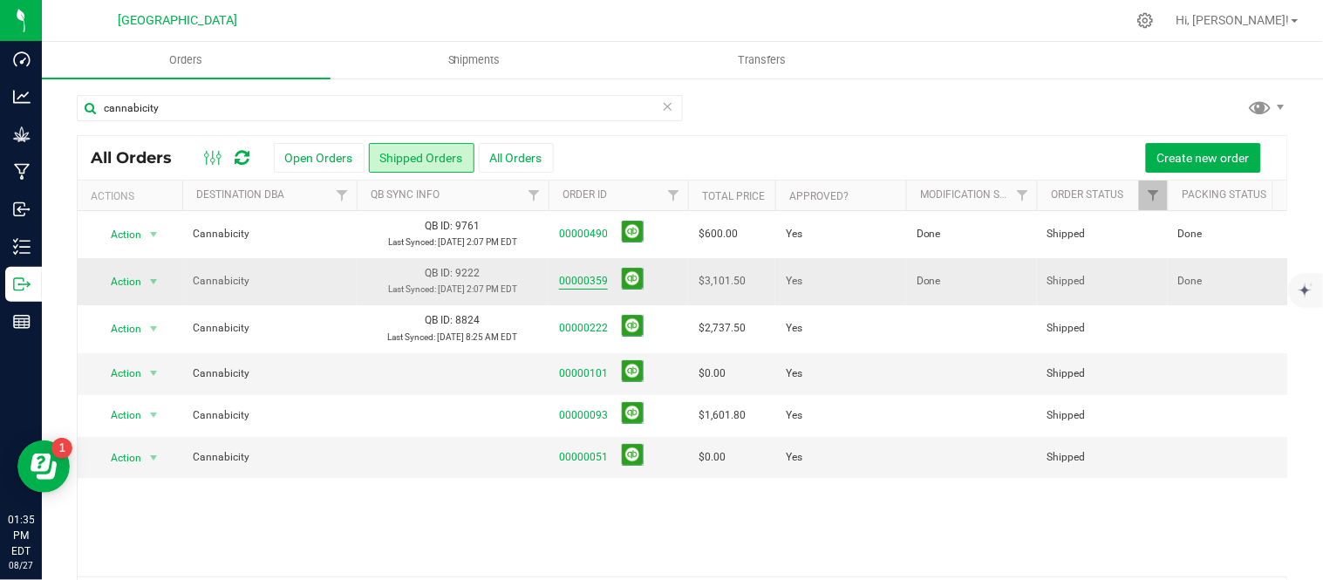
click at [574, 290] on link "00000359" at bounding box center [583, 281] width 49 height 17
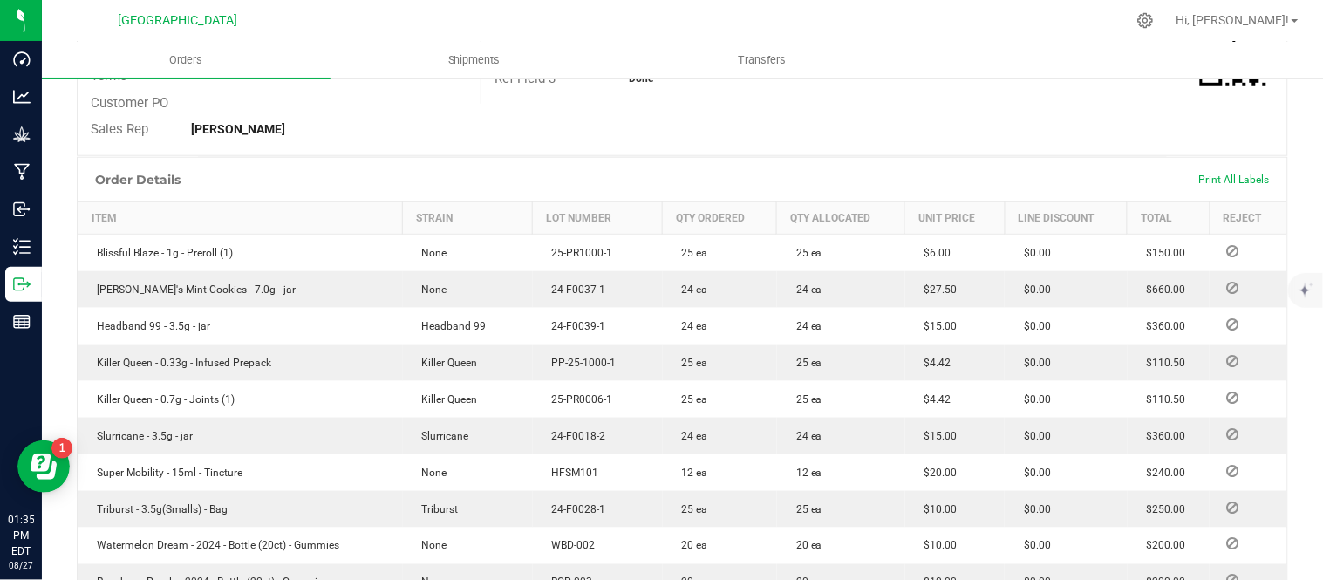
scroll to position [273, 0]
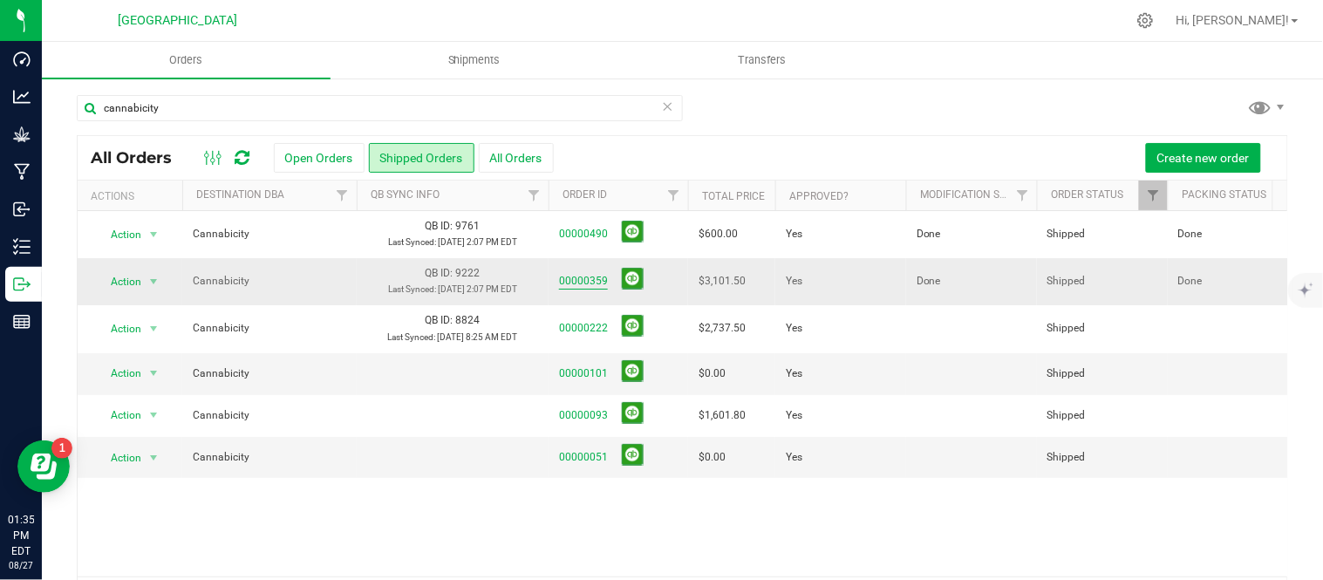
click at [581, 290] on link "00000359" at bounding box center [583, 281] width 49 height 17
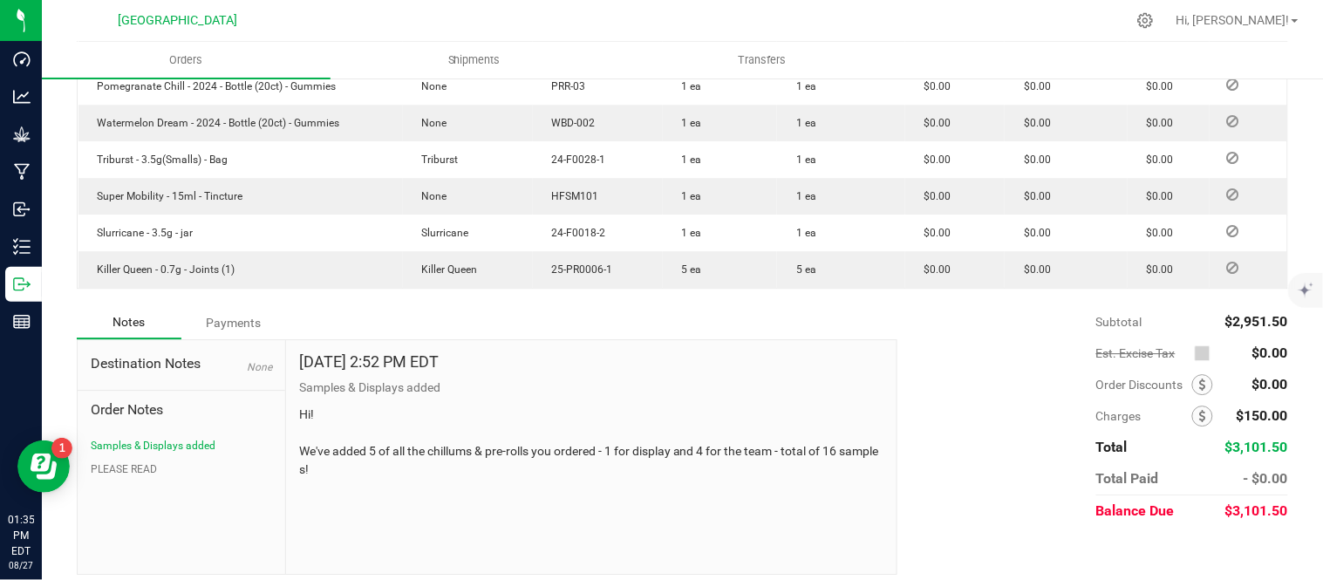
scroll to position [1242, 0]
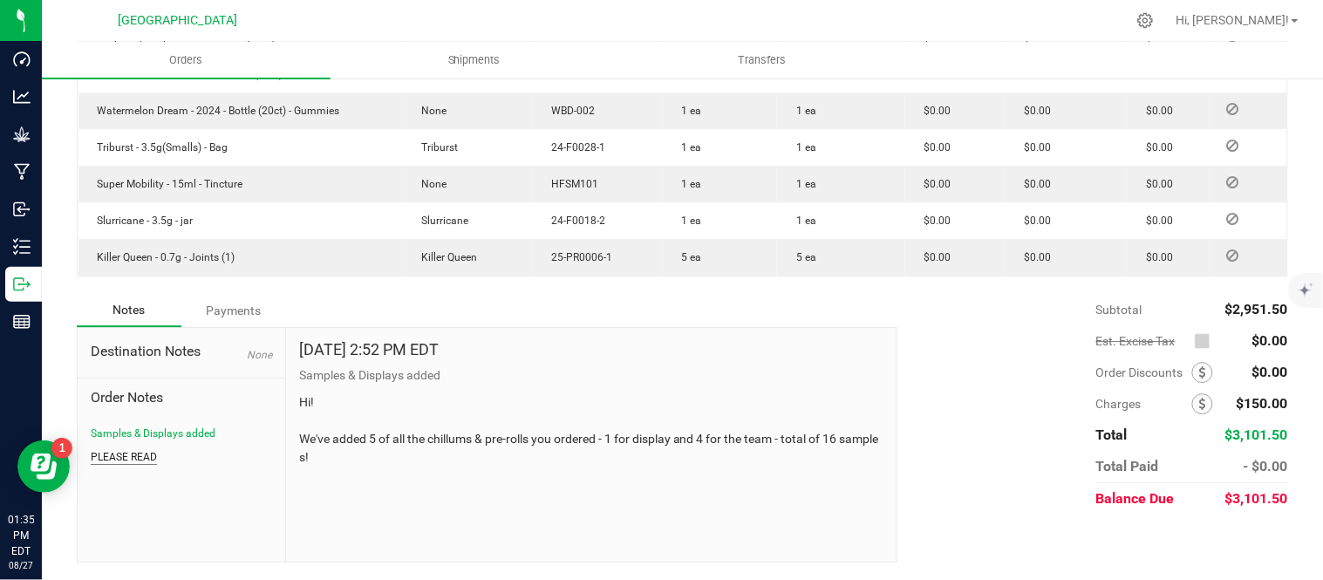
click at [112, 458] on button "PLEASE READ" at bounding box center [124, 457] width 66 height 16
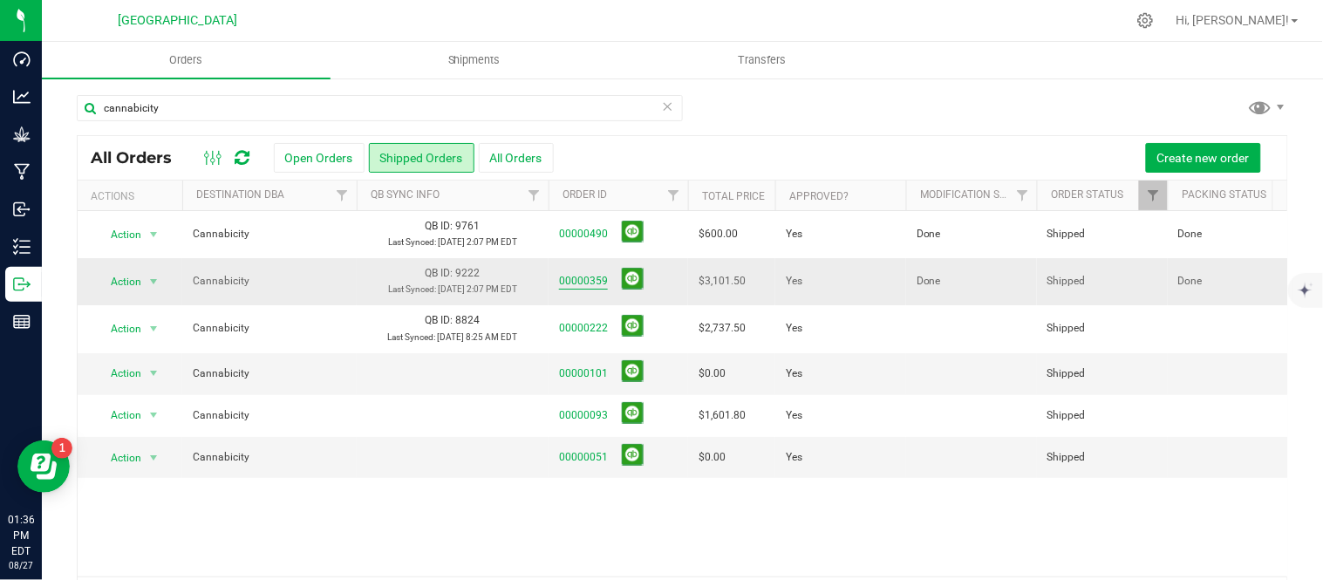
click at [600, 290] on link "00000359" at bounding box center [583, 281] width 49 height 17
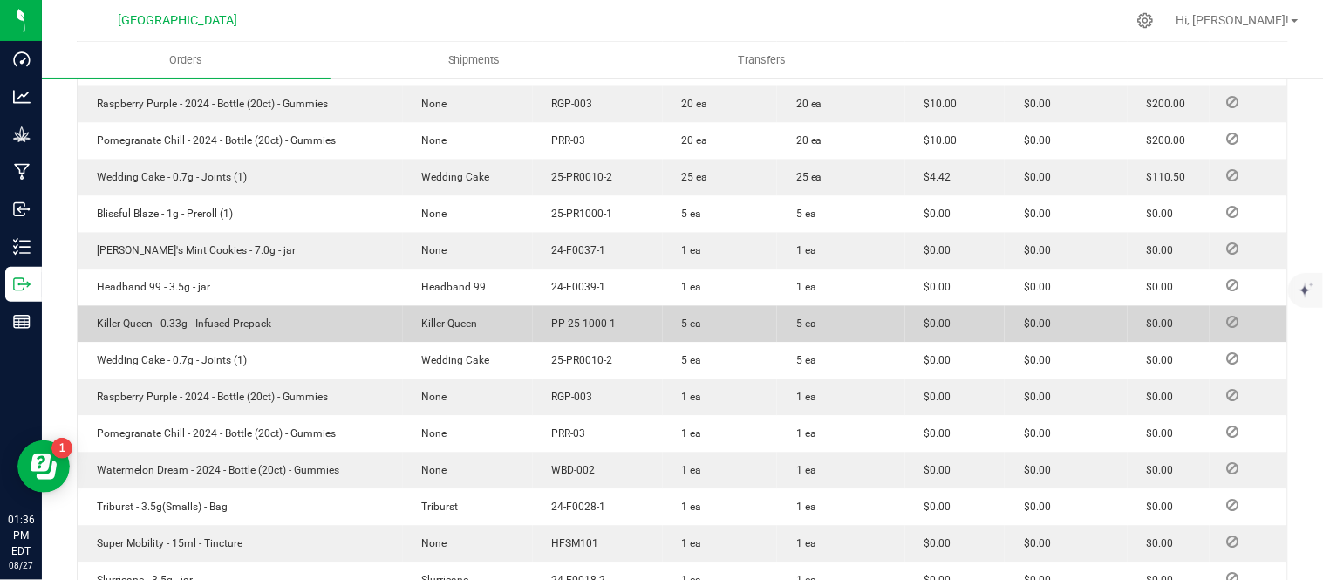
scroll to position [1242, 0]
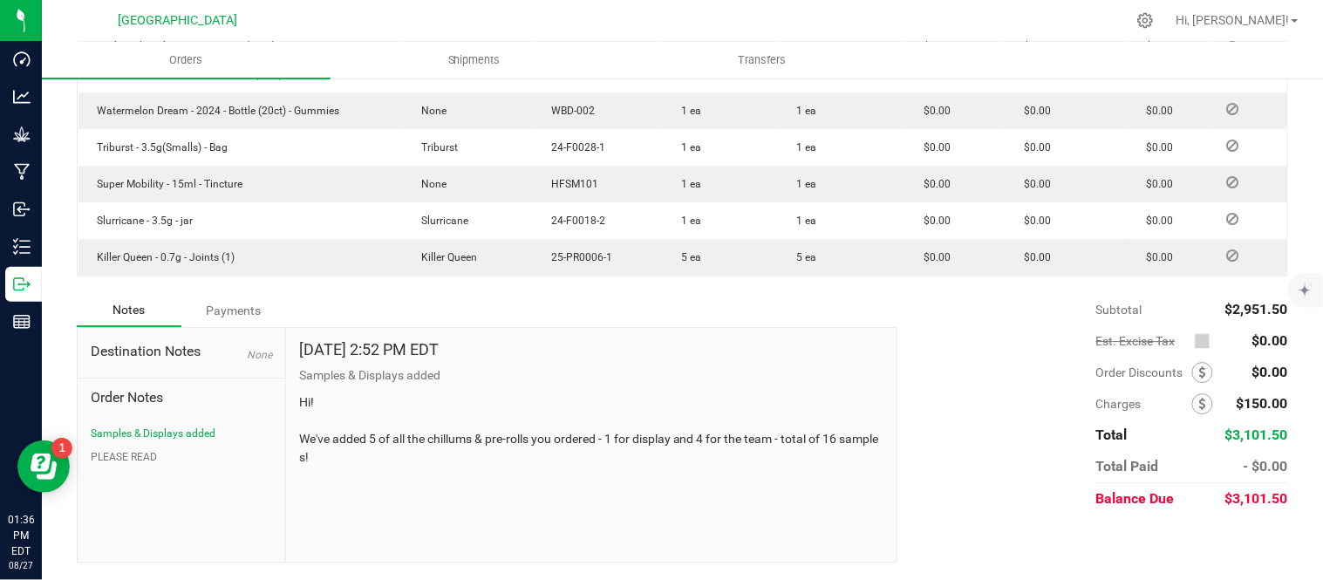
click at [699, 297] on div "Notes Payments" at bounding box center [481, 310] width 808 height 33
click at [148, 456] on button "PLEASE READ" at bounding box center [124, 457] width 66 height 16
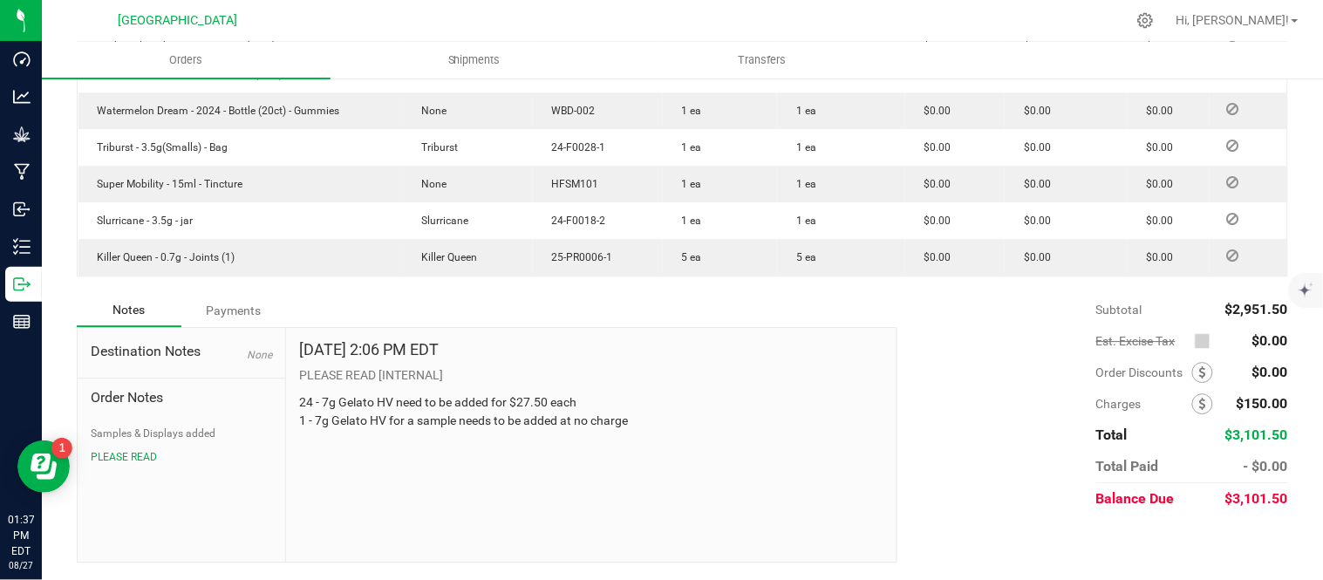
drag, startPoint x: 782, startPoint y: 391, endPoint x: 782, endPoint y: 433, distance: 41.9
click at [918, 327] on div "Subtotal $2,951.50 Est. Excise Tax $0.00" at bounding box center [1086, 404] width 404 height 221
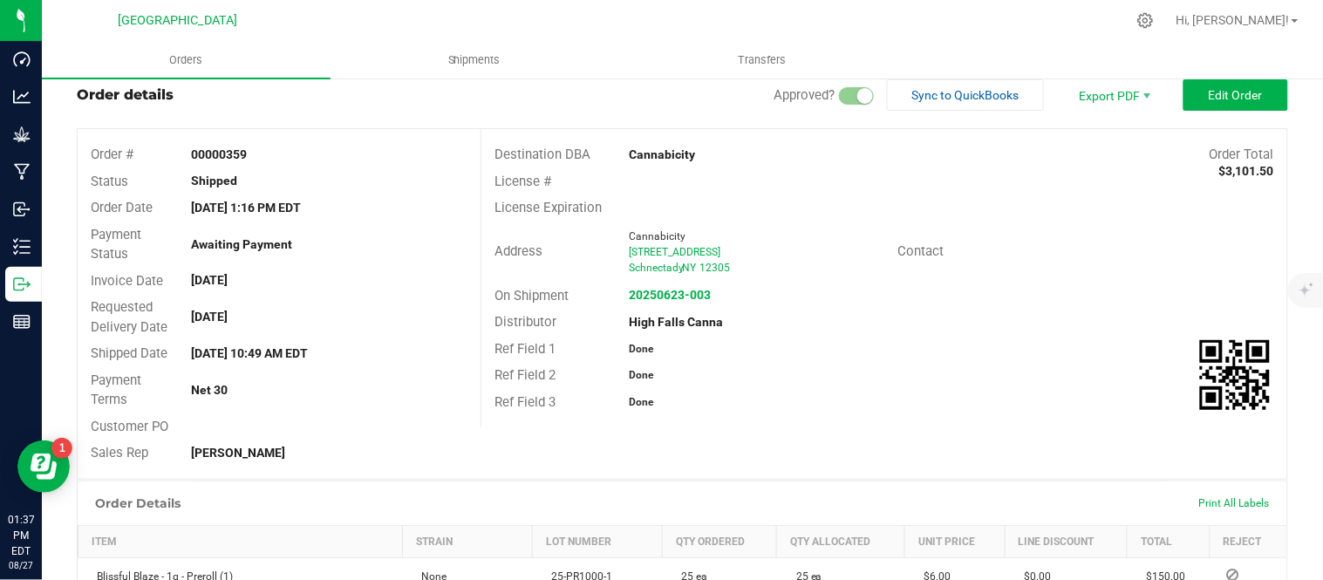
scroll to position [0, 0]
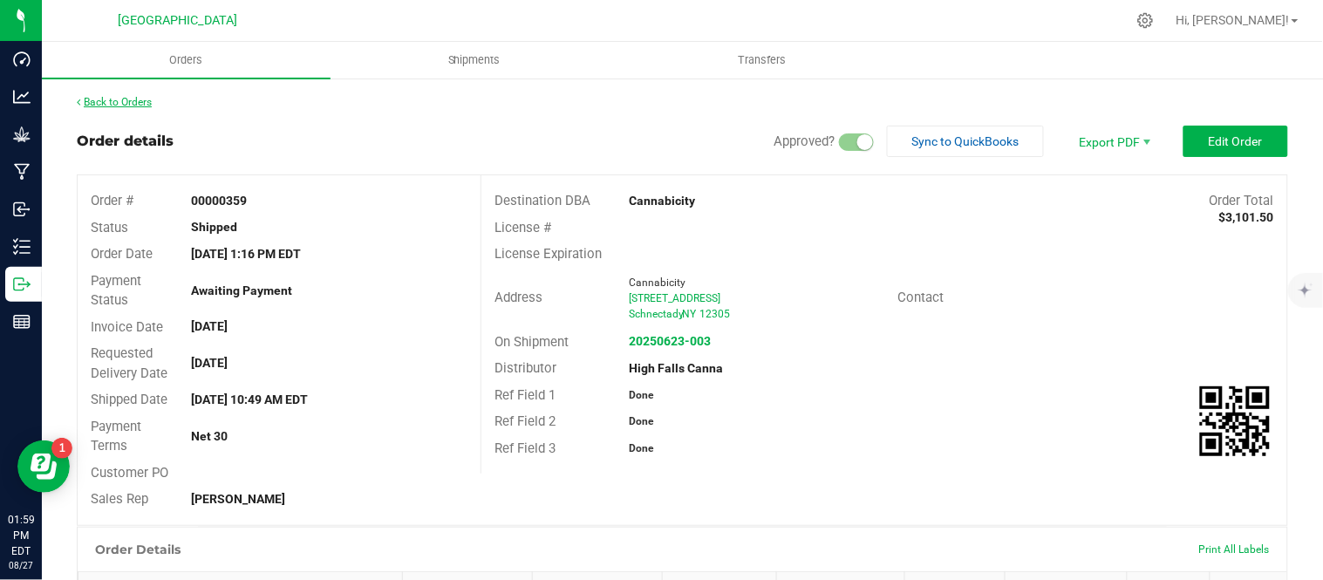
click at [115, 106] on link "Back to Orders" at bounding box center [114, 102] width 75 height 12
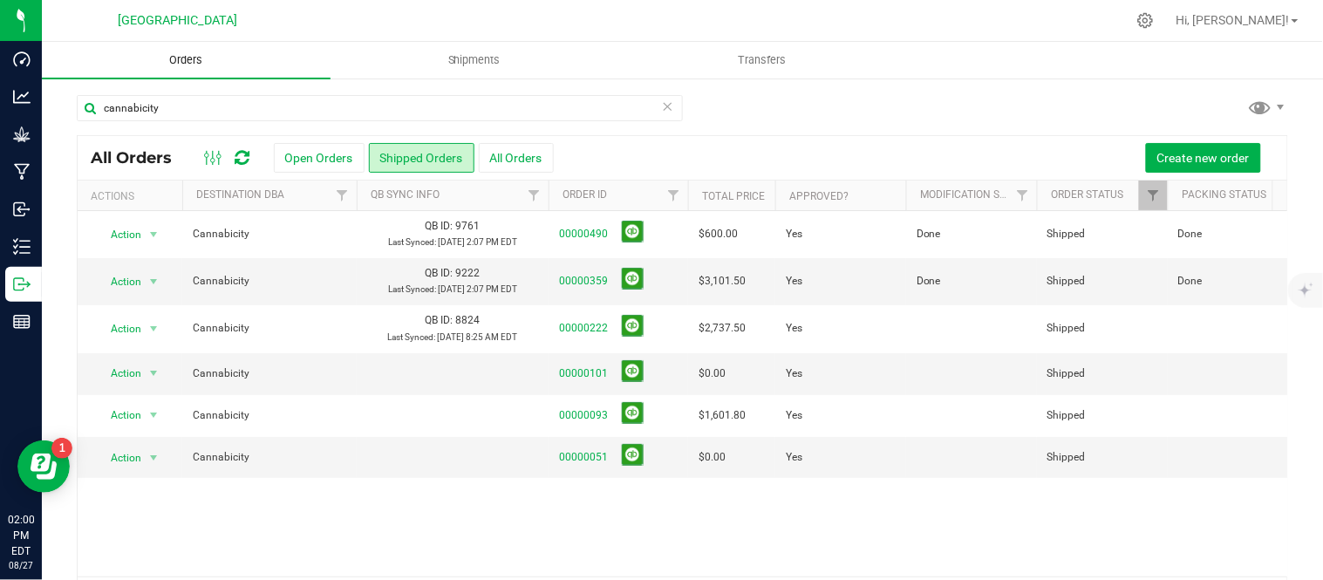
click at [196, 56] on span "Orders" at bounding box center [186, 60] width 80 height 16
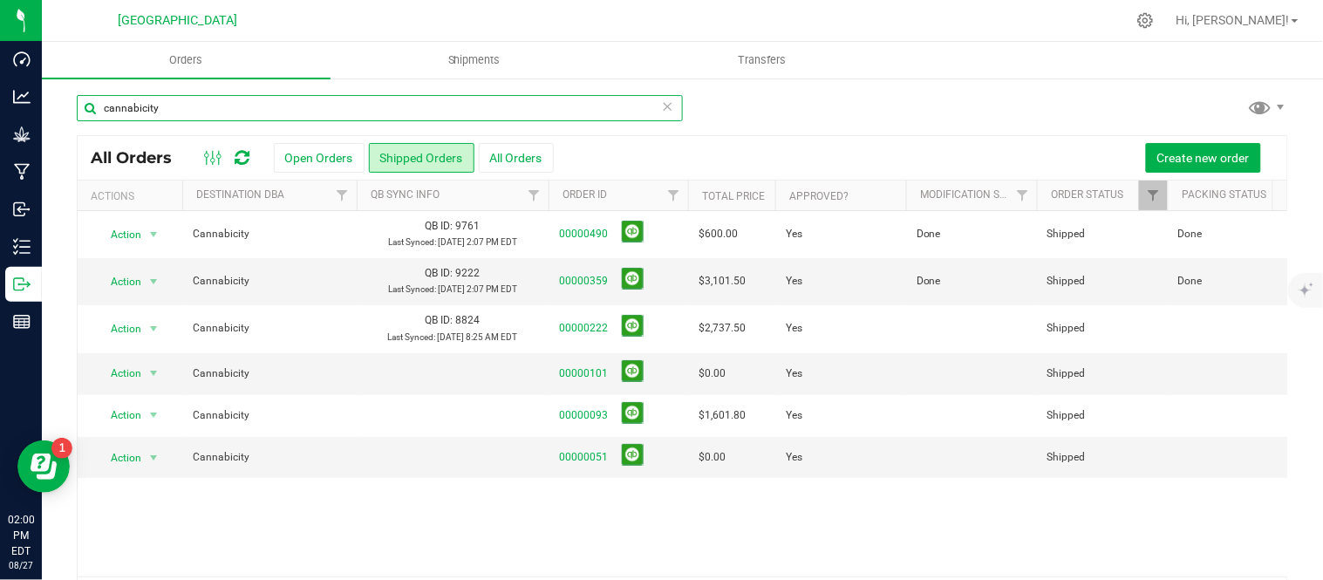
drag, startPoint x: 203, startPoint y: 105, endPoint x: 77, endPoint y: 102, distance: 126.5
click at [77, 102] on input "cannabicity" at bounding box center [380, 108] width 606 height 26
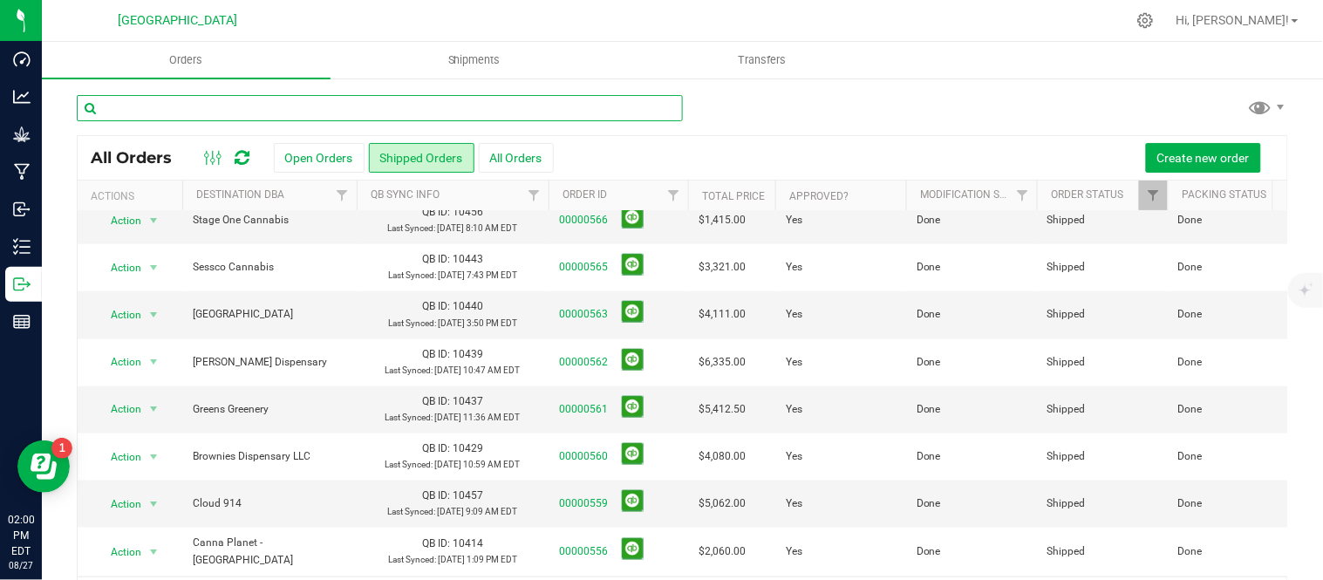
scroll to position [484, 0]
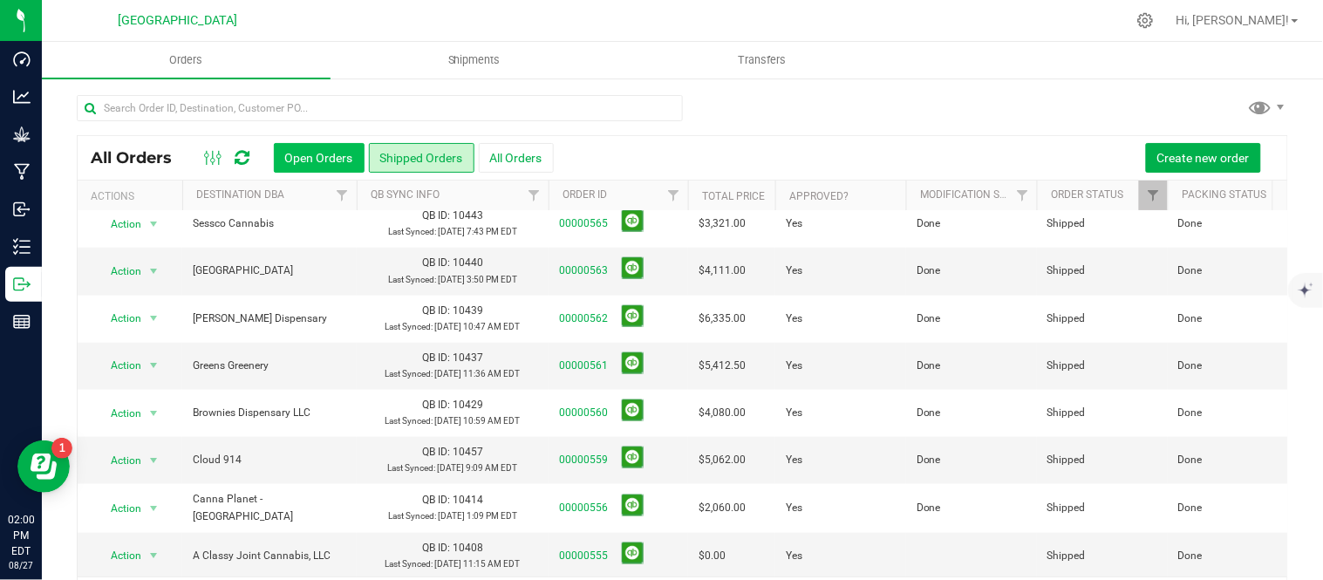
click at [328, 160] on button "Open Orders" at bounding box center [319, 158] width 91 height 30
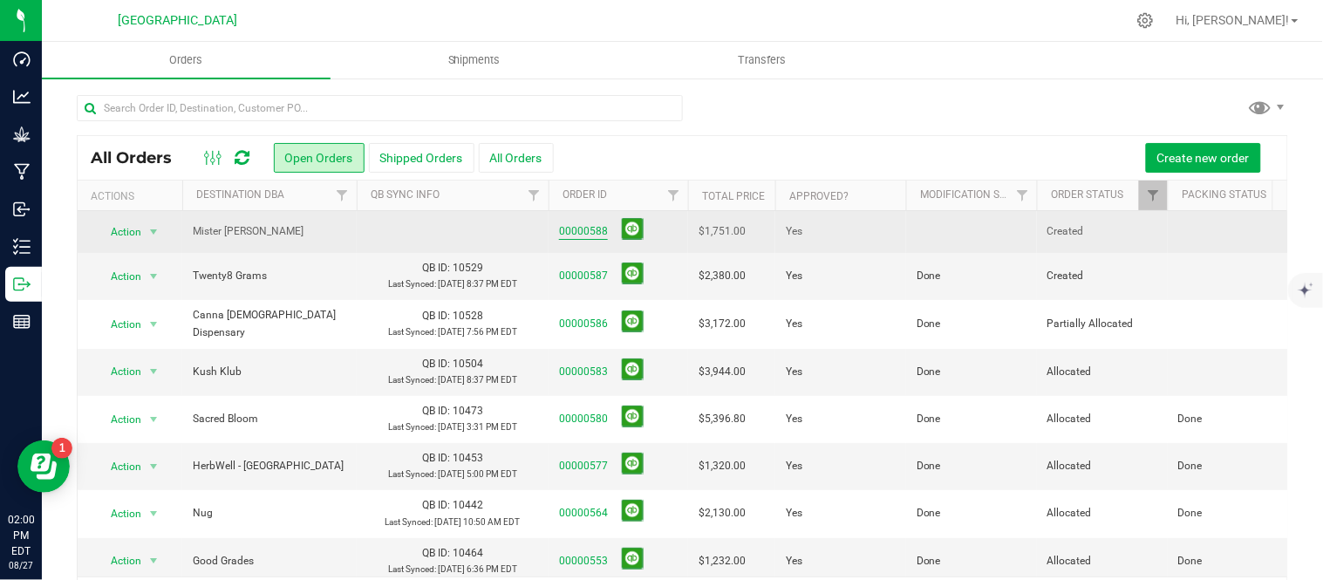
click at [597, 233] on link "00000588" at bounding box center [583, 231] width 49 height 17
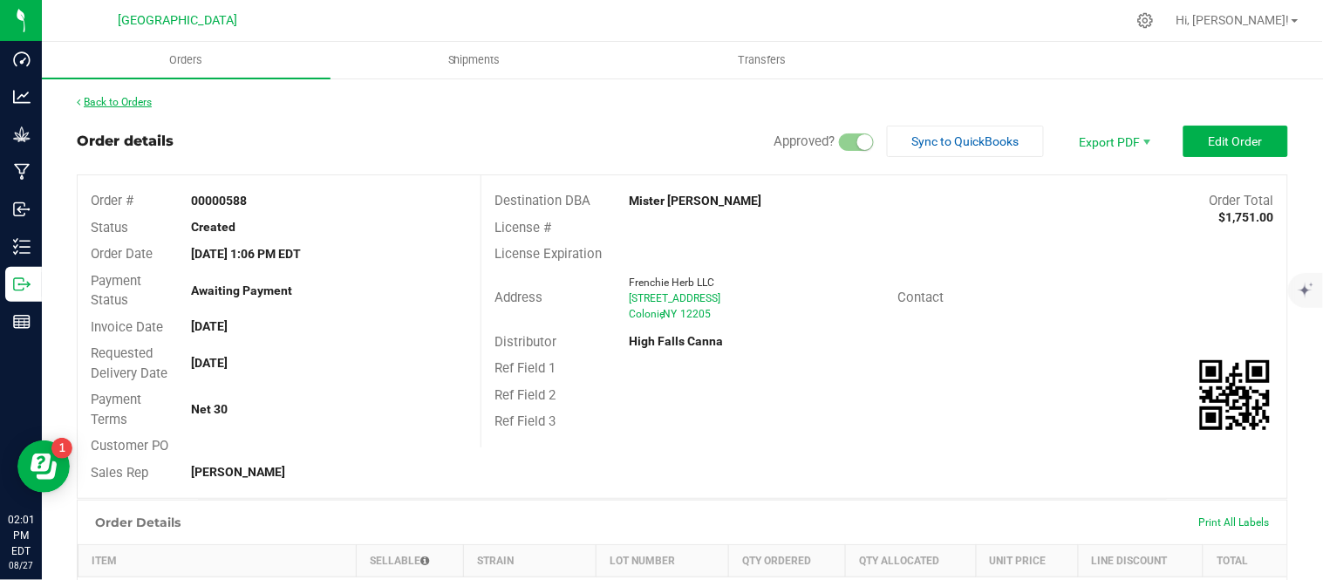
click at [100, 102] on link "Back to Orders" at bounding box center [114, 102] width 75 height 12
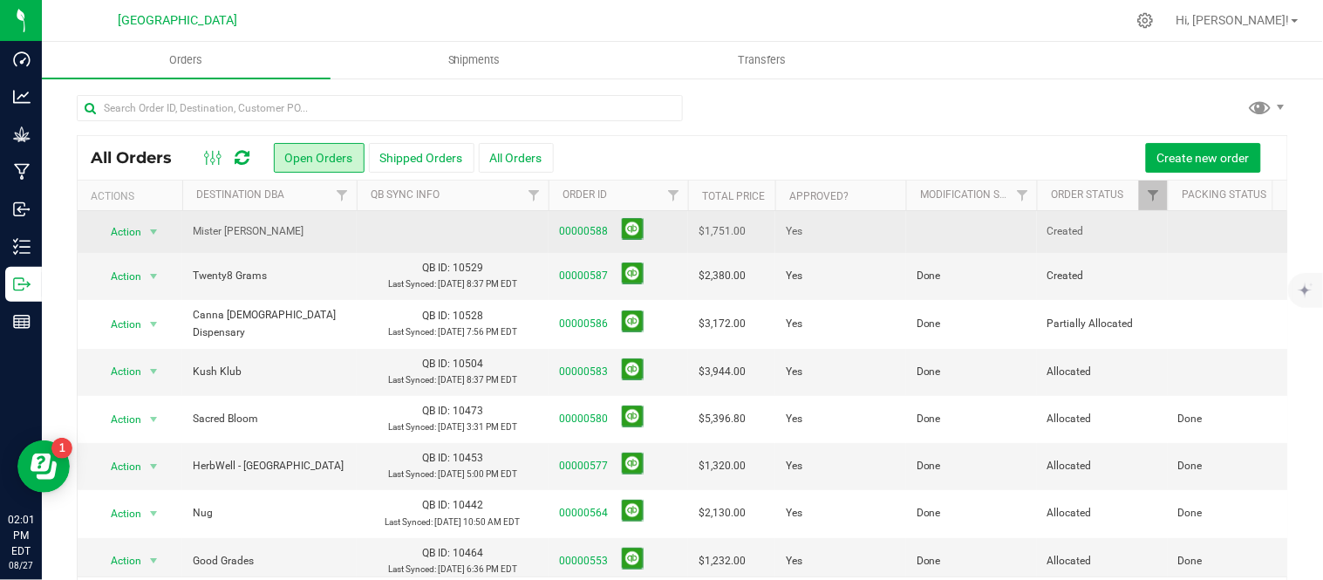
click at [945, 229] on td at bounding box center [971, 232] width 131 height 42
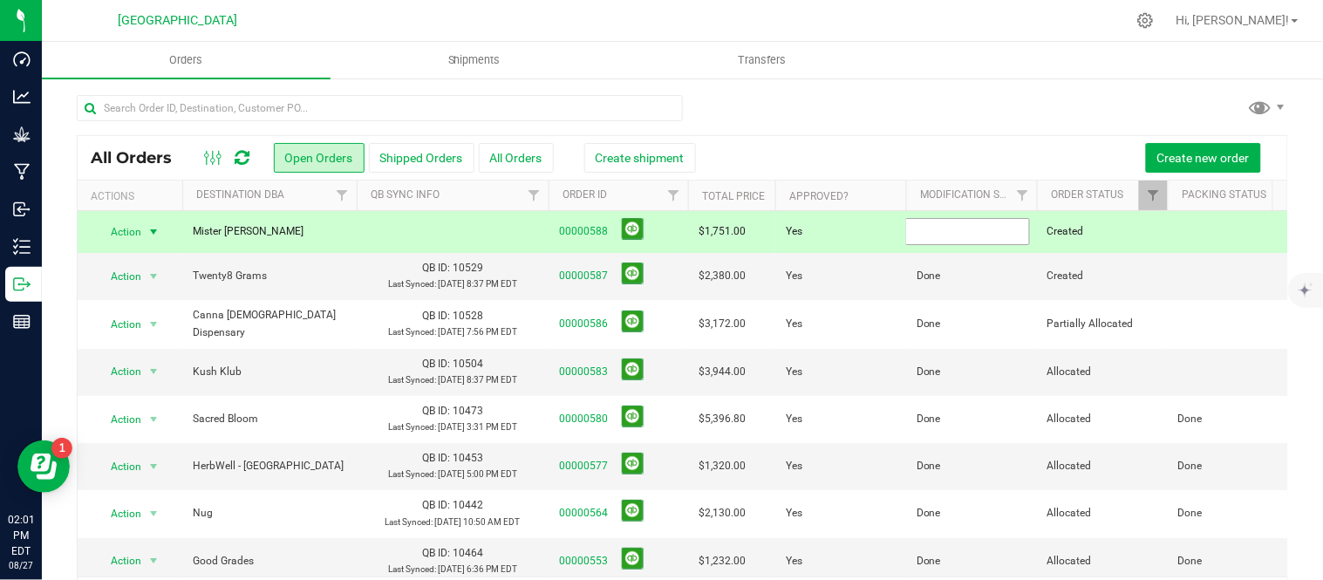
click at [945, 229] on input "text" at bounding box center [967, 231] width 125 height 27
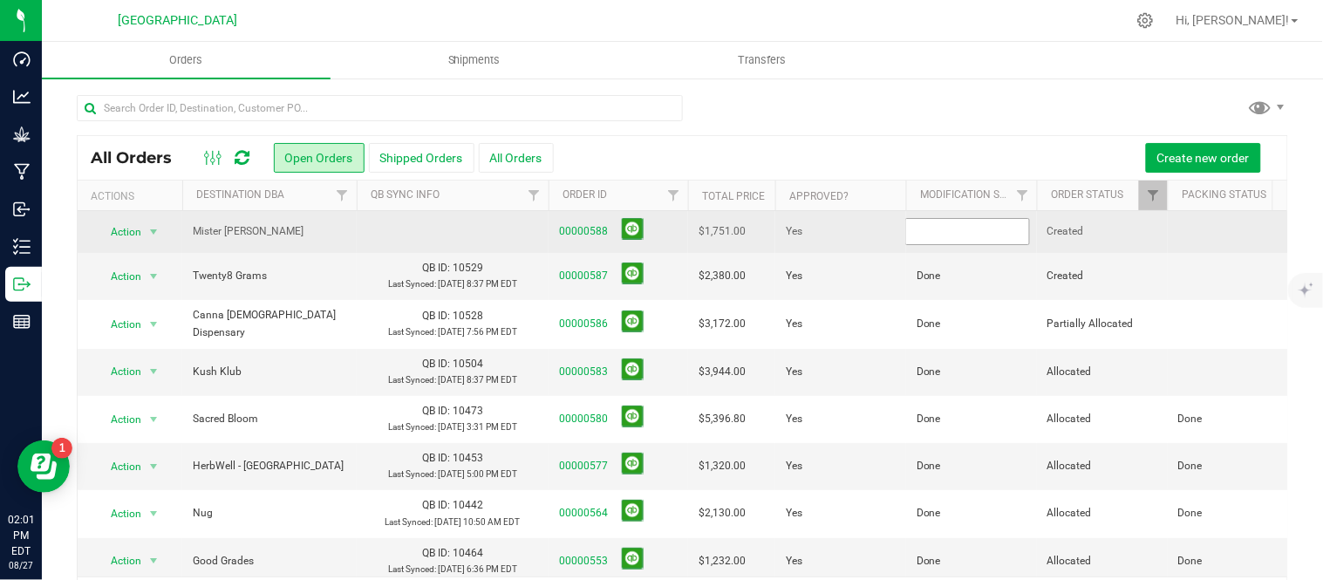
type input "Done"
click at [634, 234] on button at bounding box center [633, 229] width 22 height 22
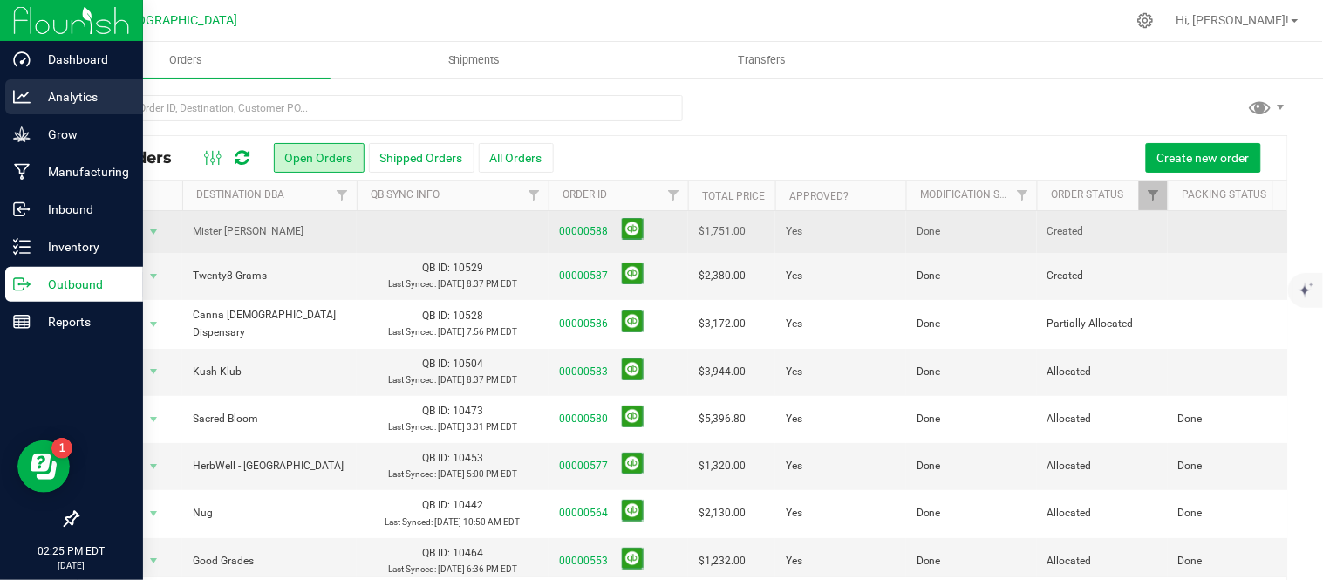
click at [53, 93] on p "Analytics" at bounding box center [83, 96] width 105 height 21
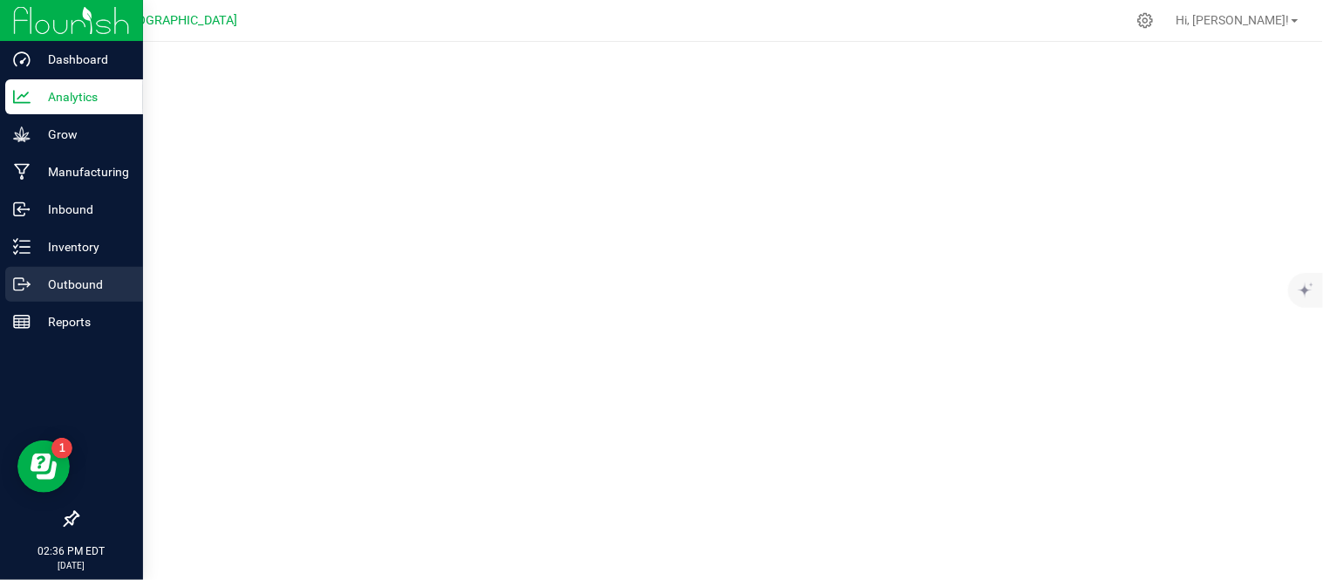
click at [17, 291] on icon at bounding box center [21, 284] width 17 height 17
